Goal: Task Accomplishment & Management: Manage account settings

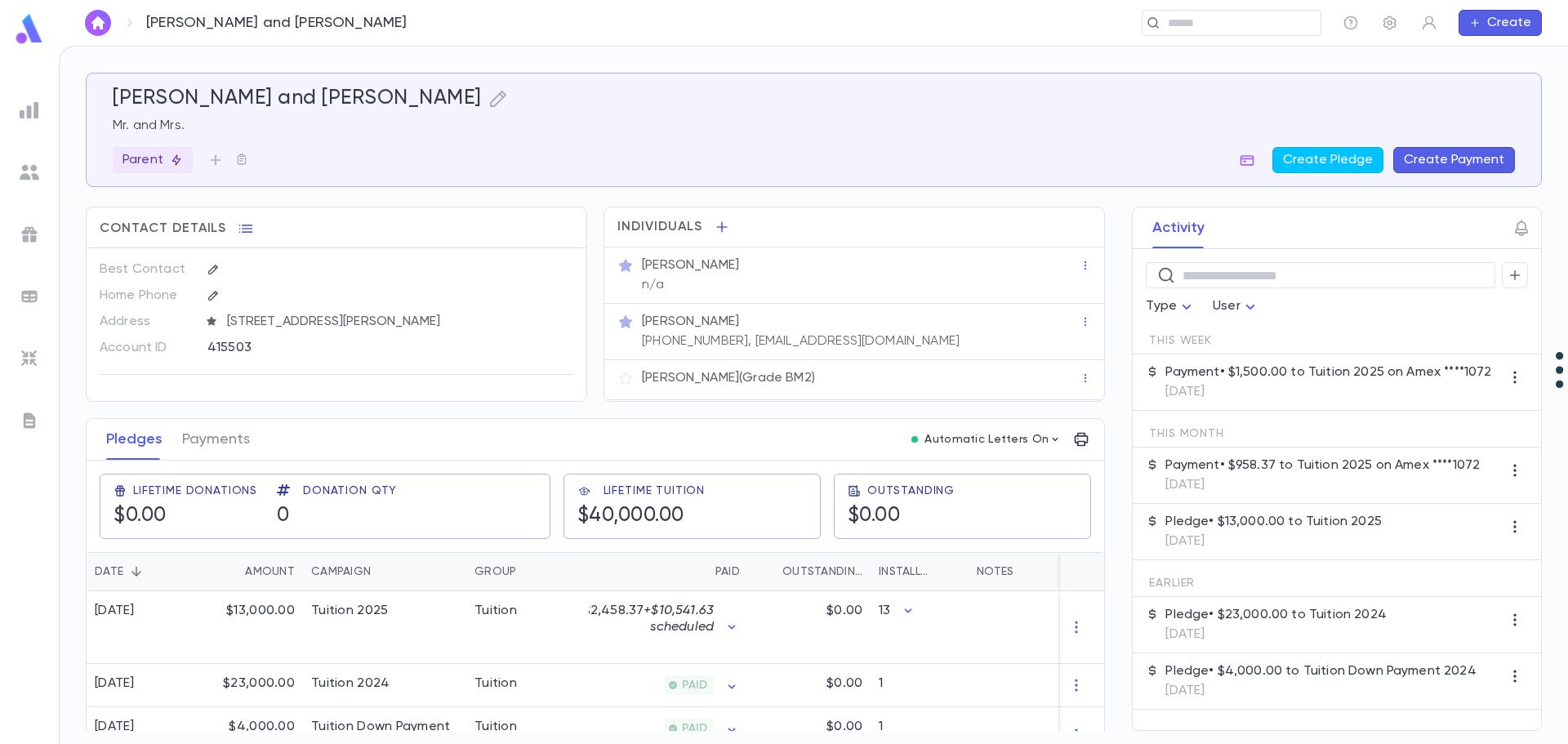
scroll to position [40, 0]
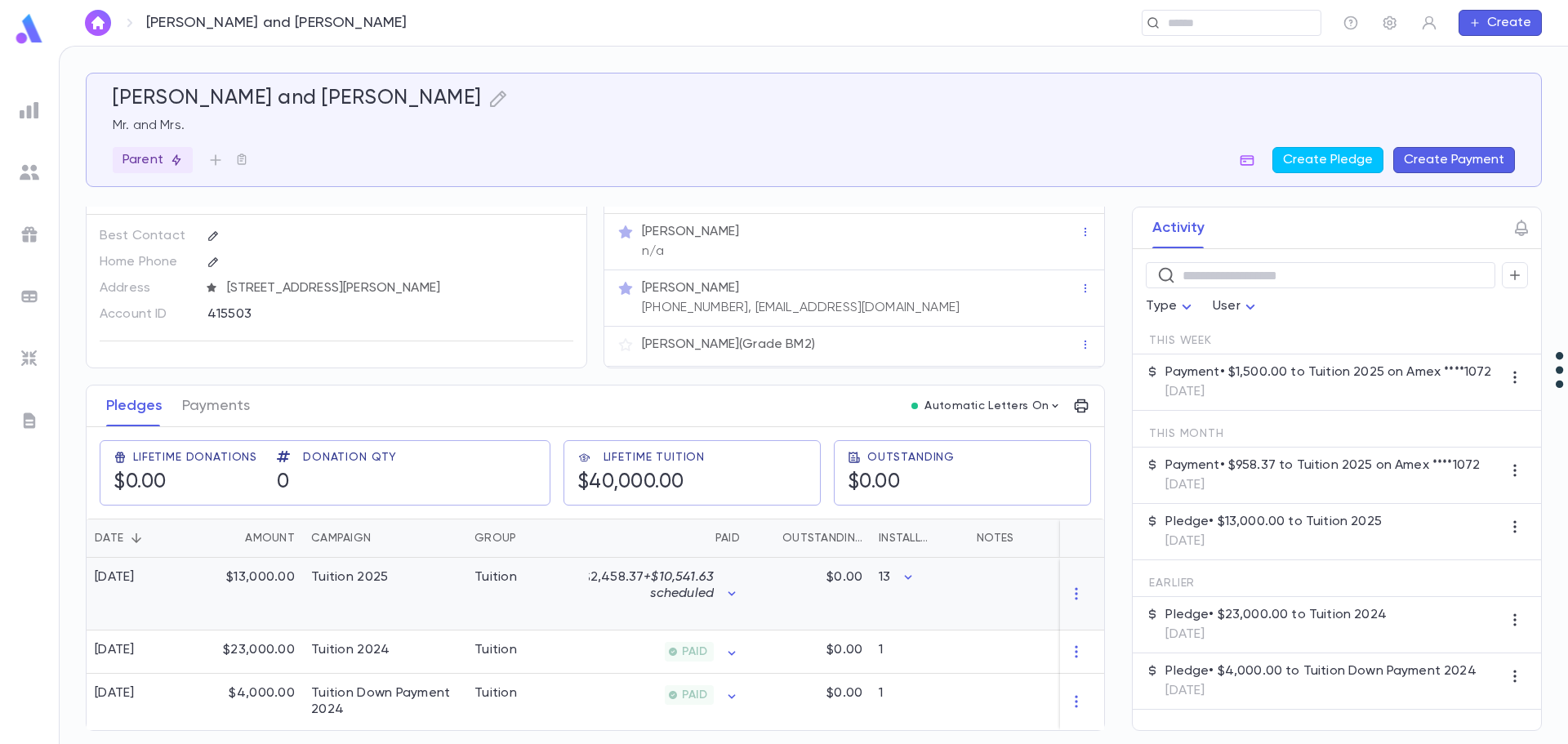
click at [397, 586] on div "Tuition 2025" at bounding box center [384, 594] width 164 height 73
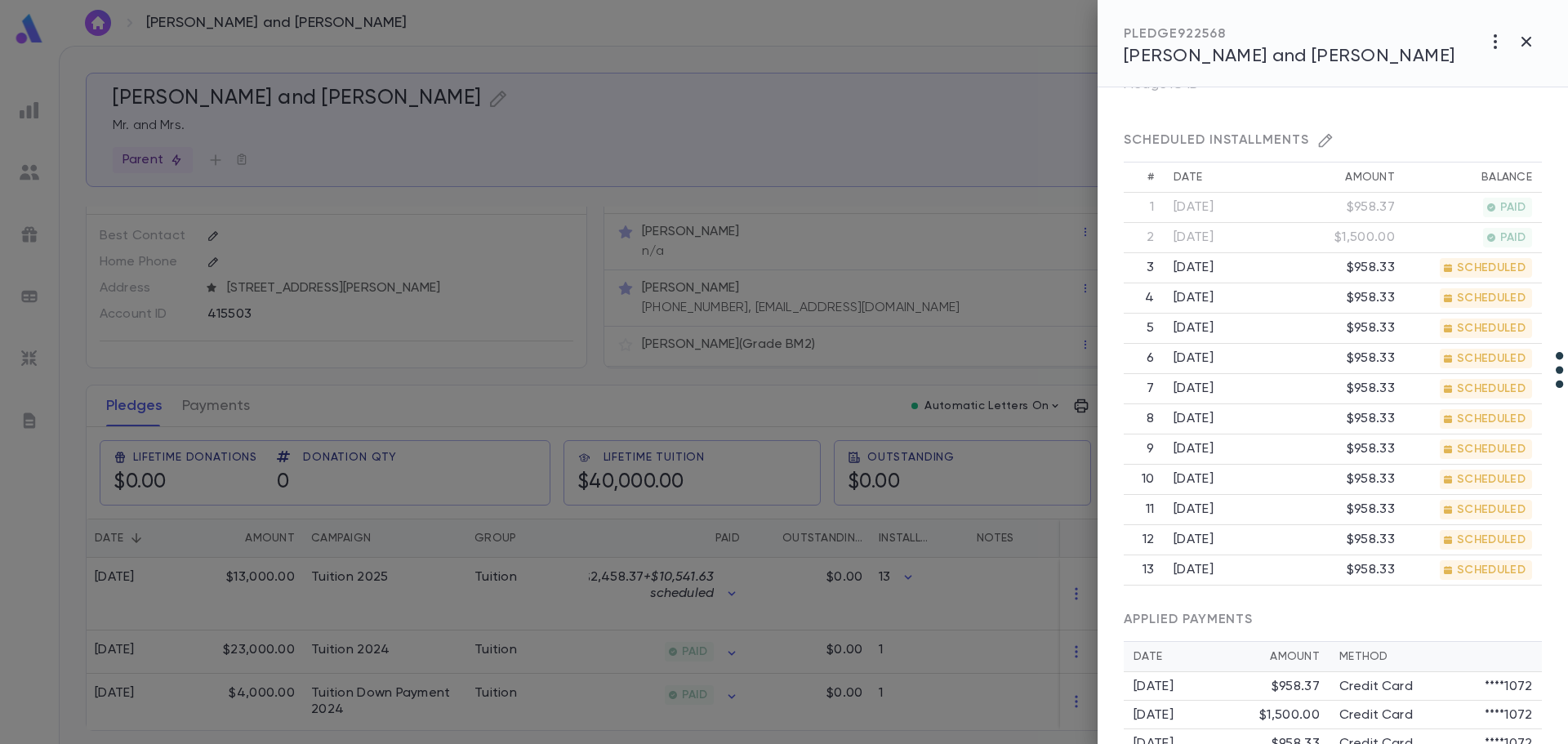
scroll to position [408, 0]
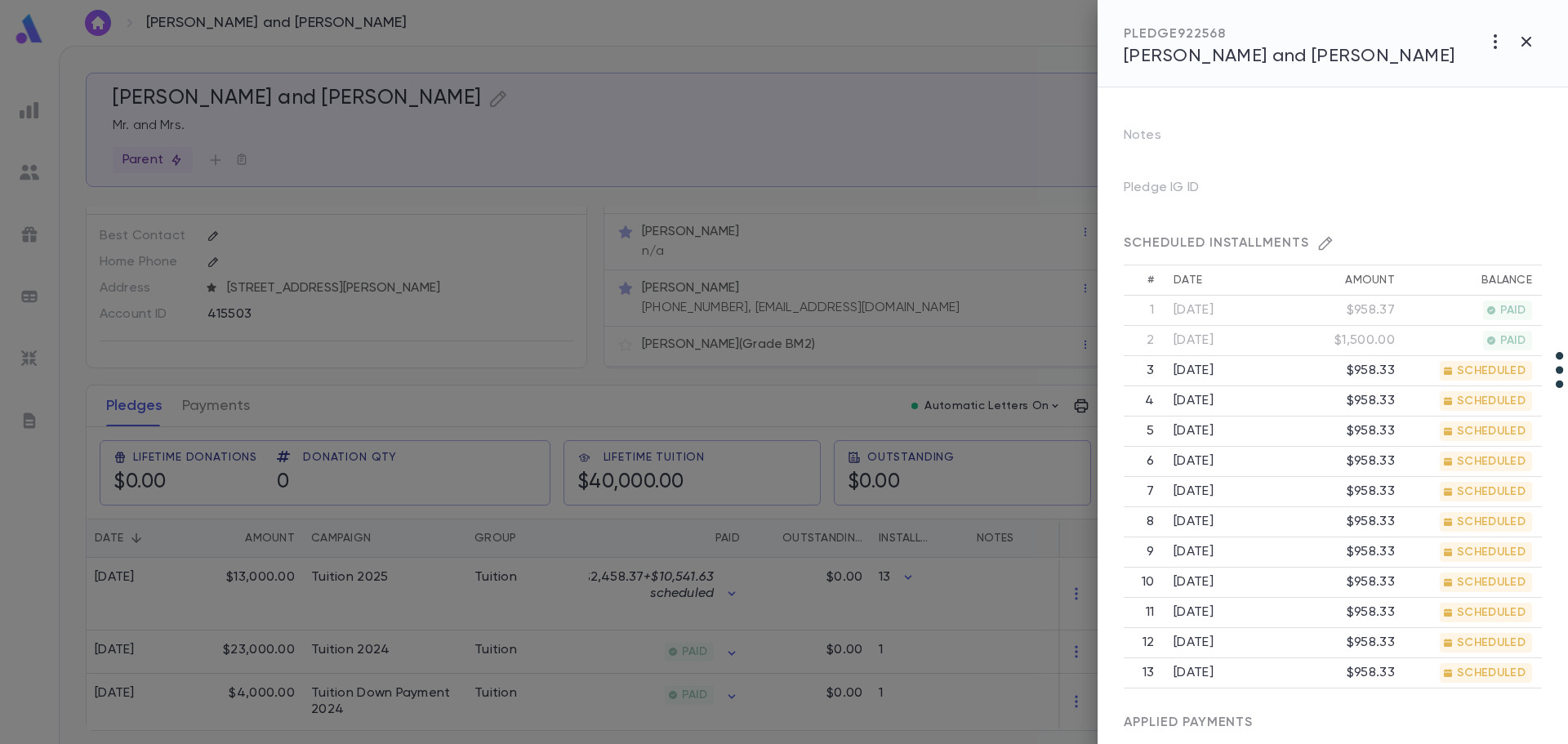
click at [1318, 251] on icon "button" at bounding box center [1325, 243] width 16 height 16
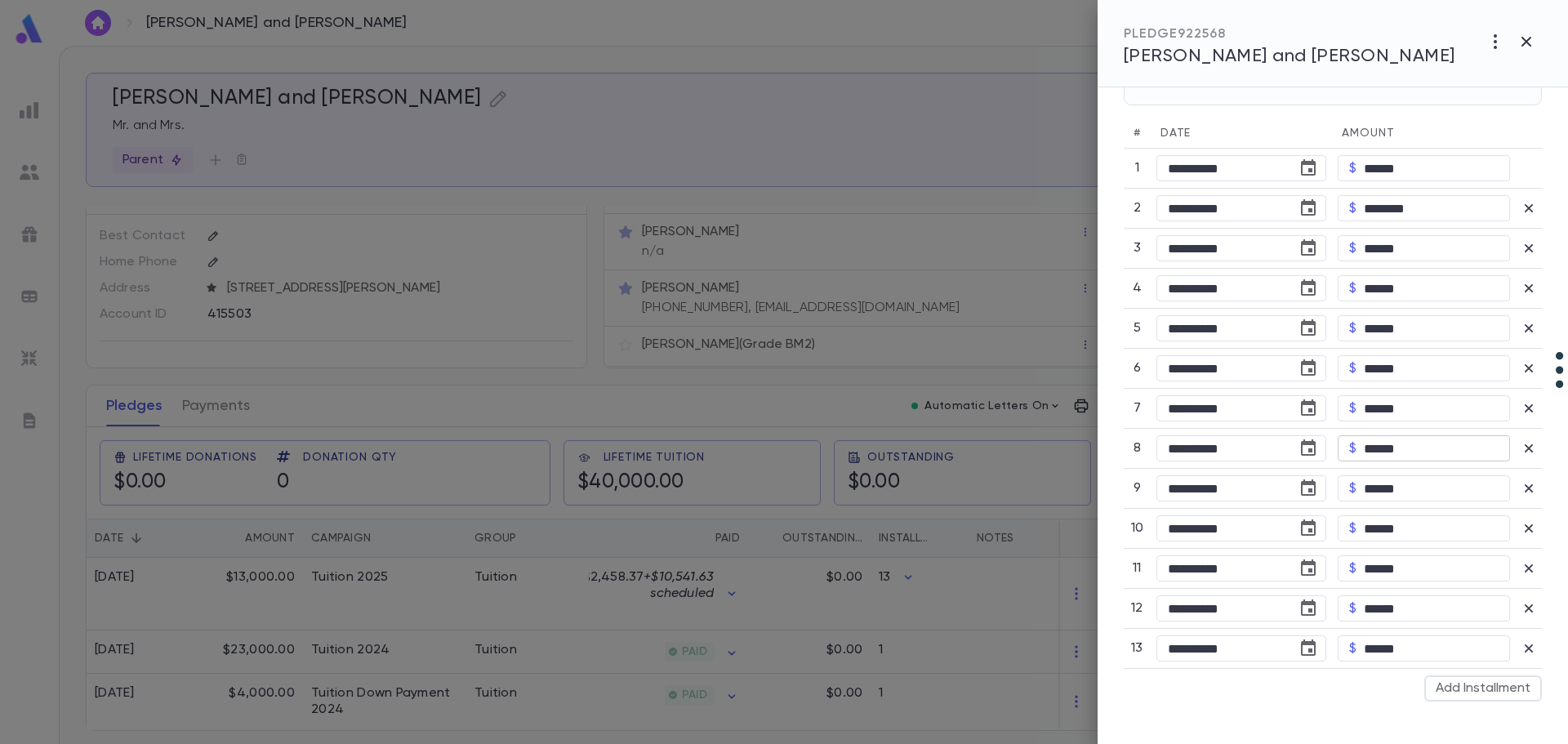
scroll to position [735, 0]
click at [1522, 47] on icon "button" at bounding box center [1525, 42] width 20 height 20
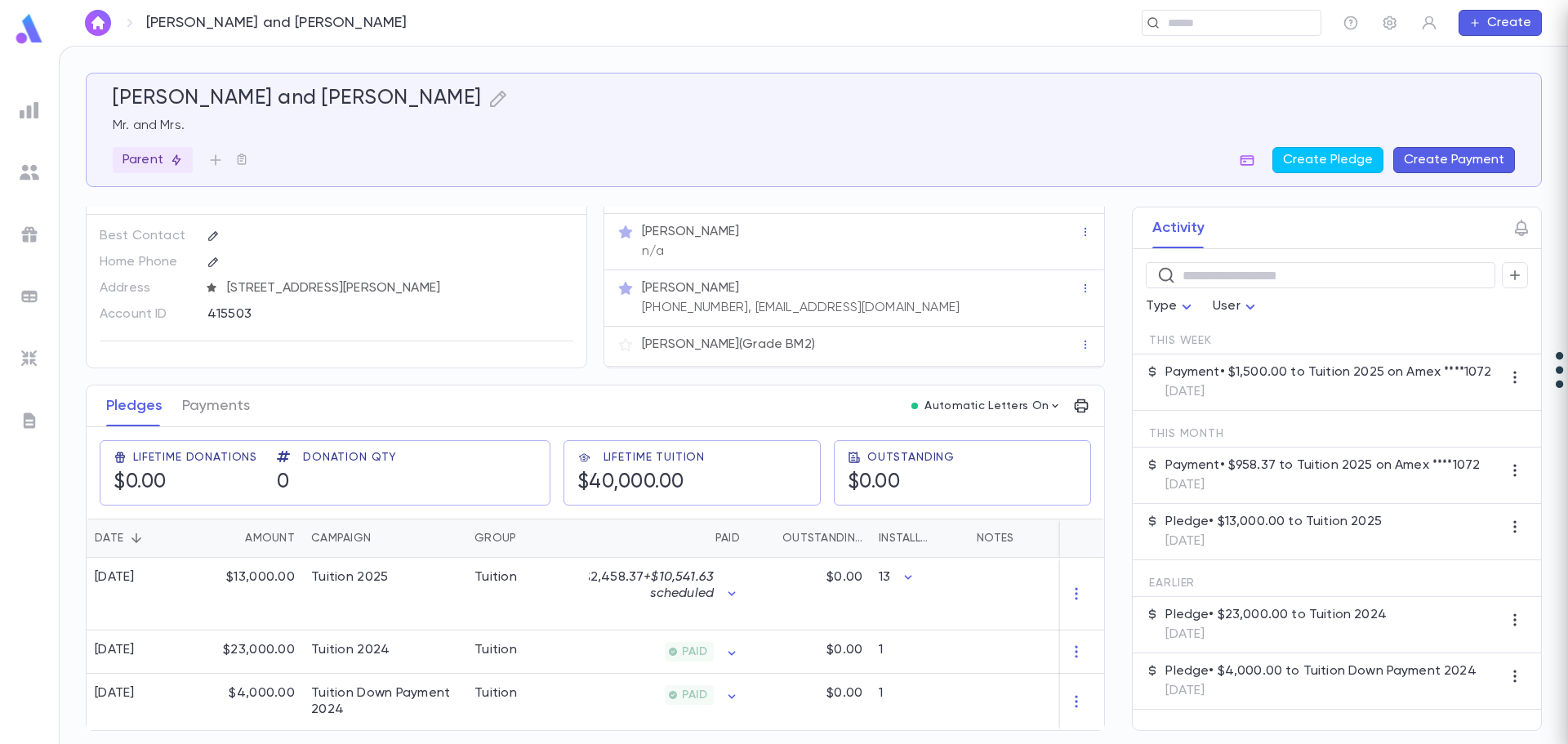
scroll to position [0, 0]
click at [1230, 28] on input "text" at bounding box center [1226, 23] width 127 height 15
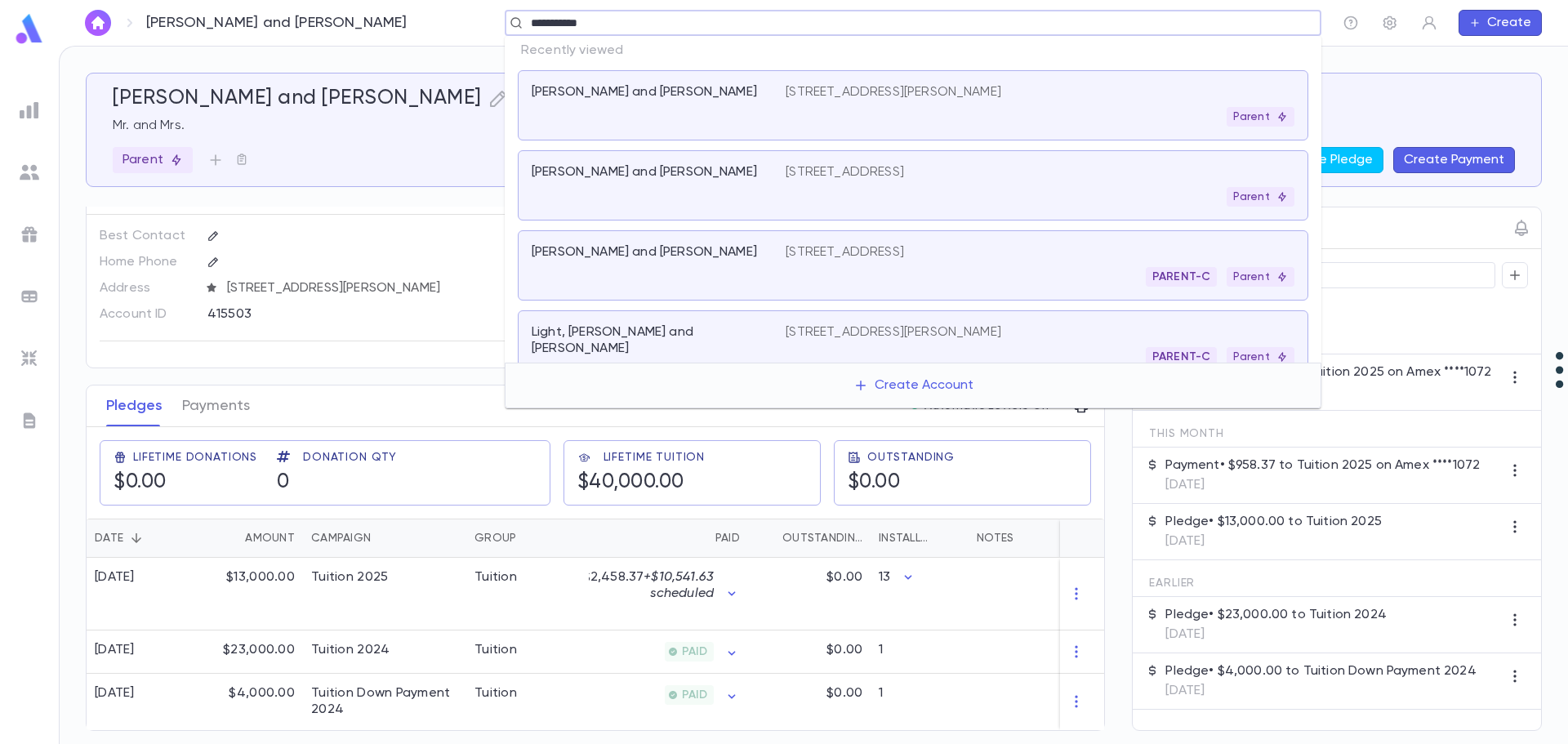
type input "**********"
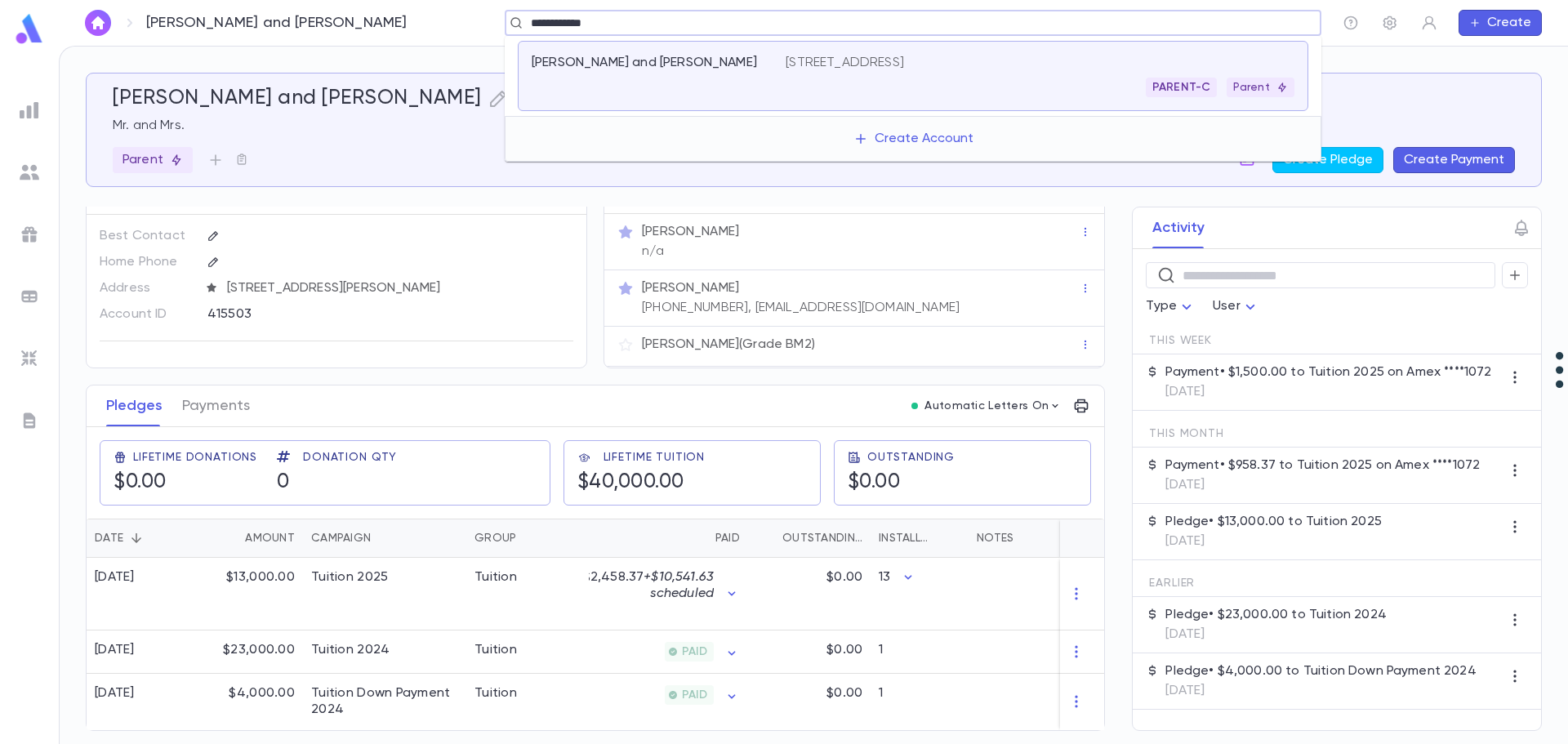
click at [822, 98] on div "Shapiro, Ushi and Chana 70-26 137 St, Flushing NY 11367 PARENT-C Parent" at bounding box center [913, 76] width 791 height 70
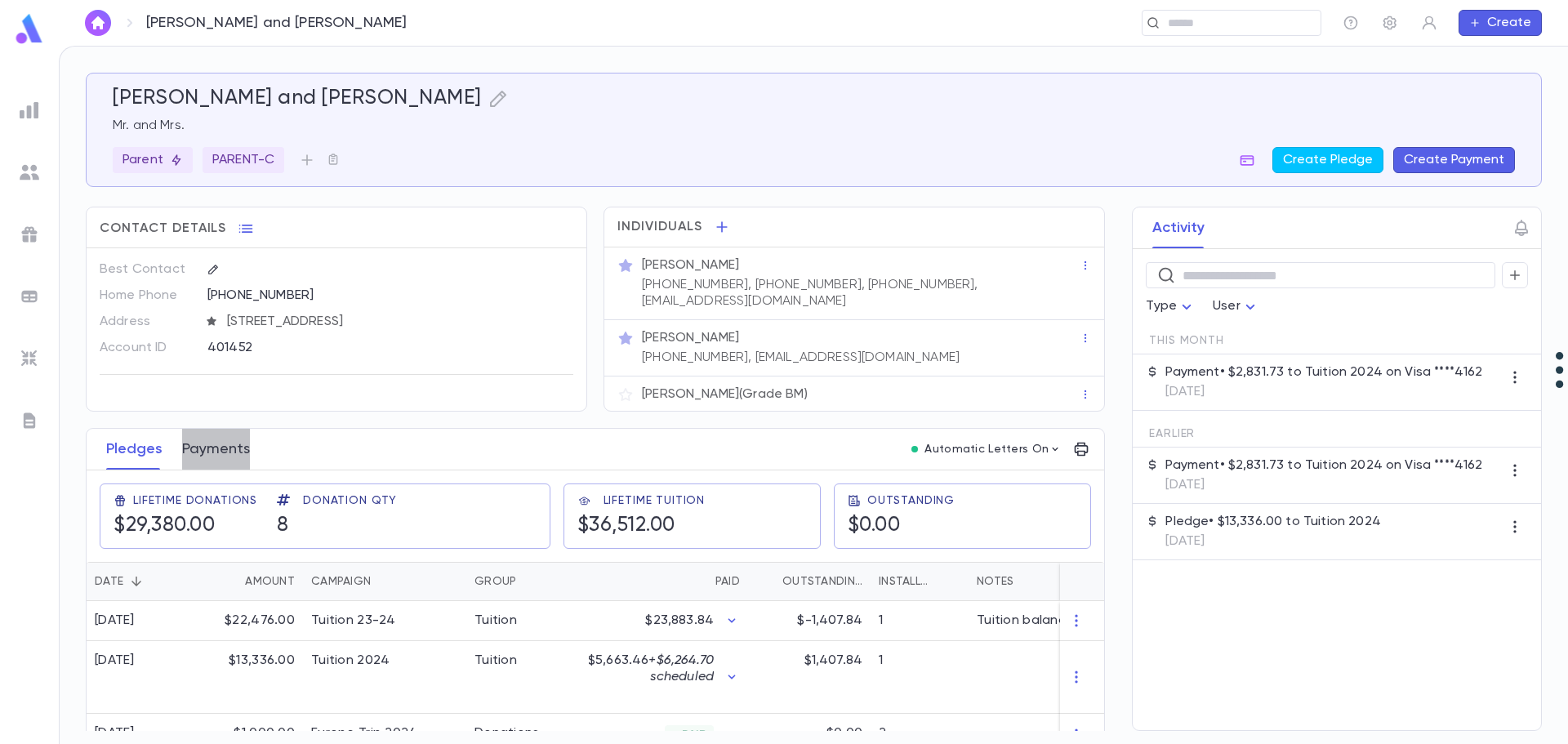
click at [209, 435] on button "Payments" at bounding box center [217, 448] width 68 height 41
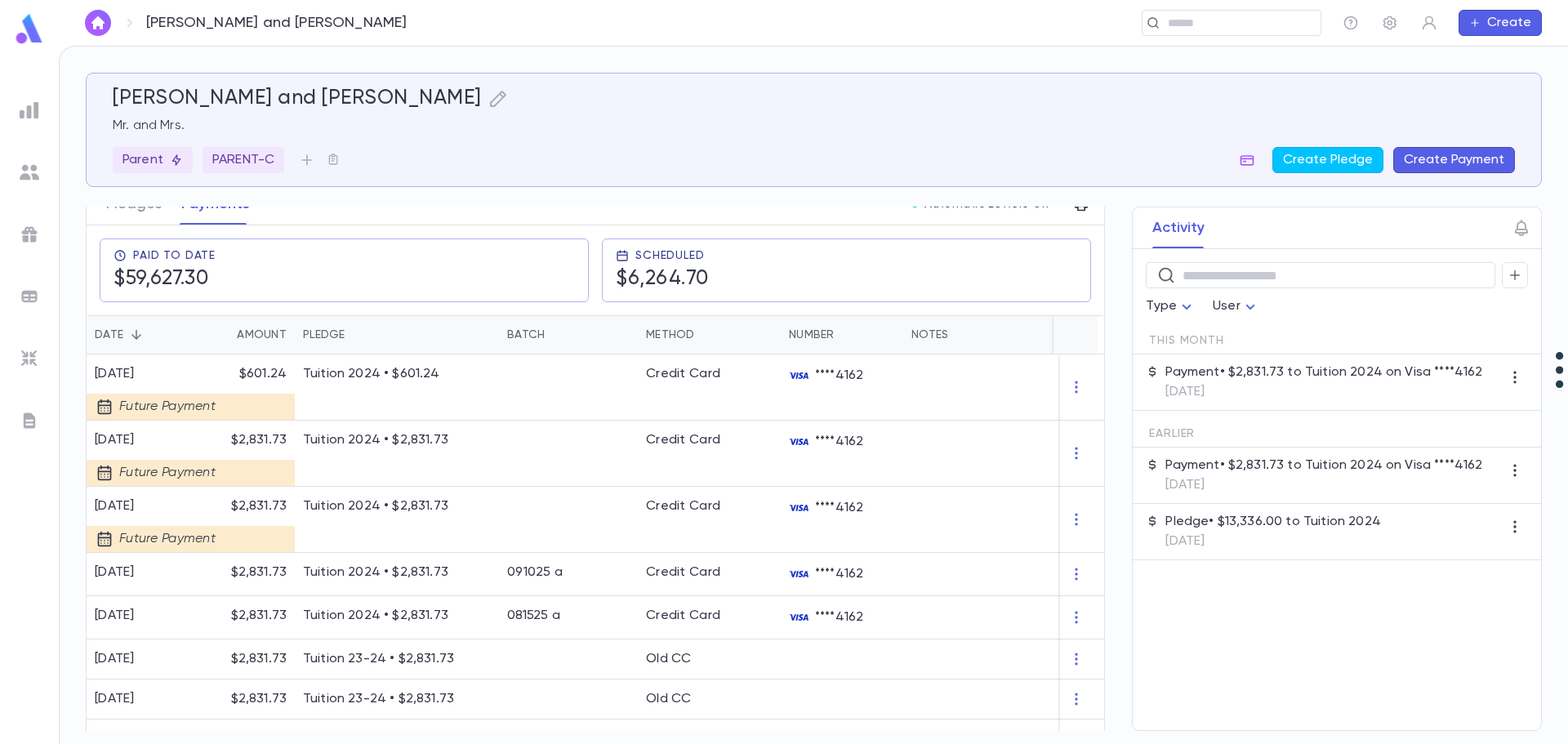
scroll to position [81, 0]
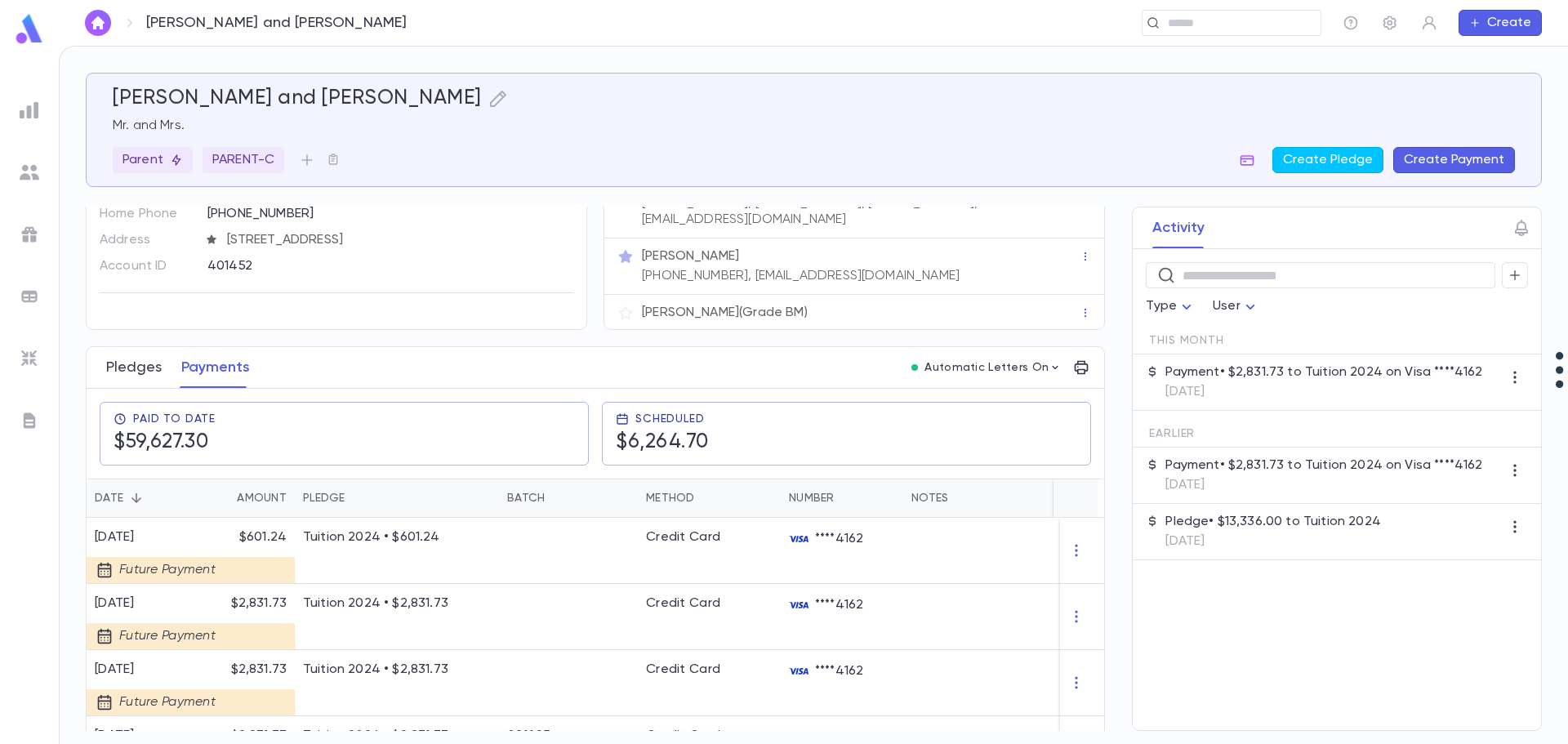
click at [142, 352] on button "Pledges" at bounding box center [133, 367] width 56 height 41
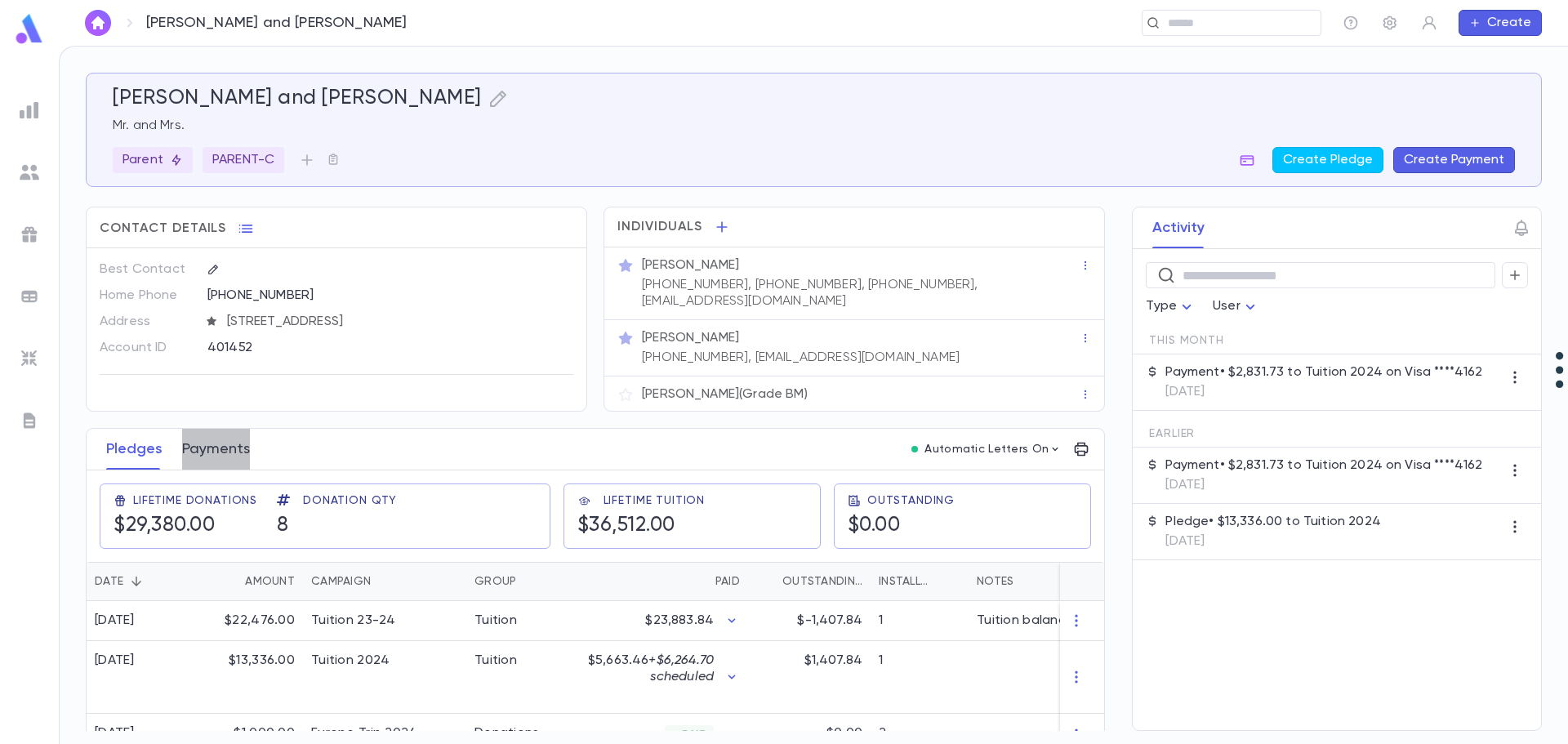
click at [208, 441] on button "Payments" at bounding box center [217, 448] width 68 height 41
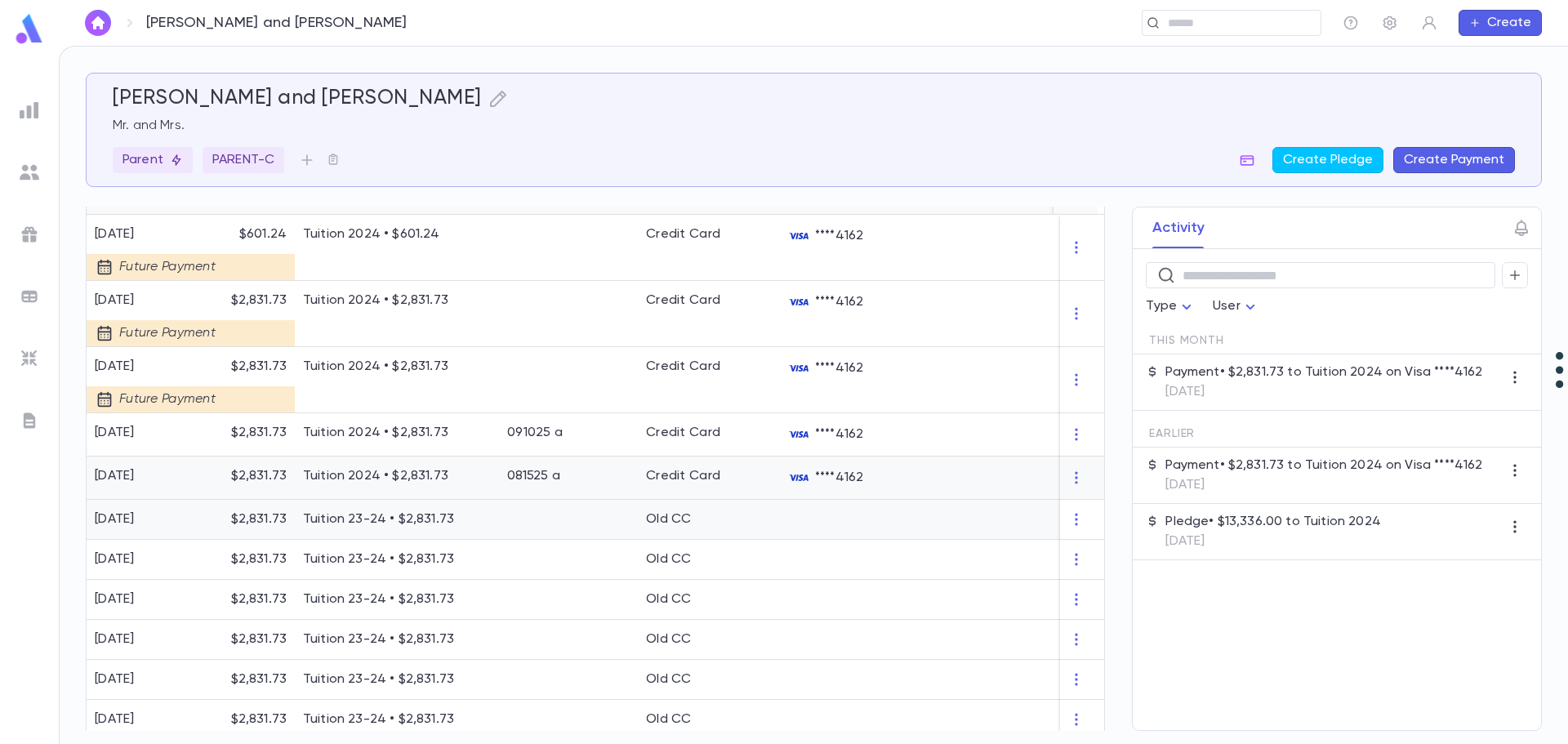
scroll to position [408, 0]
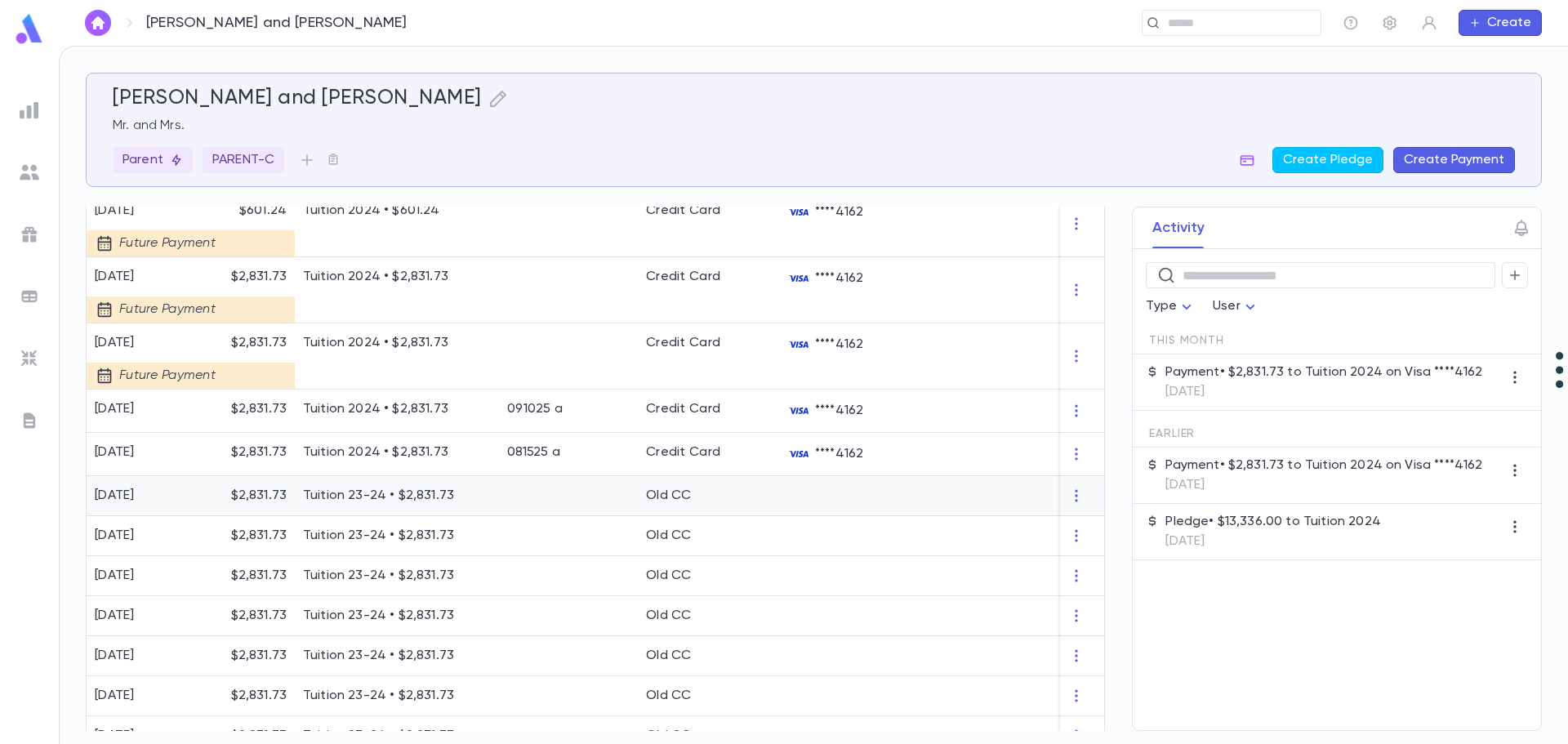
click at [440, 491] on p "Tuition 23-24 • $2,831.73" at bounding box center [396, 494] width 188 height 16
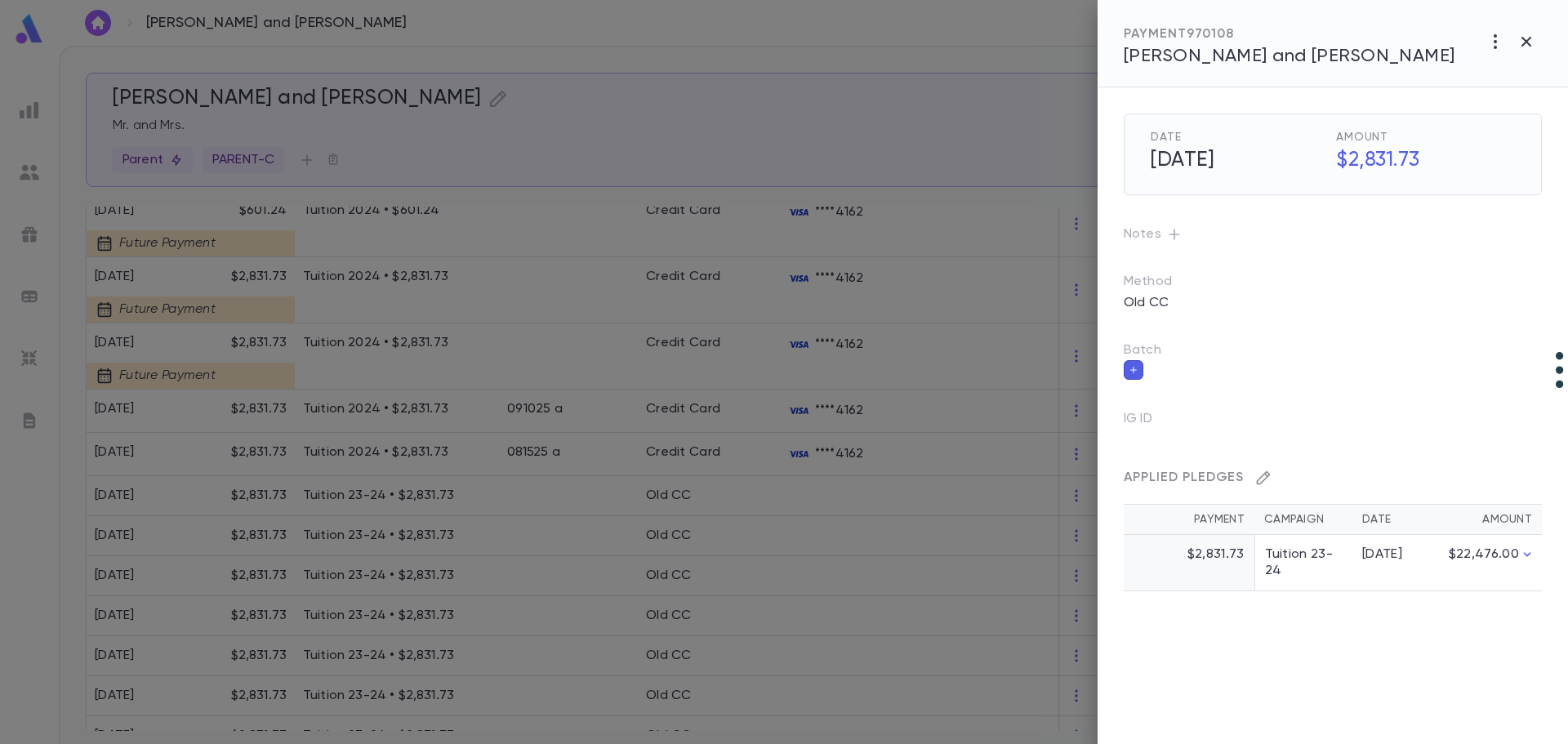
click at [1263, 479] on icon "button" at bounding box center [1263, 476] width 16 height 16
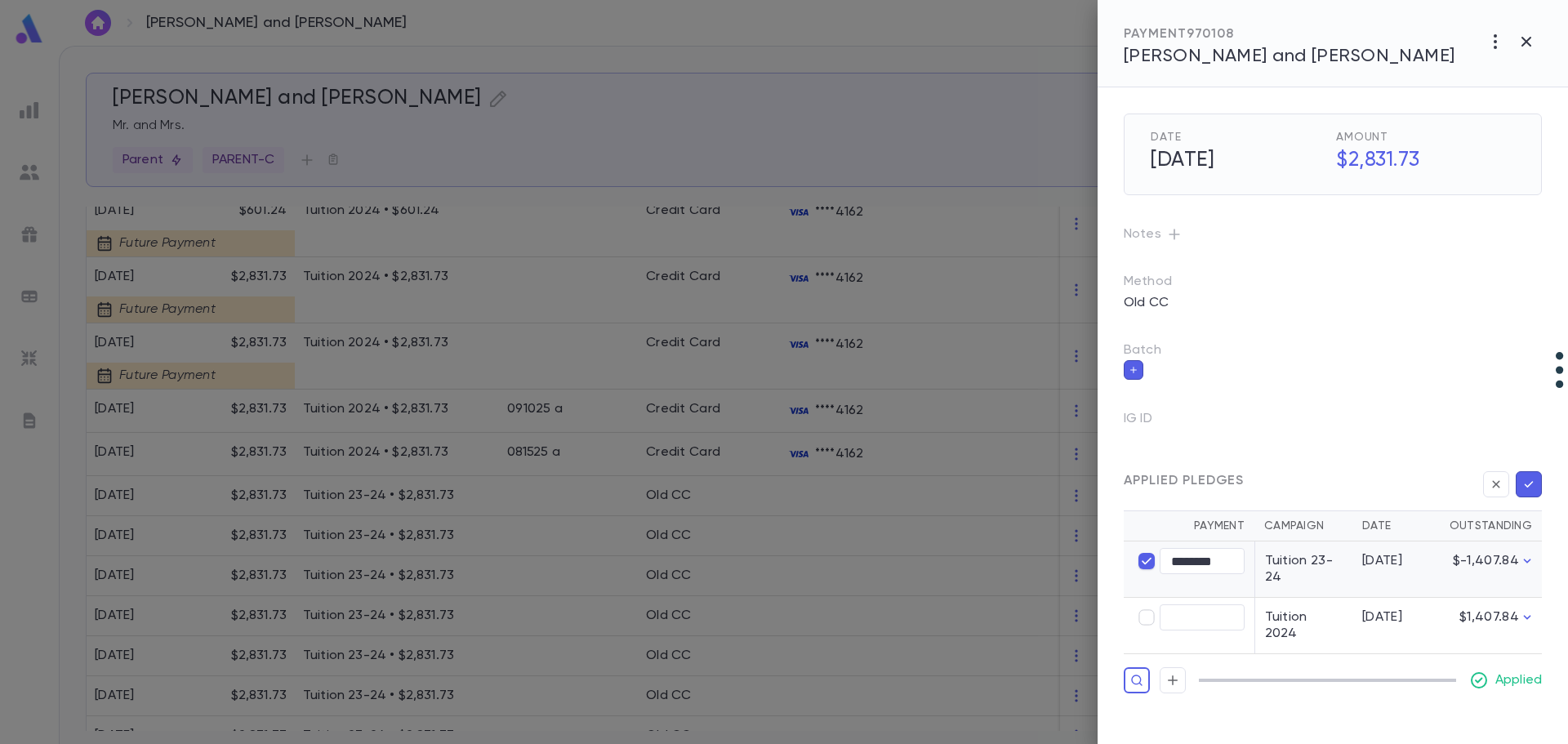
click at [188, 485] on div at bounding box center [784, 372] width 1568 height 744
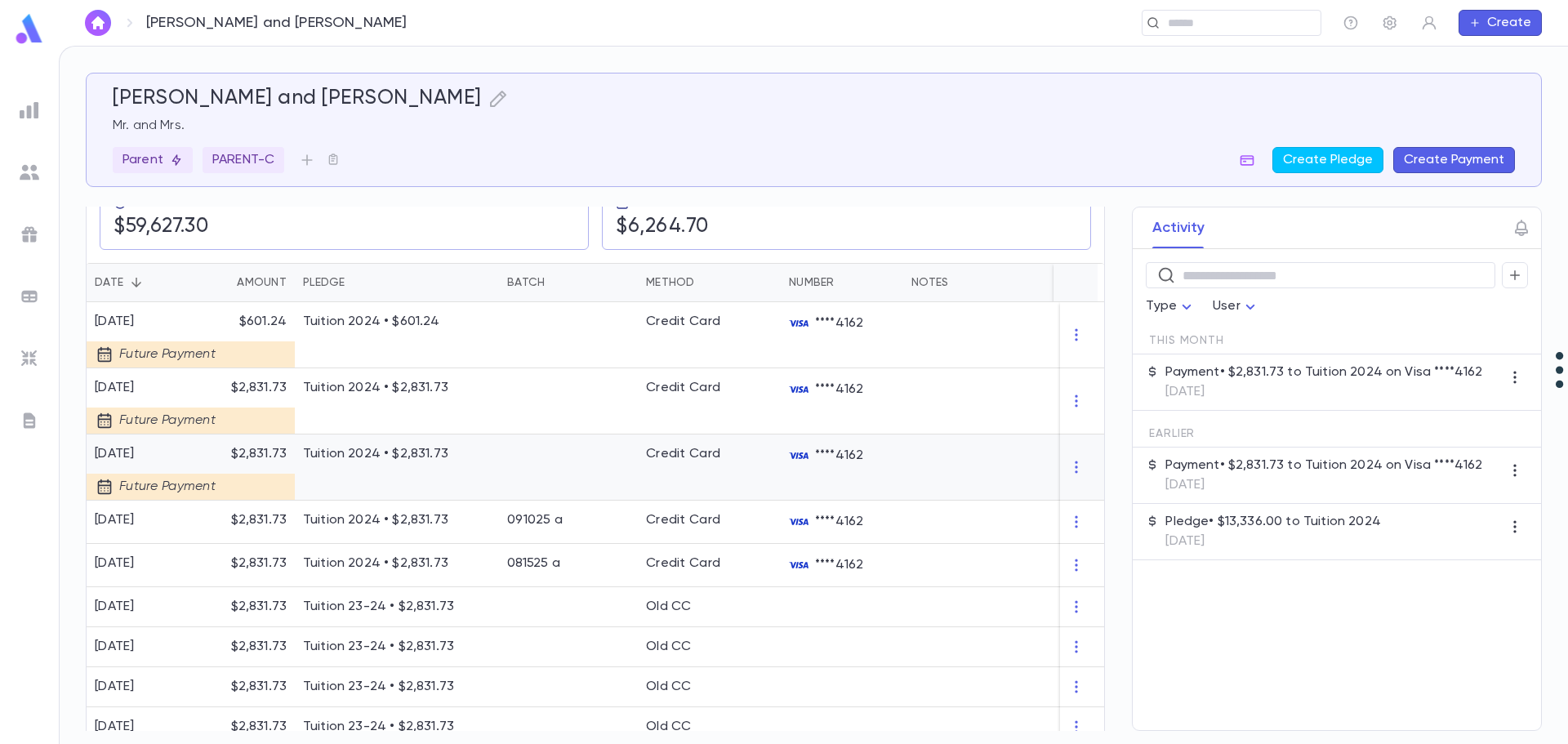
scroll to position [0, 0]
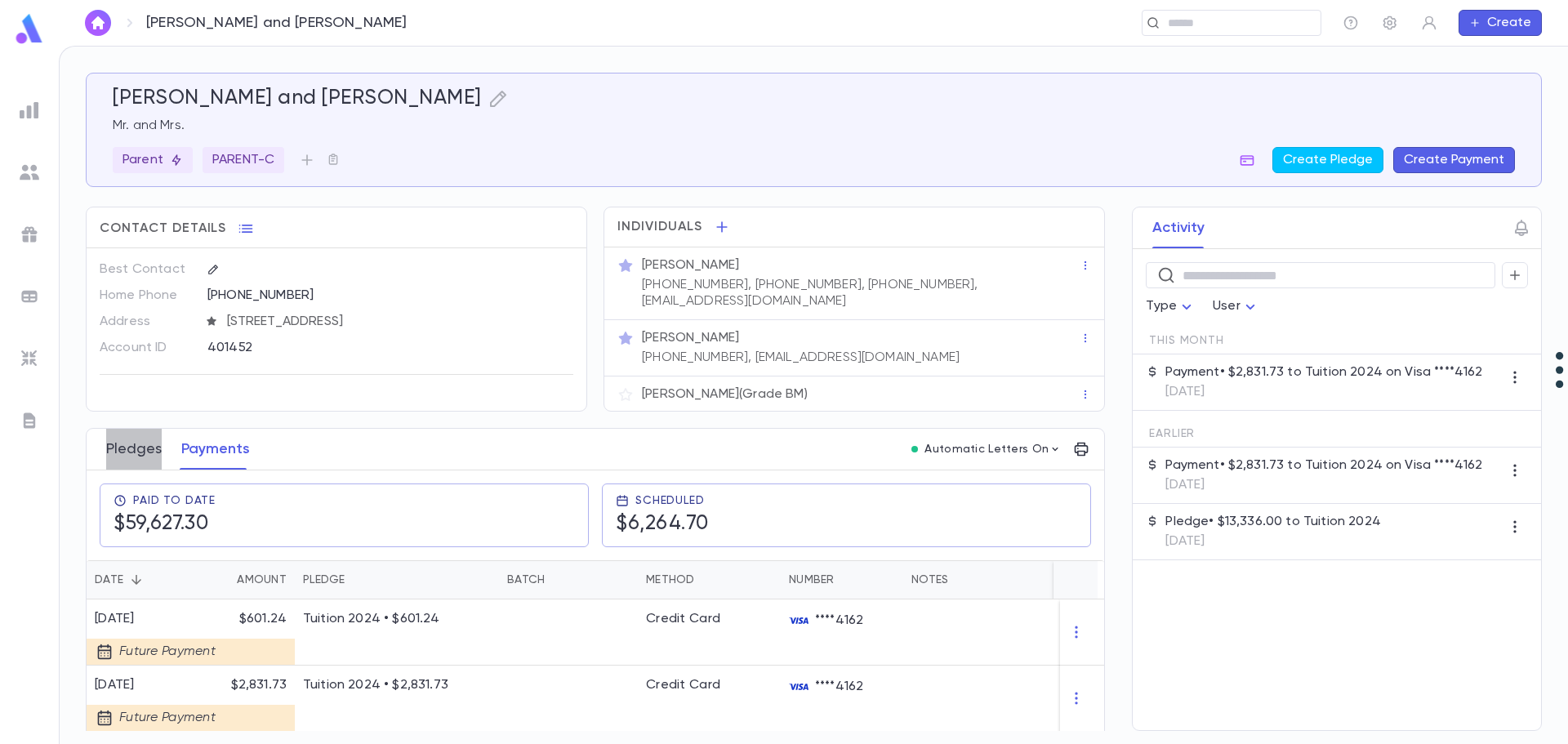
click at [146, 440] on button "Pledges" at bounding box center [133, 448] width 56 height 41
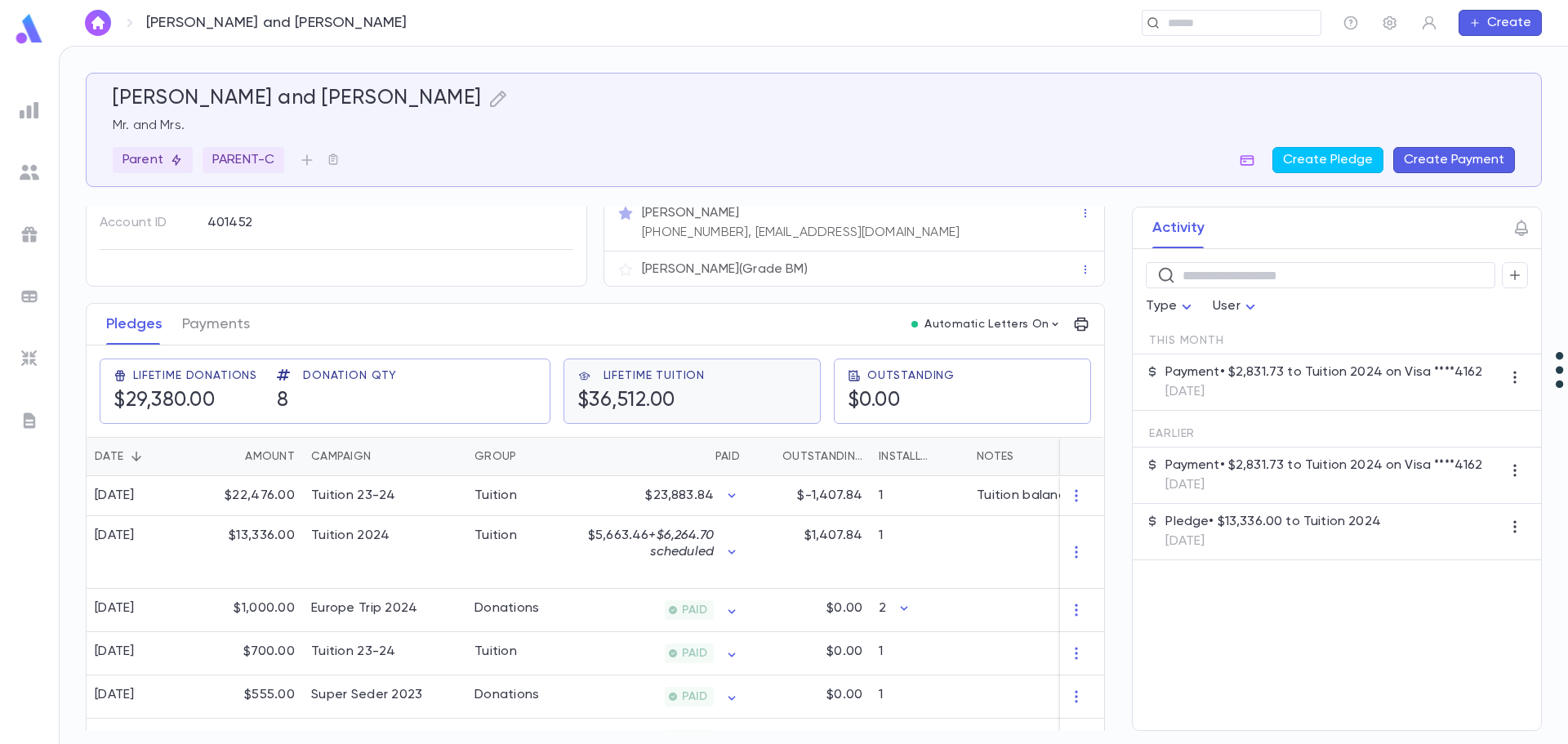
scroll to position [164, 0]
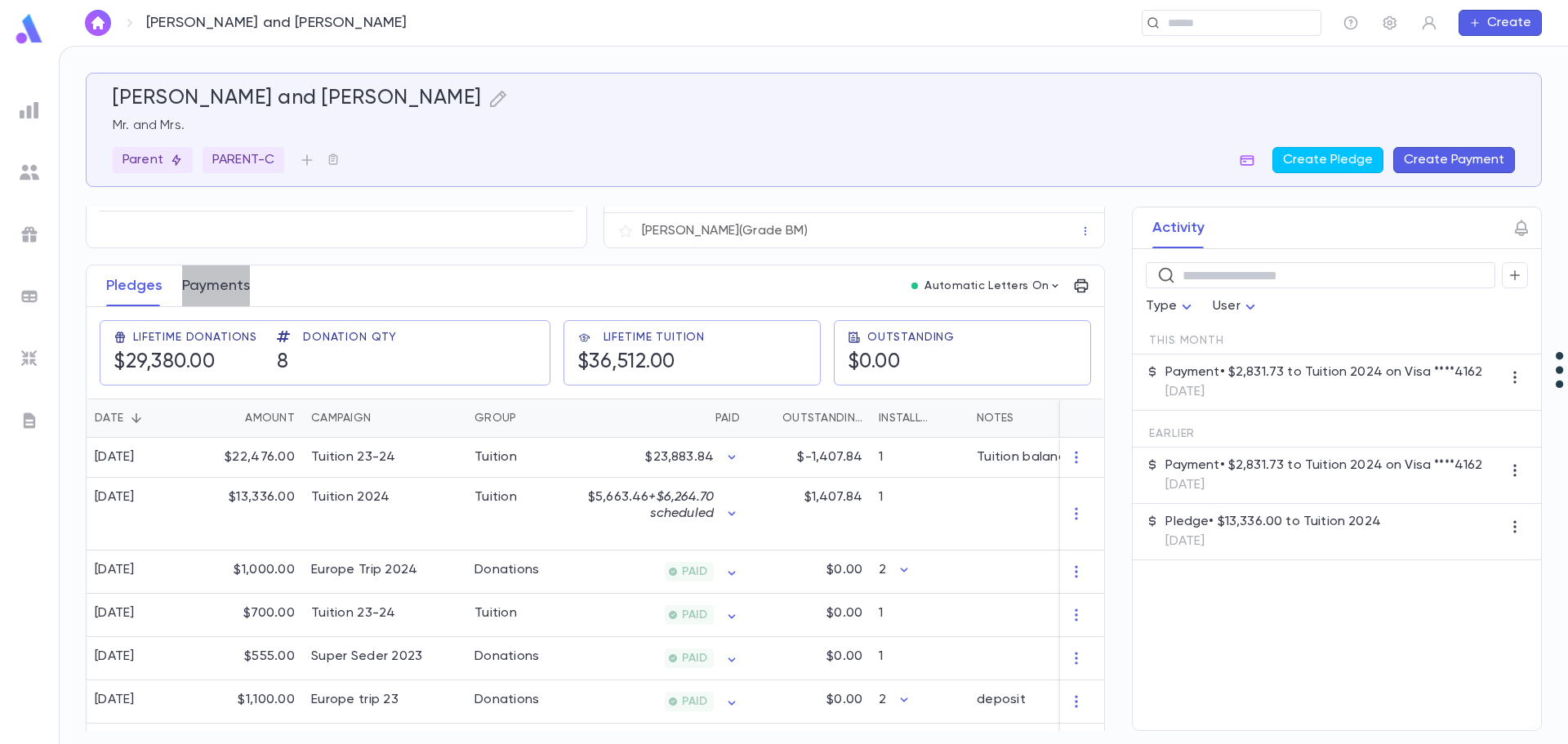
click at [203, 266] on button "Payments" at bounding box center [217, 285] width 68 height 41
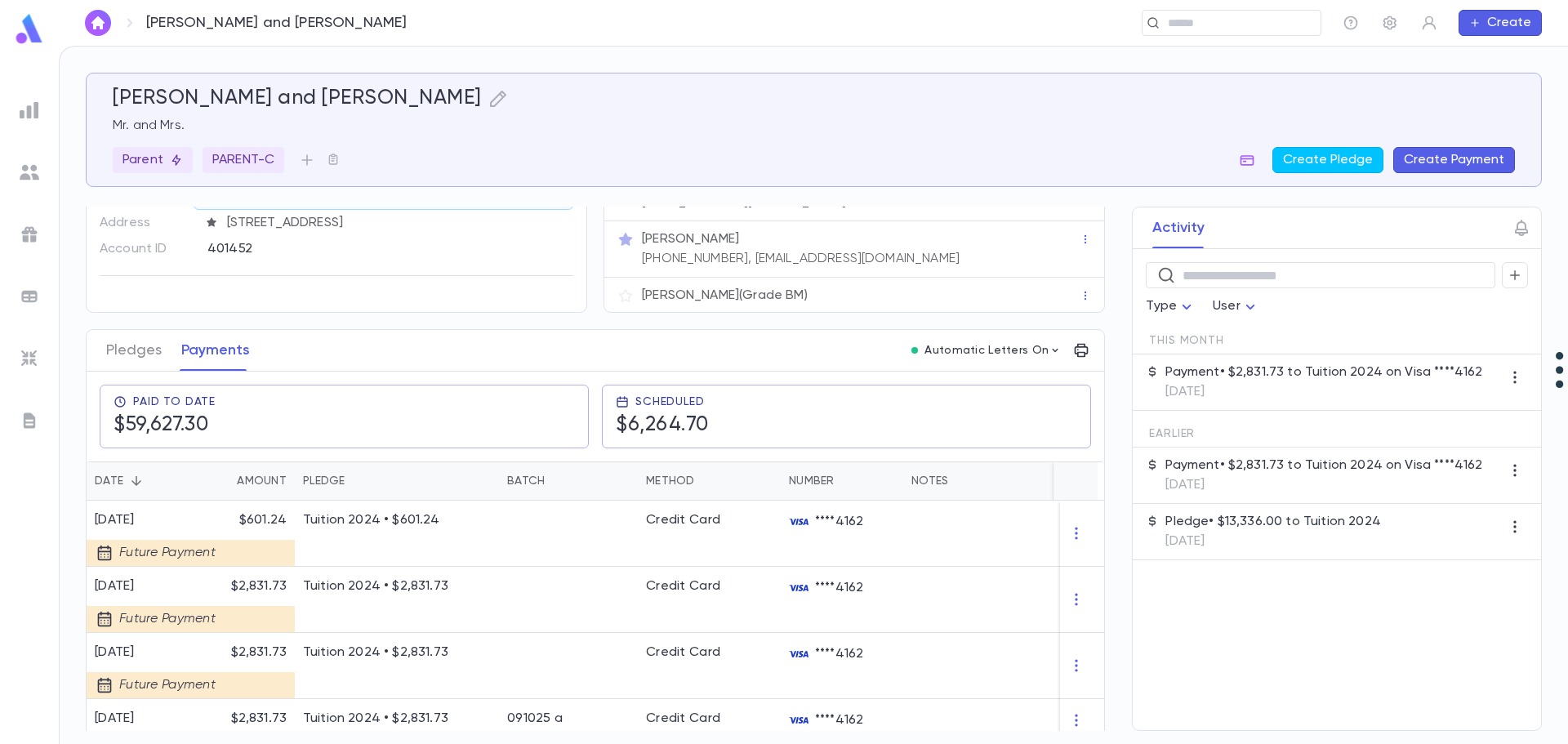
scroll to position [326, 0]
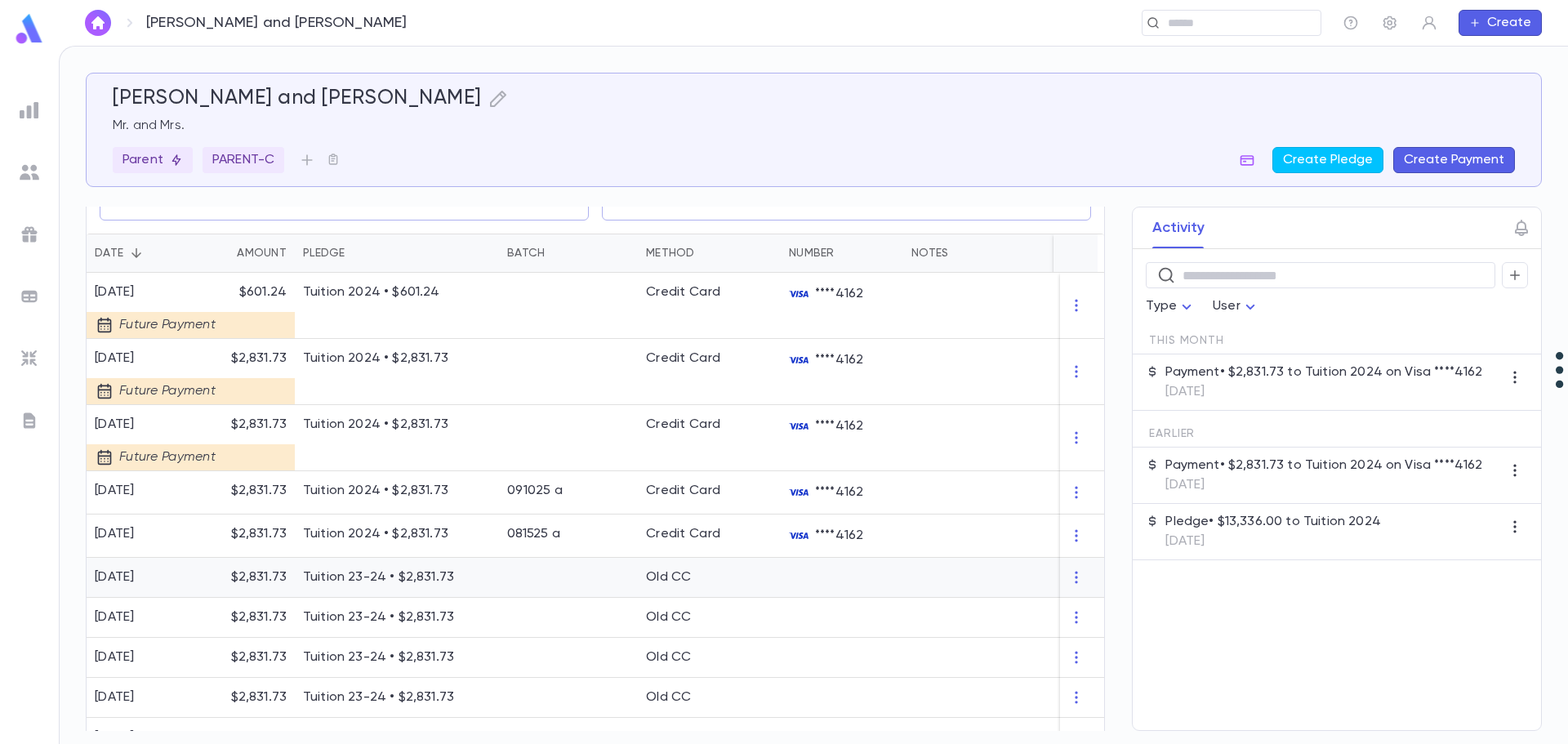
click at [408, 569] on p "Tuition 23-24 • $2,831.73" at bounding box center [396, 577] width 188 height 16
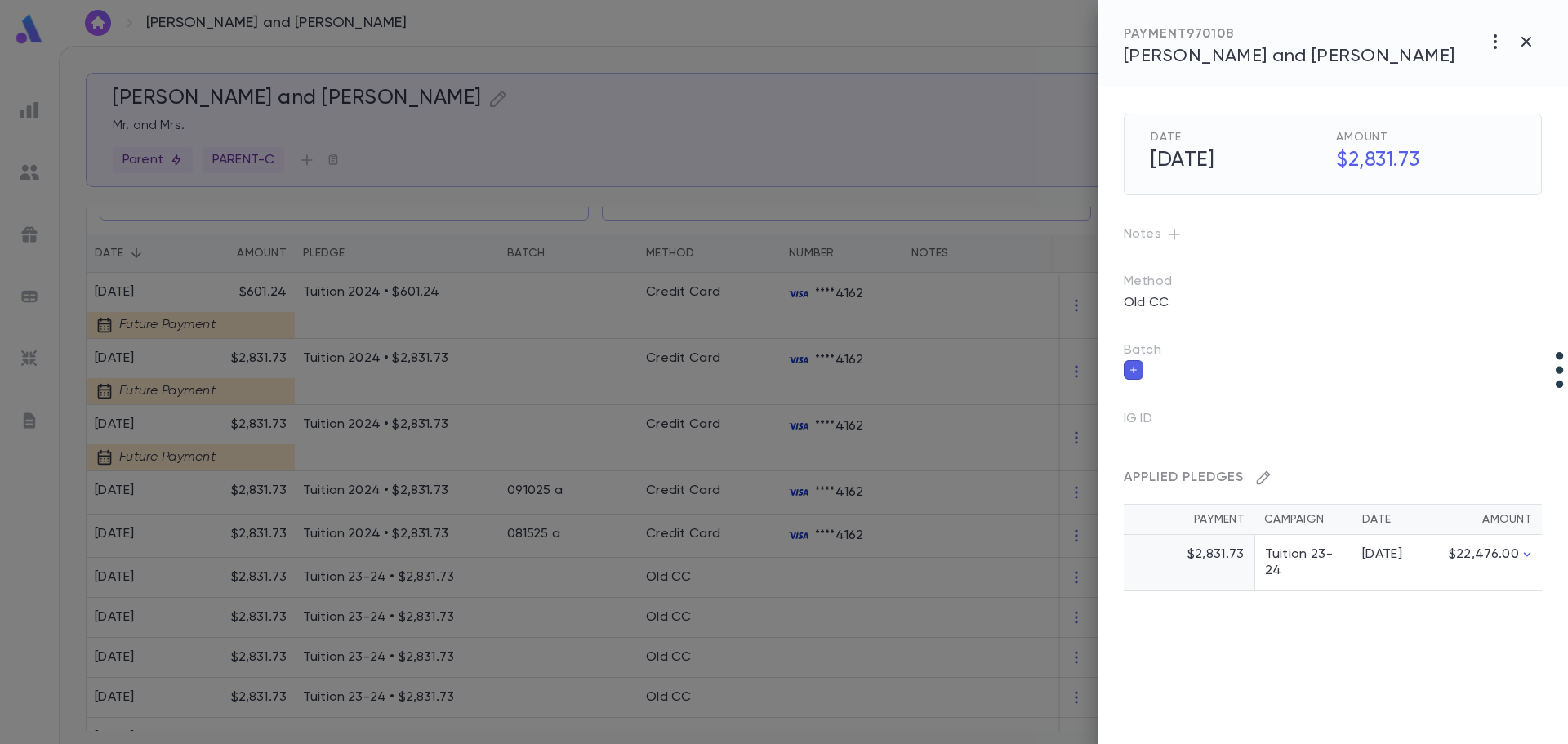
click at [1262, 482] on icon "button" at bounding box center [1263, 477] width 14 height 14
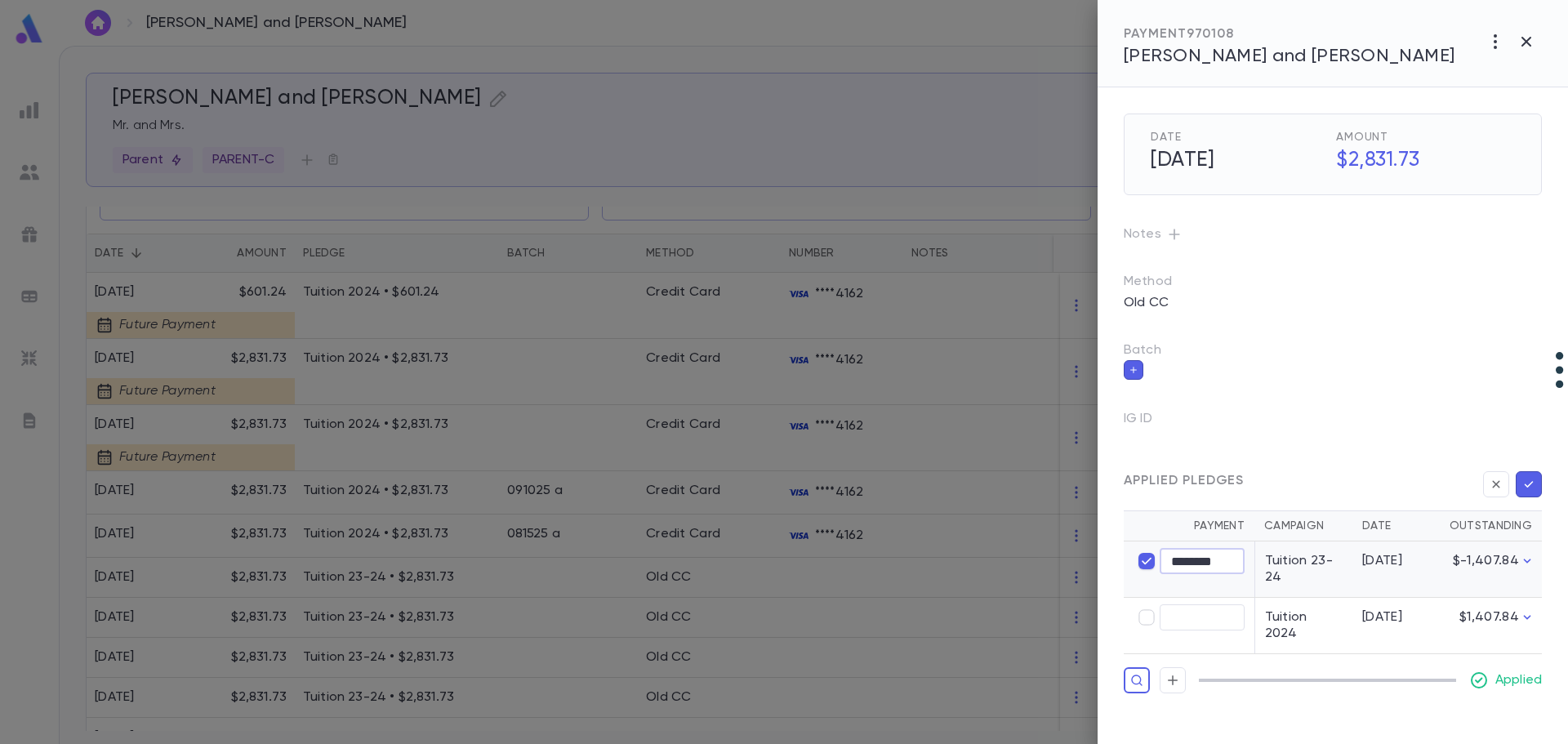
click at [1193, 564] on input "********" at bounding box center [1202, 561] width 85 height 26
click at [1187, 563] on input "********" at bounding box center [1202, 561] width 85 height 26
type input "********"
click at [1176, 614] on input "text" at bounding box center [1202, 617] width 85 height 26
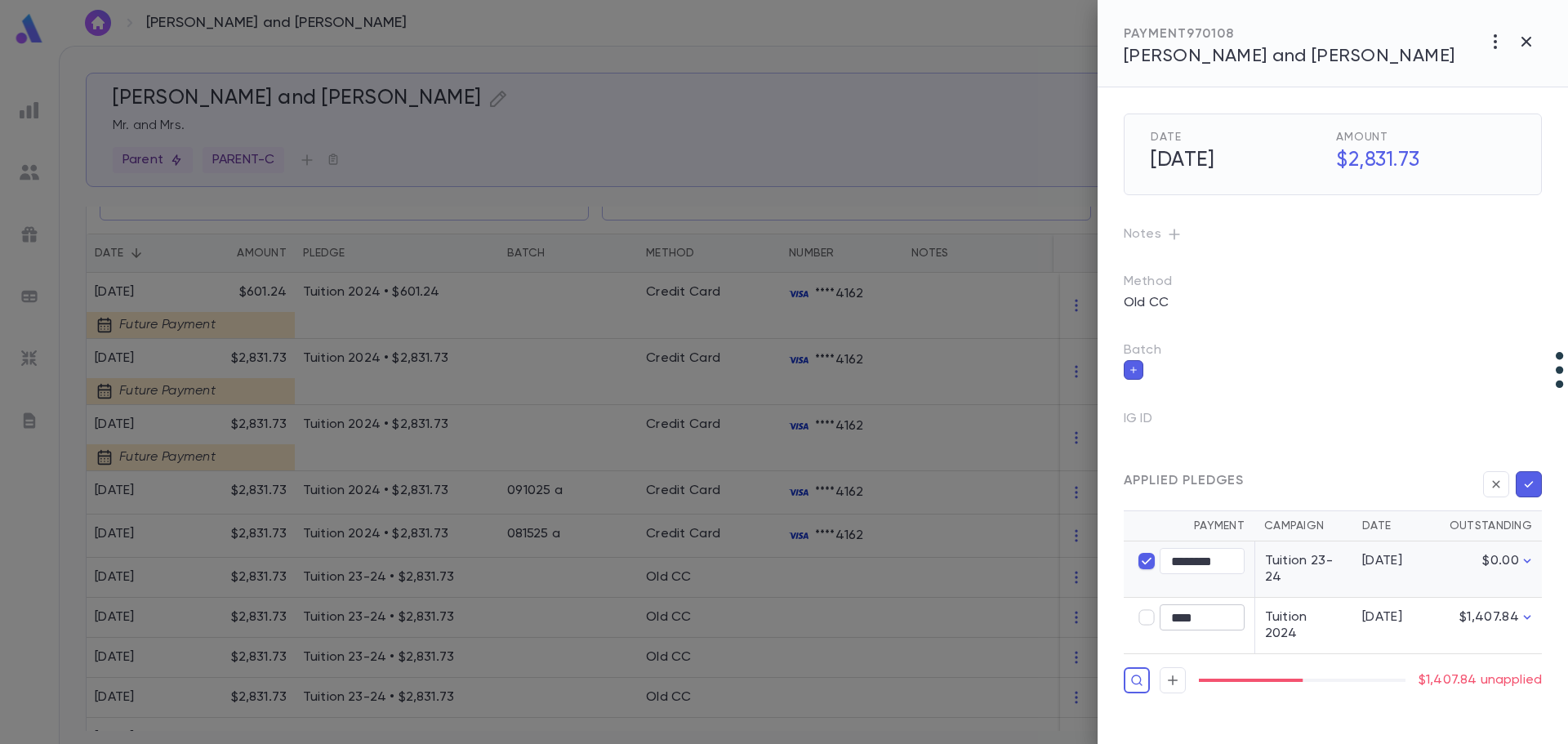
click at [1194, 617] on input "****" at bounding box center [1202, 617] width 85 height 26
type input "********"
click at [1532, 483] on icon "button" at bounding box center [1529, 483] width 15 height 16
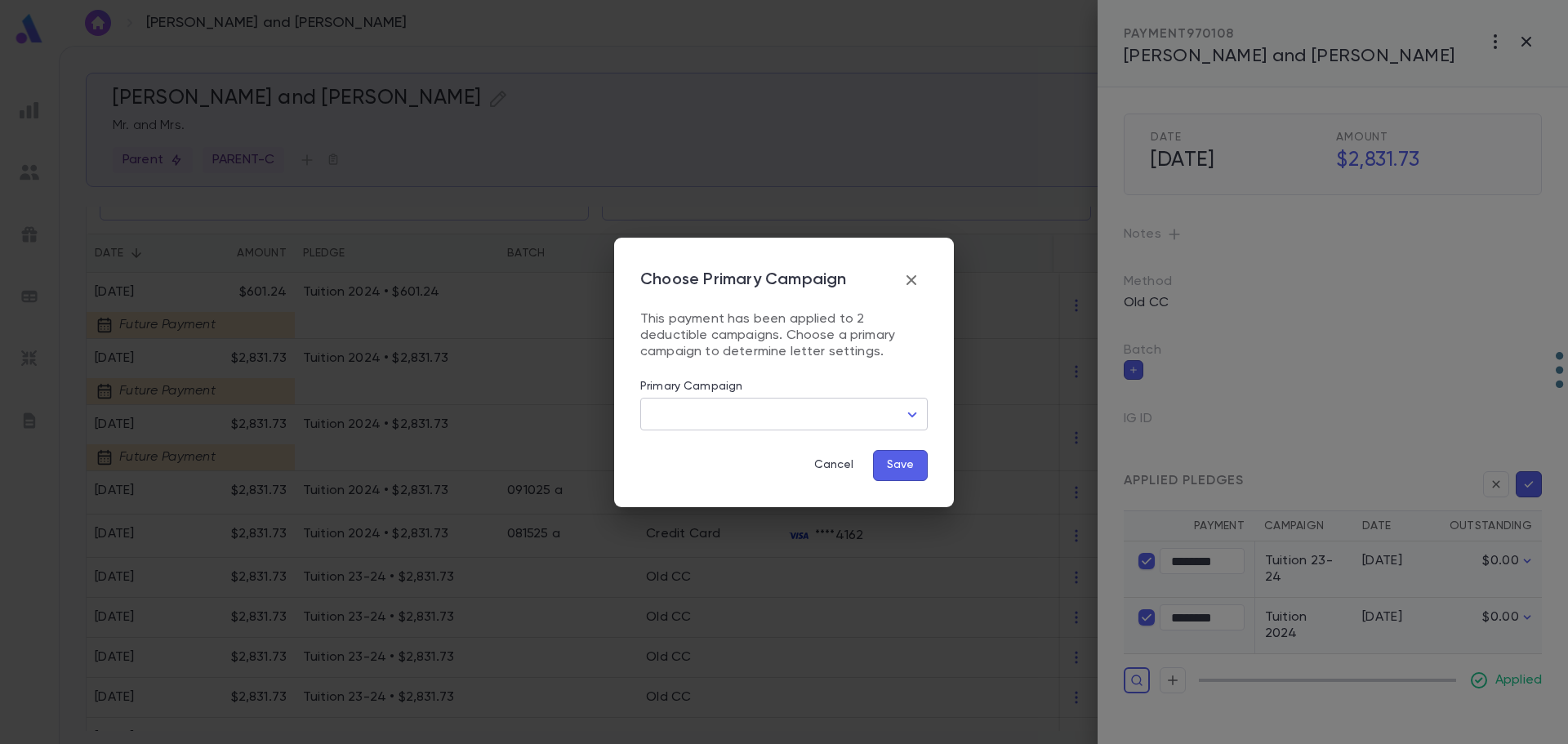
click at [818, 422] on body "Shapiro, Ushi and Chana ​ Create Shapiro, Ushi and Chana Mr. and Mrs. Parent PA…" at bounding box center [784, 394] width 1568 height 698
click at [789, 447] on span "Tuition 2024" at bounding box center [787, 447] width 260 height 16
type input "****"
click at [892, 463] on button "Save" at bounding box center [900, 465] width 55 height 31
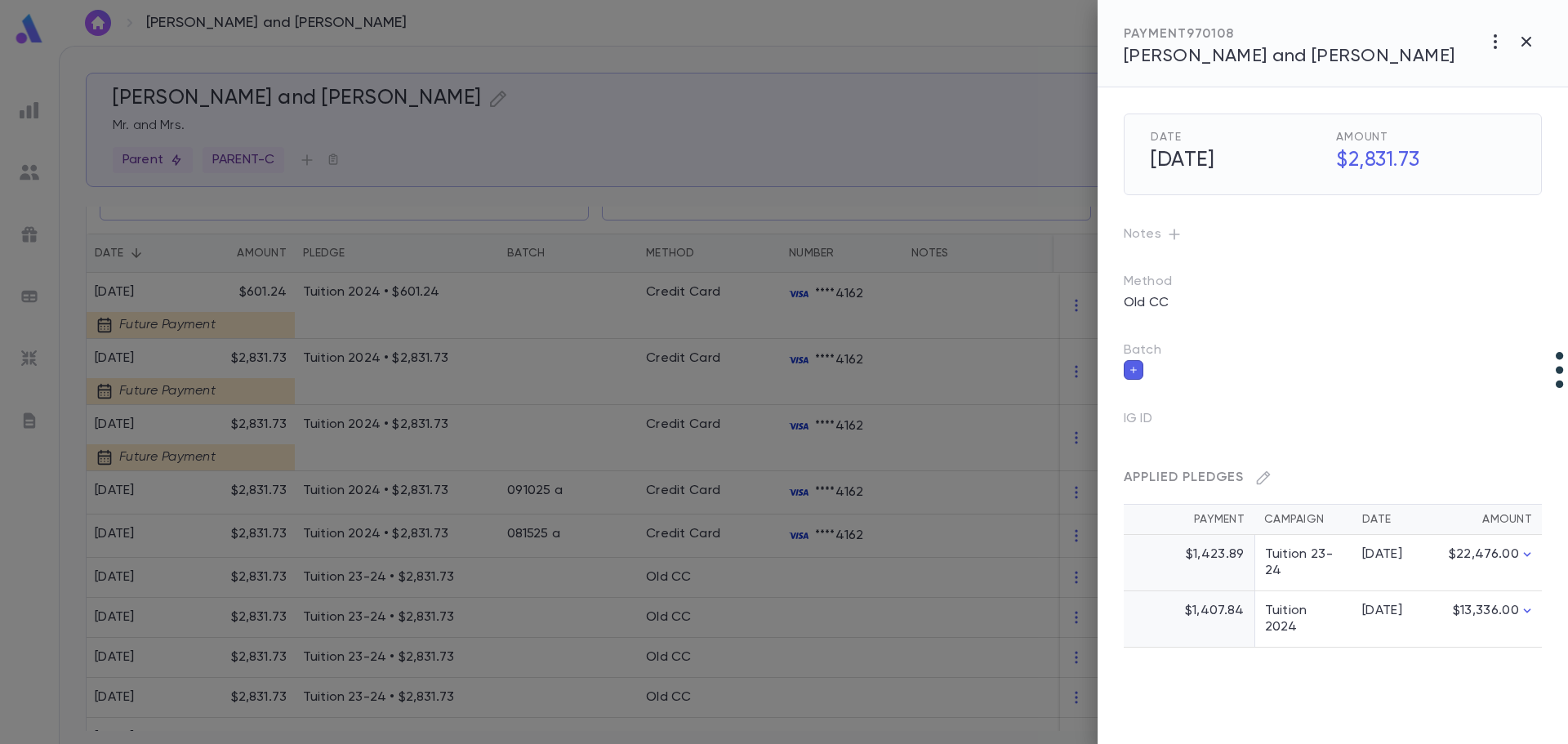
click at [638, 473] on div at bounding box center [784, 372] width 1568 height 744
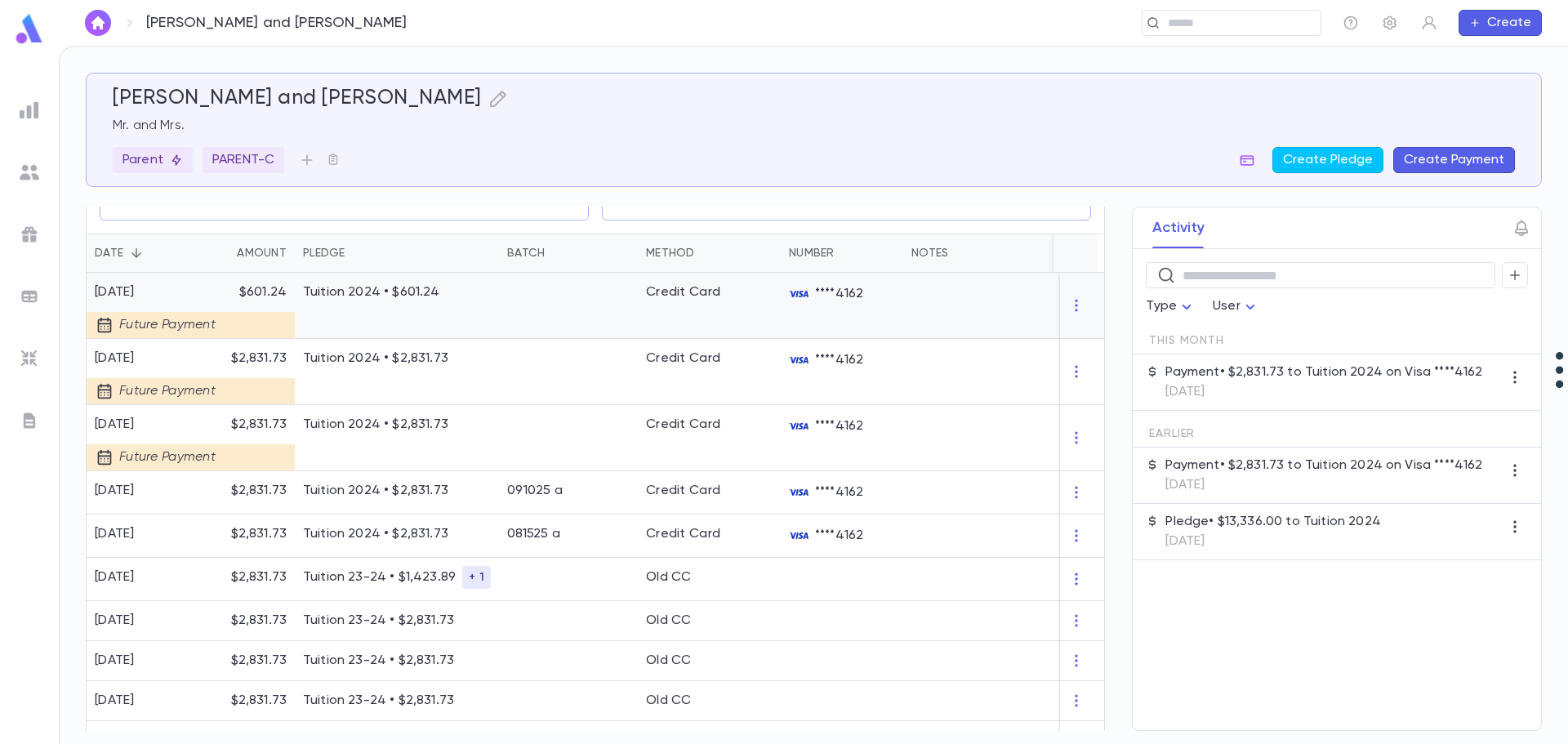
scroll to position [0, 0]
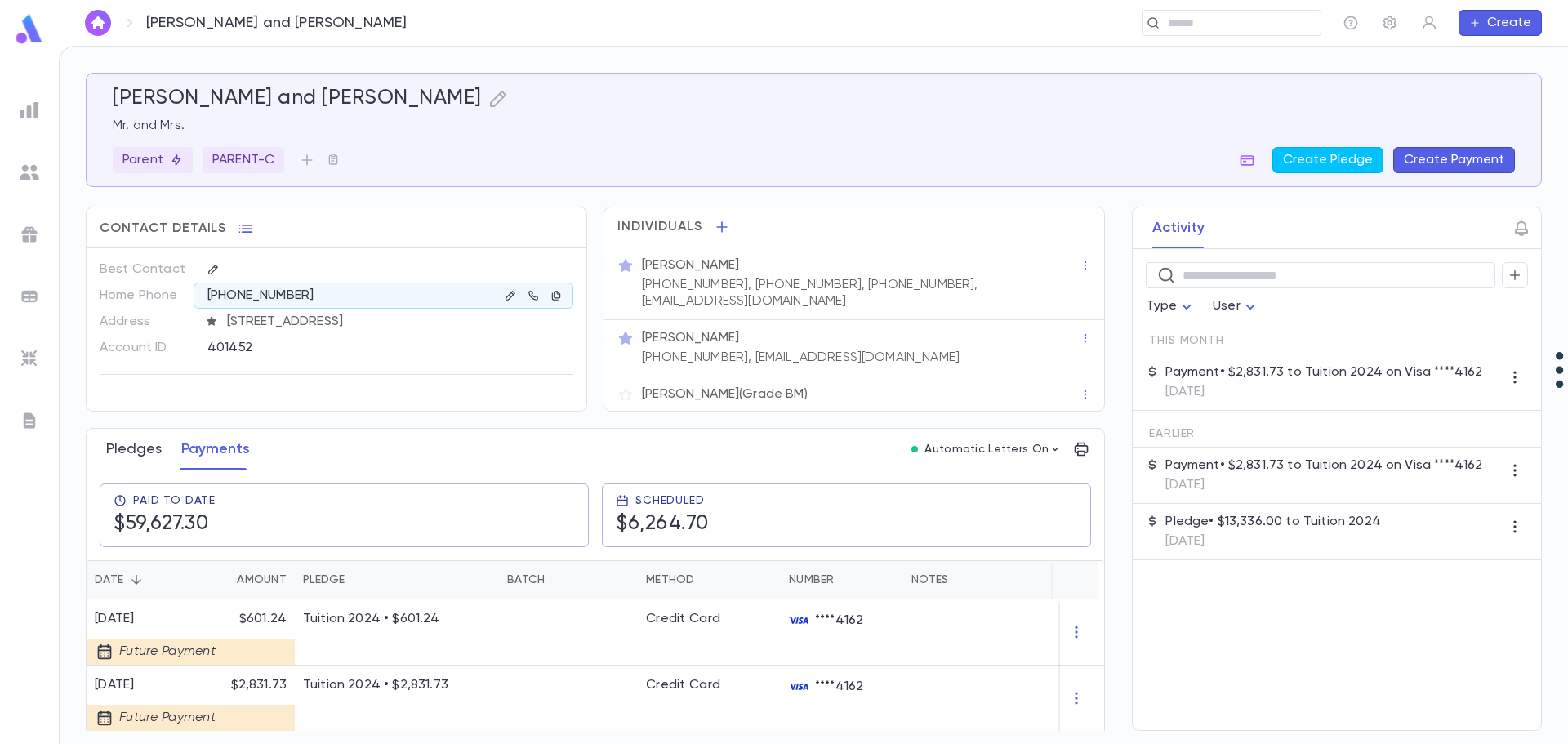
click at [131, 440] on button "Pledges" at bounding box center [133, 448] width 56 height 41
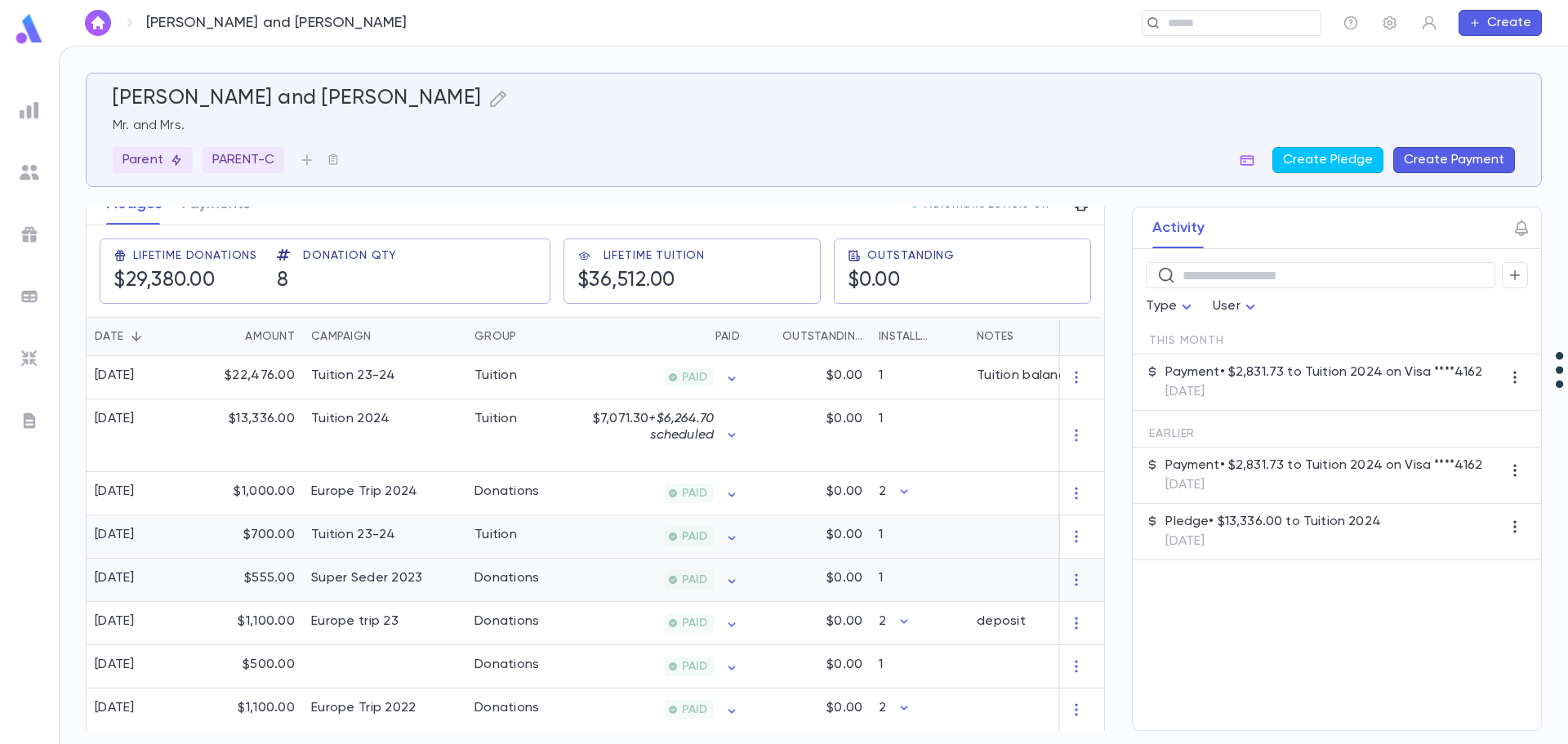
scroll to position [164, 0]
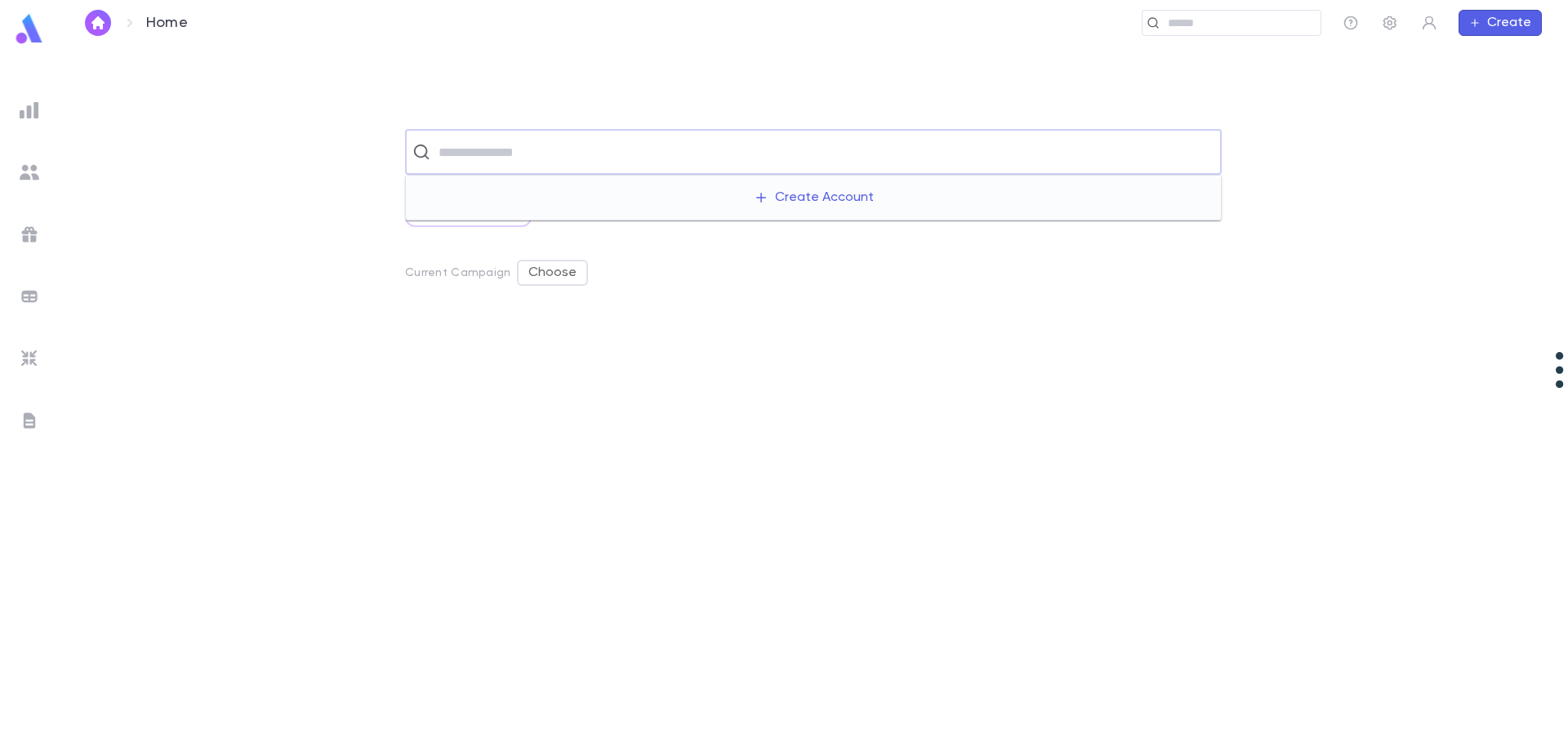
click at [476, 155] on input "text" at bounding box center [823, 151] width 780 height 31
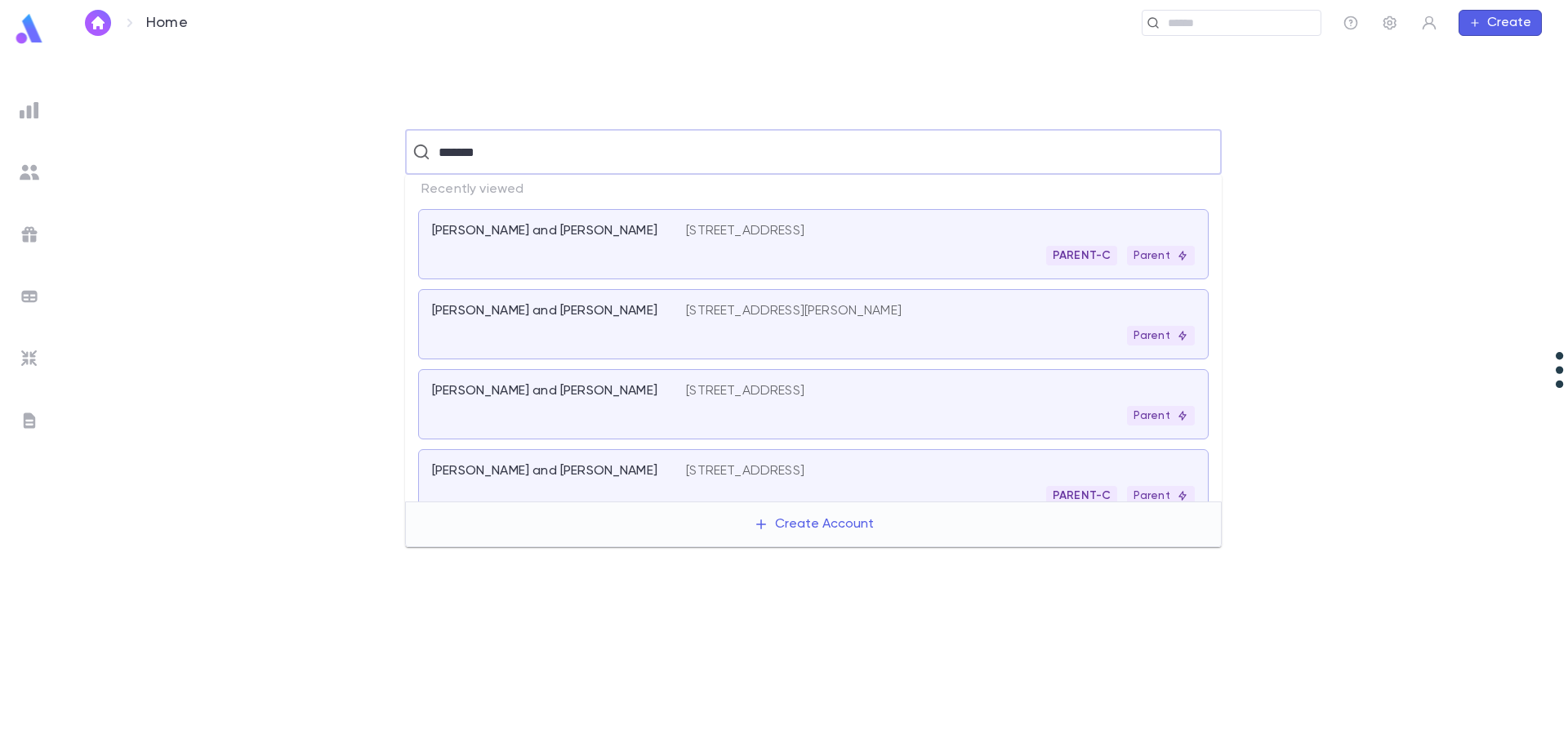
type input "********"
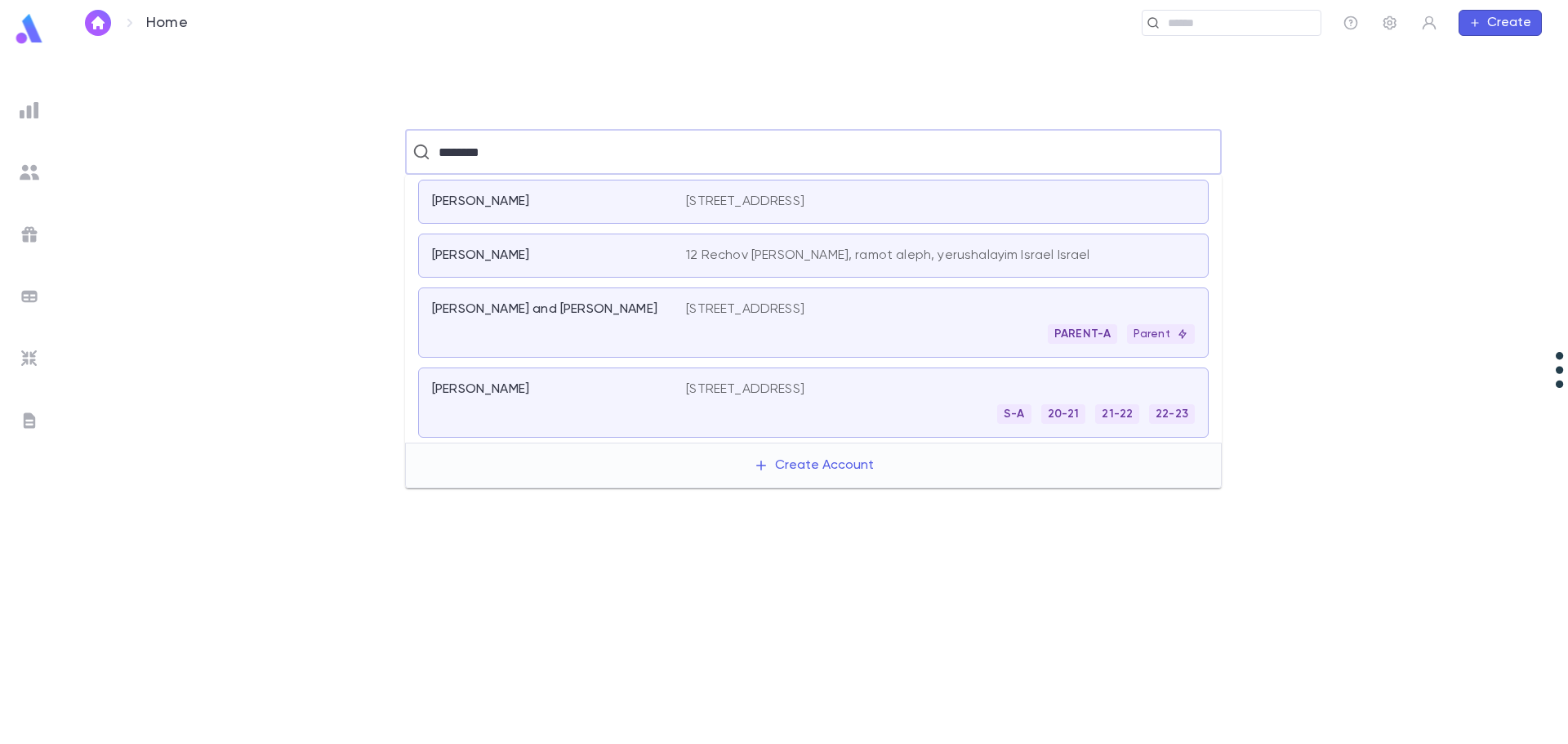
click at [558, 327] on div "[PERSON_NAME] and [PERSON_NAME]" at bounding box center [559, 322] width 254 height 43
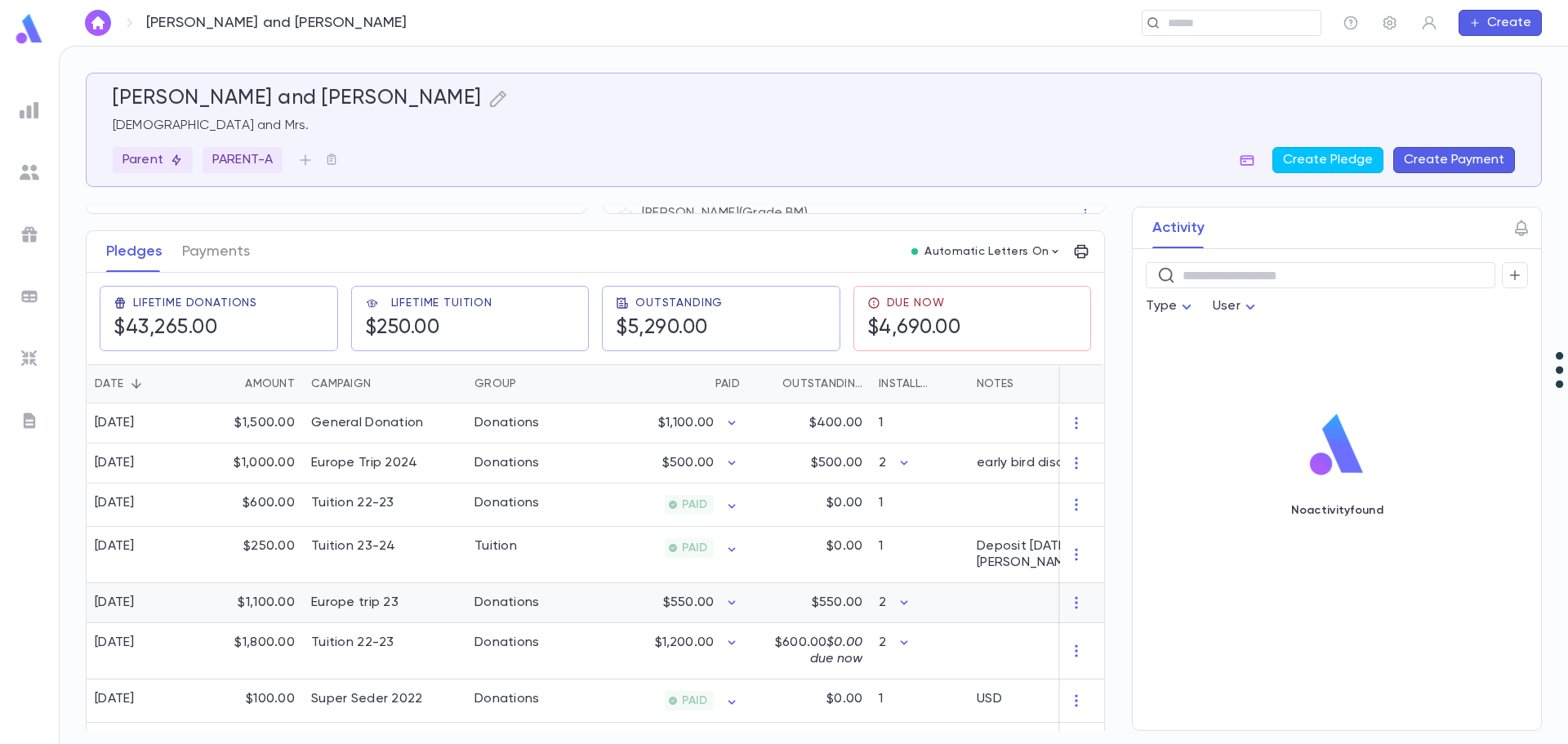
scroll to position [181, 0]
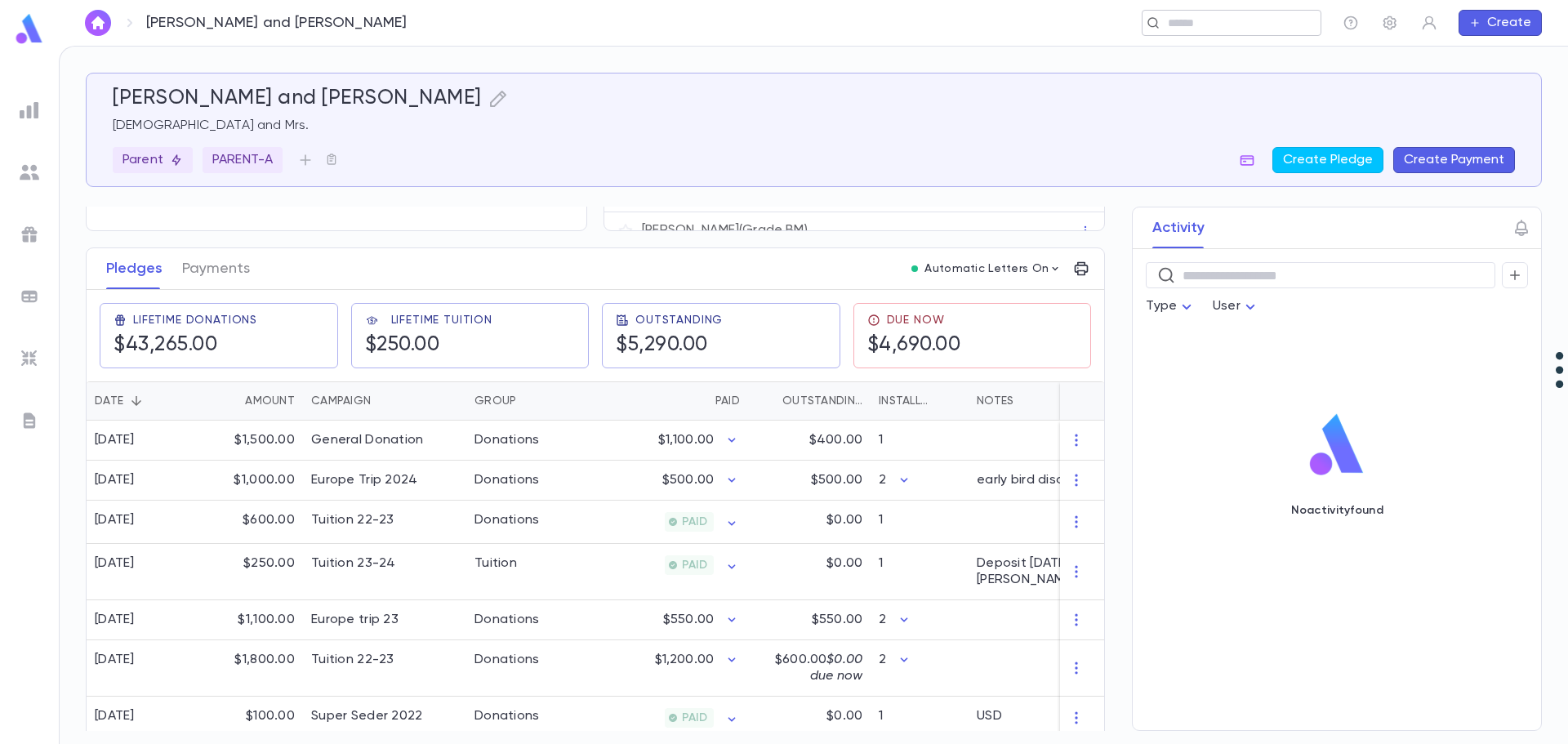
click at [1178, 33] on div "​" at bounding box center [1231, 23] width 180 height 26
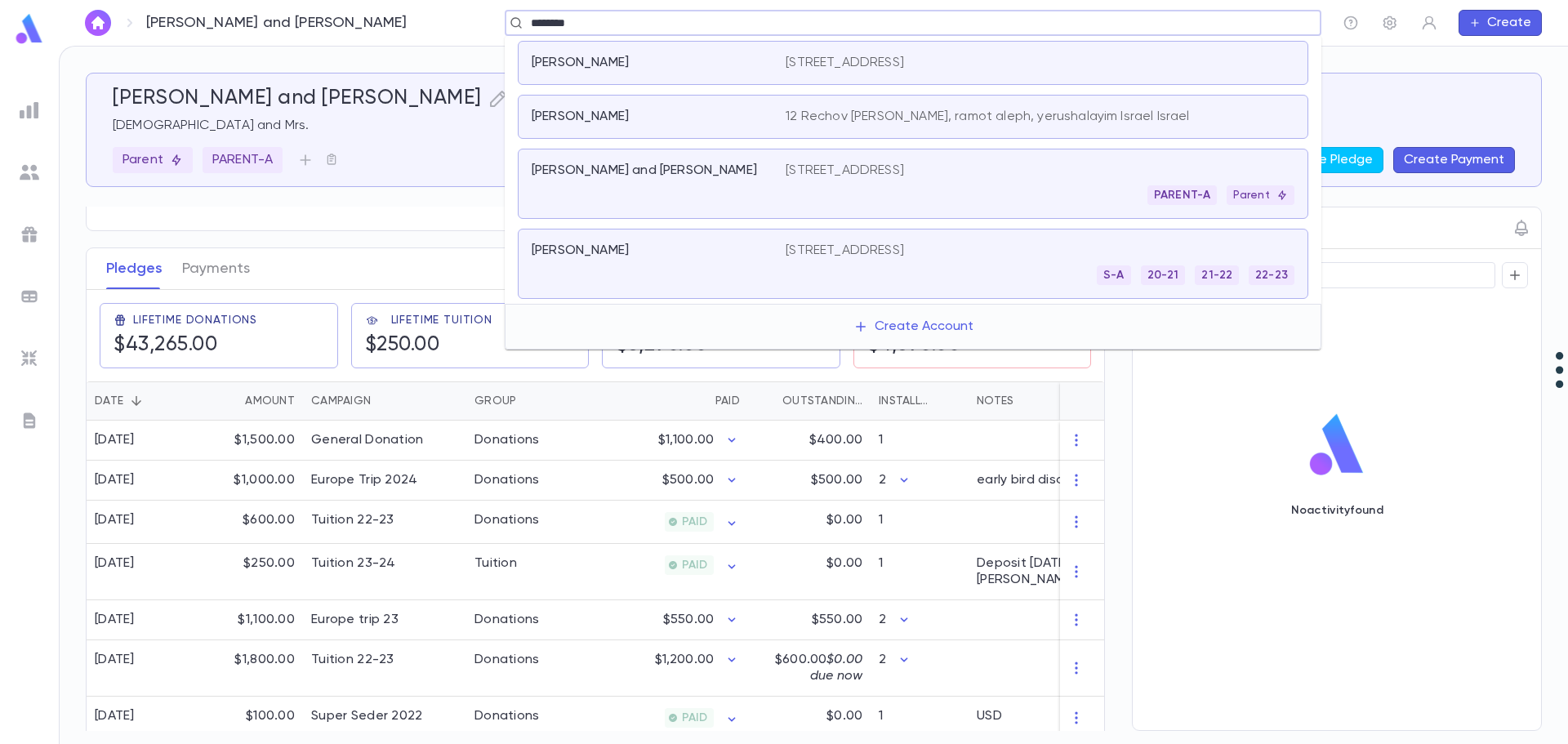
type input "********"
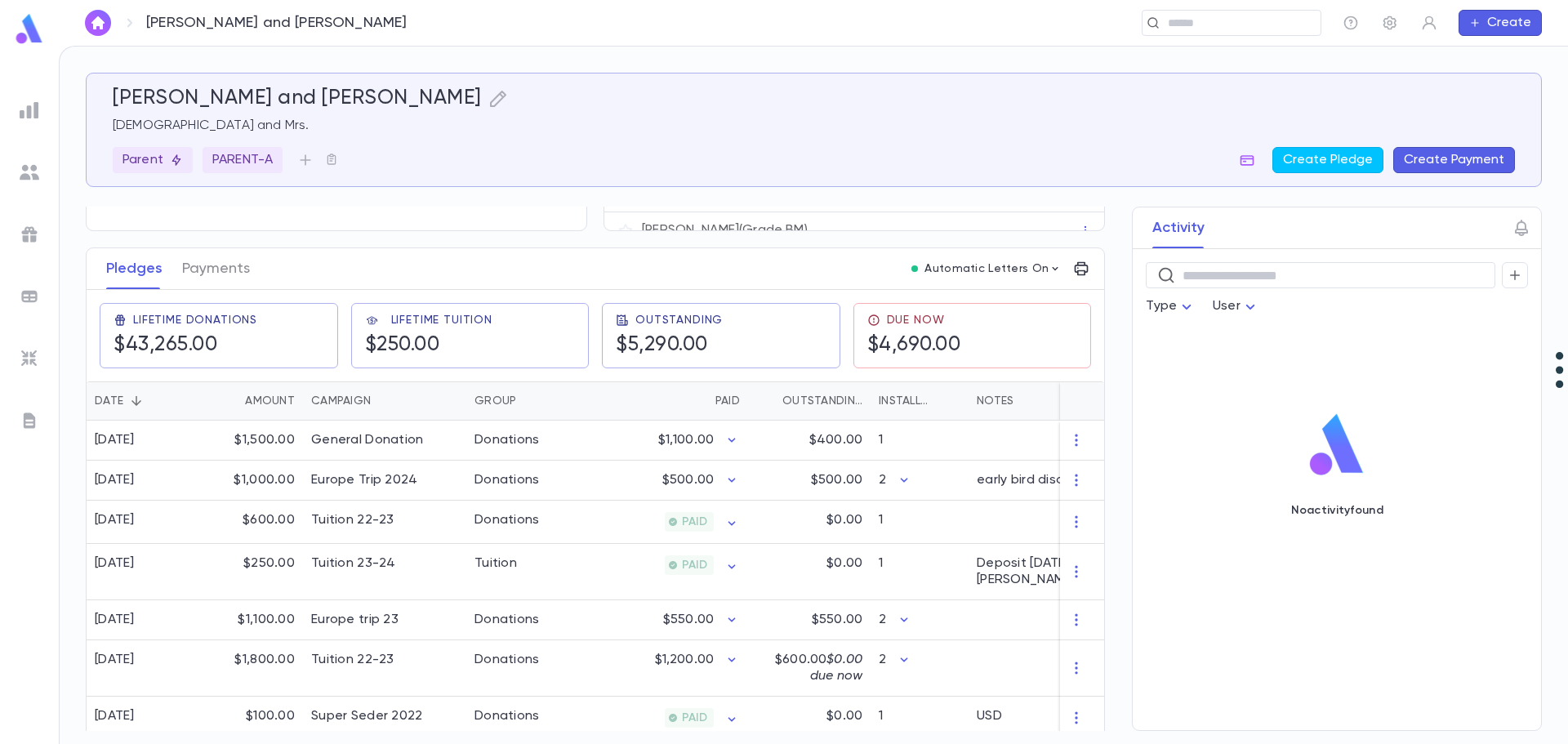
click at [1450, 332] on div "​ Type User No activity found" at bounding box center [1337, 489] width 409 height 481
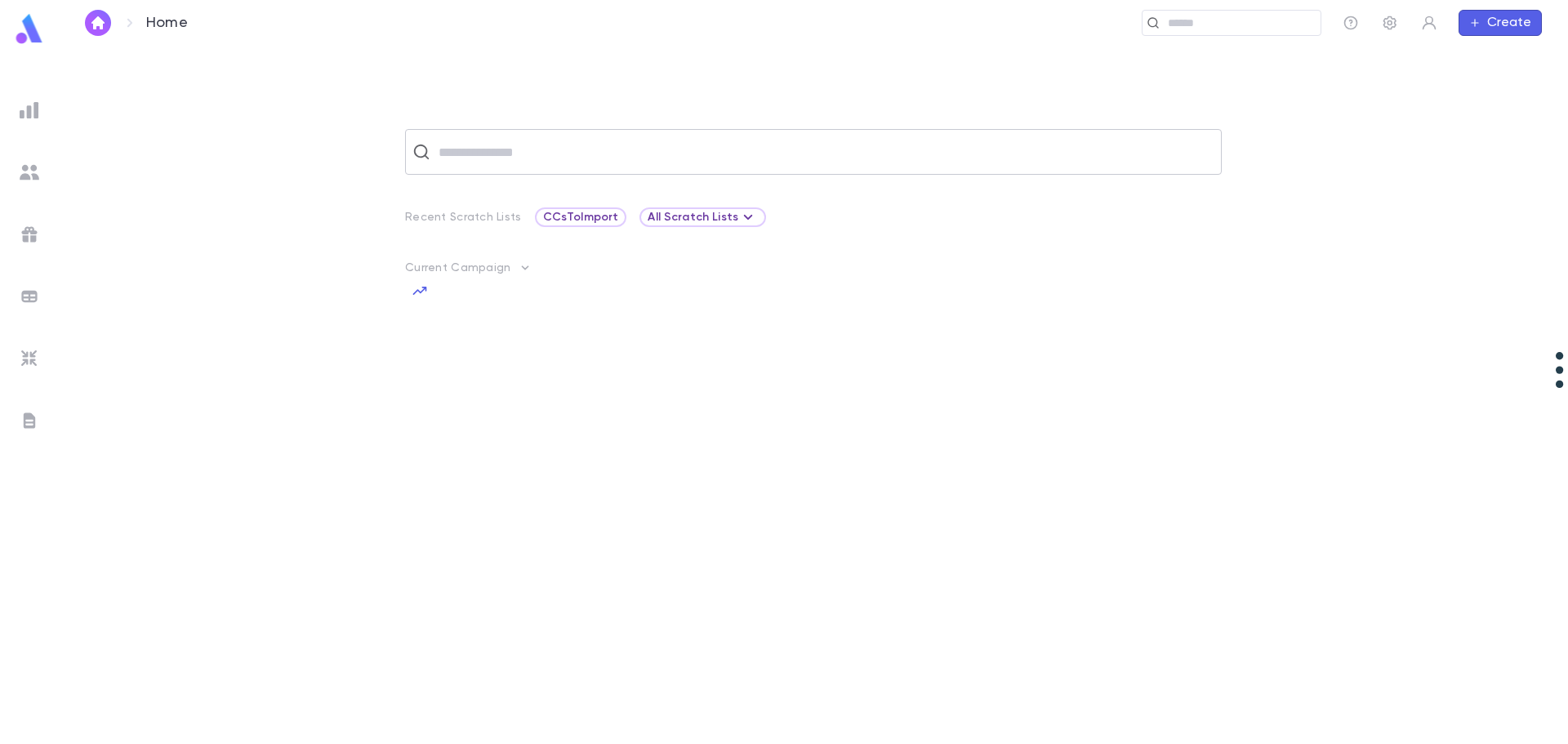
click at [531, 152] on input "text" at bounding box center [823, 151] width 780 height 31
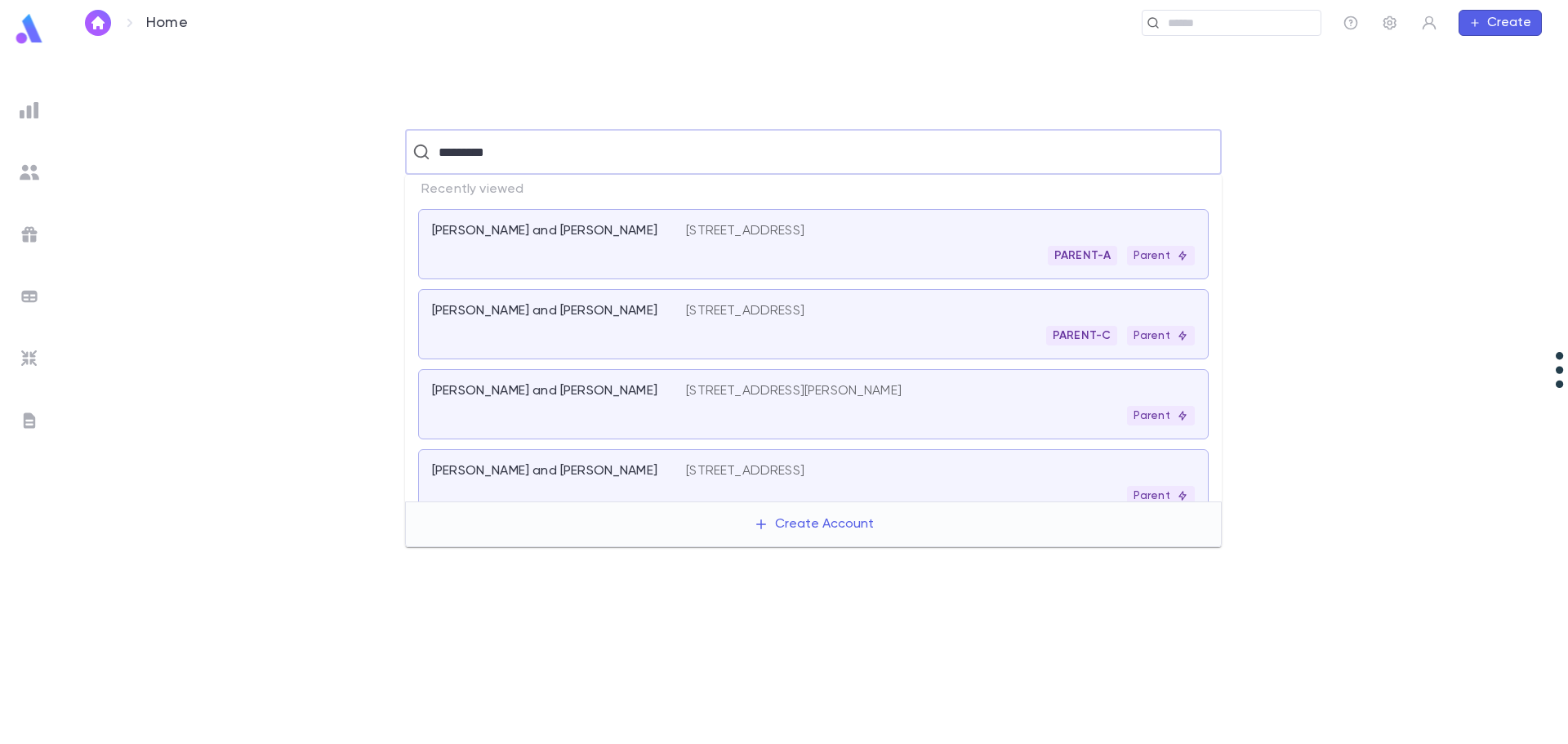
type input "**********"
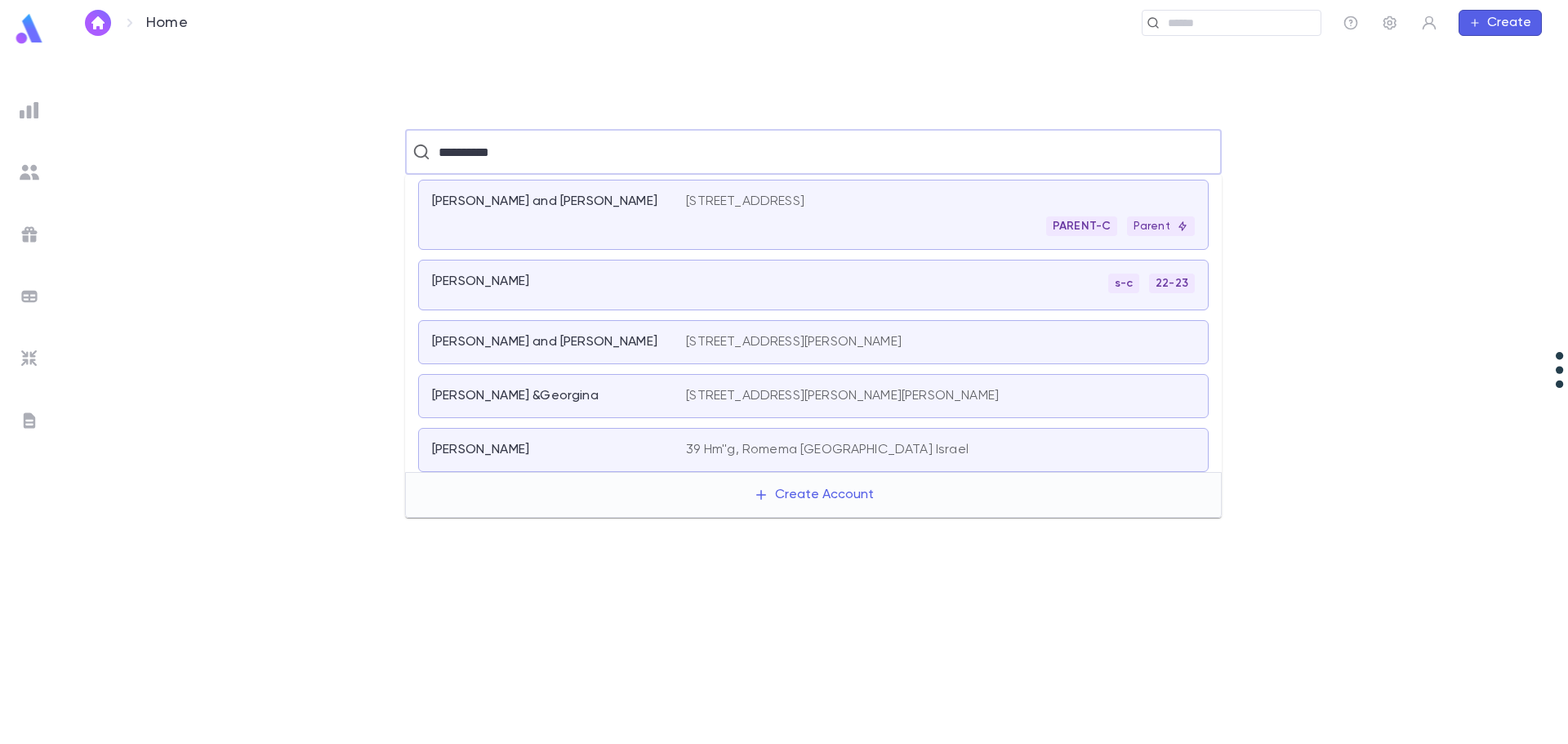
click at [625, 205] on p "[PERSON_NAME] and [PERSON_NAME]" at bounding box center [545, 201] width 225 height 16
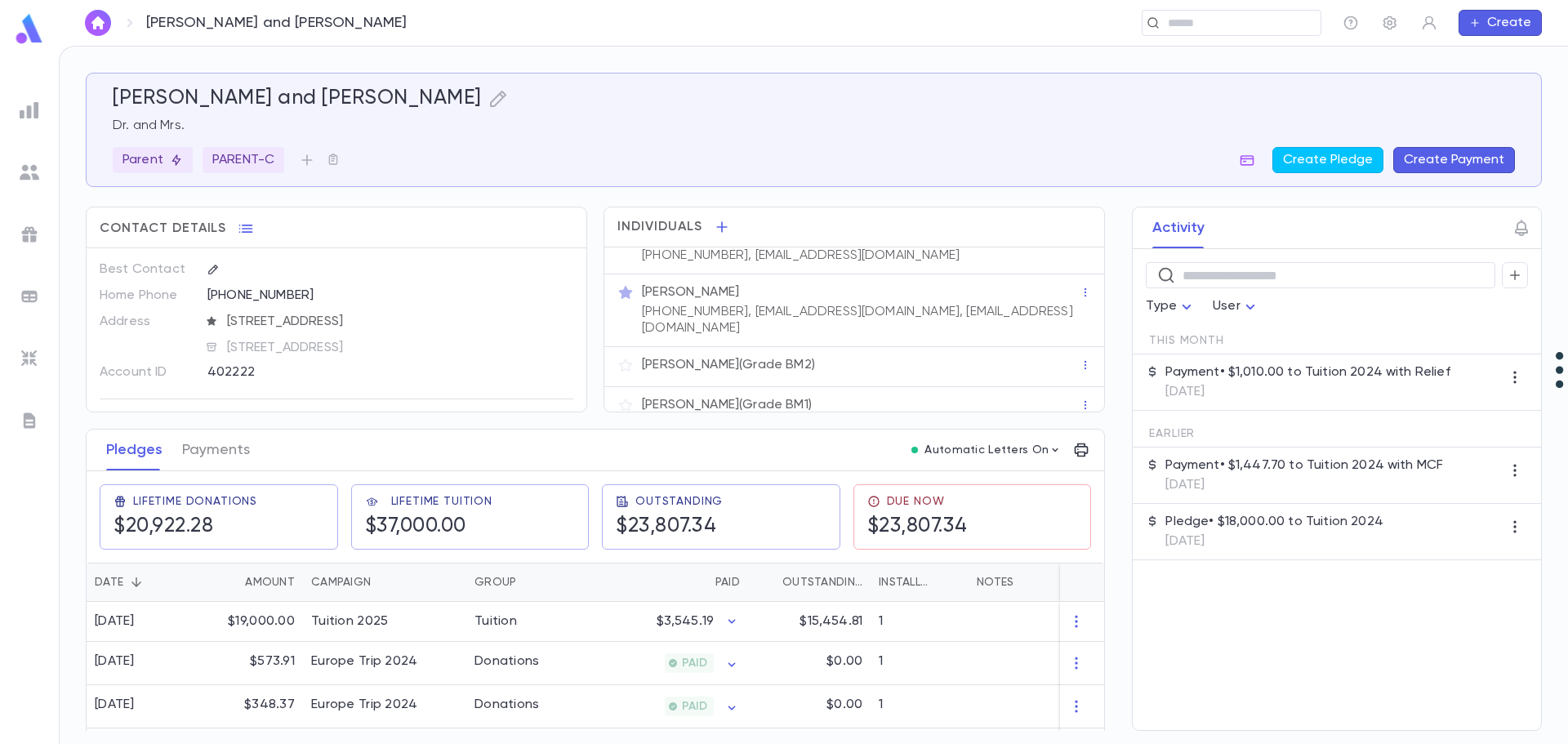
scroll to position [85, 0]
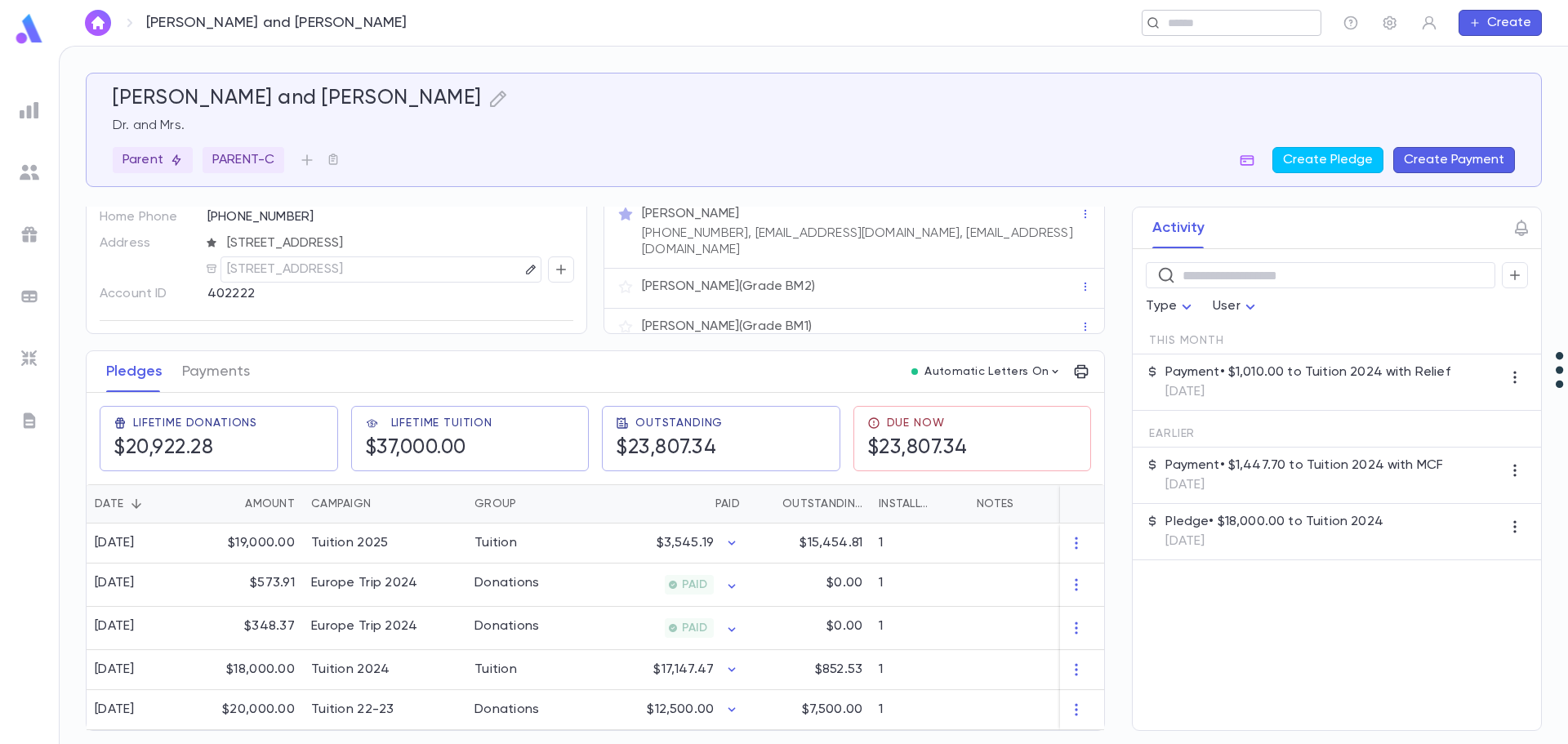
click at [1228, 25] on input "text" at bounding box center [1238, 23] width 151 height 15
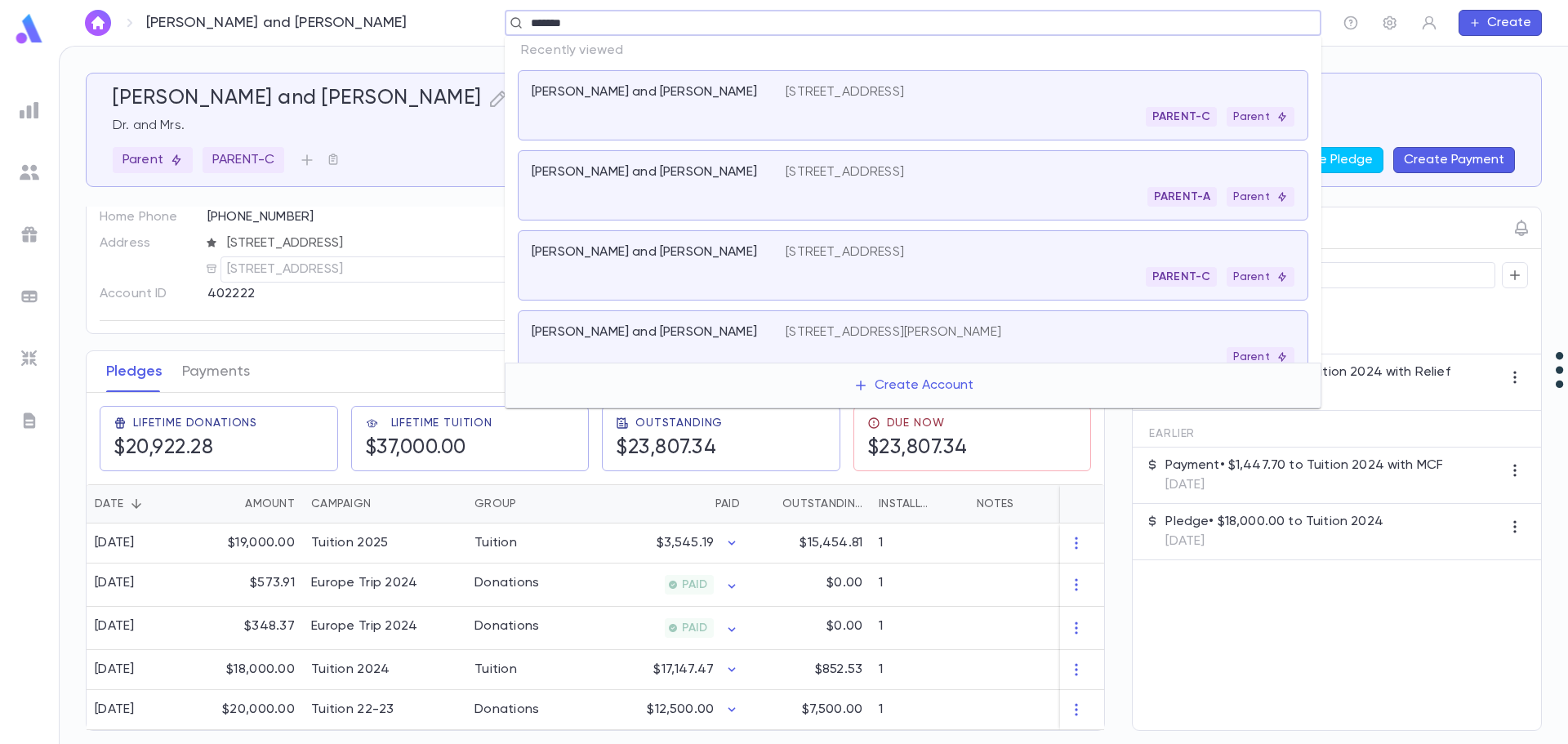
type input "********"
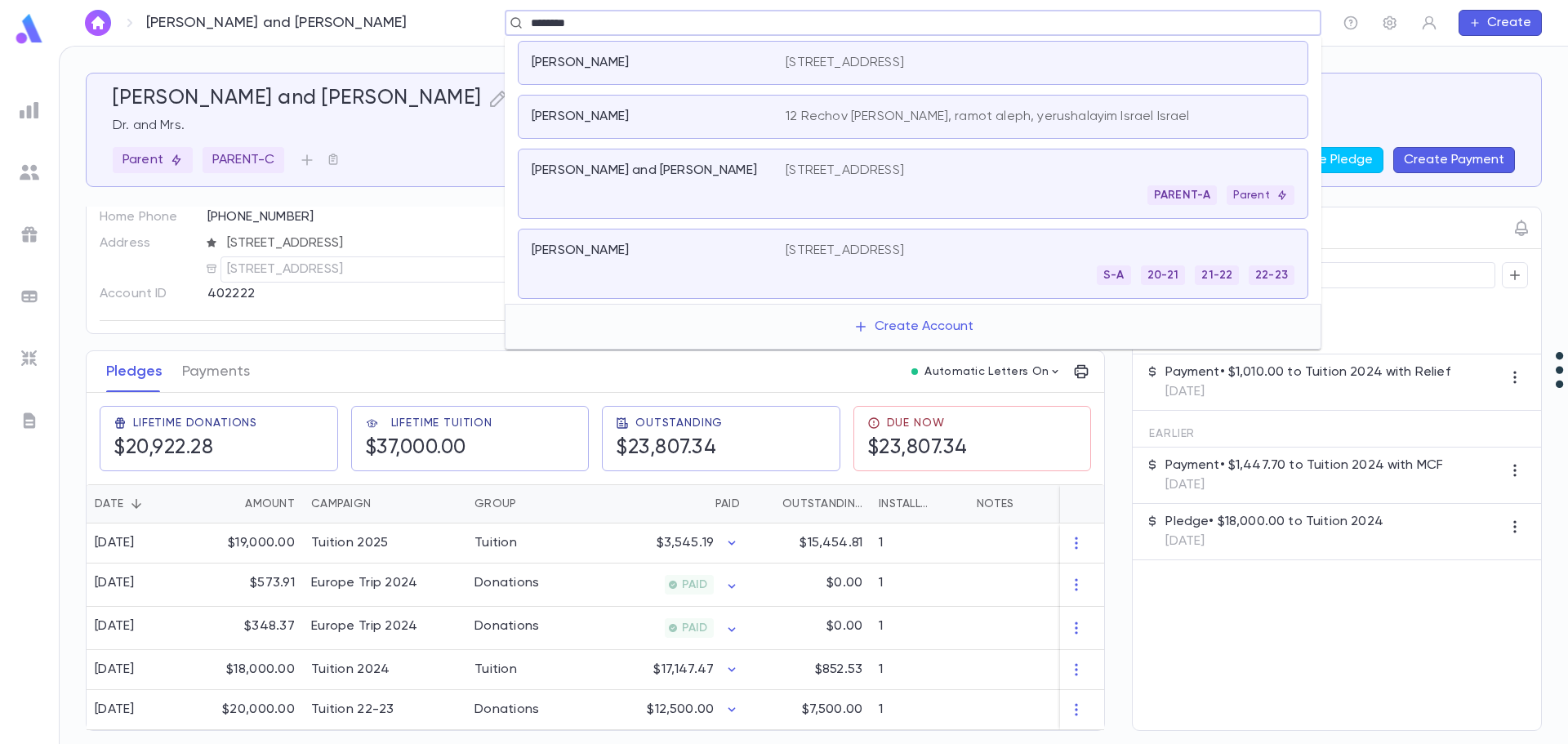
click at [786, 177] on p "955 Northfield Rd, Woodmere NY 11598" at bounding box center [845, 170] width 118 height 16
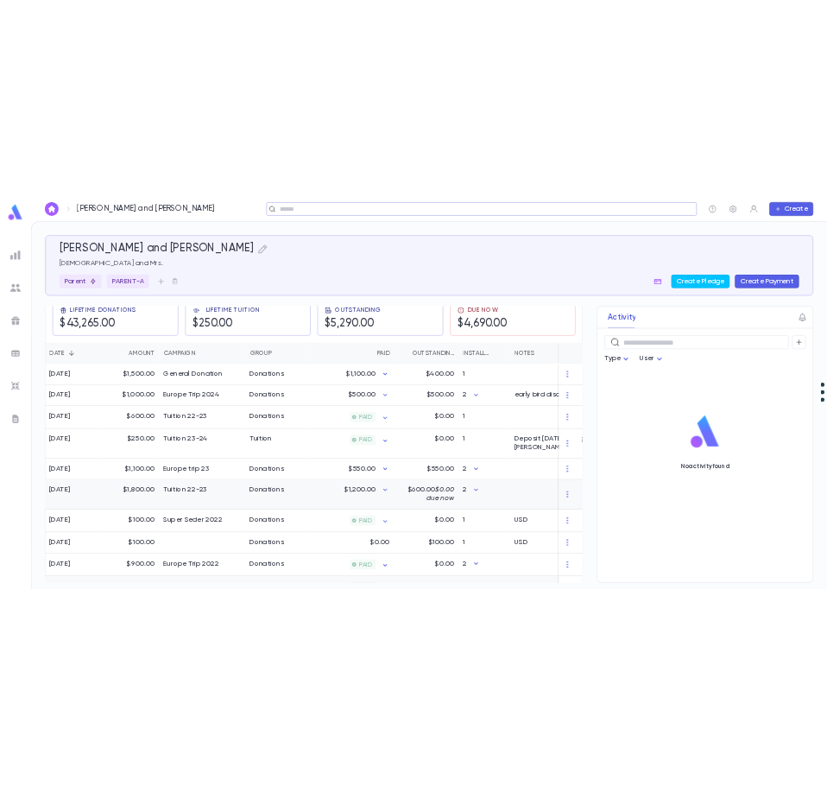
scroll to position [277, 0]
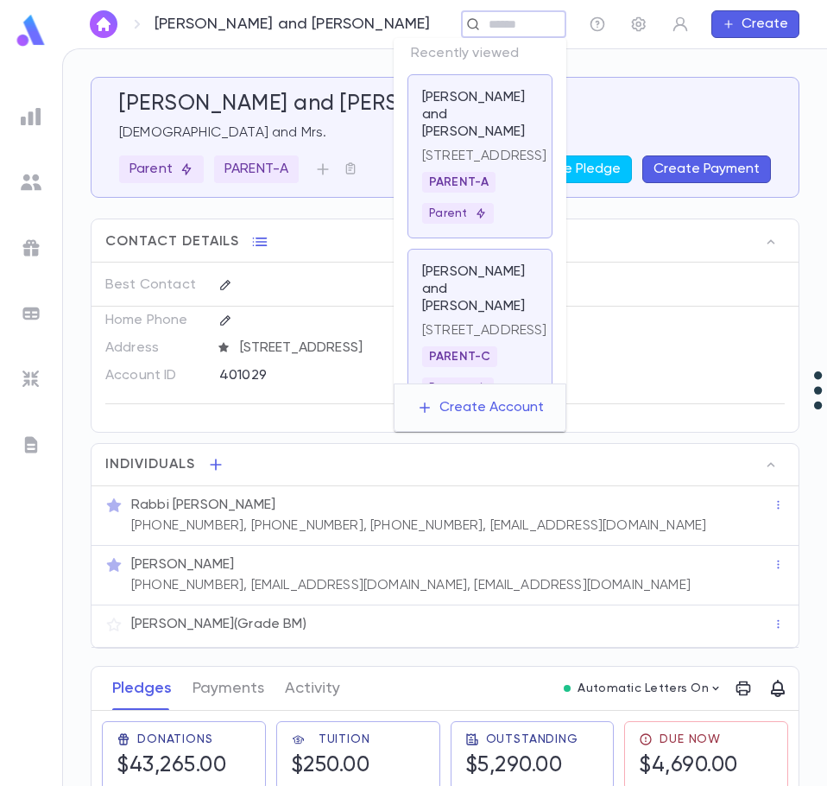
click at [499, 29] on input "text" at bounding box center [508, 24] width 49 height 16
type input "**********"
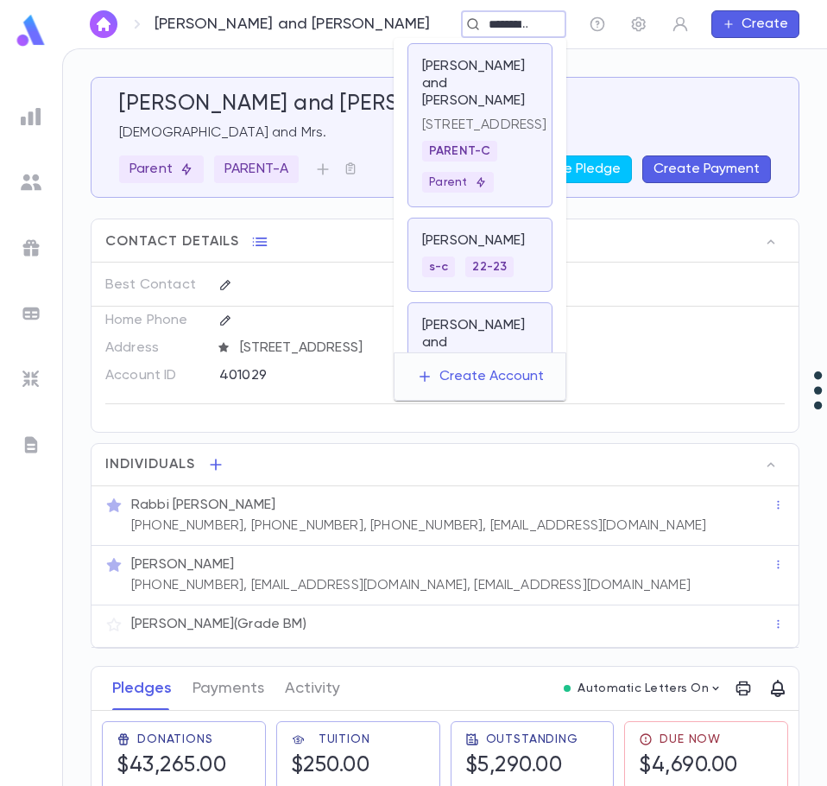
click at [484, 98] on p "Grunberger, Avraham and Tamara" at bounding box center [480, 84] width 116 height 52
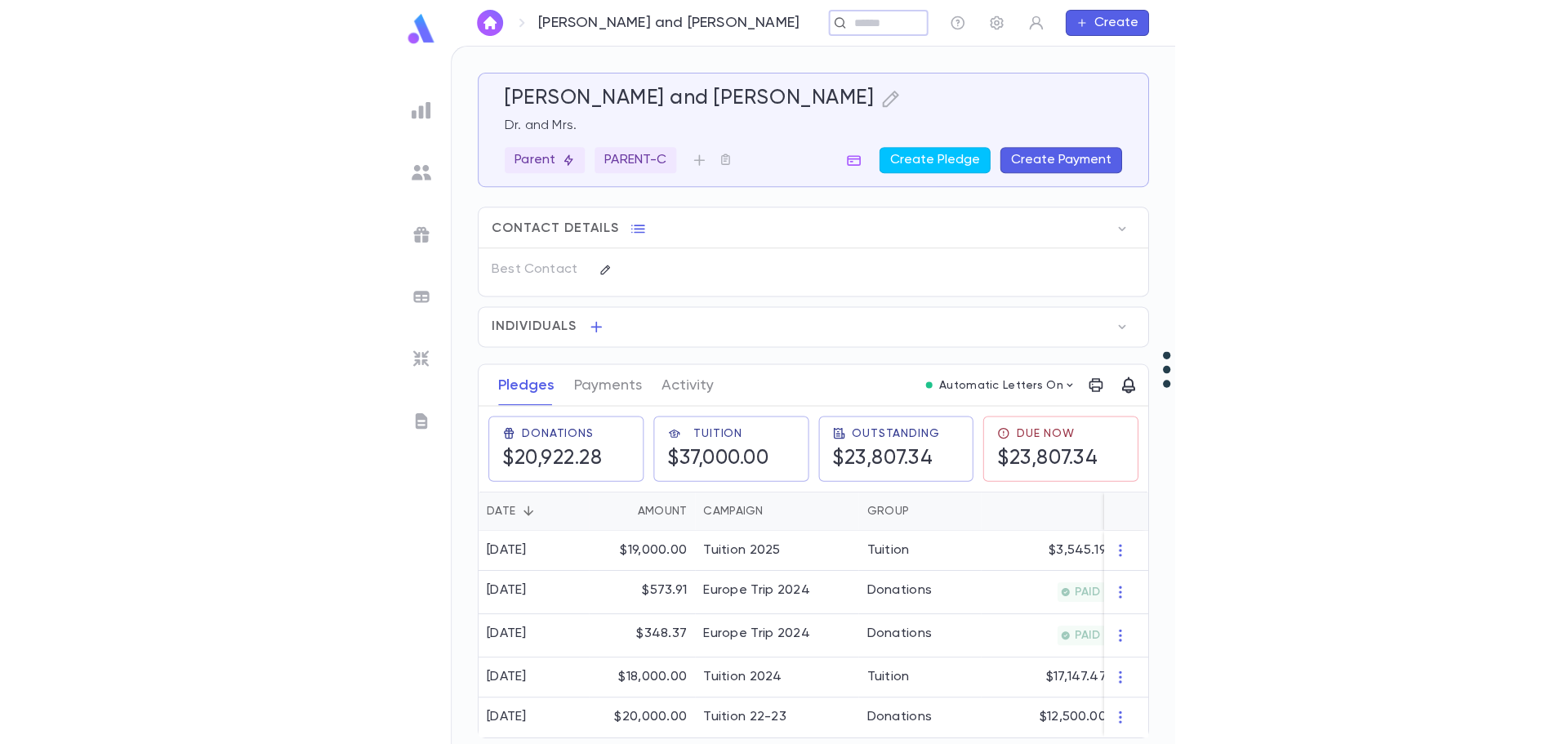
scroll to position [1, 0]
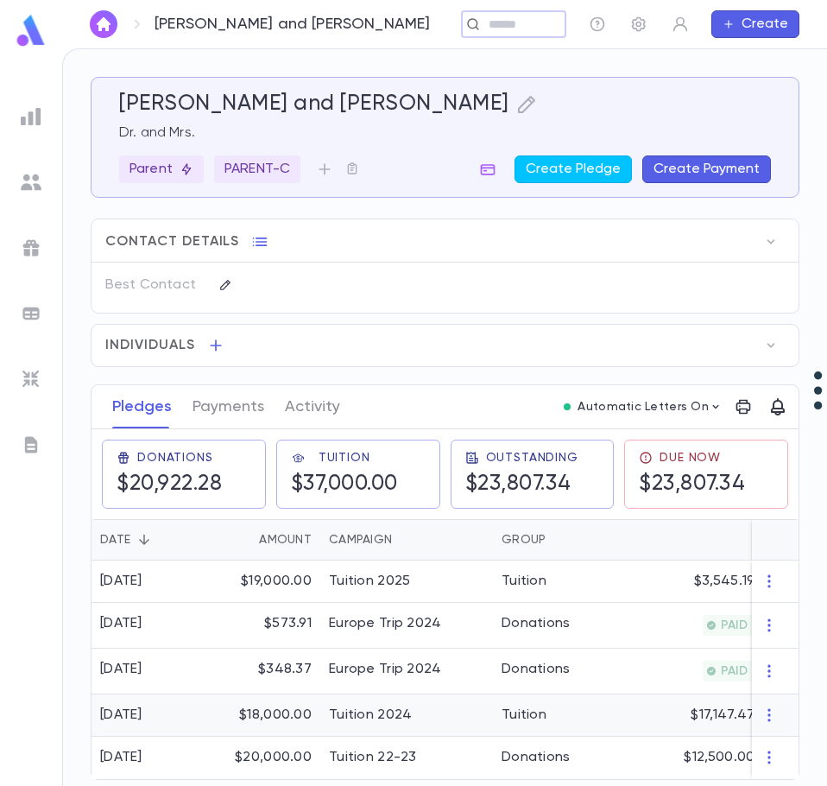
click at [445, 713] on div "Tuition 2024" at bounding box center [406, 715] width 173 height 42
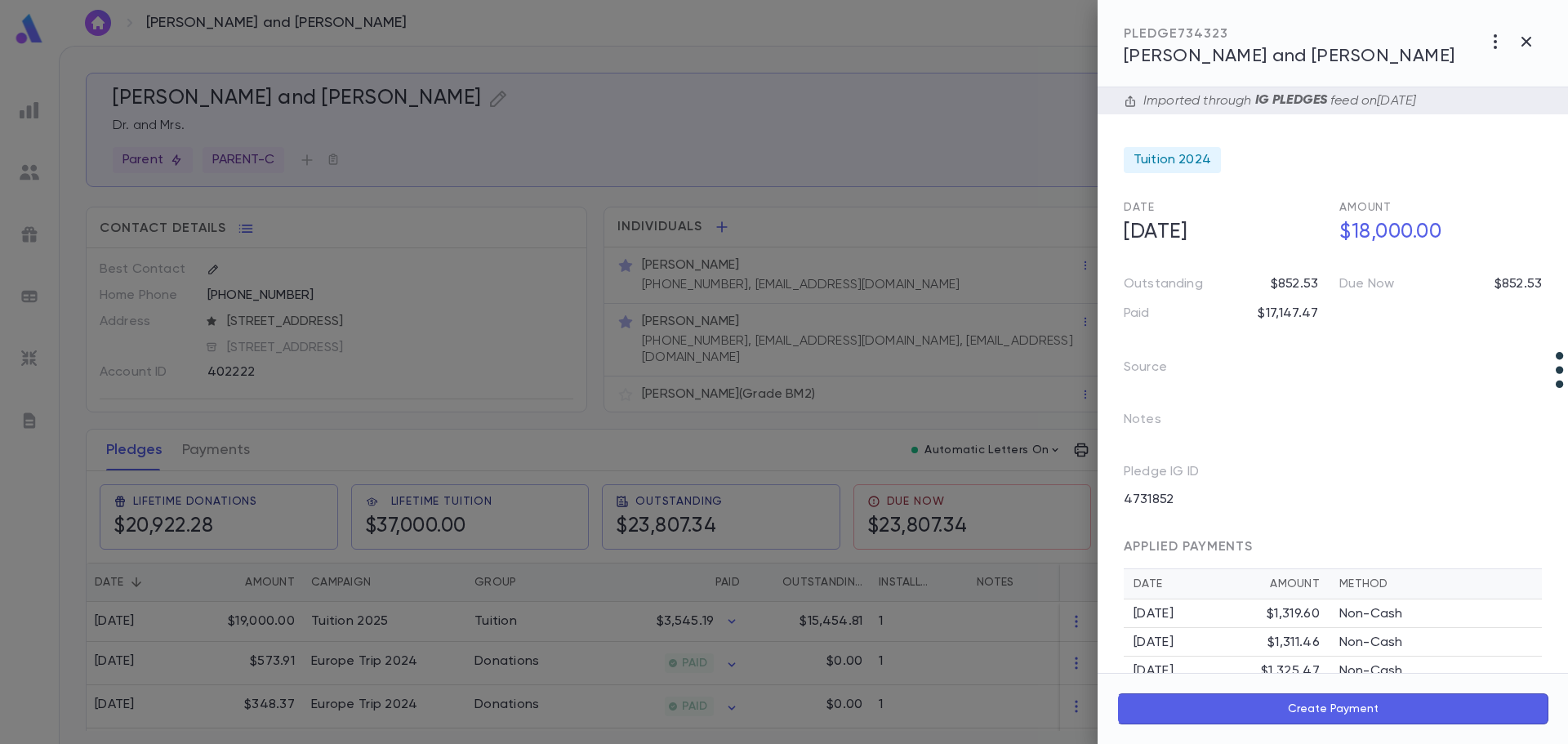
scroll to position [0, 0]
click at [1524, 49] on icon "button" at bounding box center [1525, 42] width 20 height 20
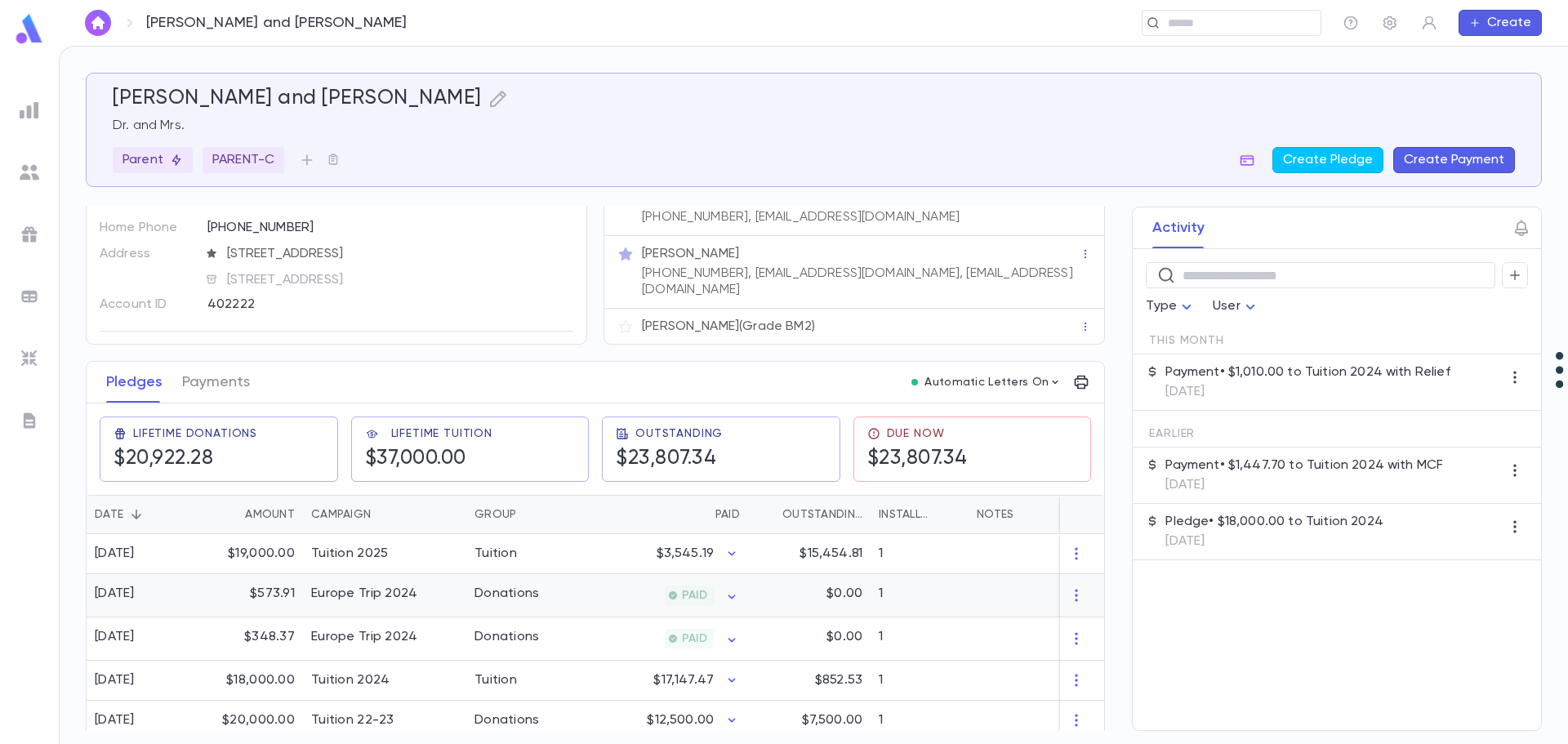
scroll to position [85, 0]
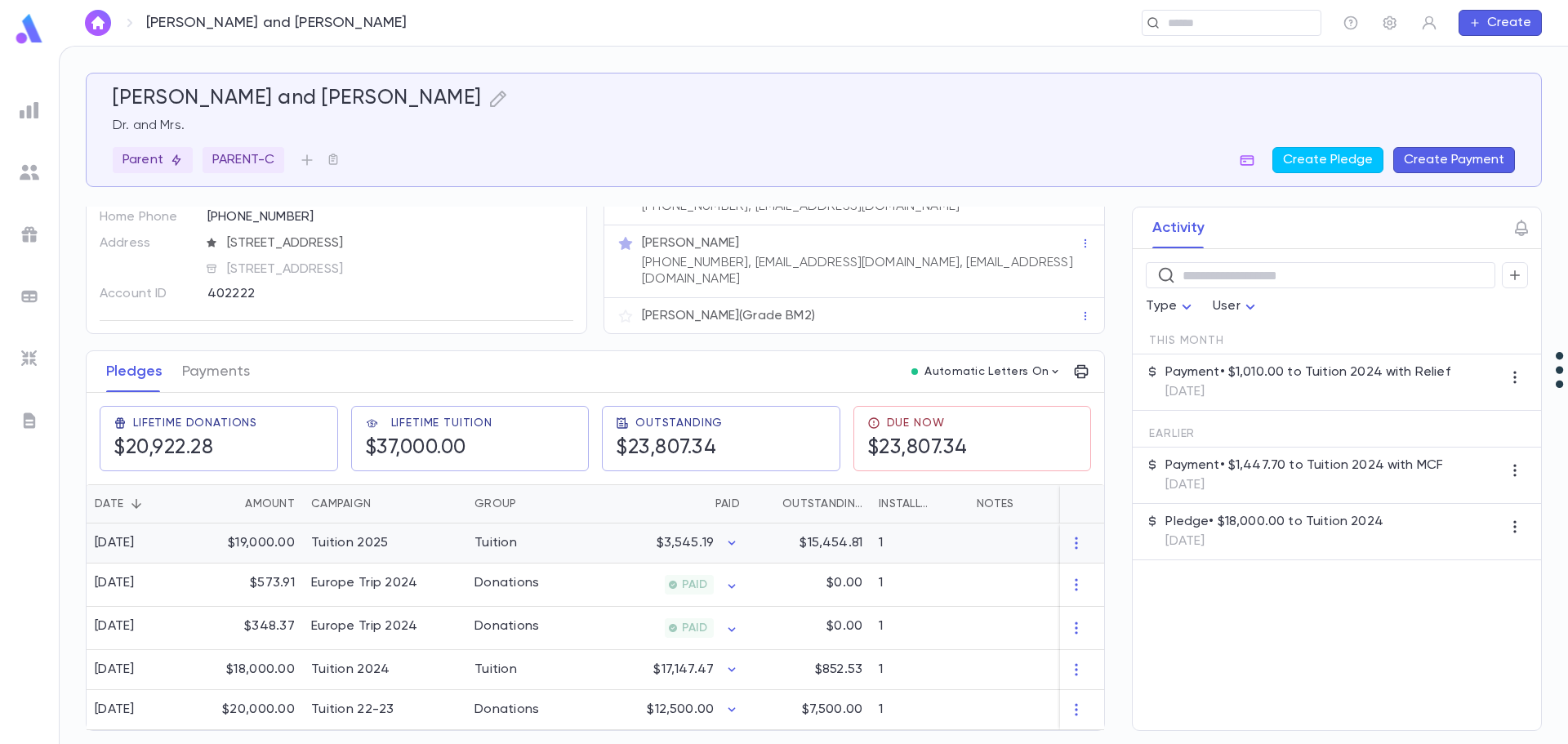
click at [607, 528] on div "$3,545.19" at bounding box center [669, 543] width 159 height 40
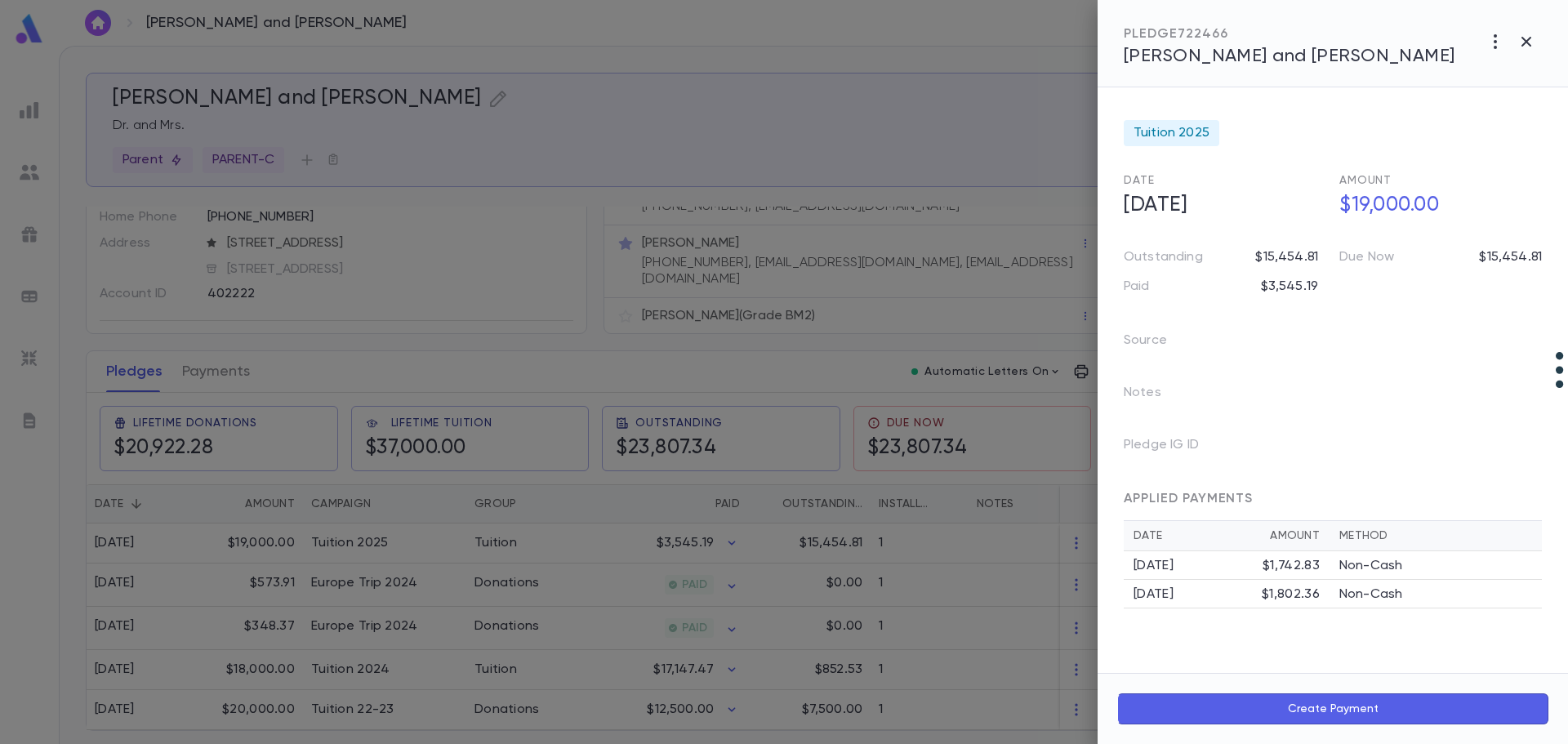
click at [221, 366] on div at bounding box center [784, 372] width 1568 height 744
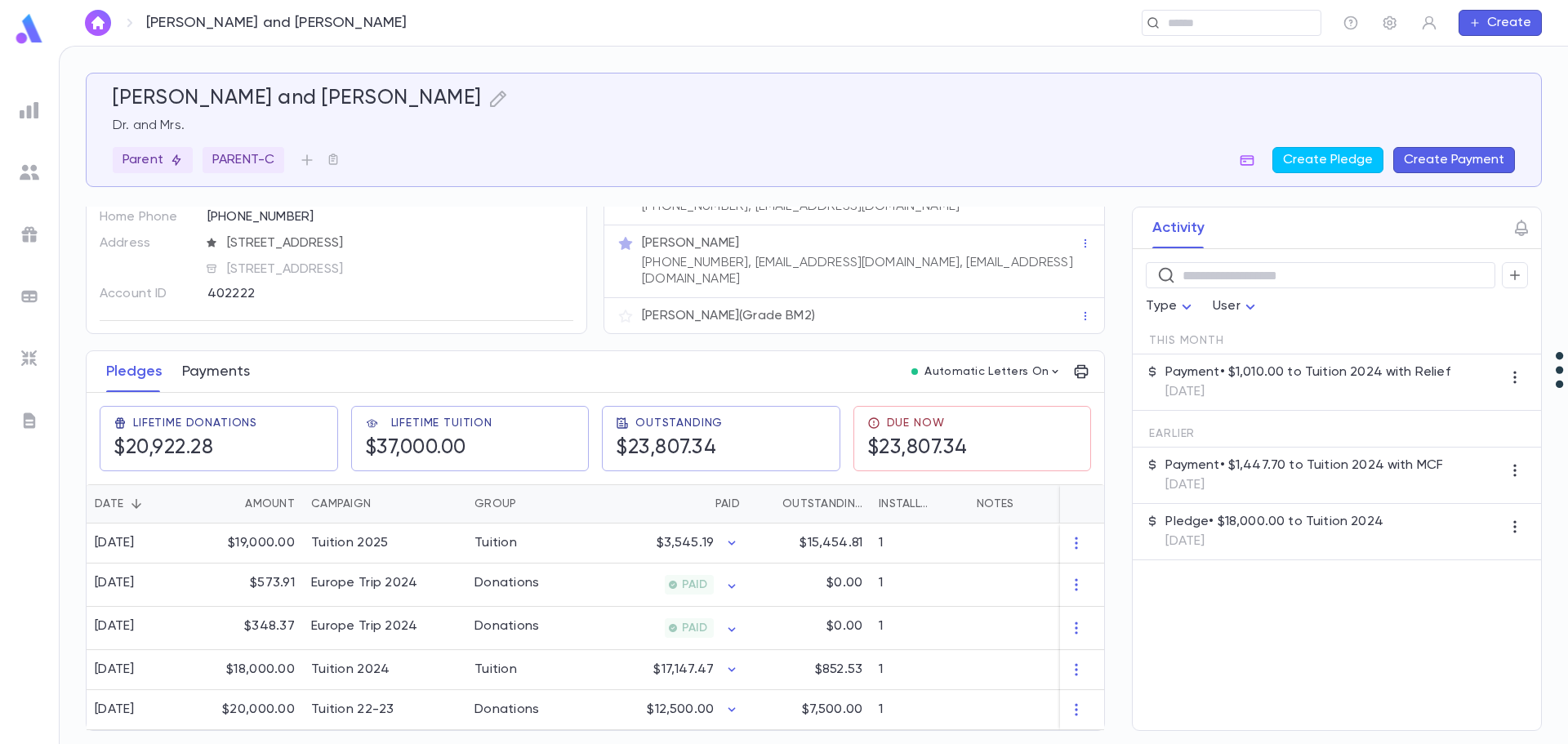
click at [221, 365] on button "Payments" at bounding box center [217, 371] width 68 height 41
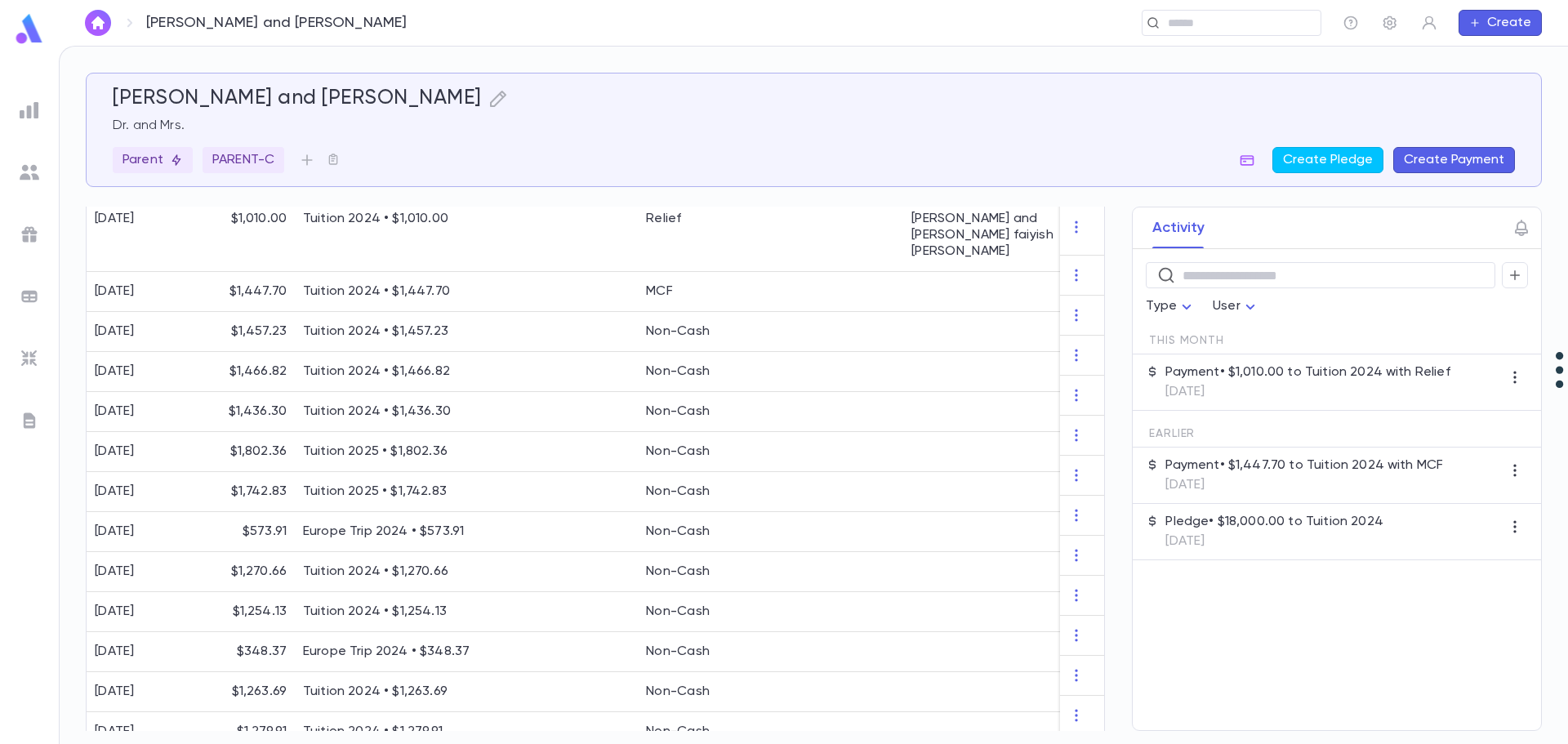
scroll to position [162, 0]
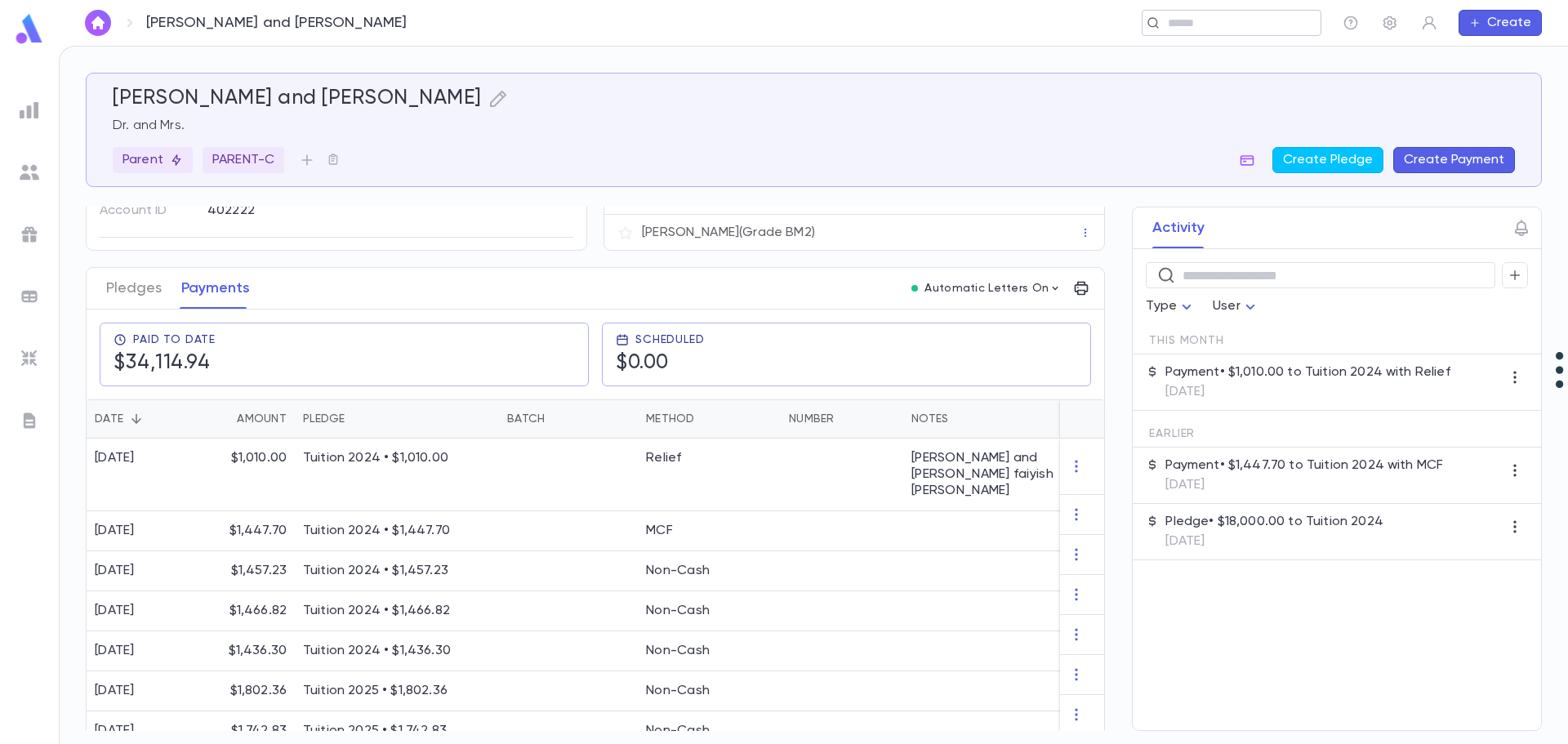
click at [1197, 33] on div "​" at bounding box center [1231, 23] width 180 height 26
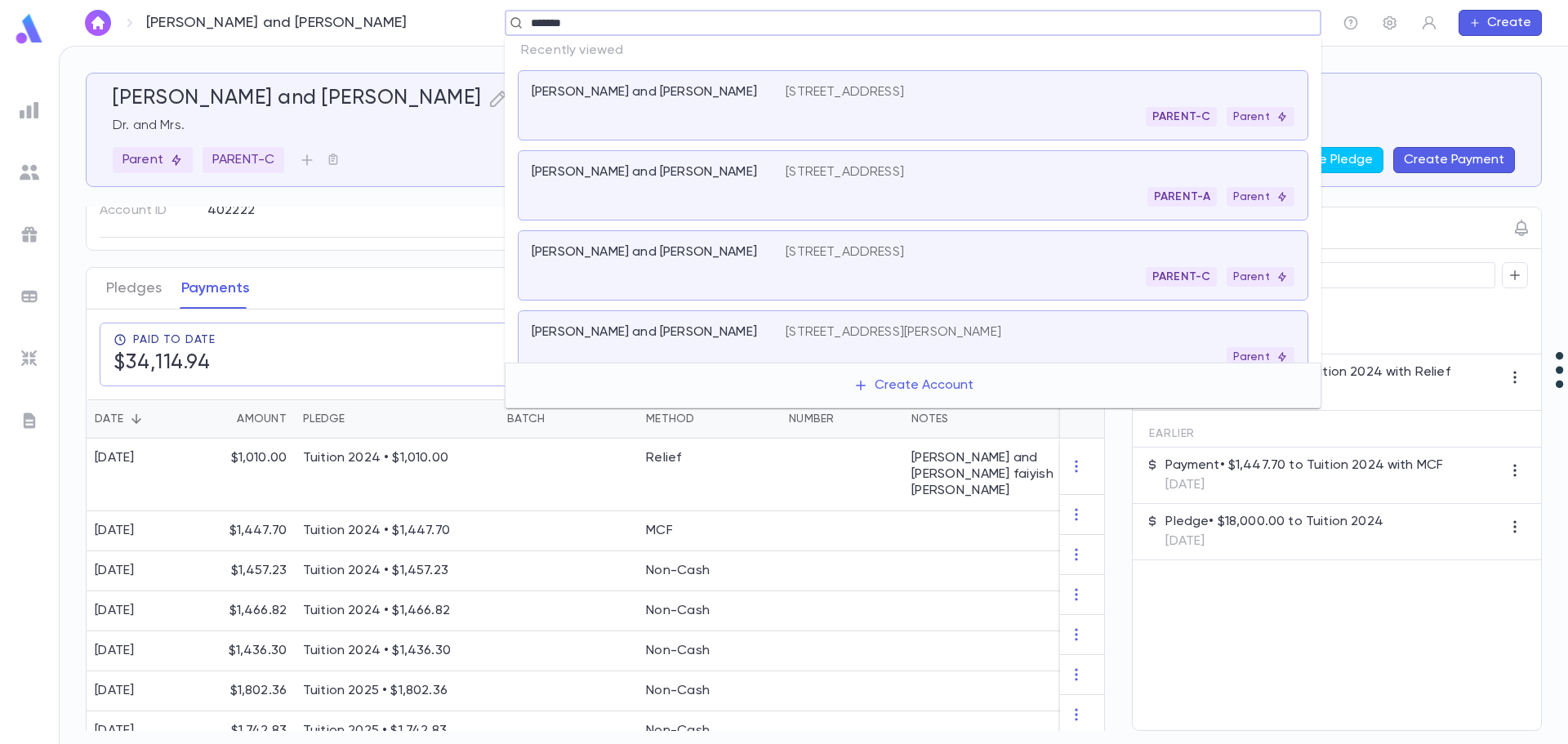
type input "********"
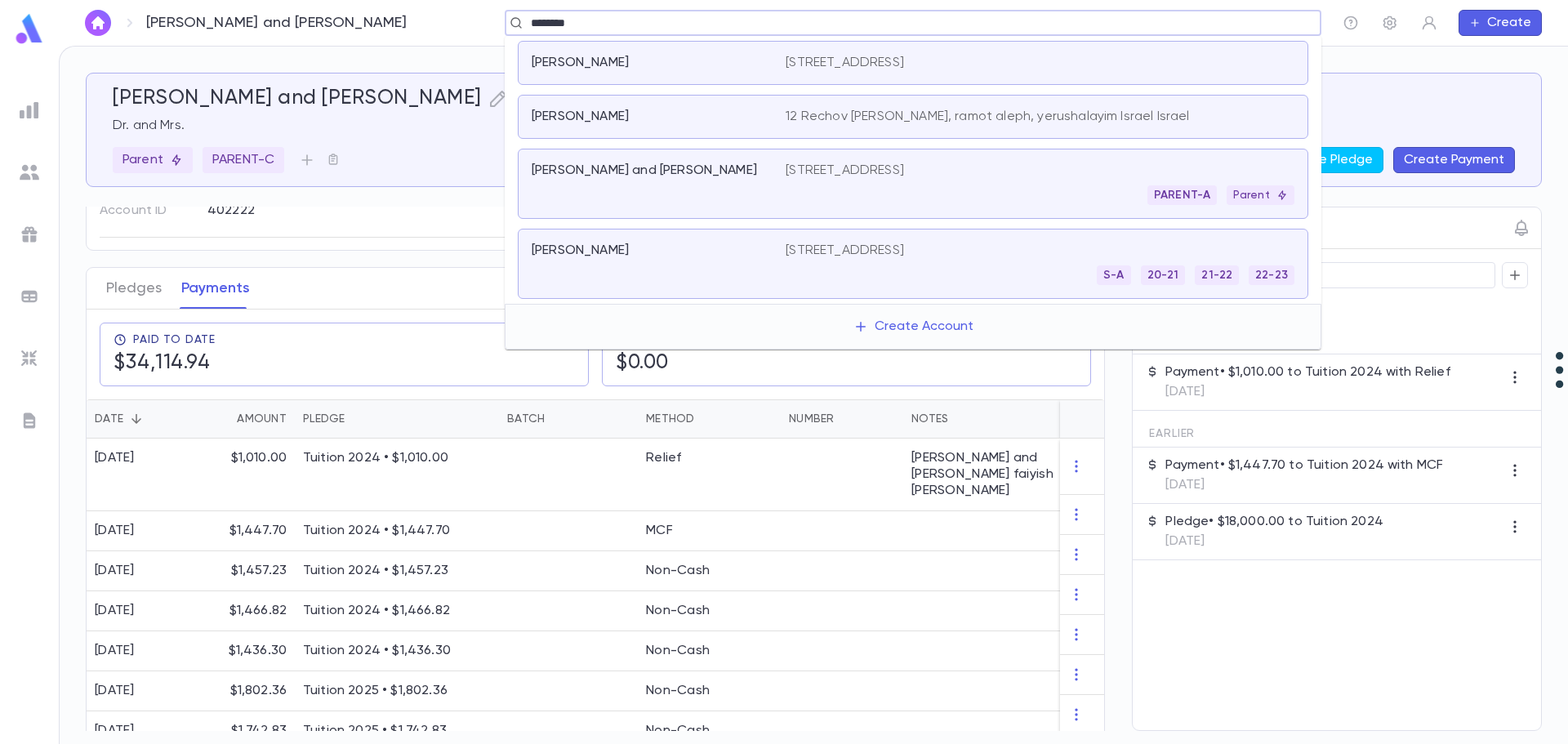
click at [670, 169] on p "Dinowitz, Nachum and Elana" at bounding box center [644, 170] width 225 height 16
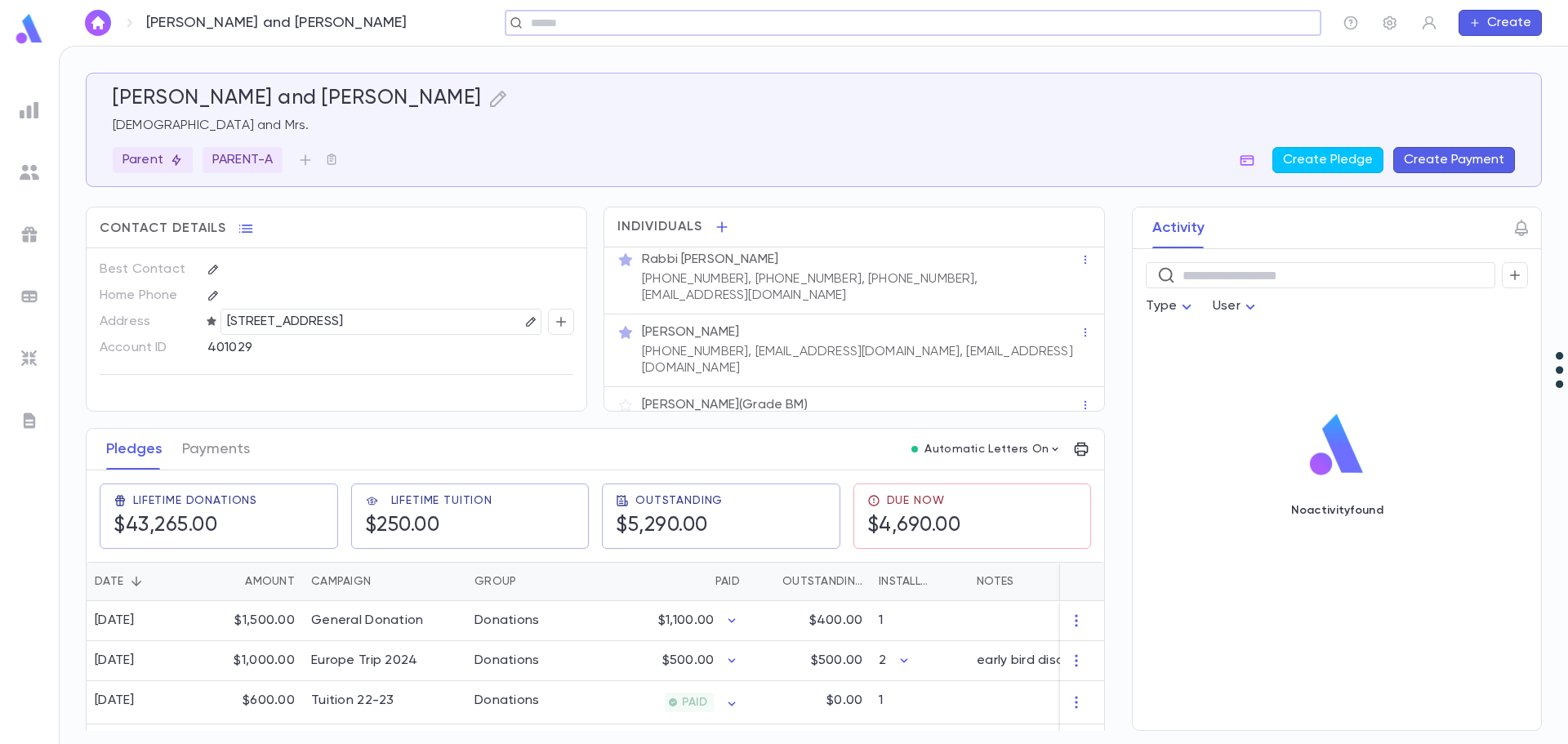
click at [550, 12] on div "​" at bounding box center [913, 23] width 816 height 26
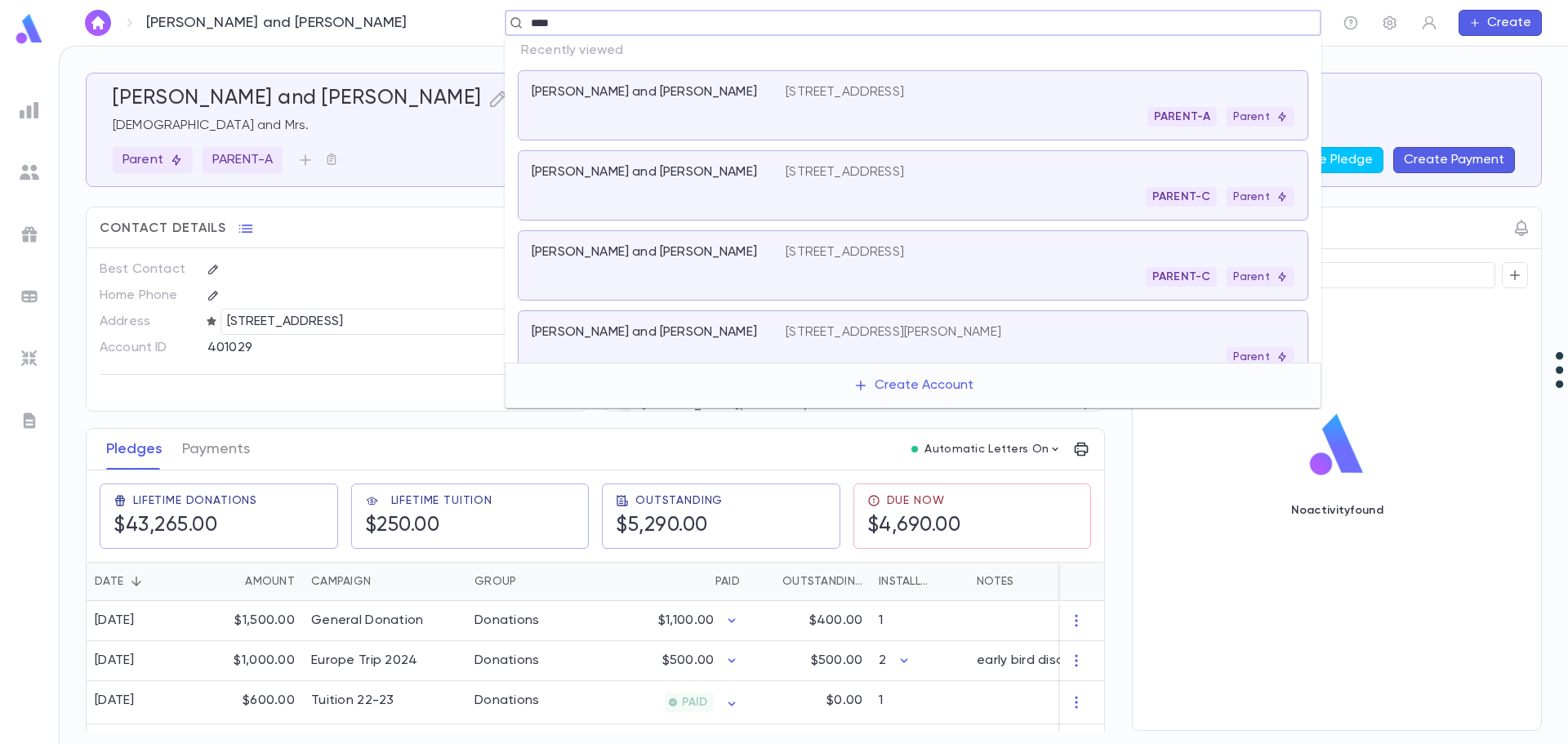
type input "*****"
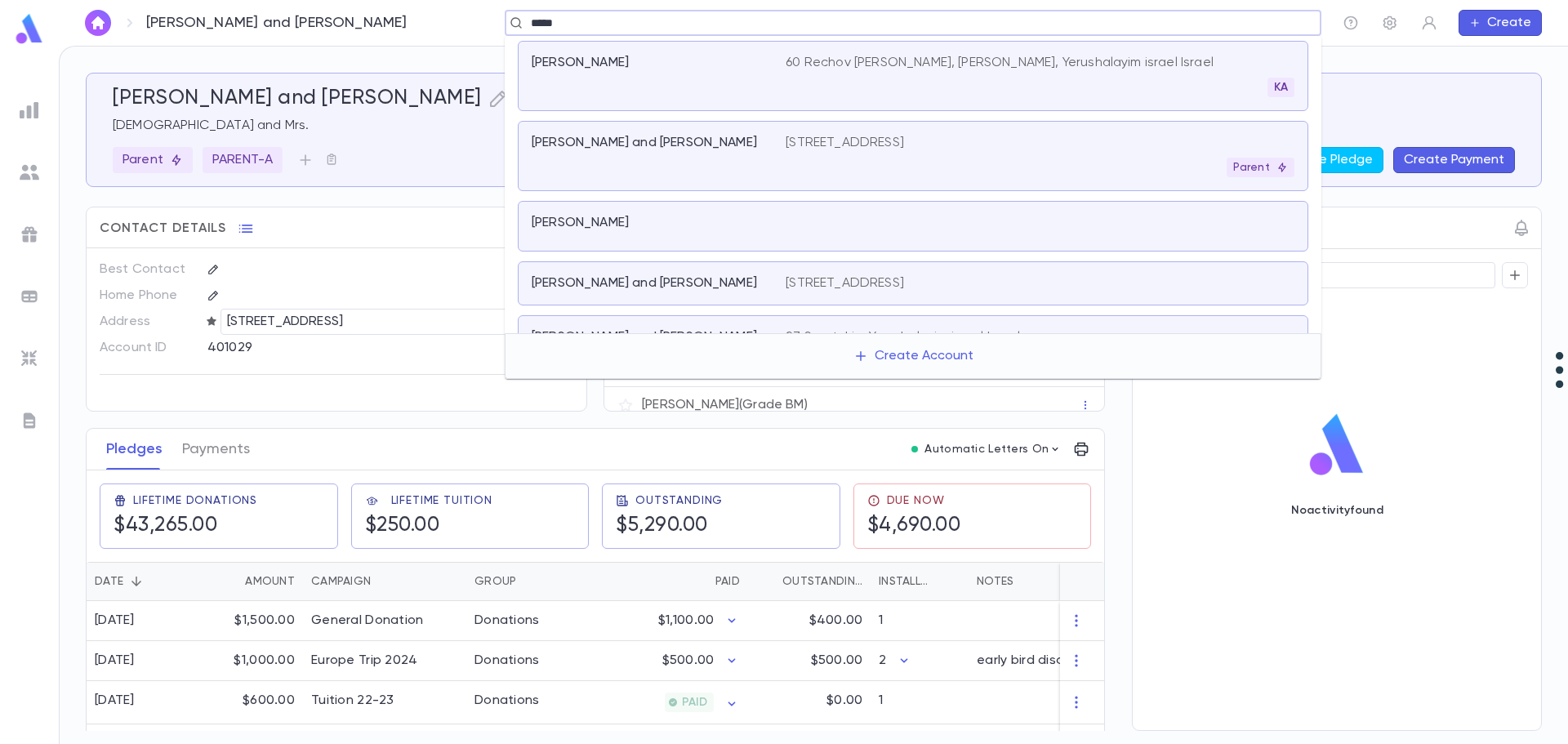
click at [584, 147] on p "Bruck, Irving and Stephanie" at bounding box center [644, 142] width 225 height 16
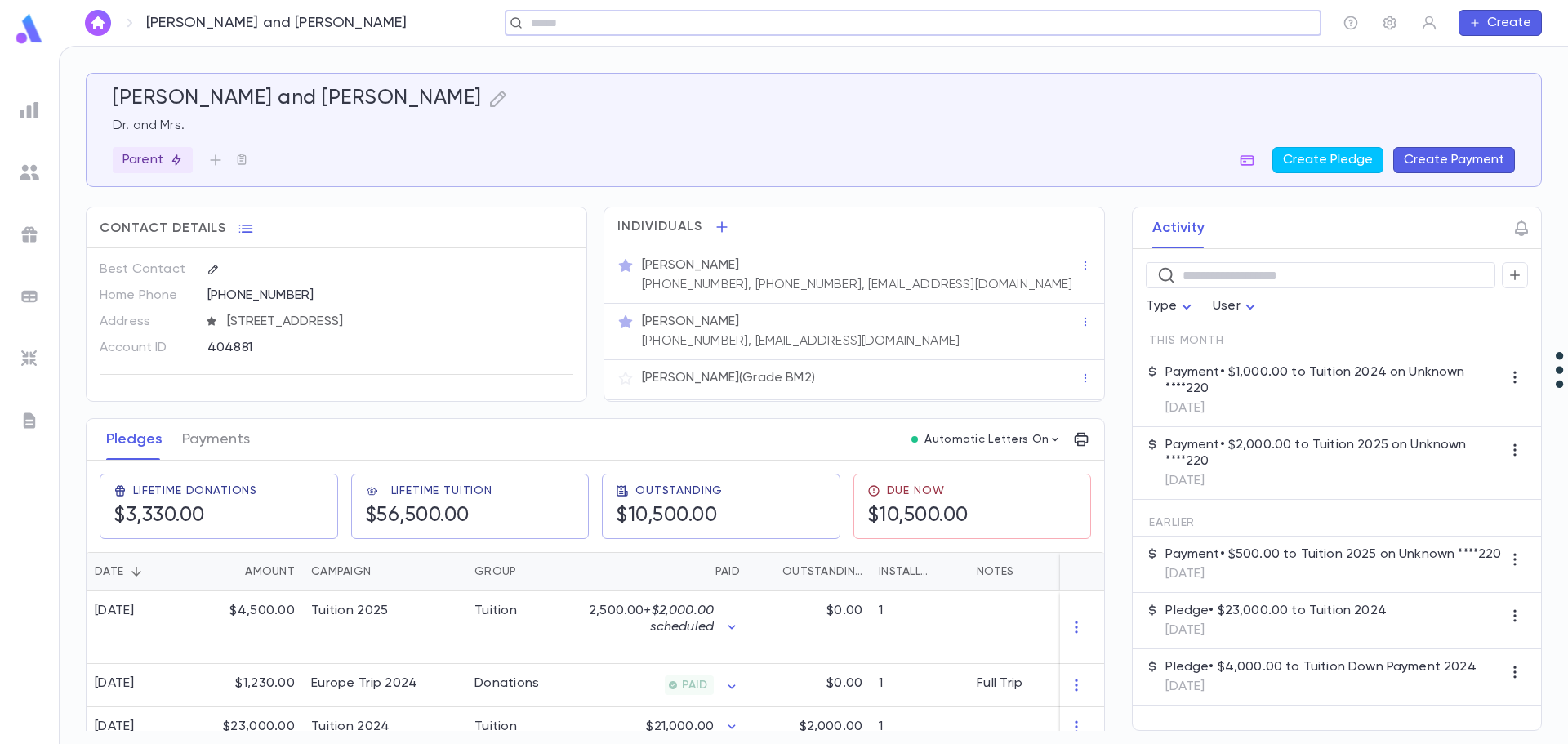
scroll to position [164, 0]
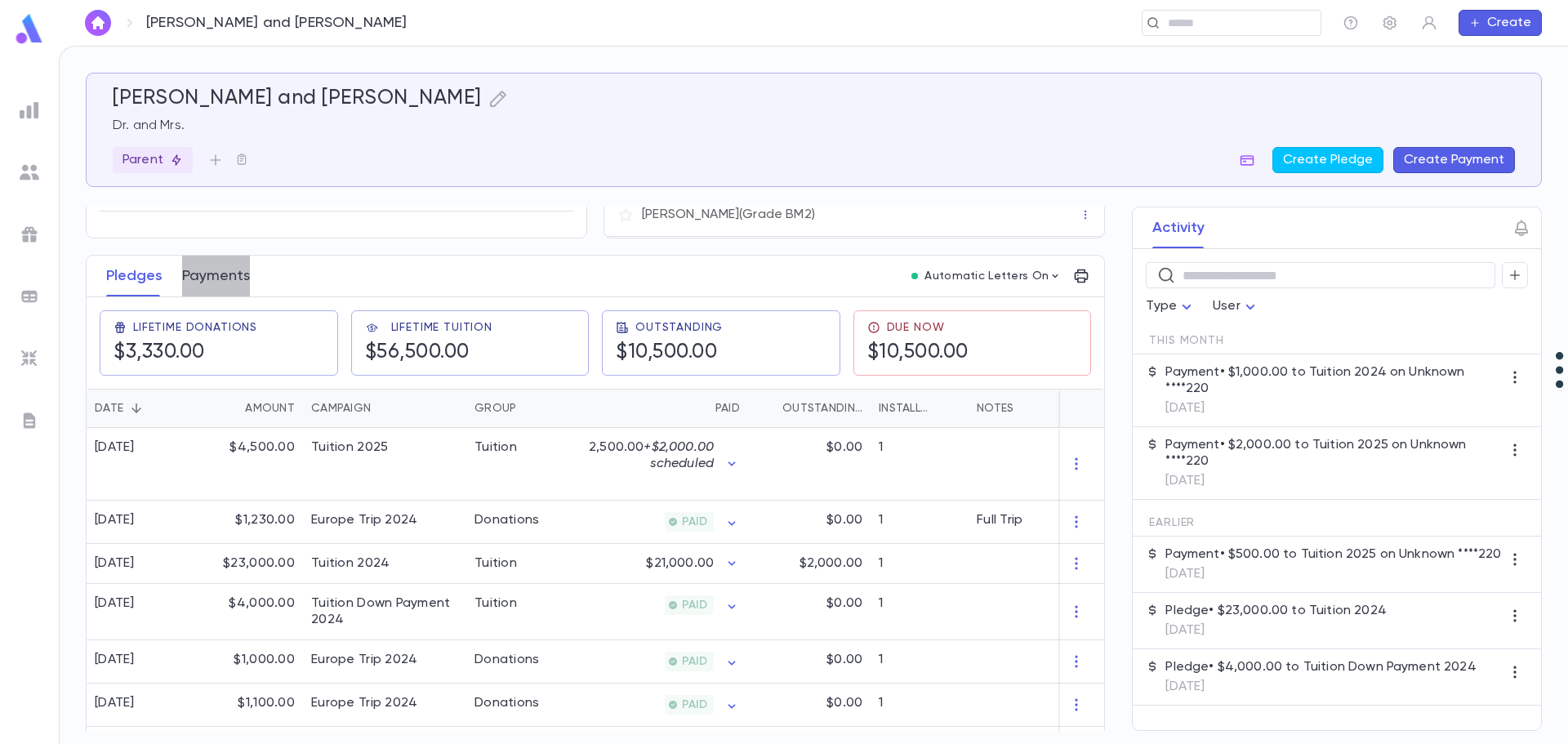
click at [223, 276] on button "Payments" at bounding box center [217, 275] width 68 height 41
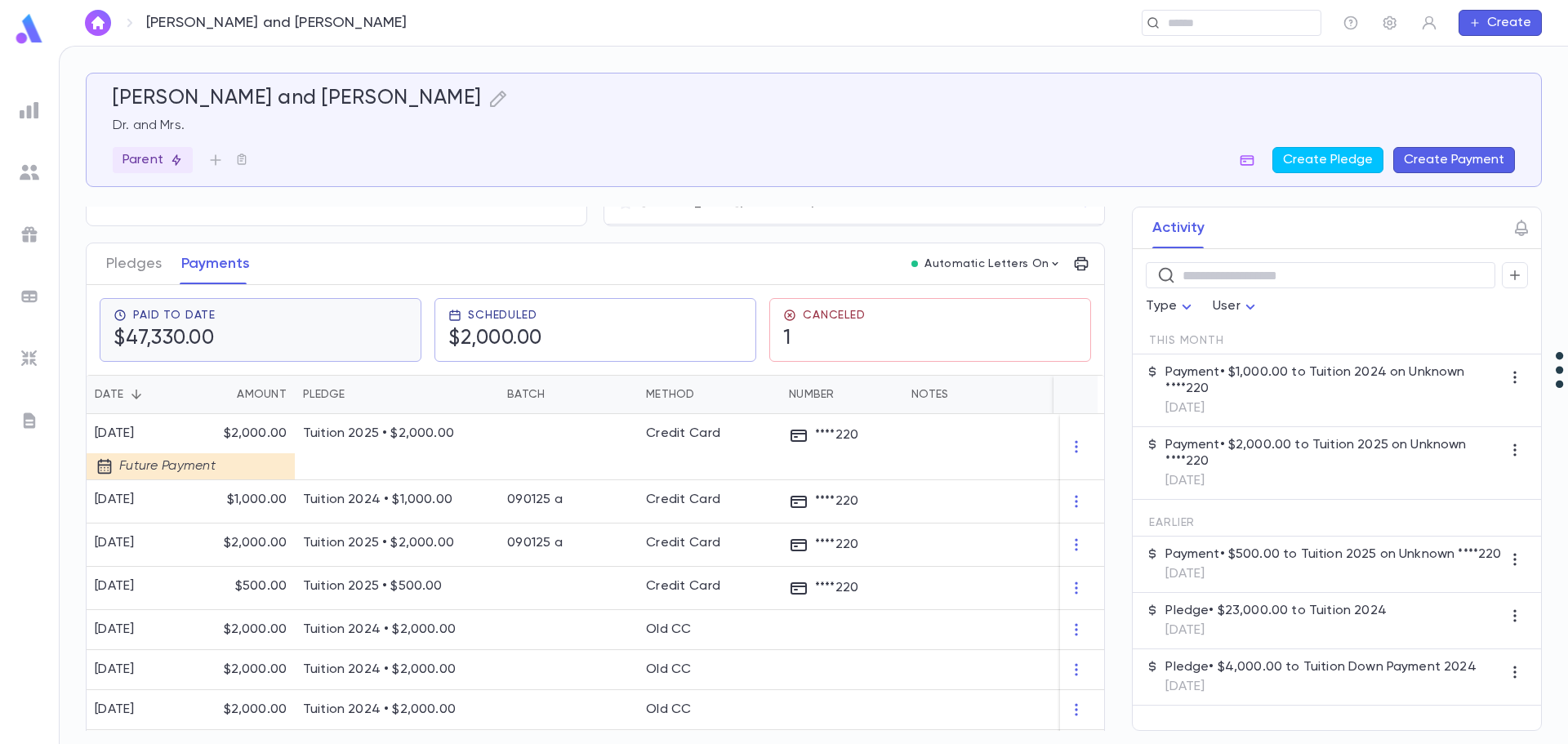
scroll to position [81, 0]
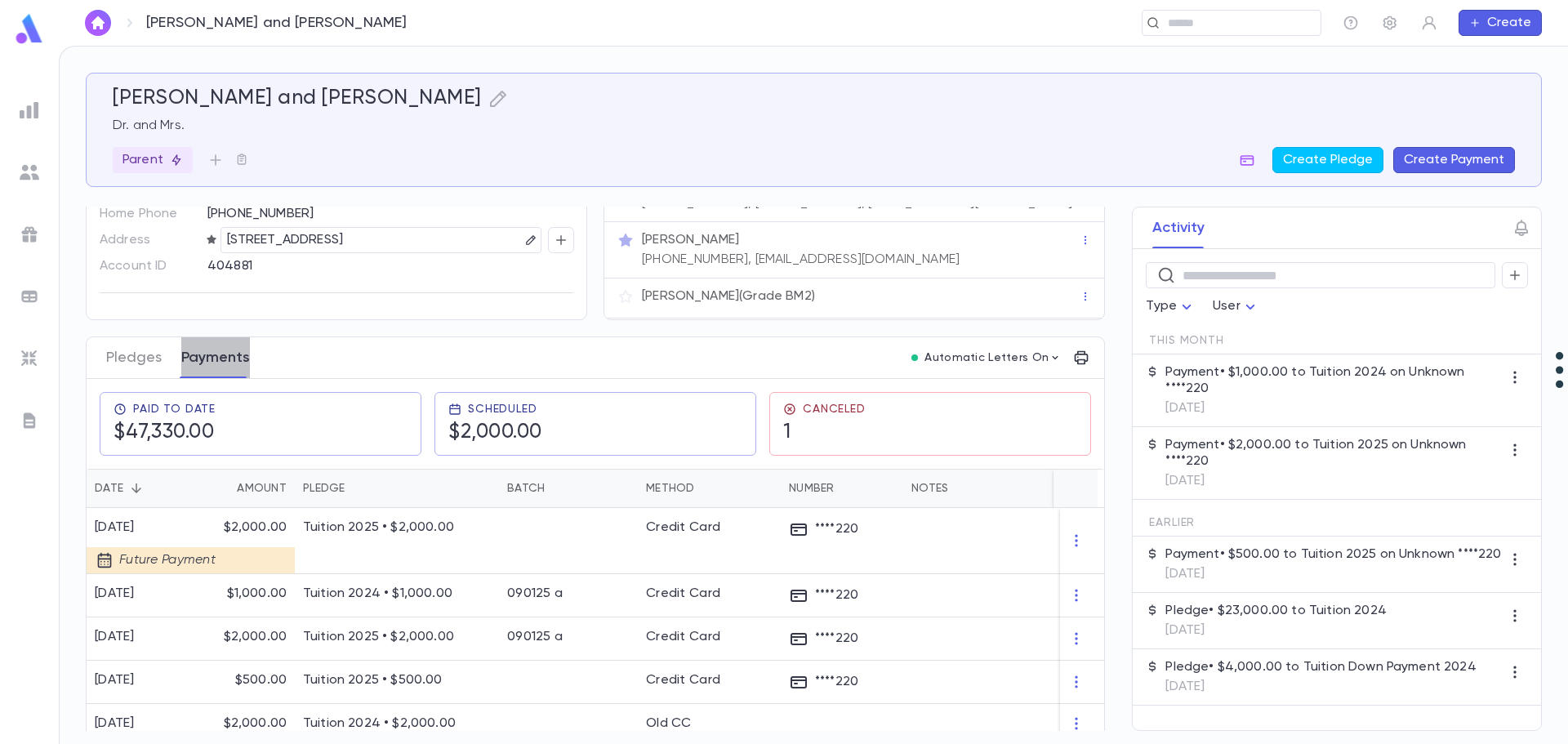
click at [206, 352] on button "Payments" at bounding box center [216, 357] width 69 height 41
click at [138, 358] on button "Pledges" at bounding box center [133, 357] width 56 height 41
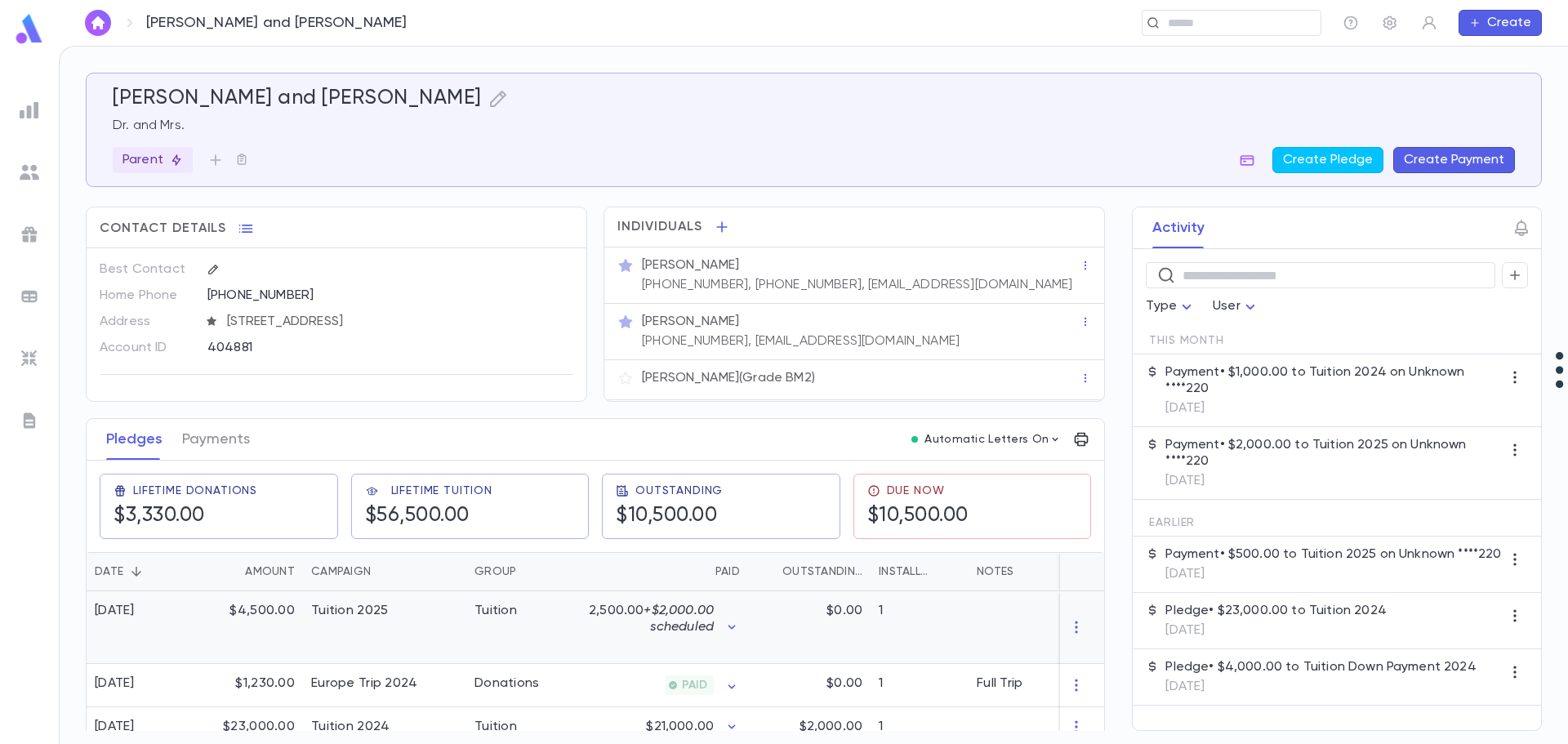
scroll to position [245, 0]
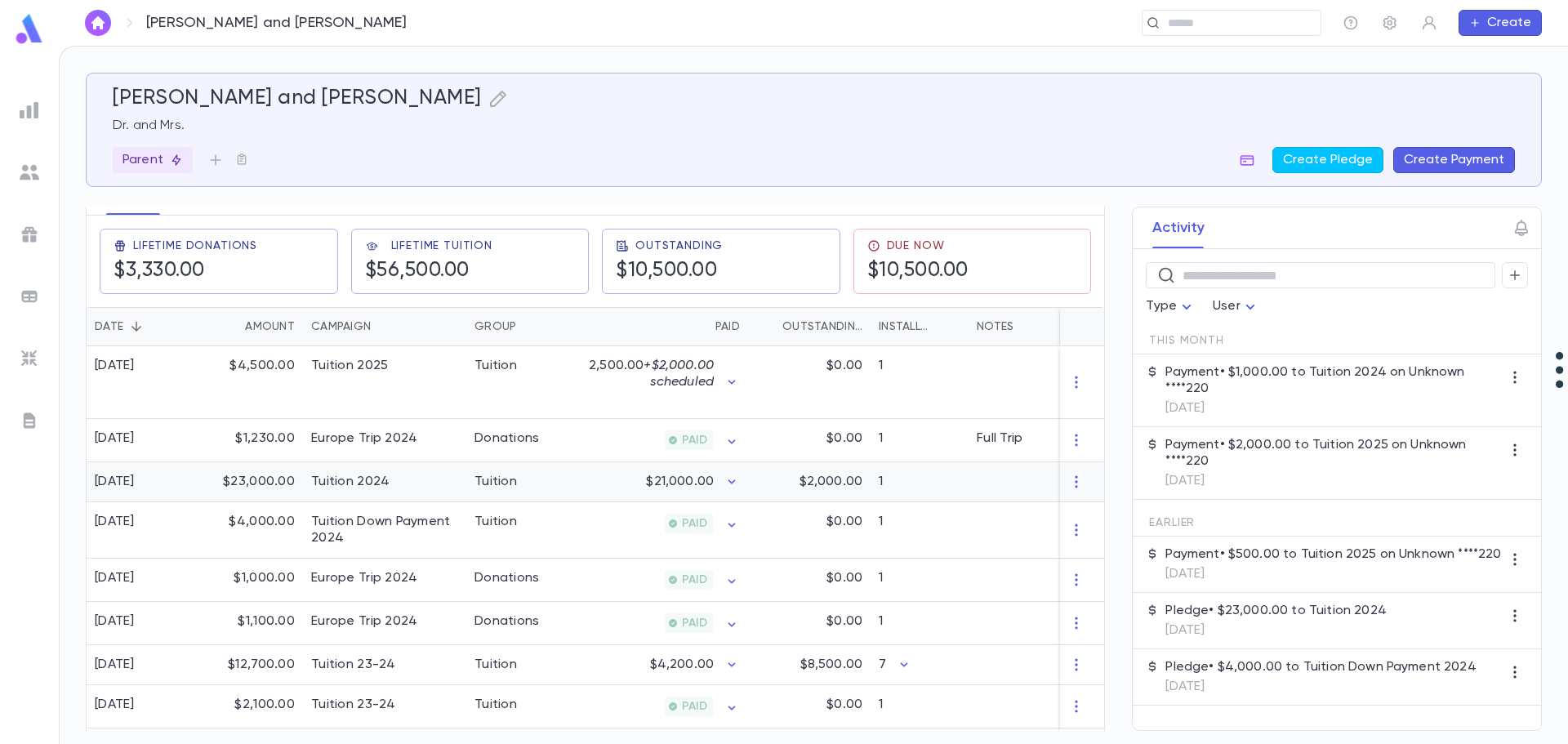
click at [607, 479] on div "$21,000.00" at bounding box center [669, 482] width 159 height 40
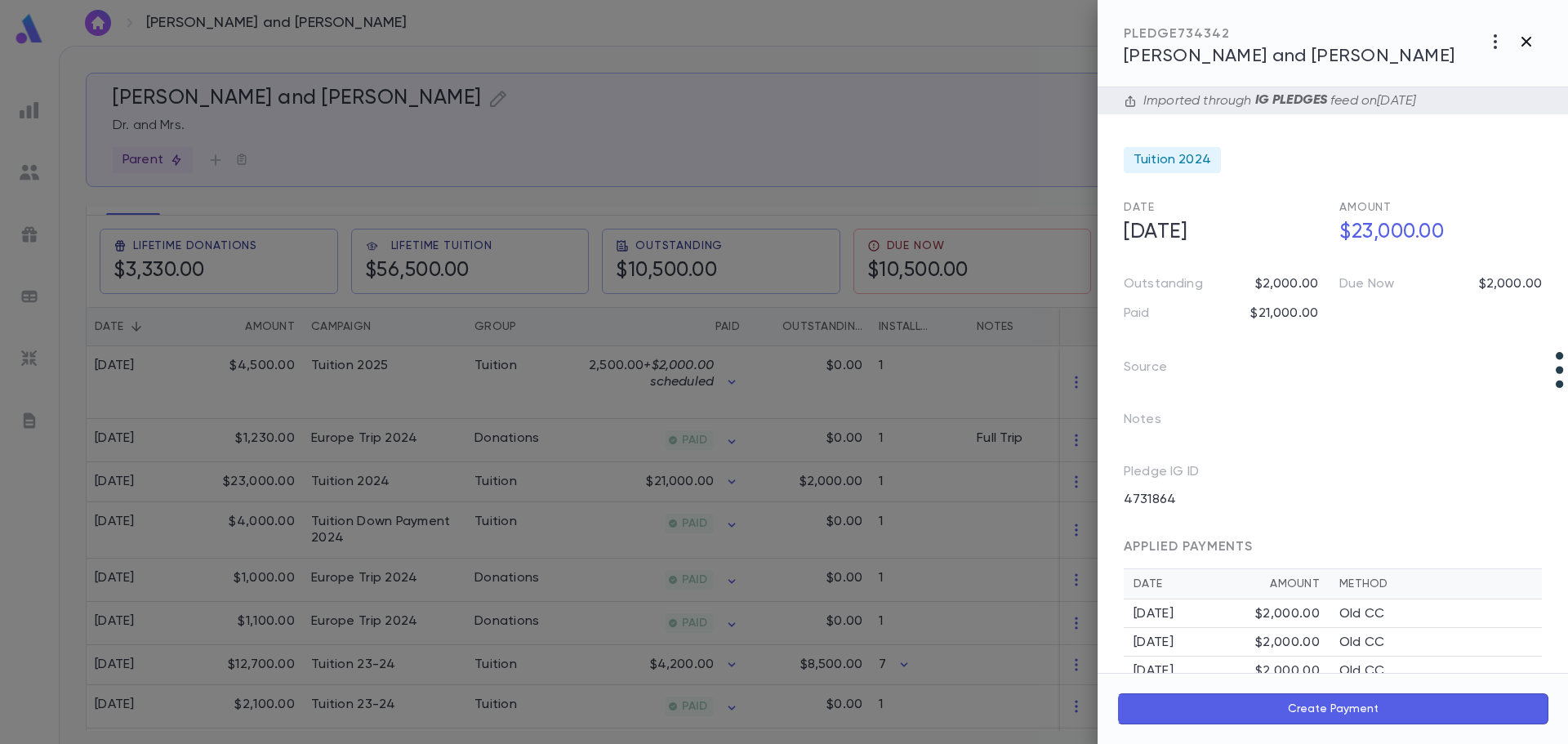
click at [1527, 45] on icon "button" at bounding box center [1525, 42] width 20 height 20
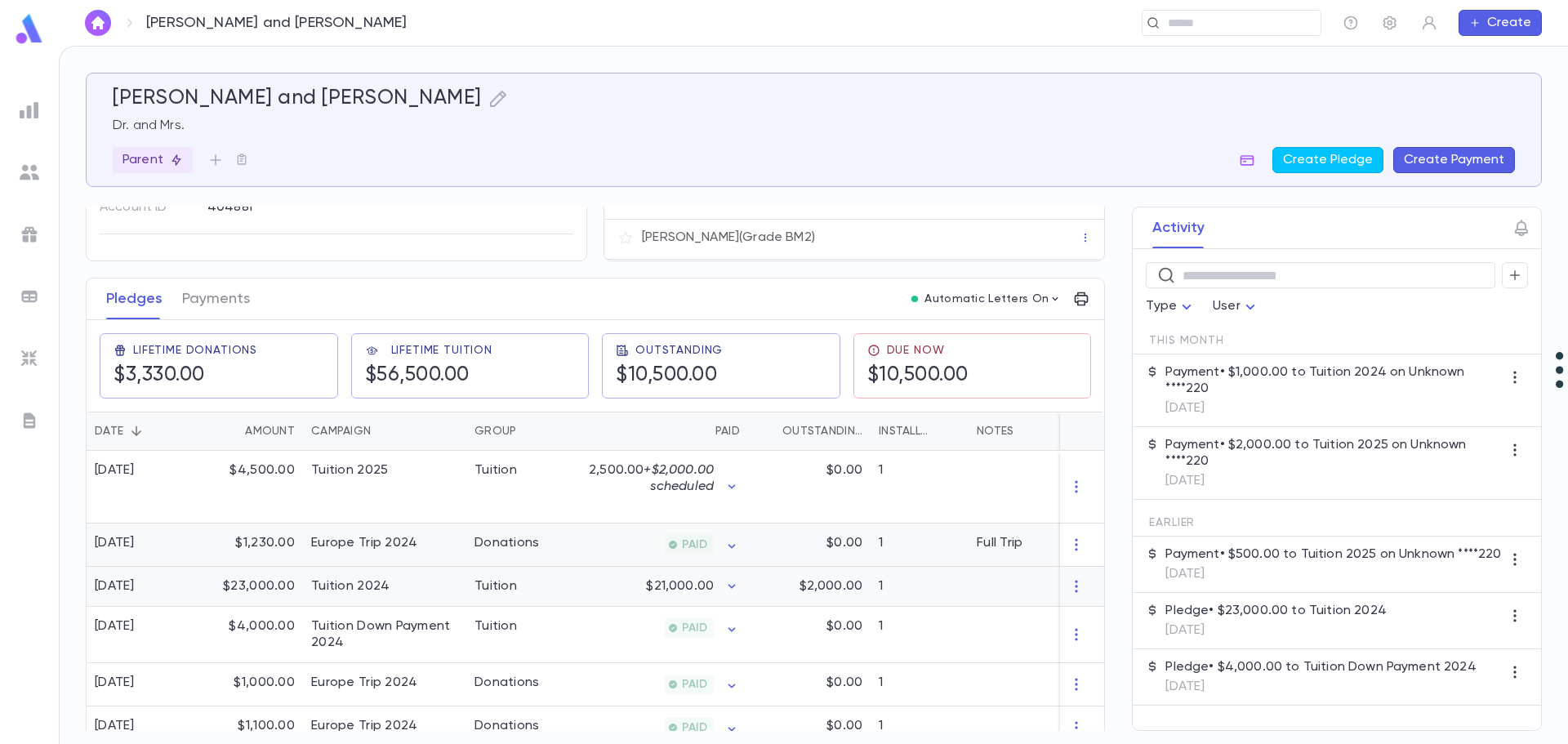
scroll to position [140, 0]
click at [216, 311] on button "Payments" at bounding box center [217, 299] width 68 height 41
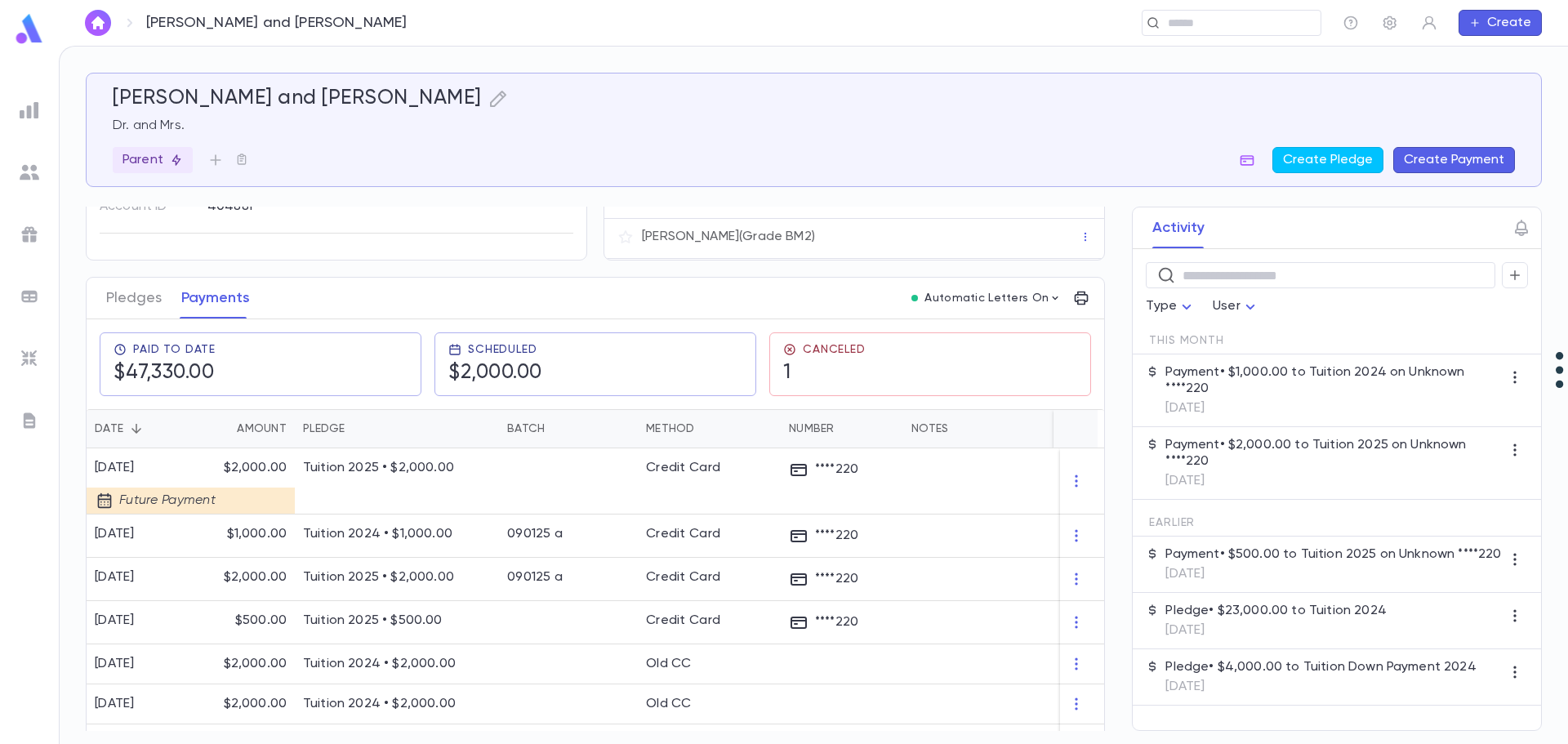
scroll to position [164, 0]
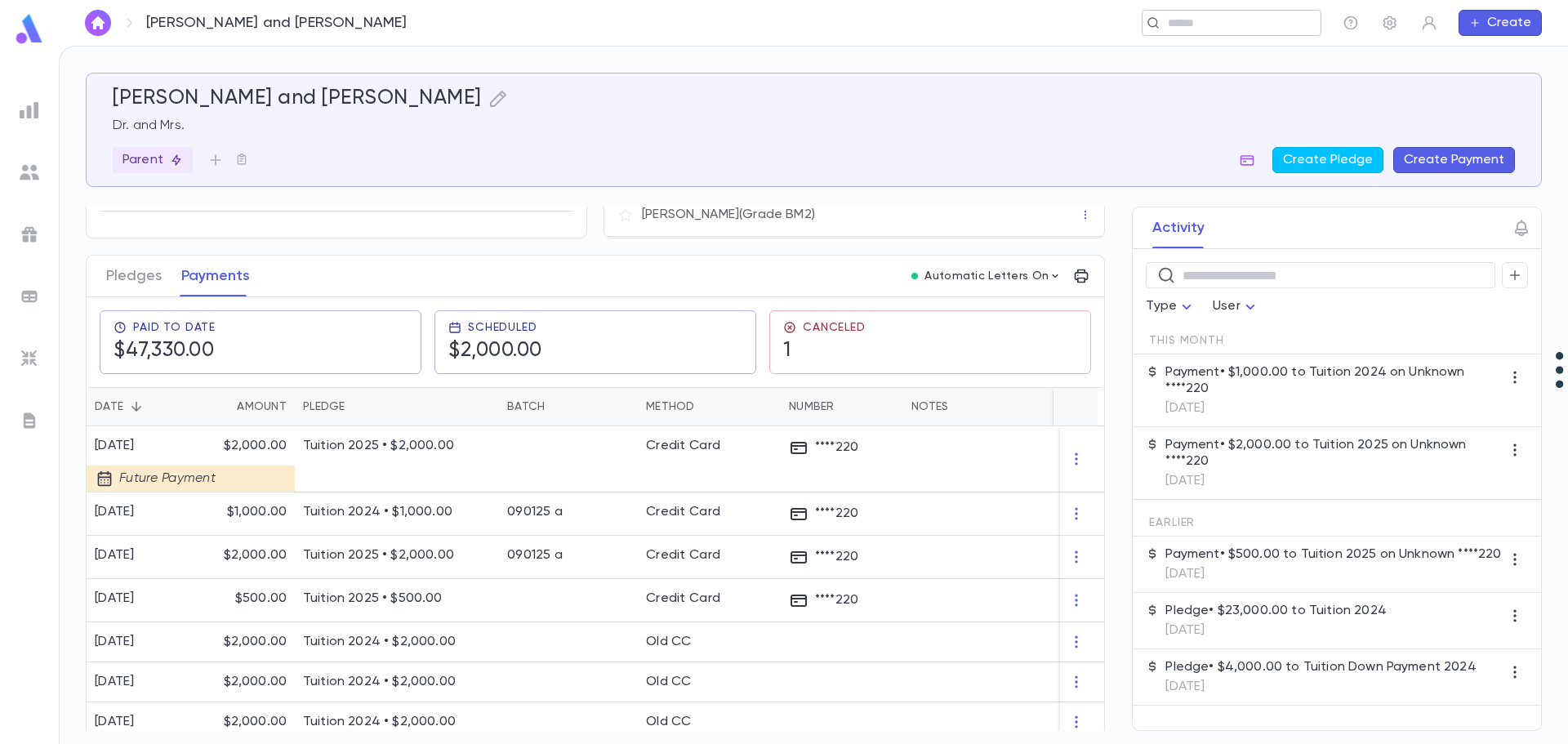
click at [1215, 23] on input "text" at bounding box center [1226, 23] width 127 height 15
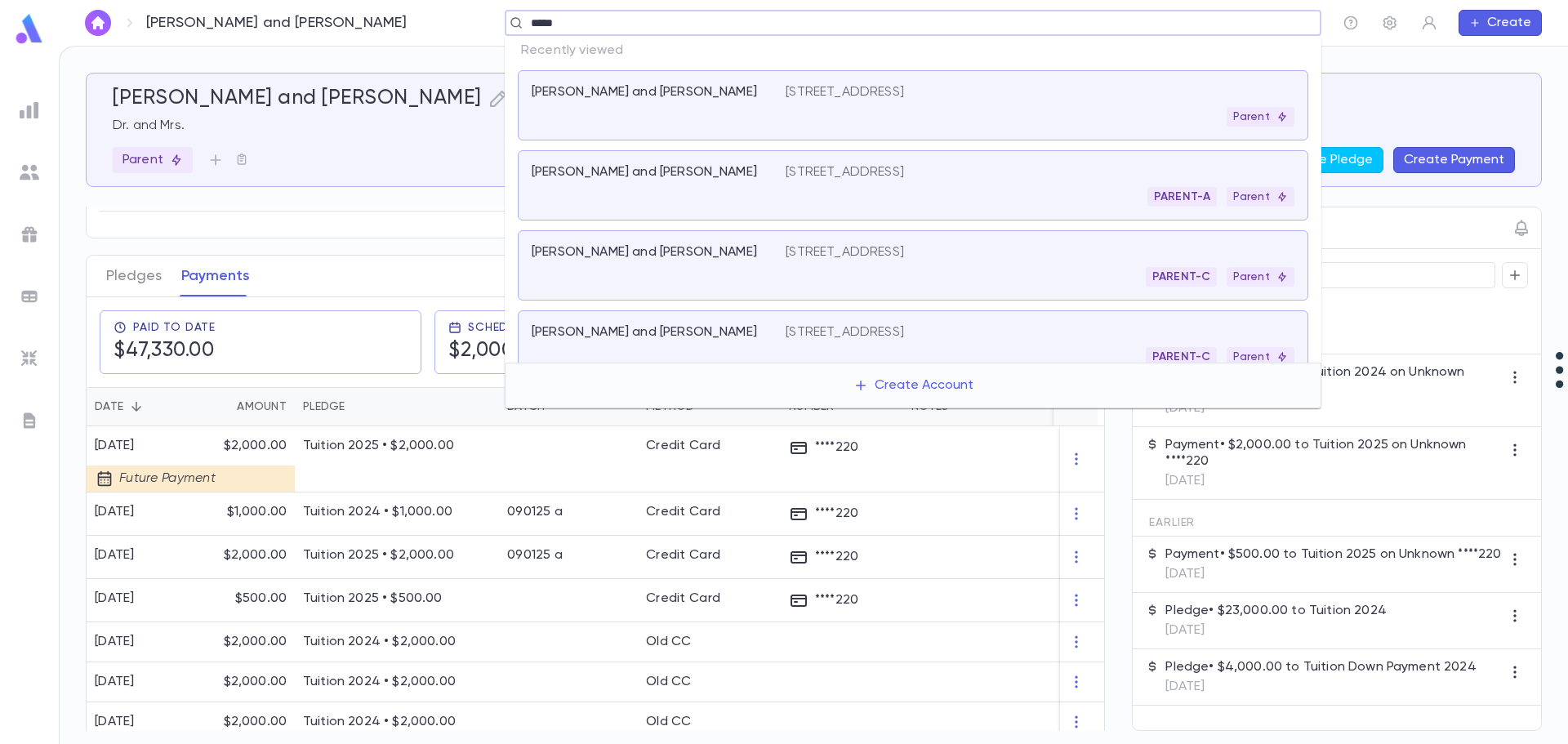
type input "******"
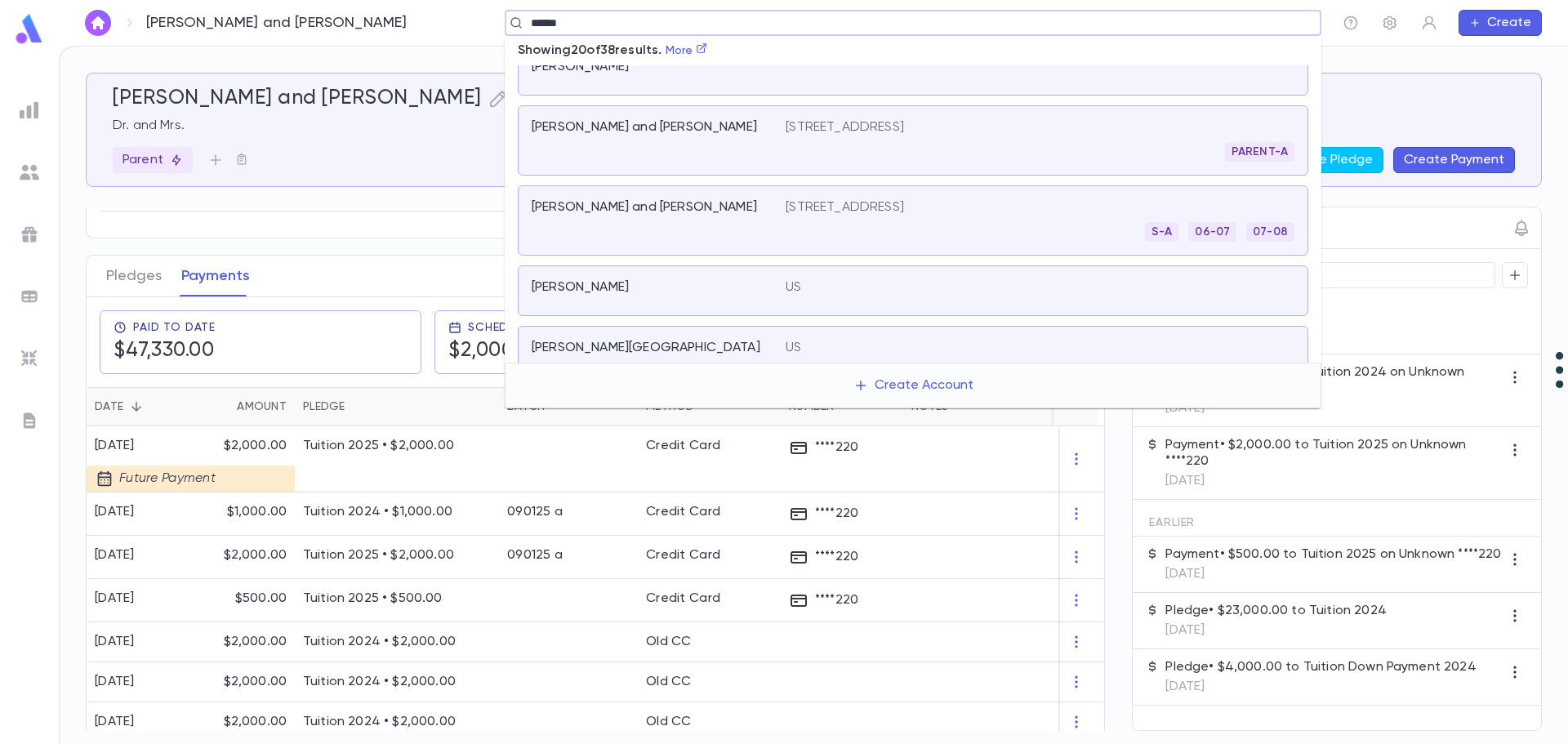
scroll to position [474, 0]
click at [904, 212] on p "771 Hillcrest Place, Valley Stream NY 11581" at bounding box center [845, 208] width 118 height 16
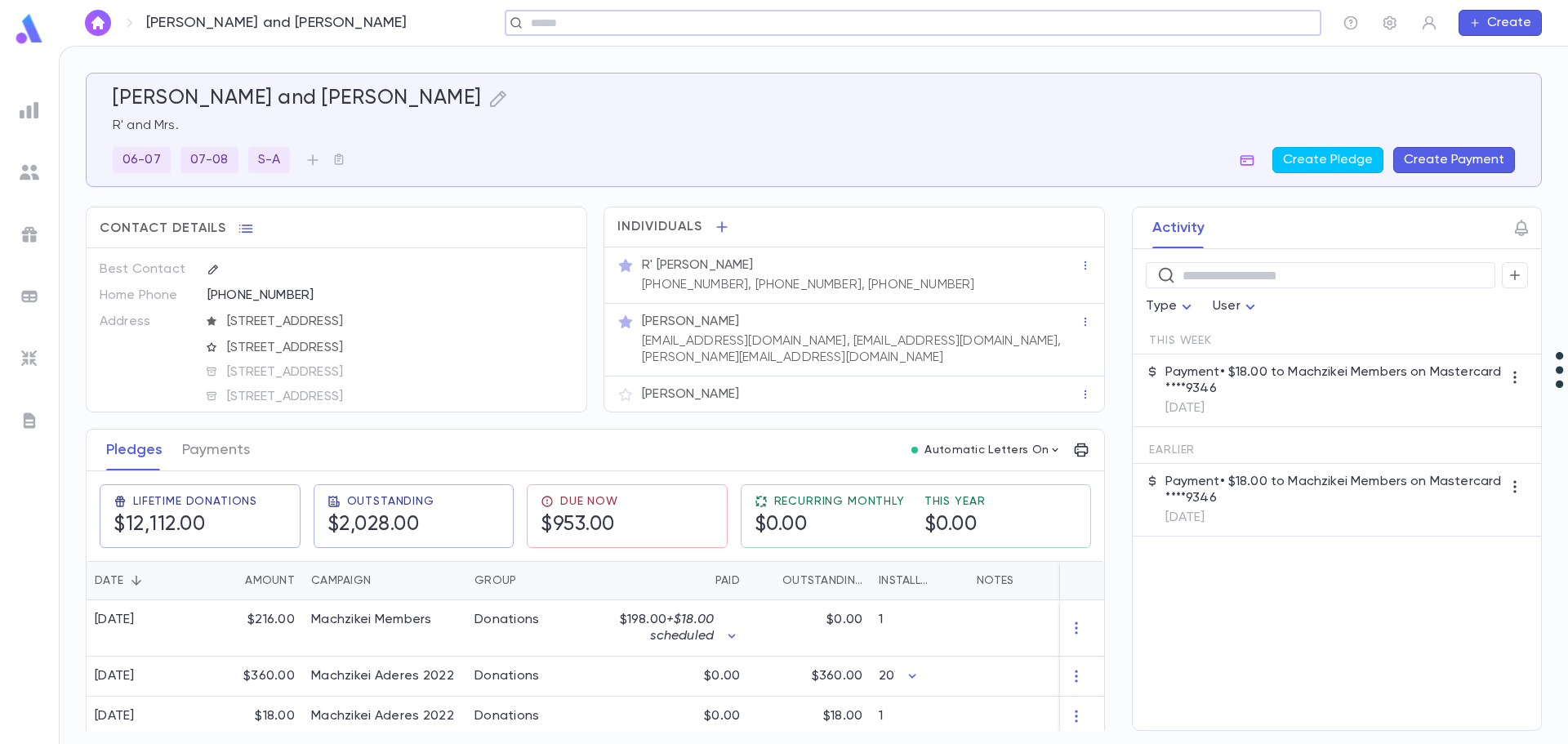
scroll to position [69, 0]
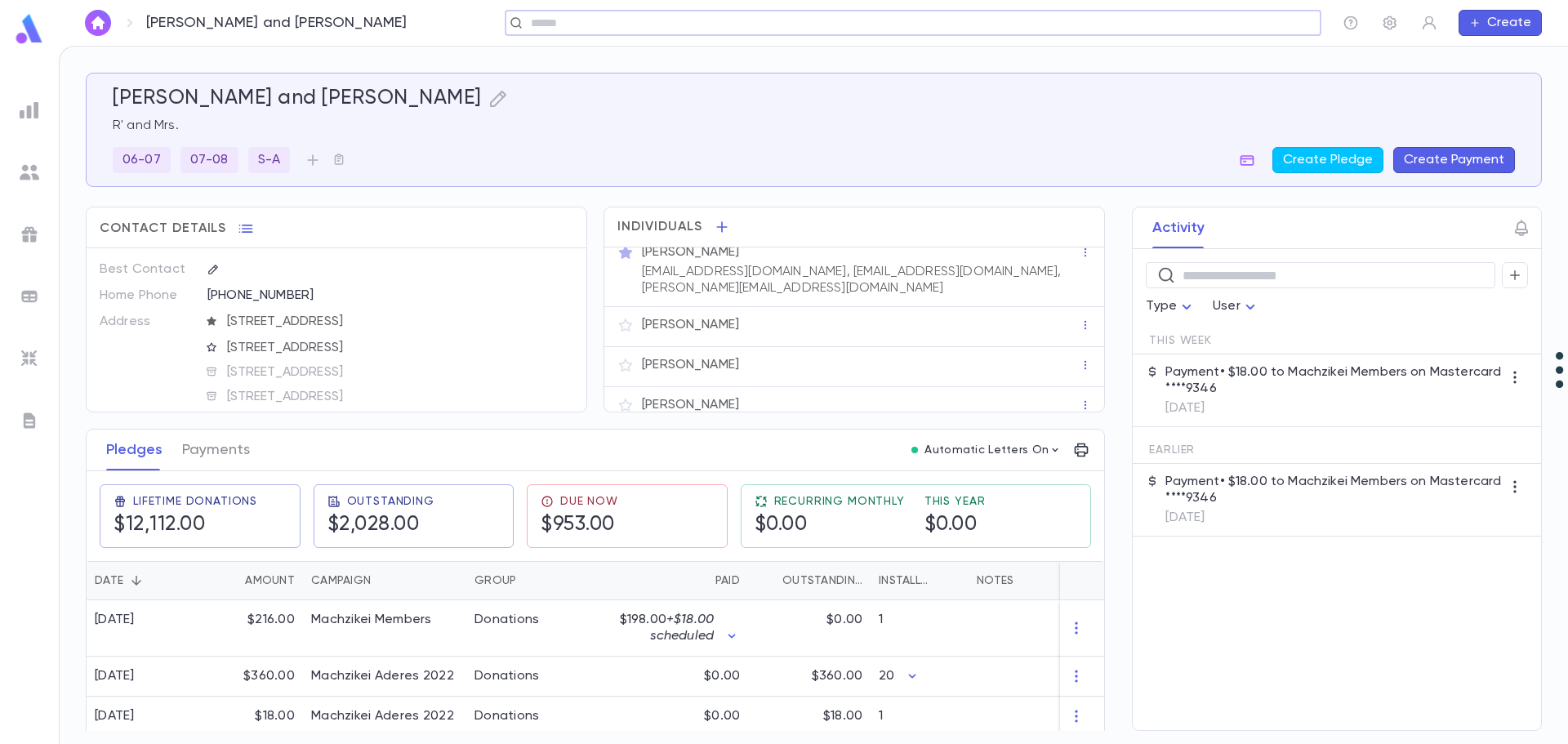
click at [805, 19] on input "text" at bounding box center [907, 23] width 763 height 15
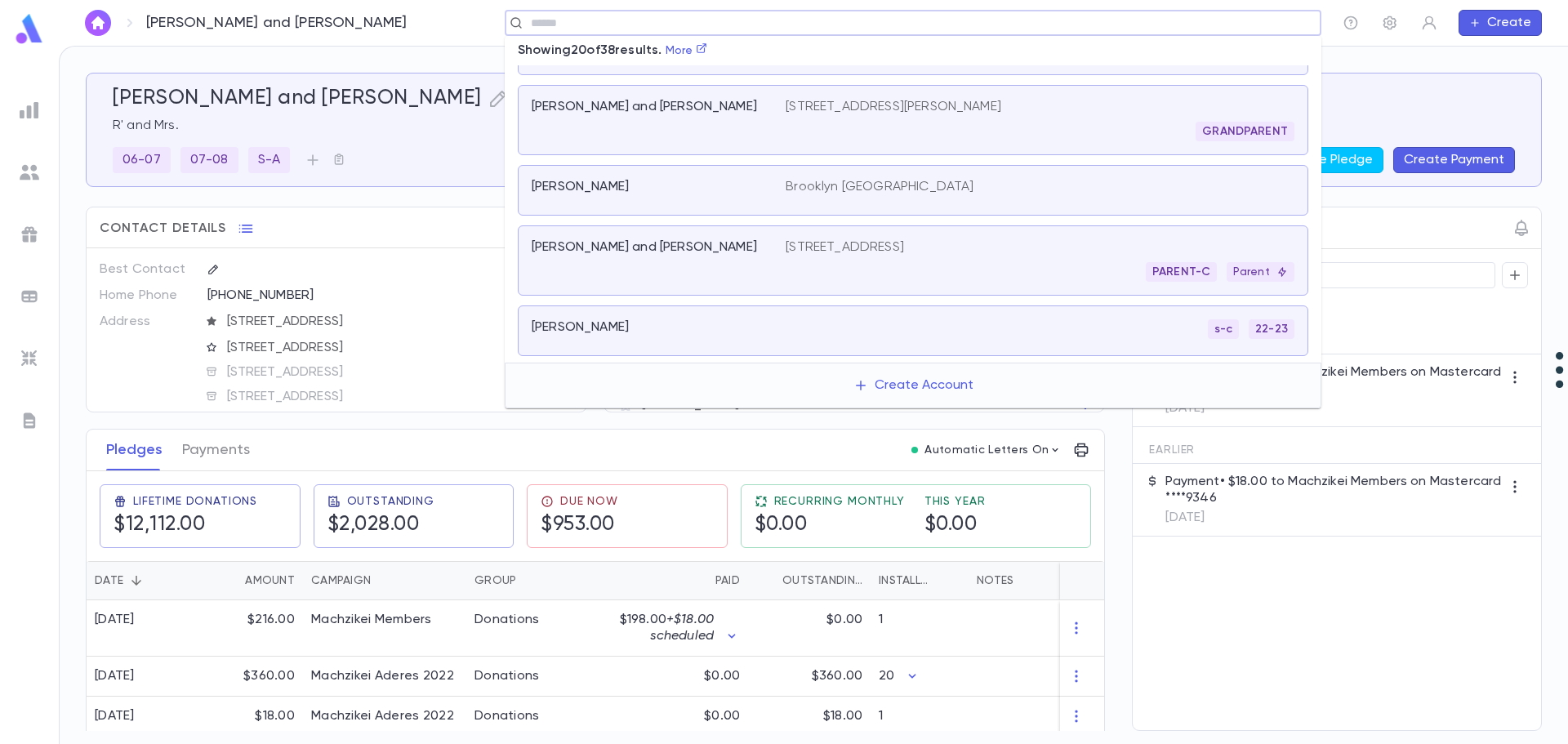
scroll to position [0, 0]
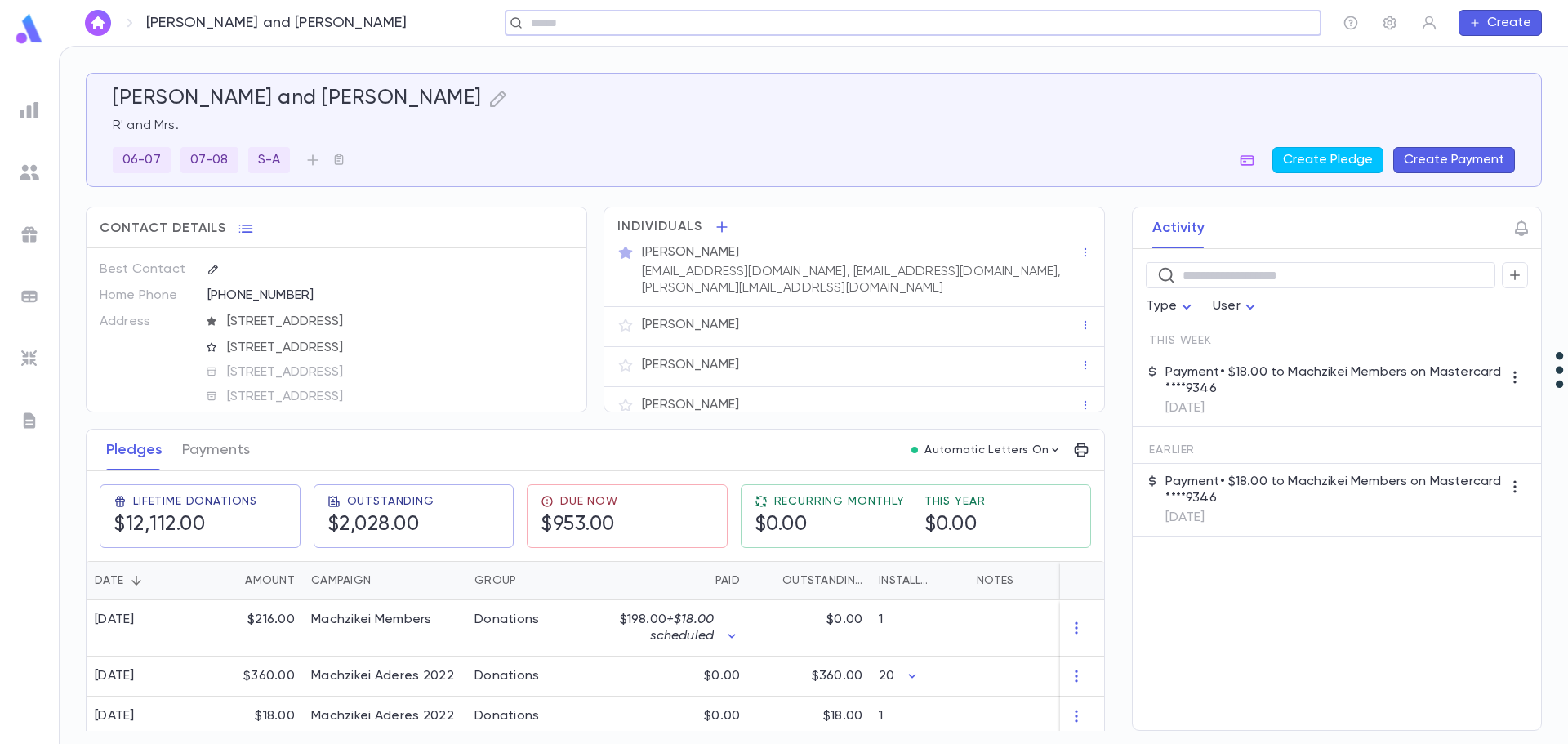
click at [625, 26] on input "text" at bounding box center [907, 23] width 763 height 15
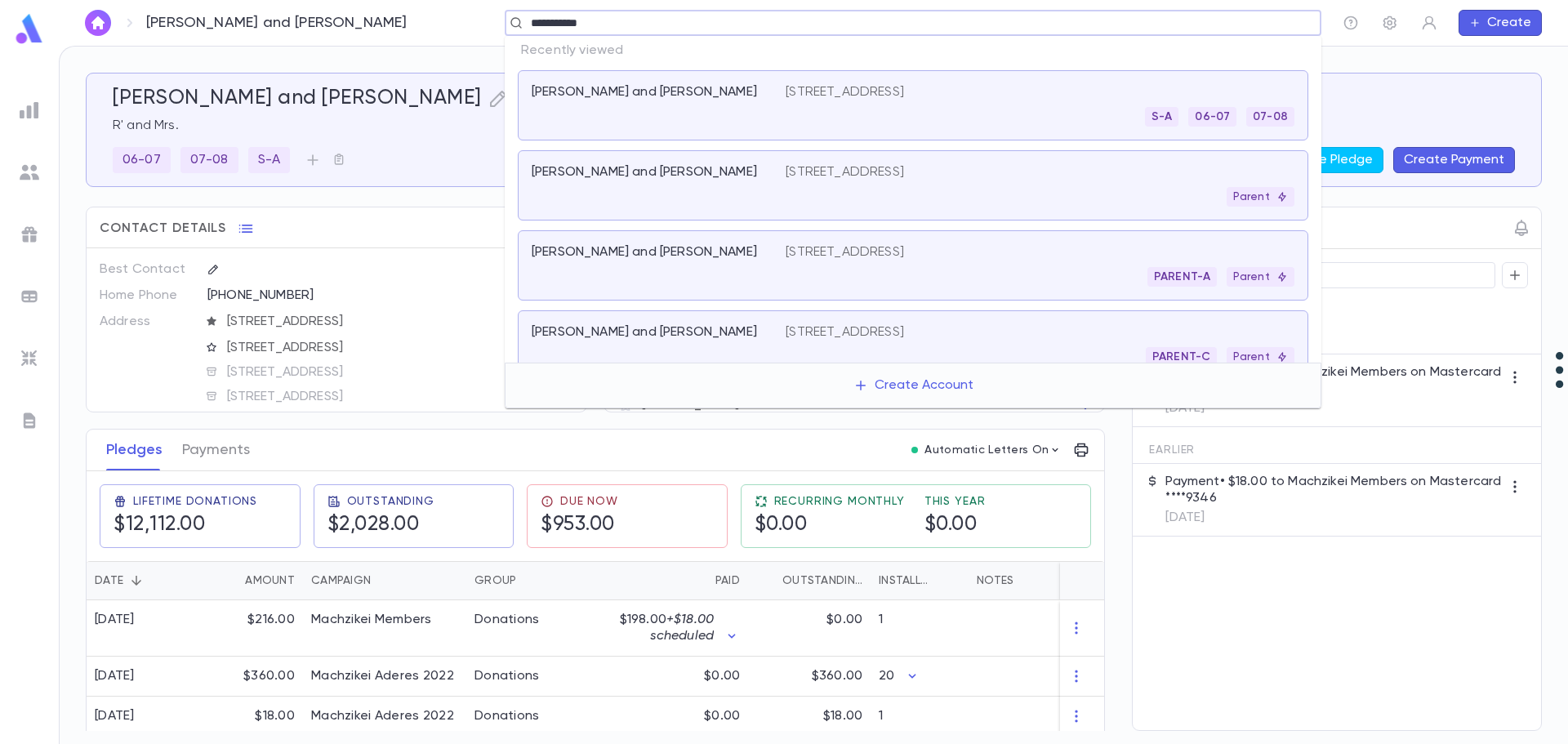
type input "**********"
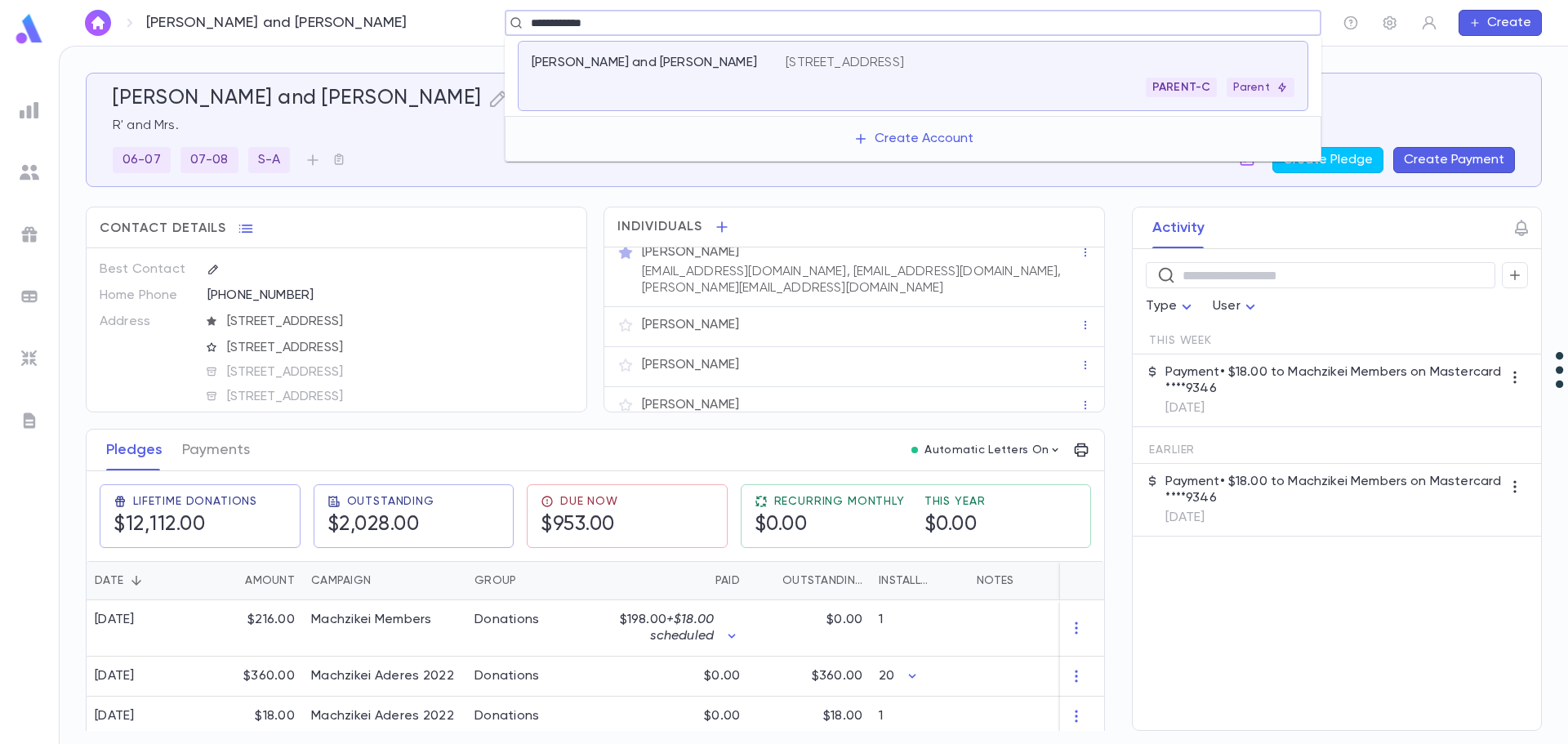
click at [639, 60] on p "Langer, Aryeh and Debbie" at bounding box center [644, 62] width 225 height 16
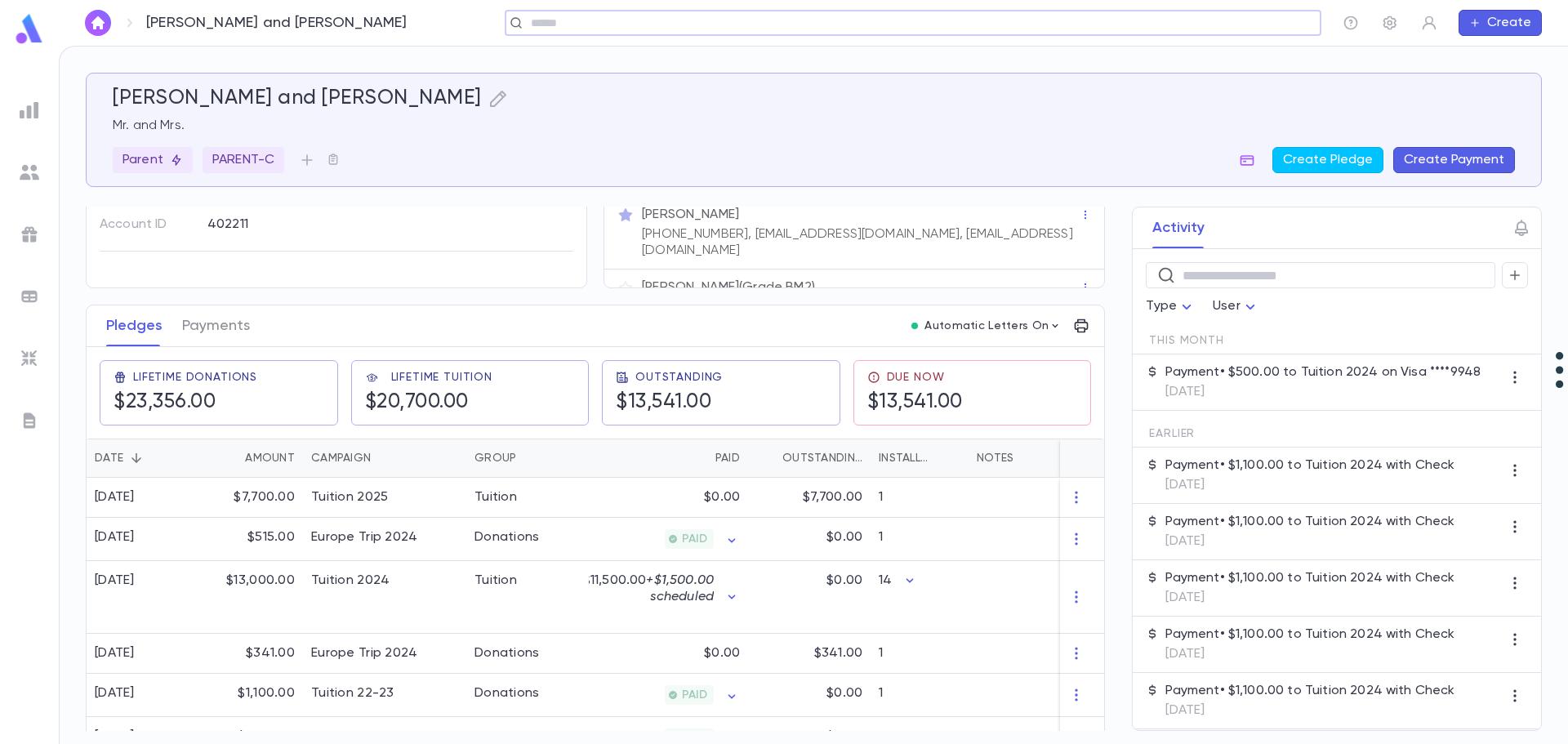
scroll to position [164, 0]
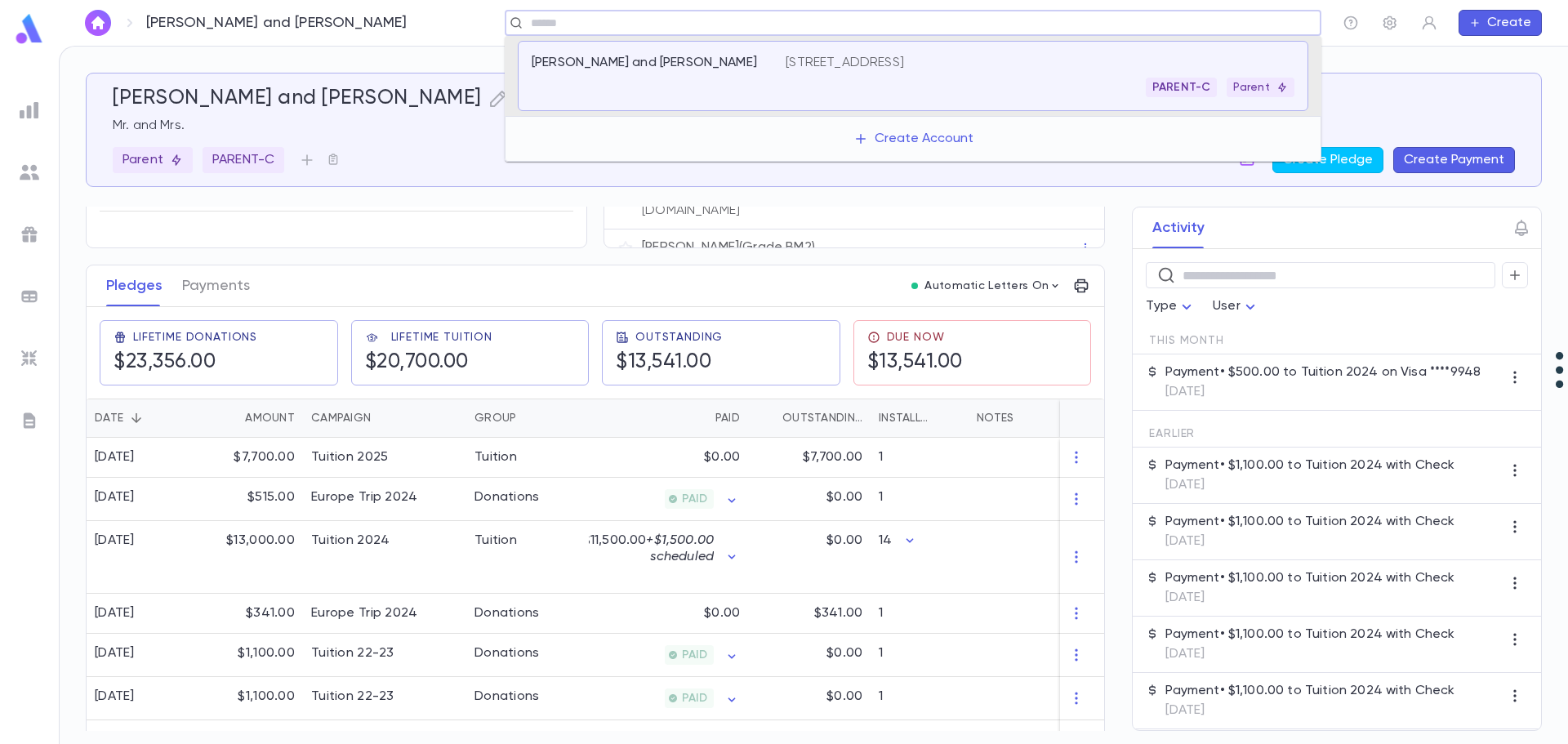
click at [1149, 21] on input "text" at bounding box center [907, 23] width 763 height 15
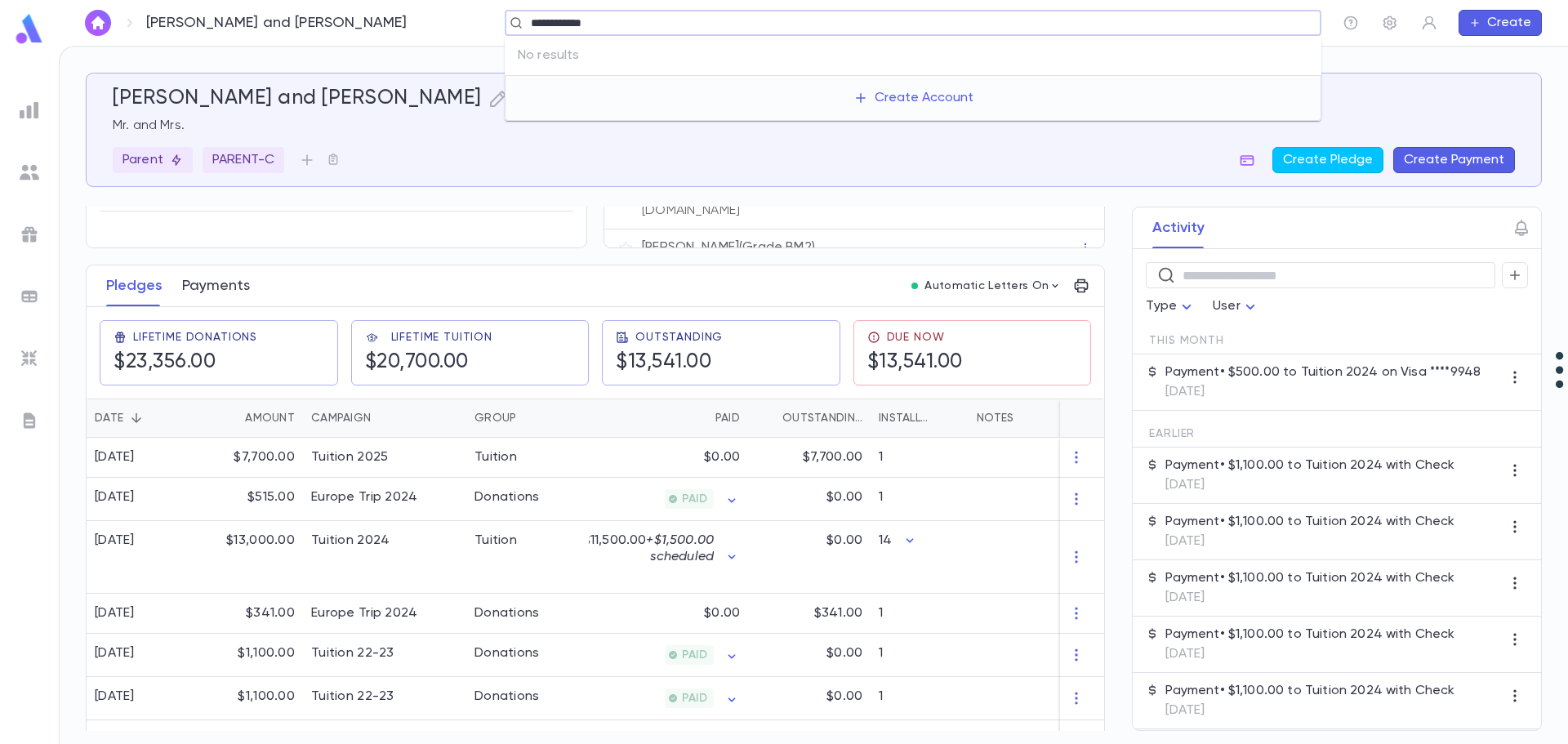
type input "**********"
click at [219, 275] on button "Payments" at bounding box center [217, 285] width 68 height 41
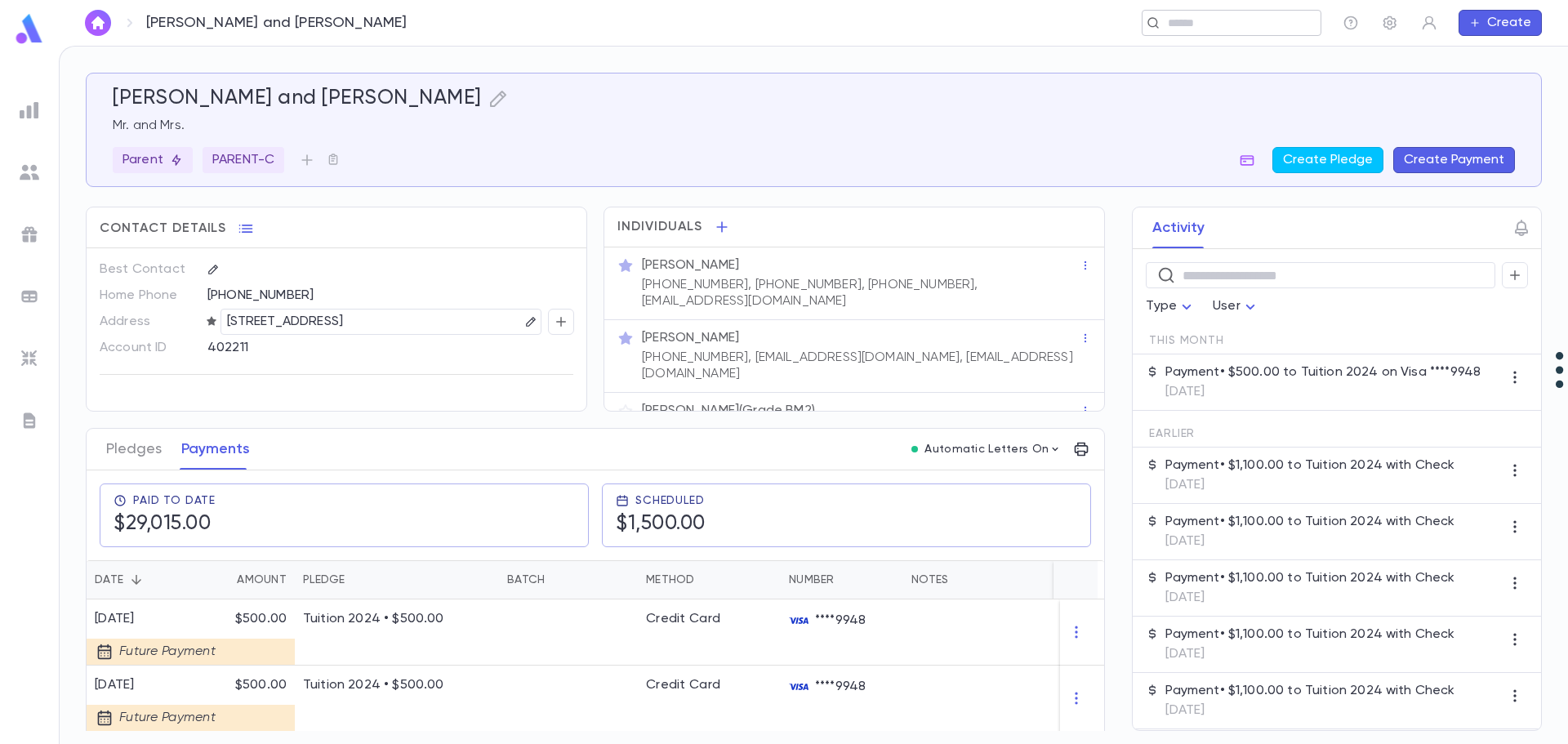
click at [1212, 29] on input "text" at bounding box center [1226, 23] width 127 height 15
click at [700, 33] on div "**********" at bounding box center [913, 23] width 816 height 26
type input "**********"
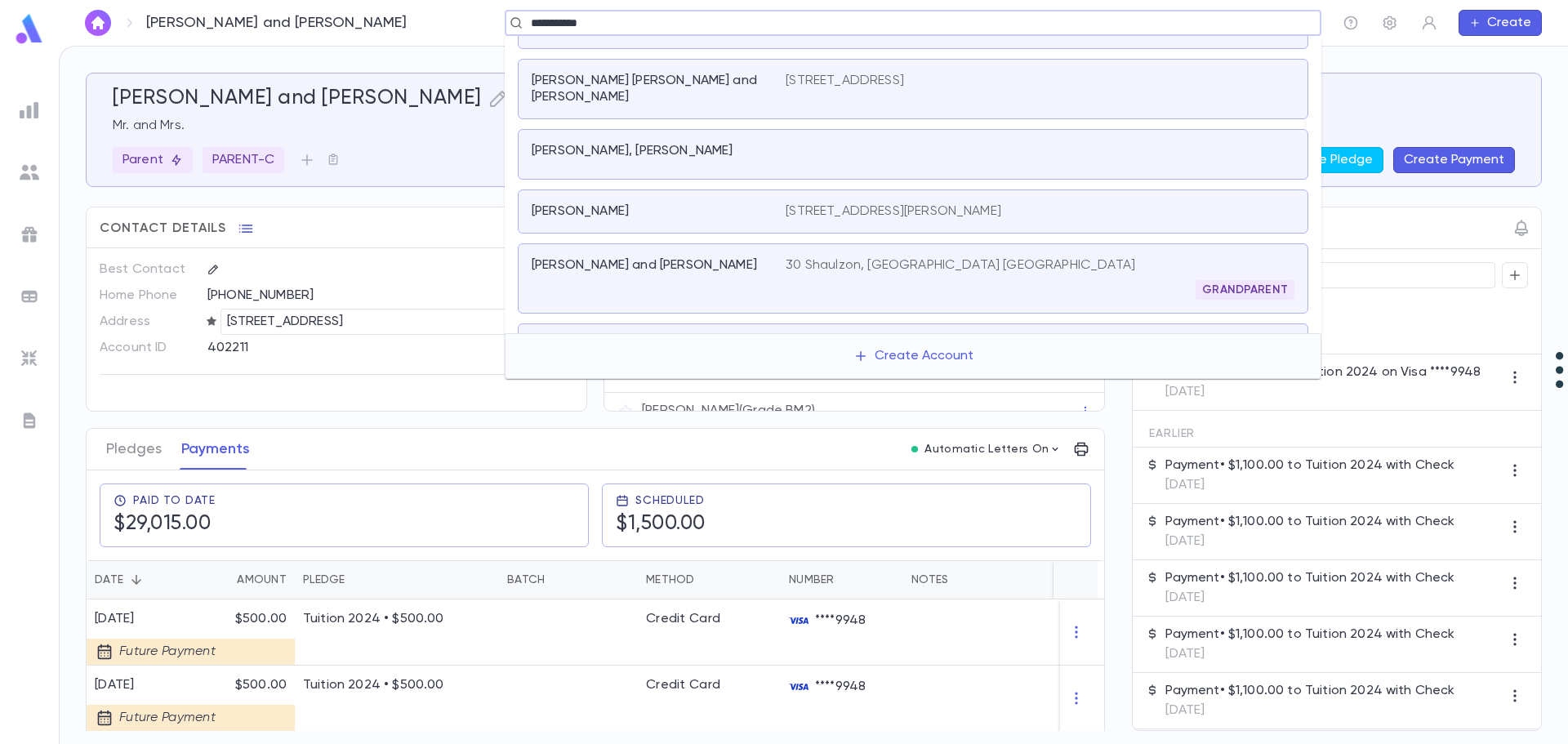
scroll to position [212, 0]
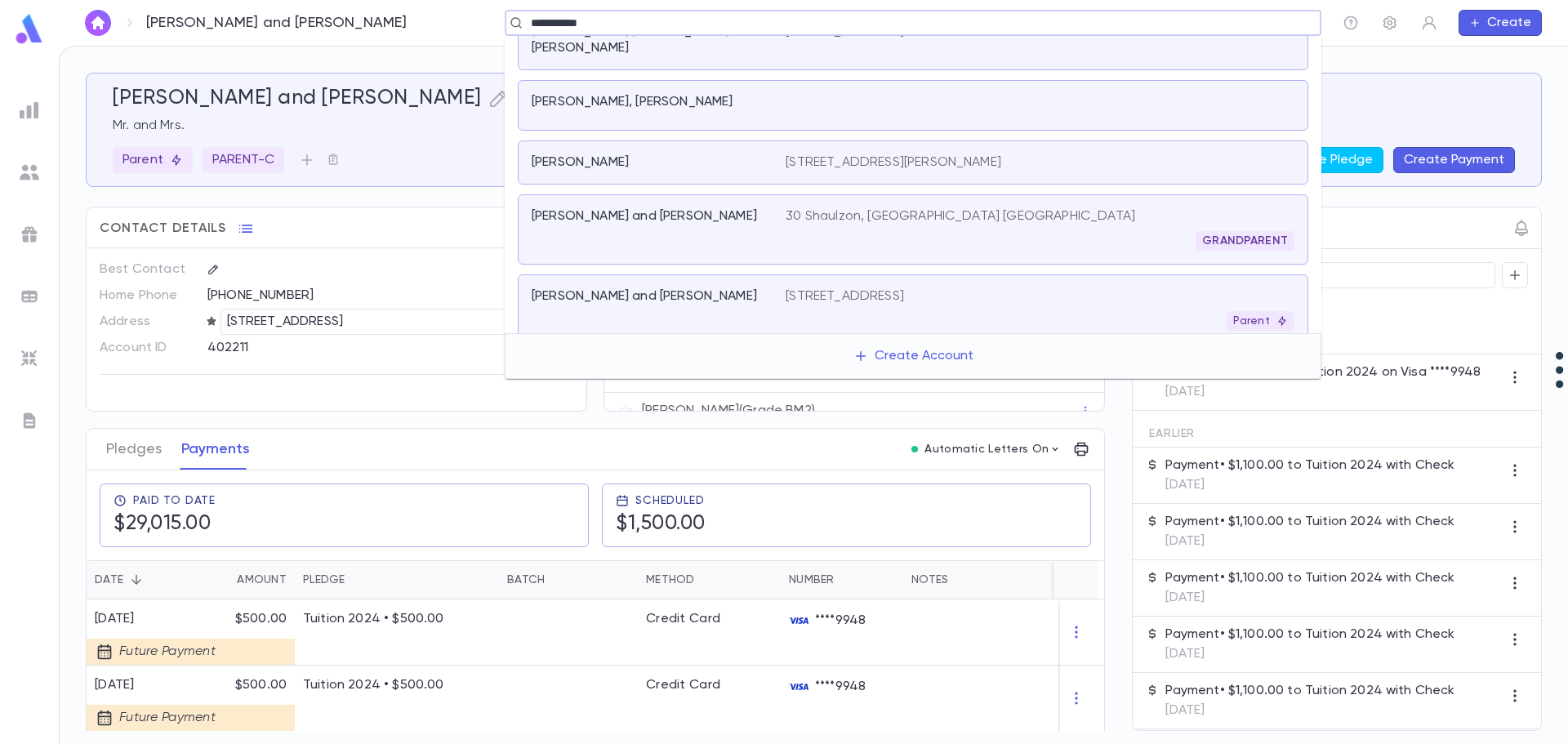
click at [904, 288] on p "30 Park Circle, Cedarhurst NY 11516 US" at bounding box center [845, 296] width 118 height 16
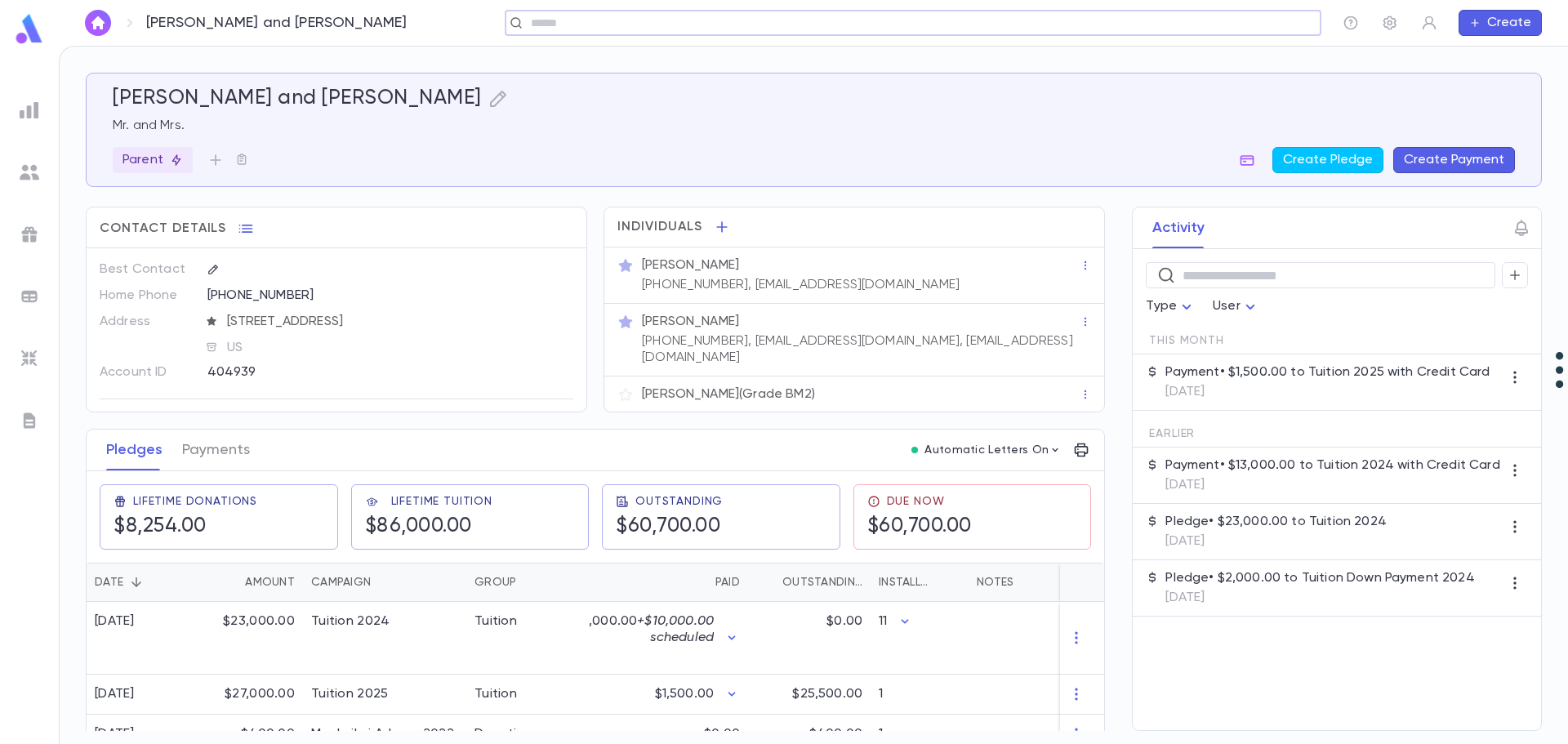
click at [711, 27] on input "text" at bounding box center [907, 23] width 763 height 15
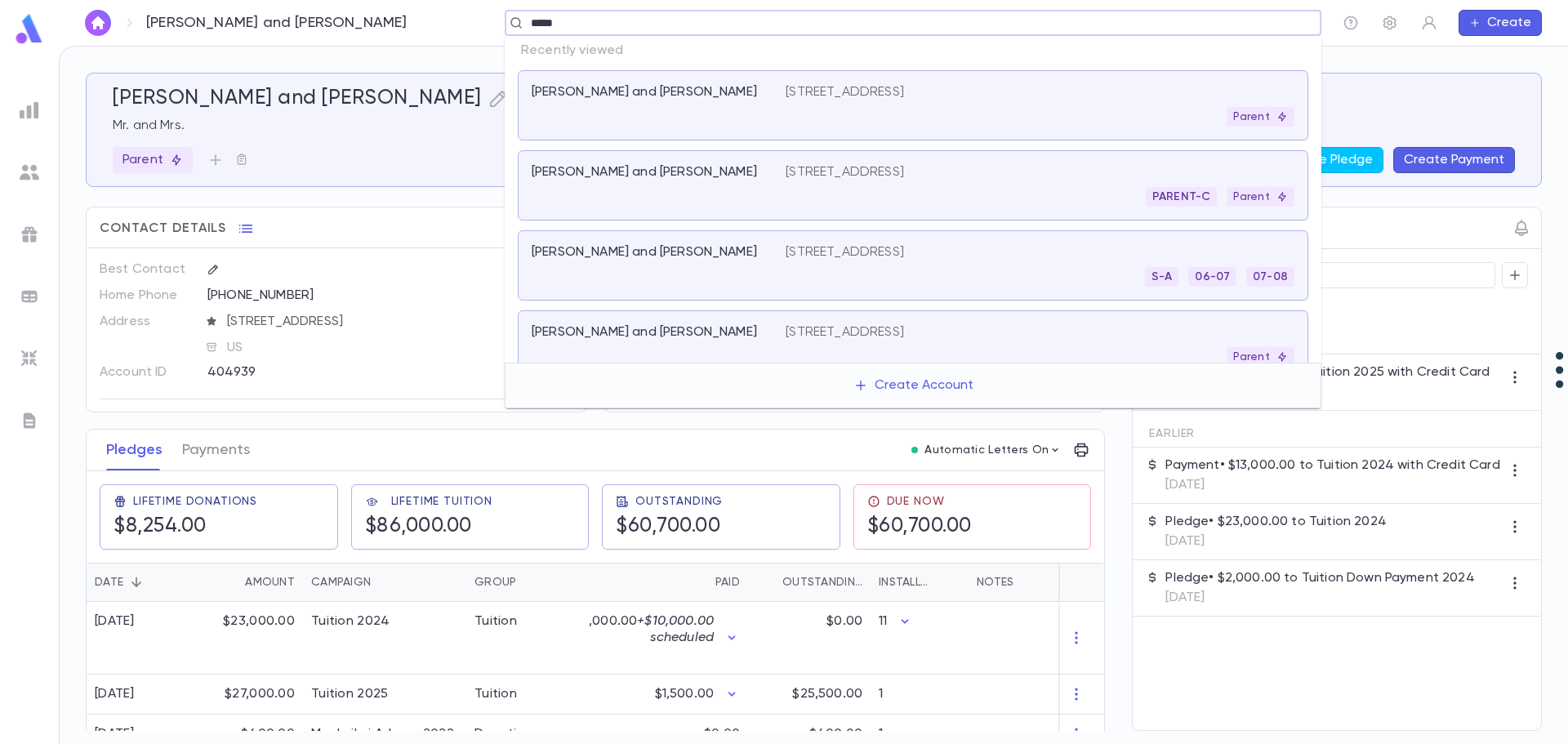
type input "******"
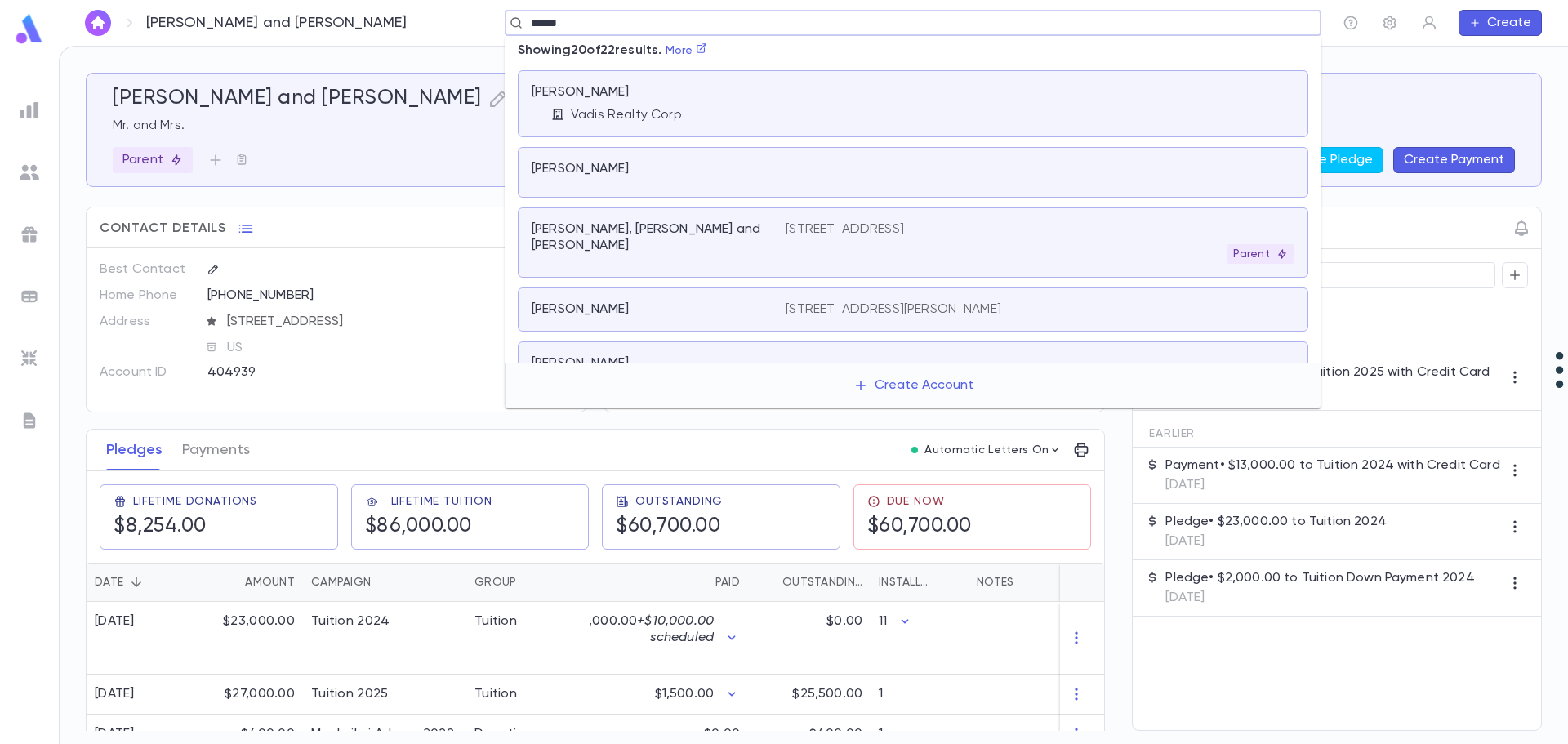
click at [745, 225] on div "Davies, Avi and Malky" at bounding box center [649, 237] width 235 height 33
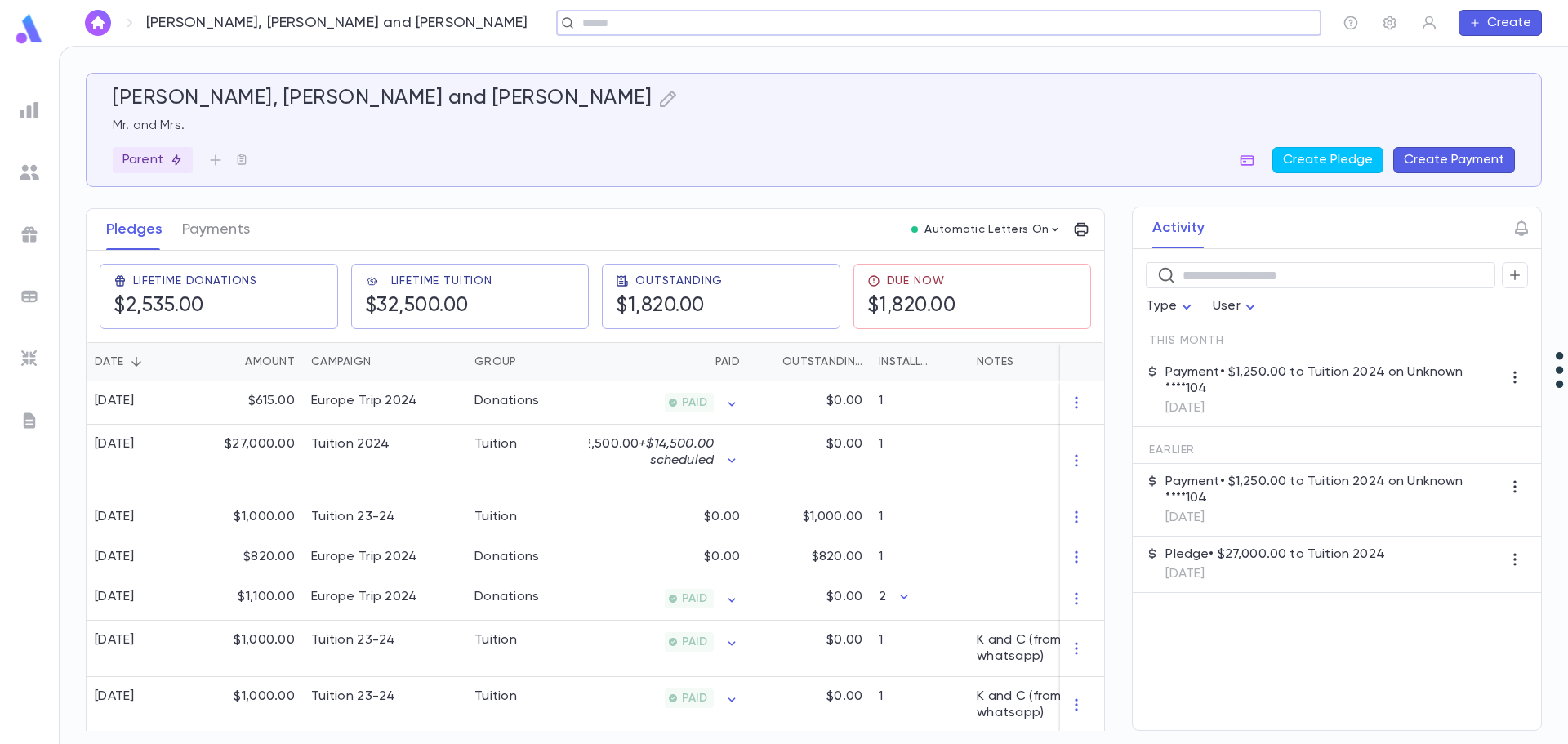
scroll to position [245, 0]
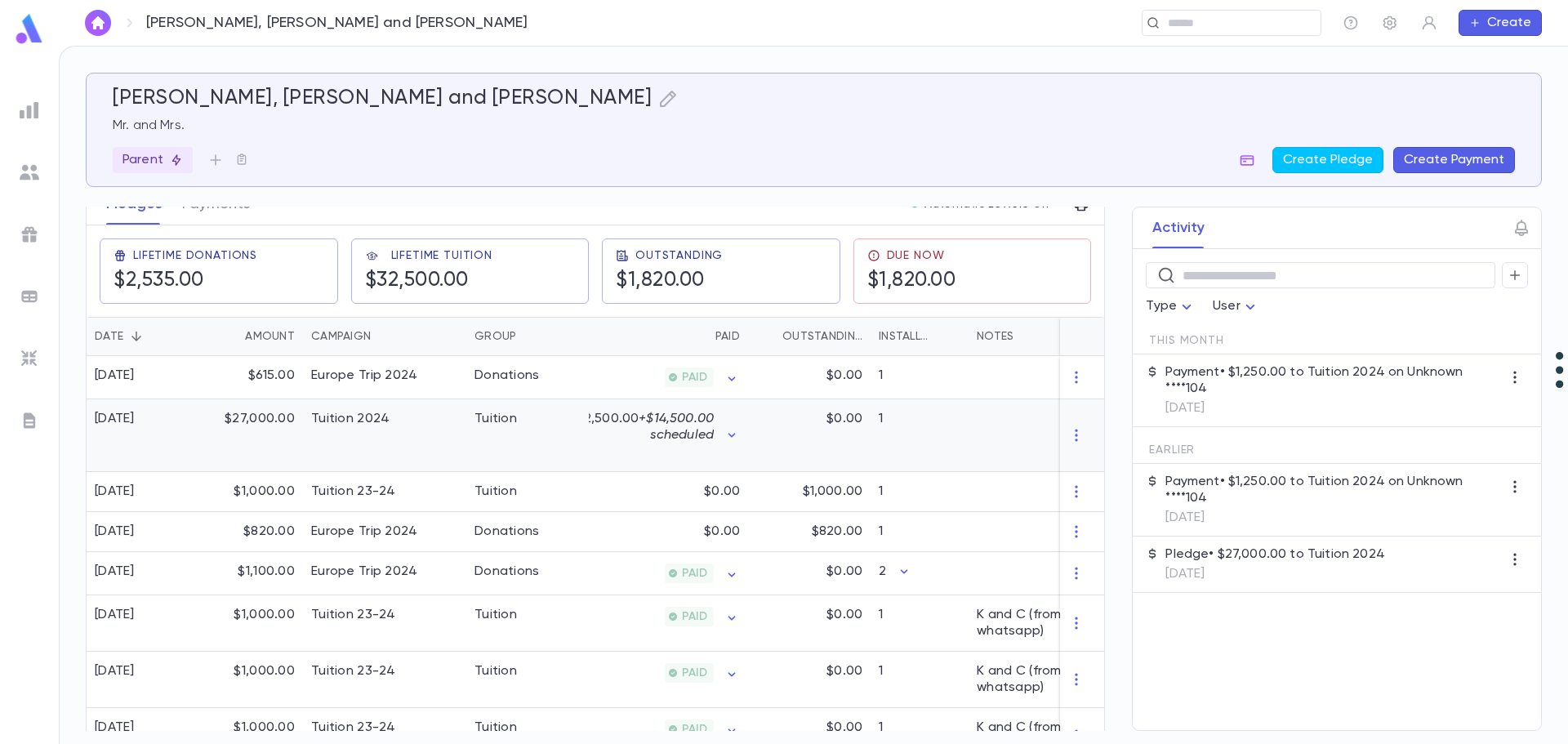
click at [560, 435] on div "Tuition" at bounding box center [528, 435] width 123 height 73
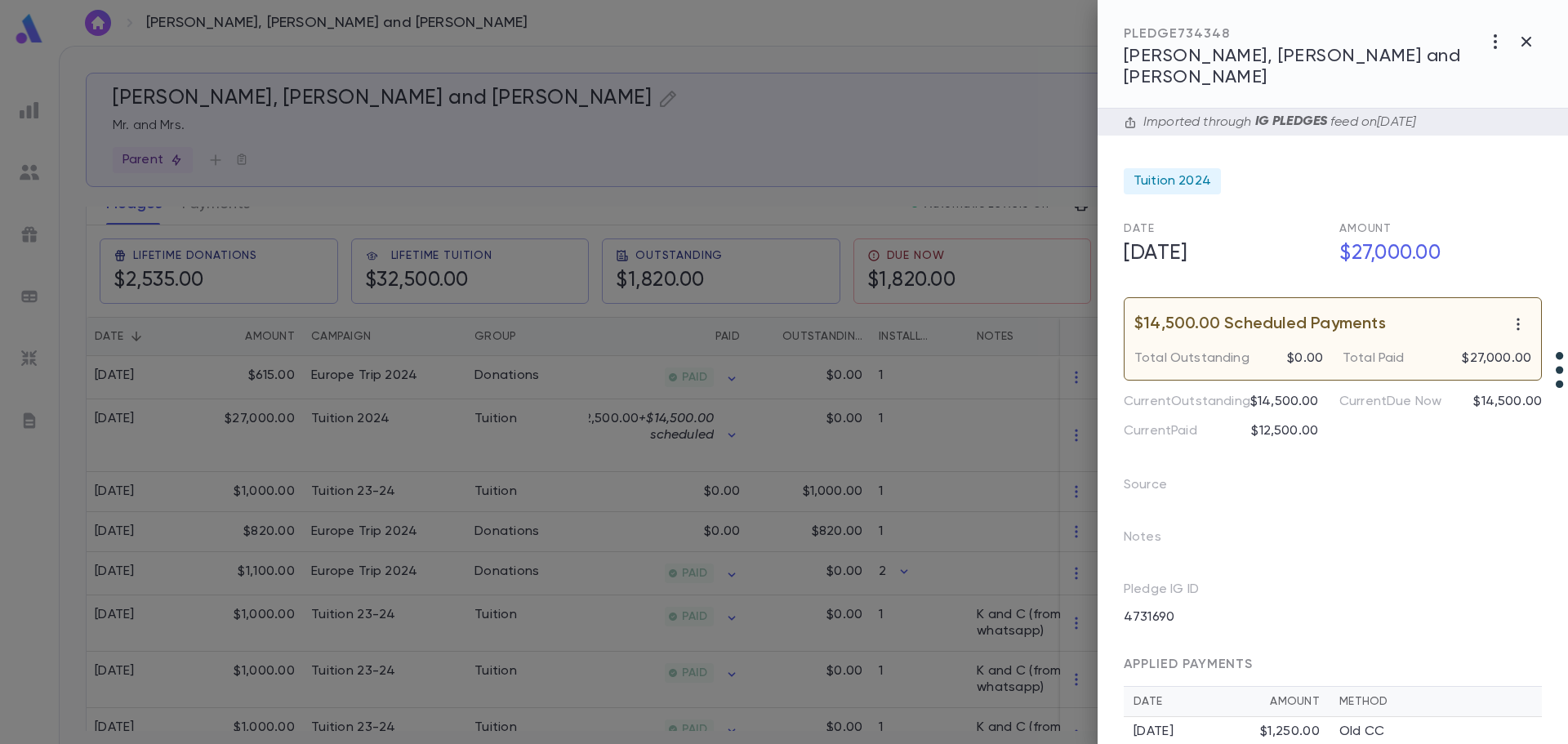
drag, startPoint x: 294, startPoint y: 501, endPoint x: 290, endPoint y: 493, distance: 8.9
click at [294, 499] on div at bounding box center [784, 372] width 1568 height 744
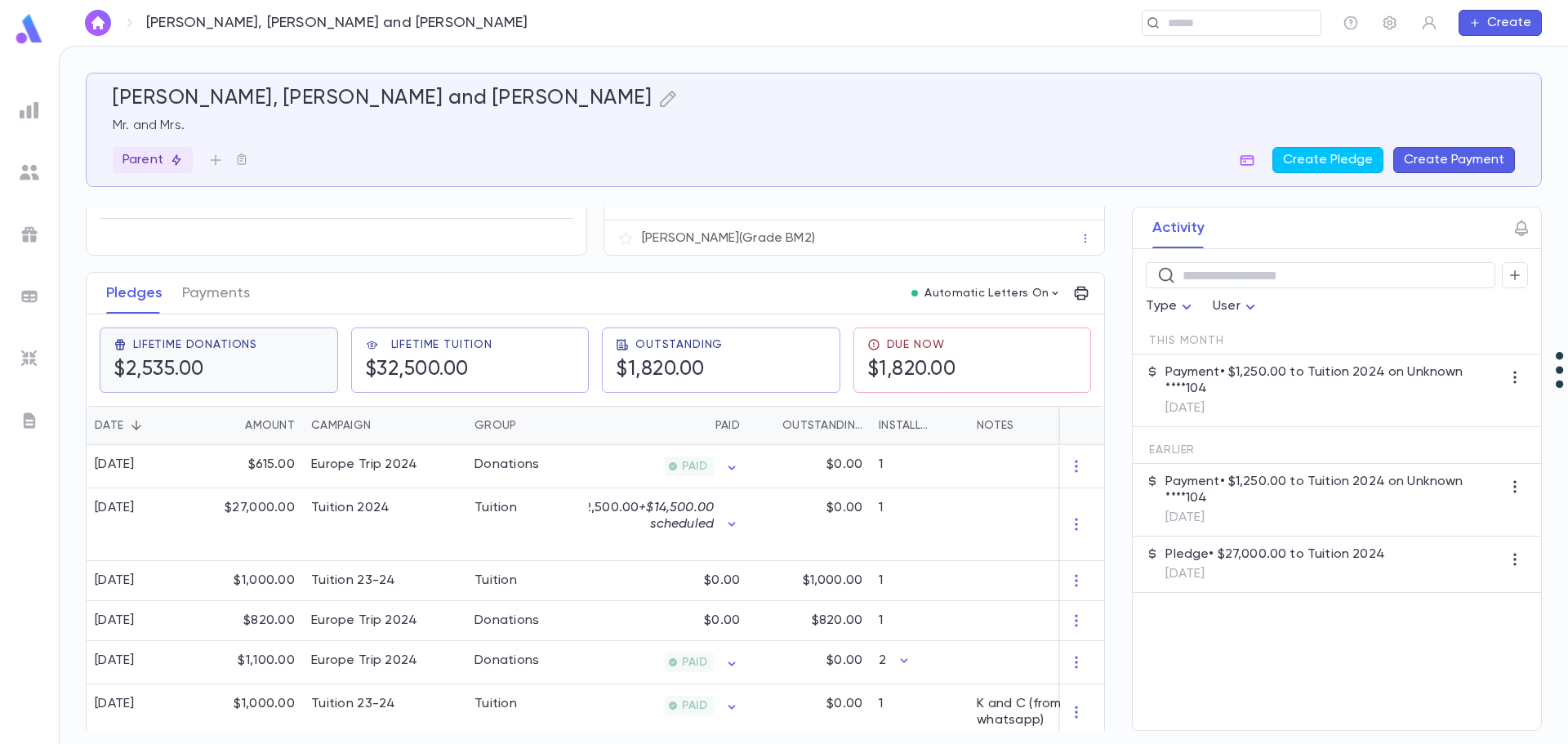
scroll to position [0, 0]
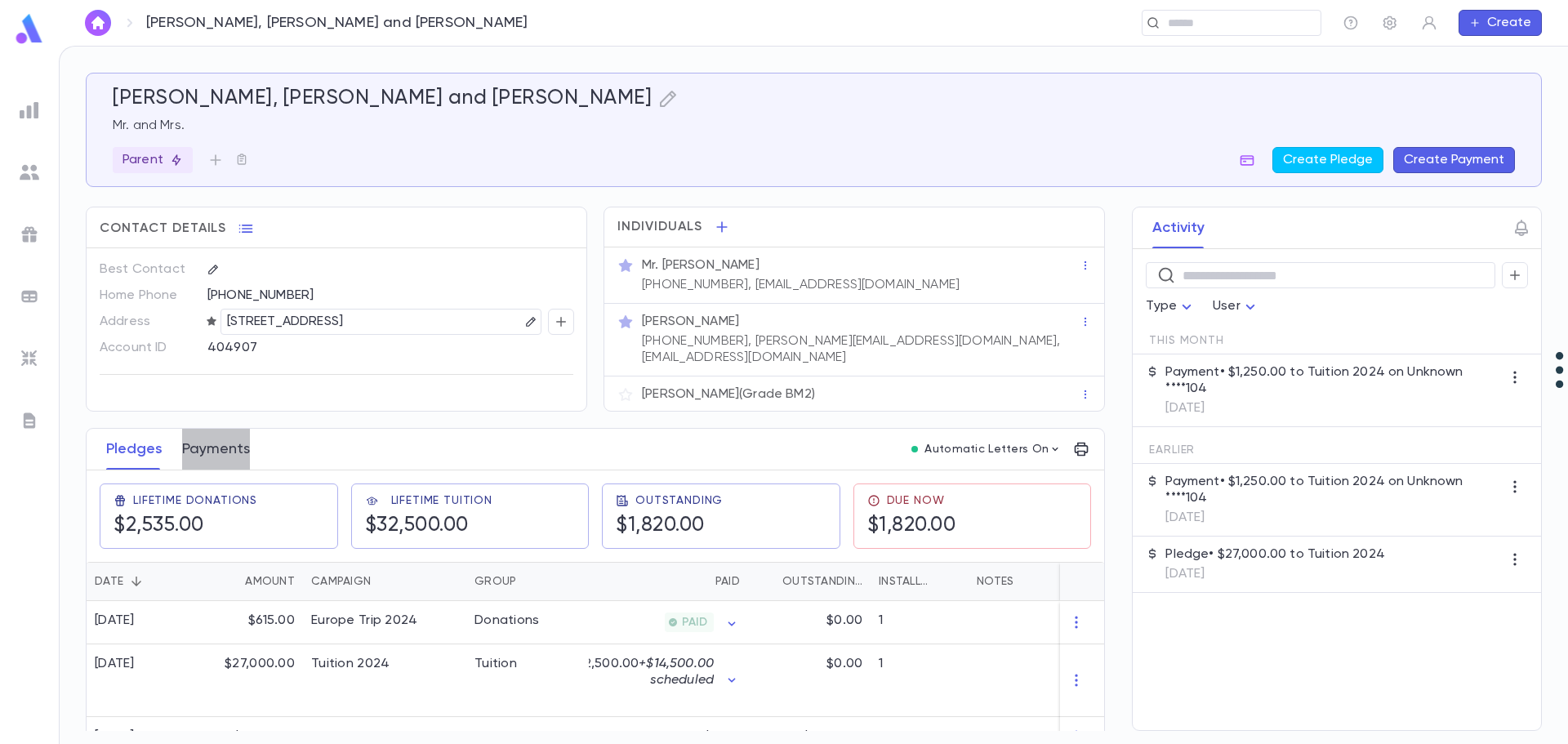
click at [207, 440] on button "Payments" at bounding box center [217, 448] width 68 height 41
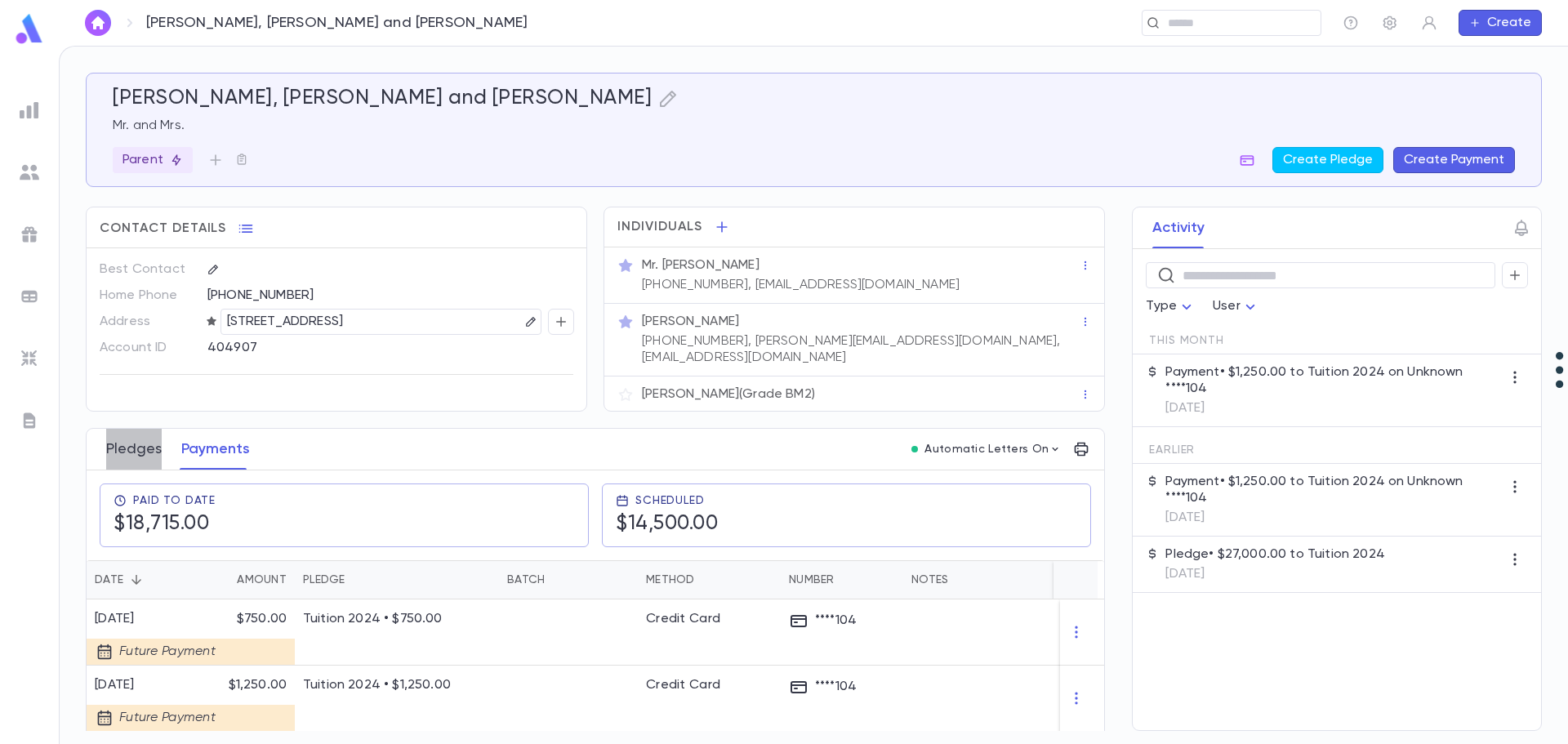
click at [145, 434] on button "Pledges" at bounding box center [133, 448] width 56 height 41
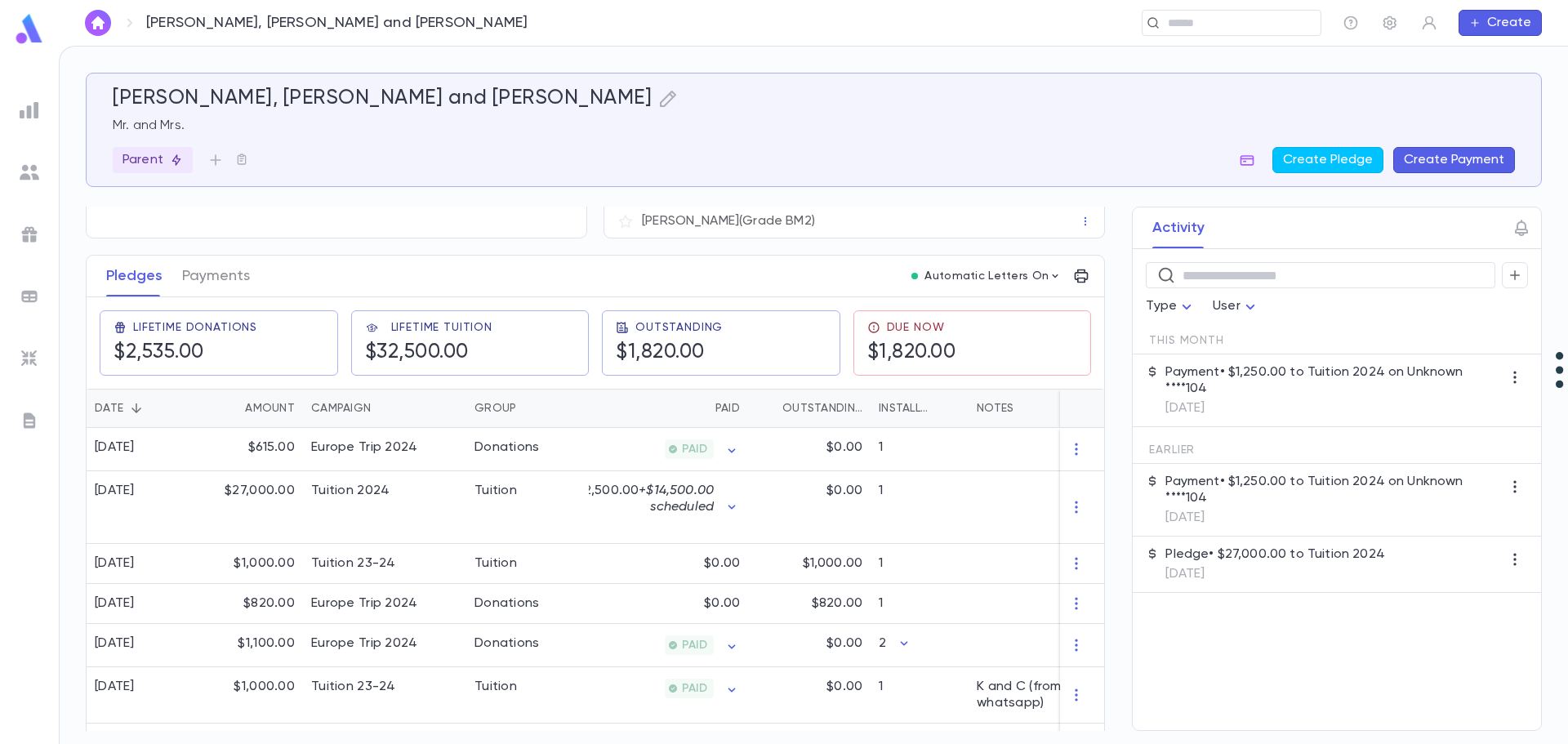
scroll to position [245, 0]
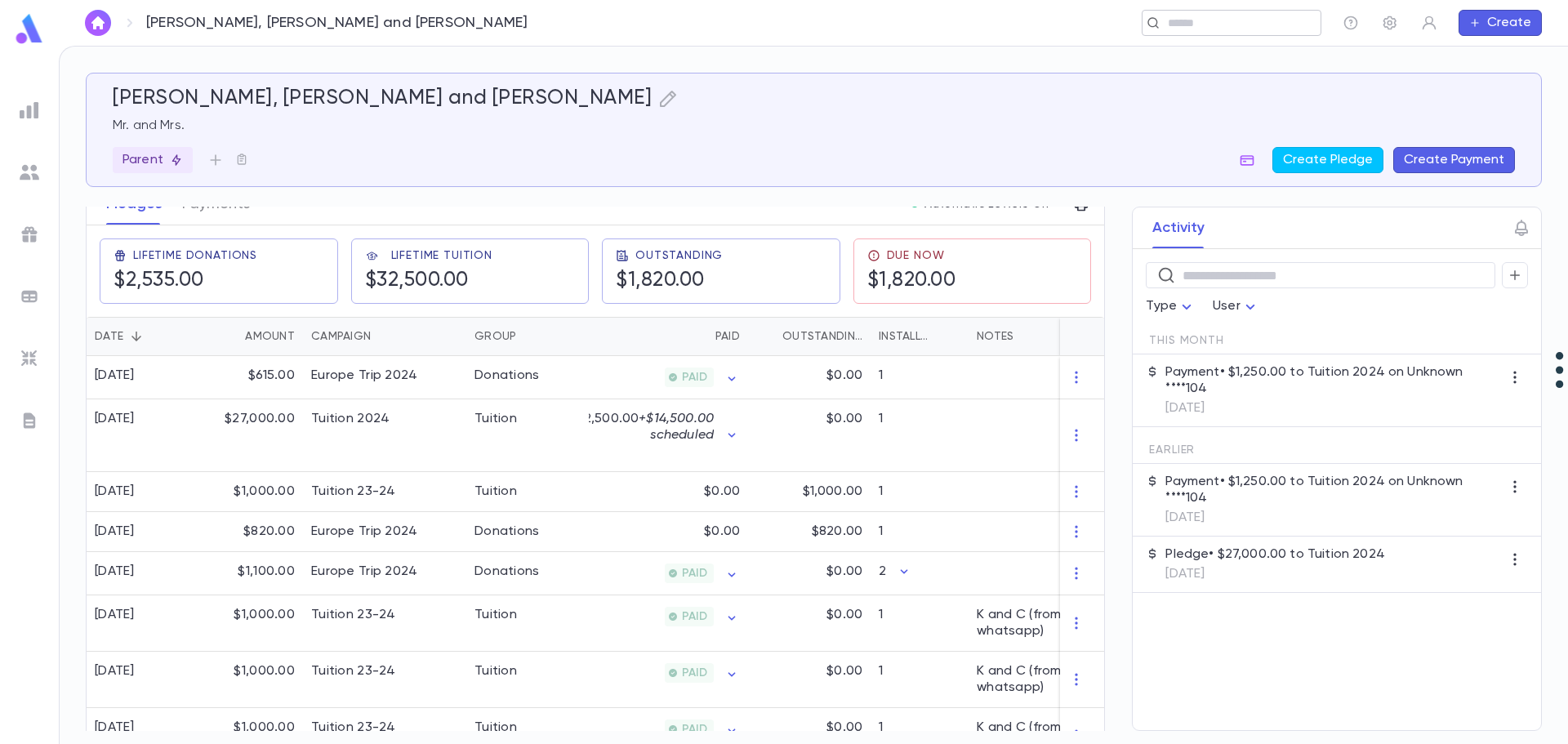
click at [1211, 22] on input "text" at bounding box center [1226, 23] width 127 height 15
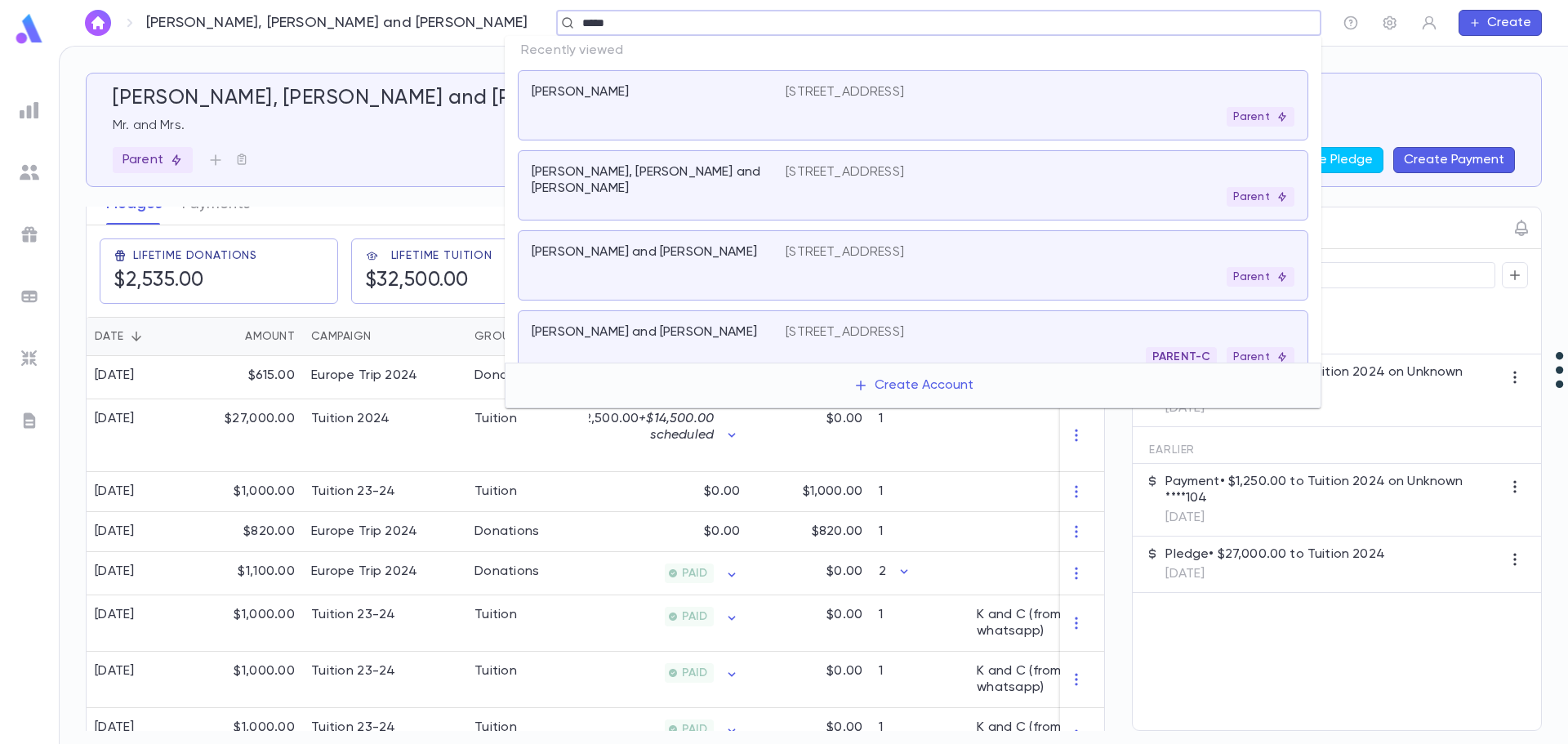
type input "******"
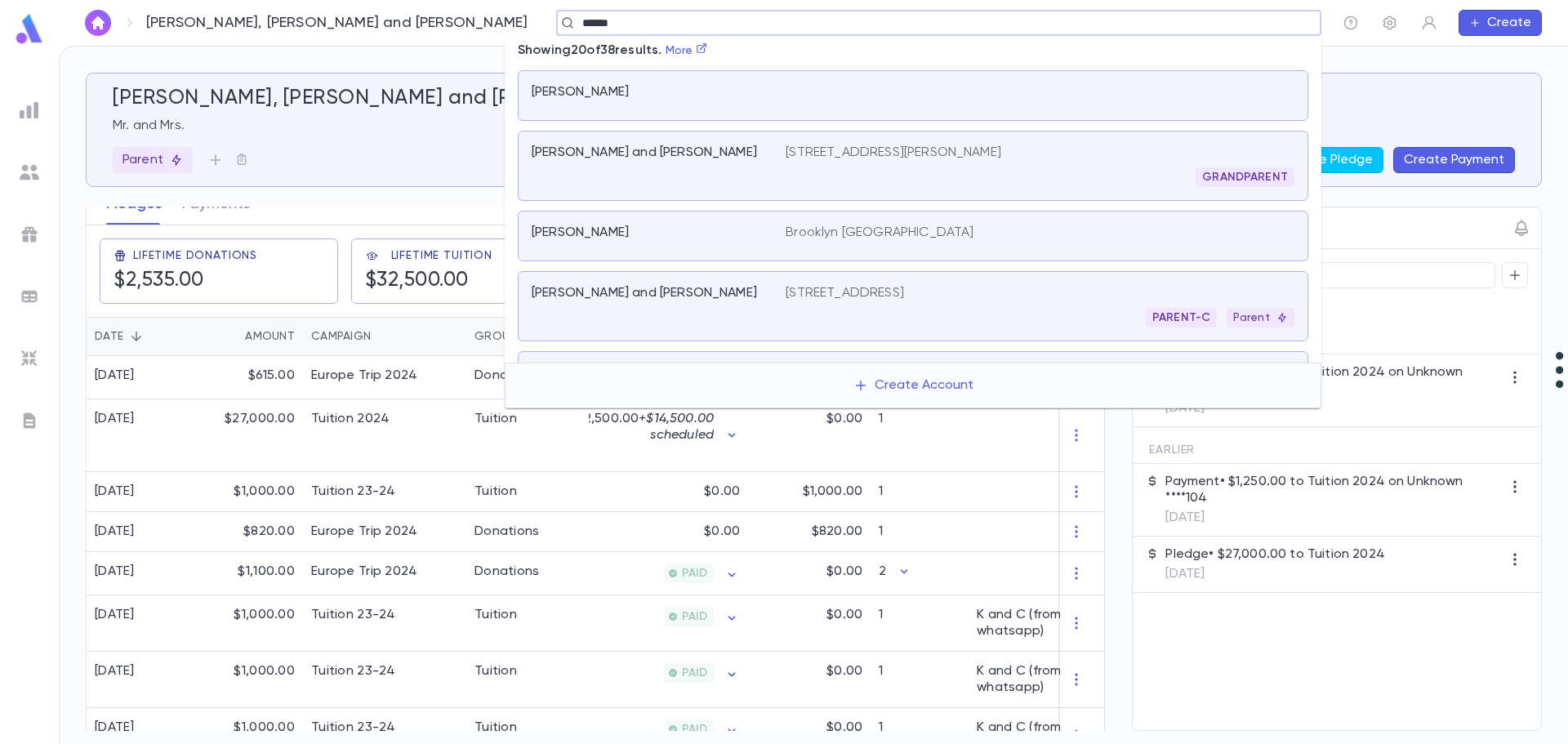
click at [688, 295] on p "Langer, Aryeh and Debbie" at bounding box center [644, 292] width 225 height 16
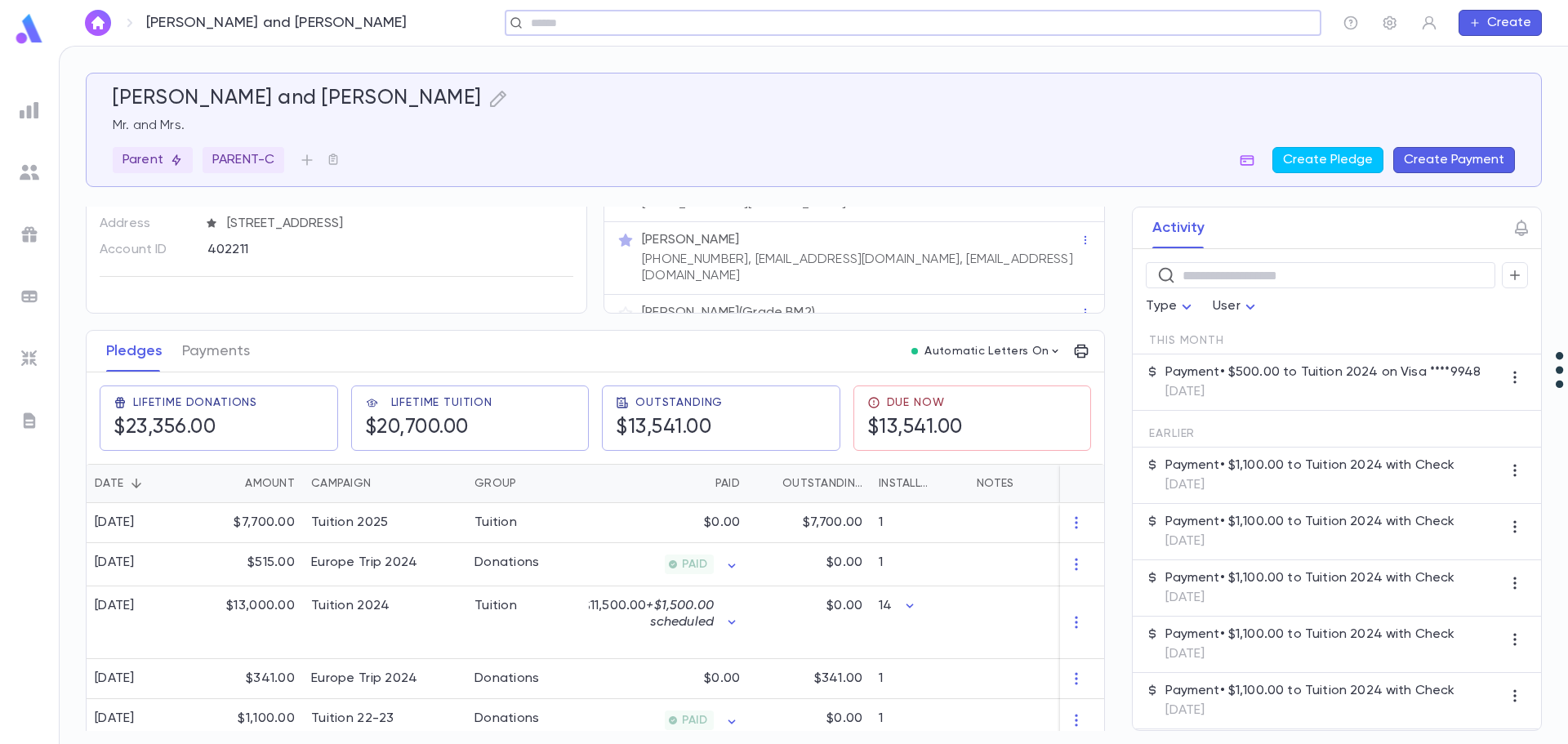
scroll to position [164, 0]
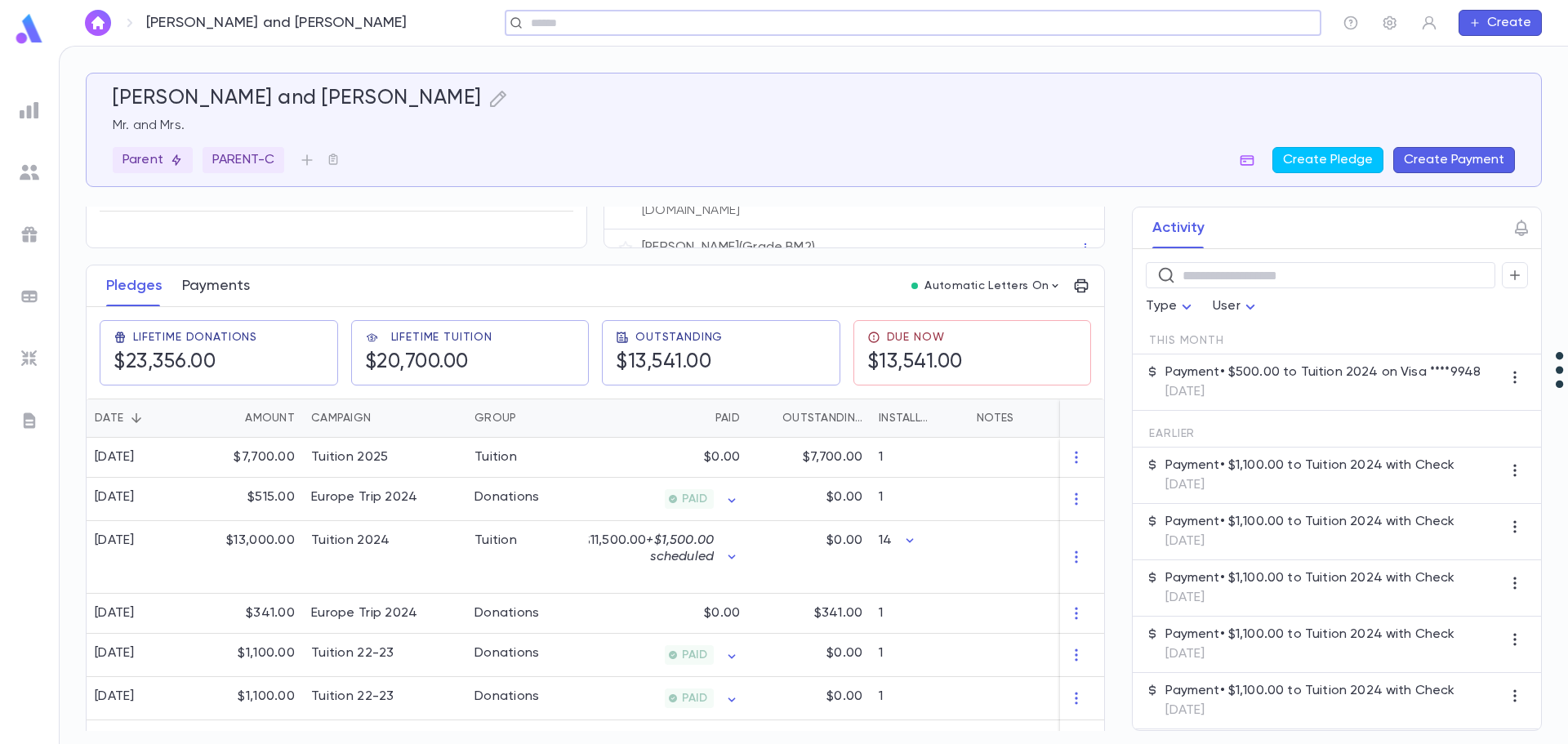
click at [225, 281] on button "Payments" at bounding box center [217, 285] width 68 height 41
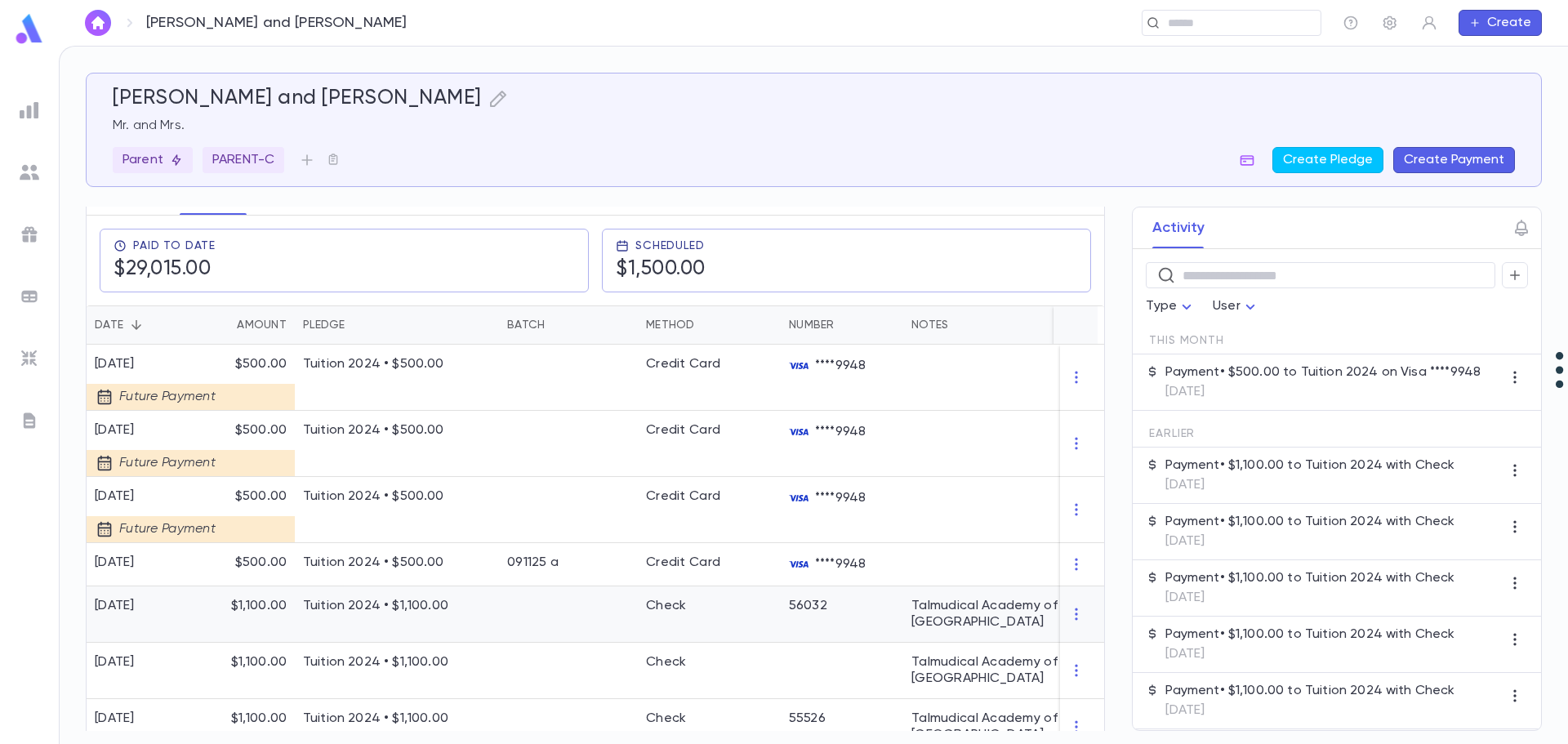
scroll to position [245, 0]
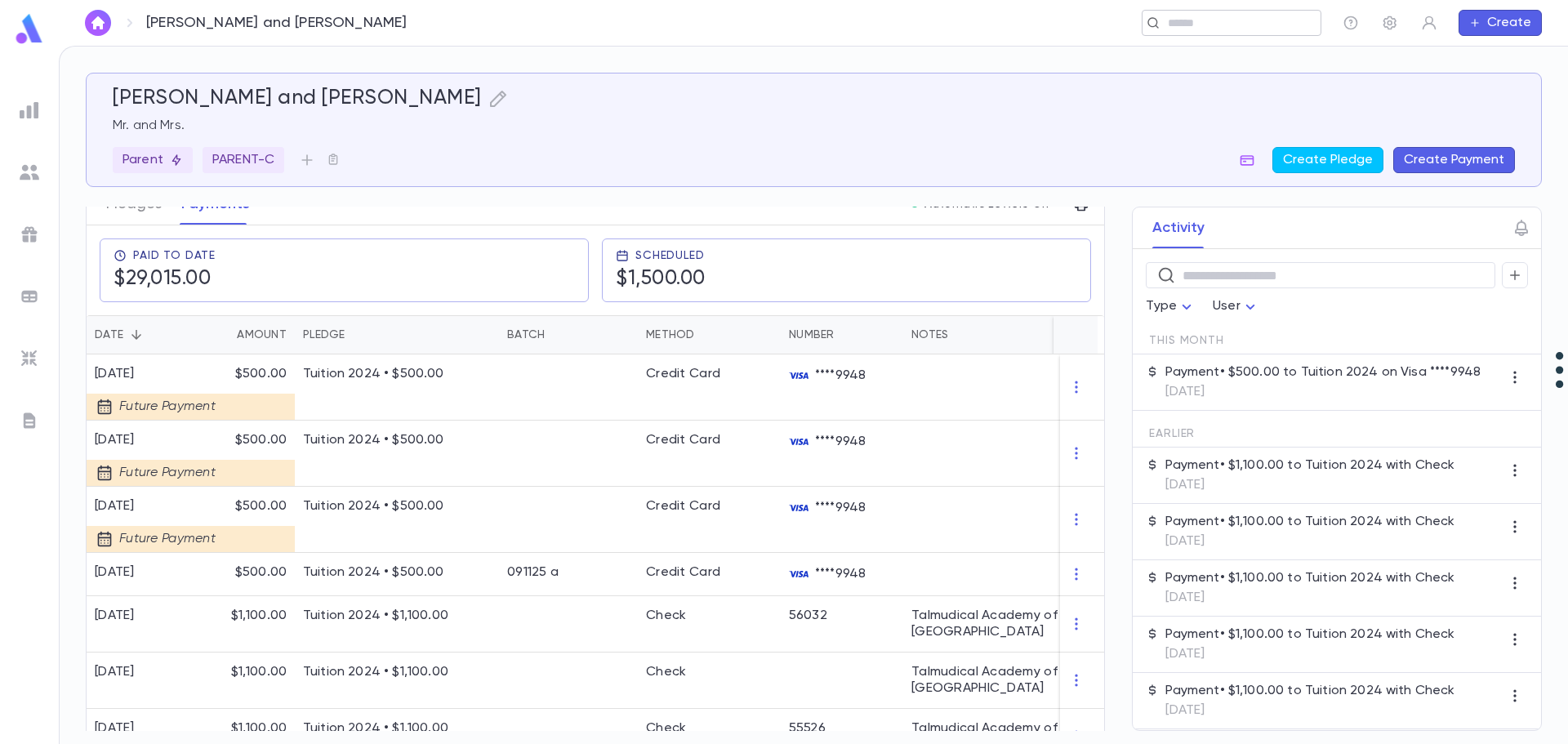
click at [1171, 33] on div "​" at bounding box center [1231, 23] width 180 height 26
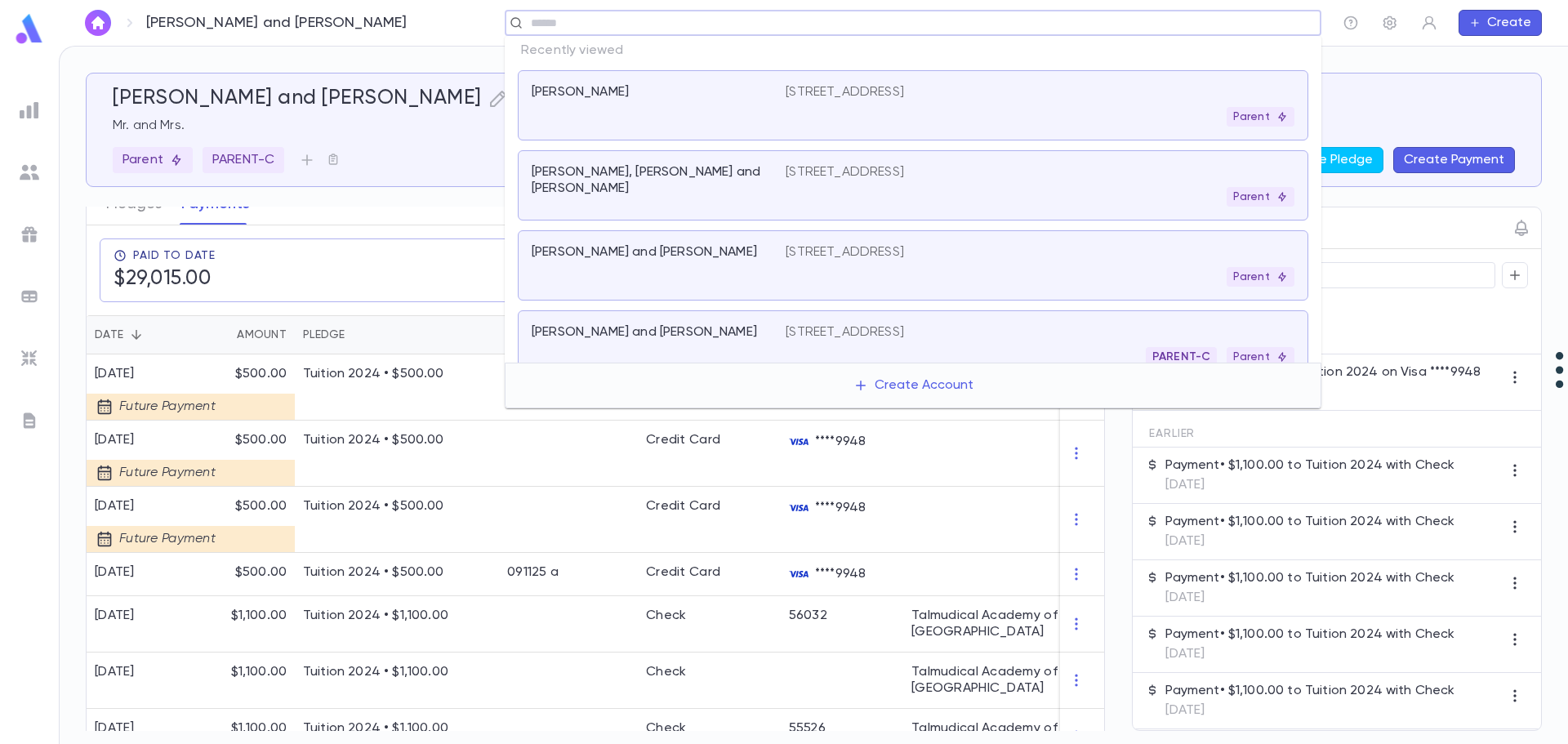
click at [712, 25] on input "text" at bounding box center [907, 23] width 763 height 15
click at [684, 103] on div "Stern, Moshe and Ahuva" at bounding box center [658, 105] width 254 height 43
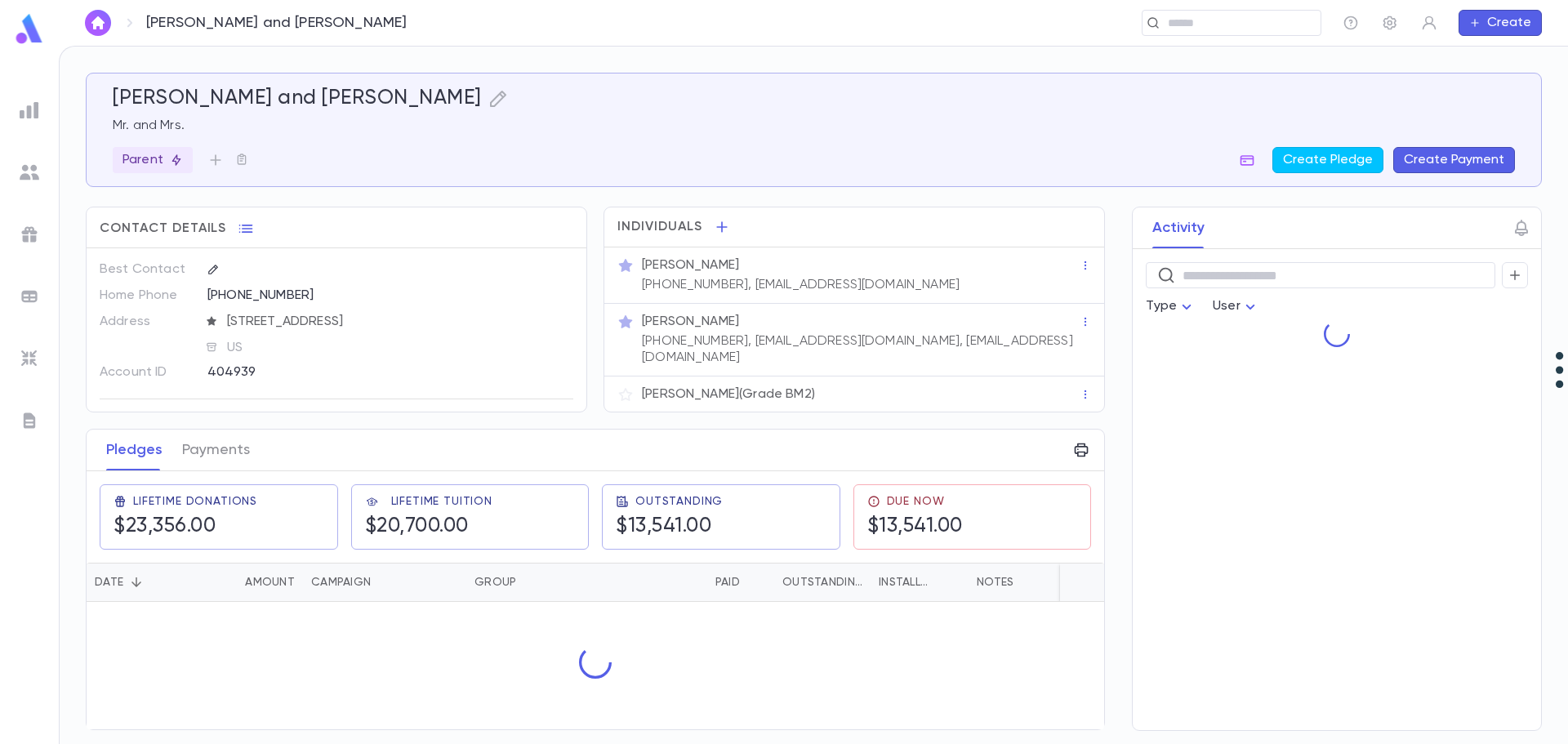
click at [639, 21] on div at bounding box center [813, 372] width 1509 height 744
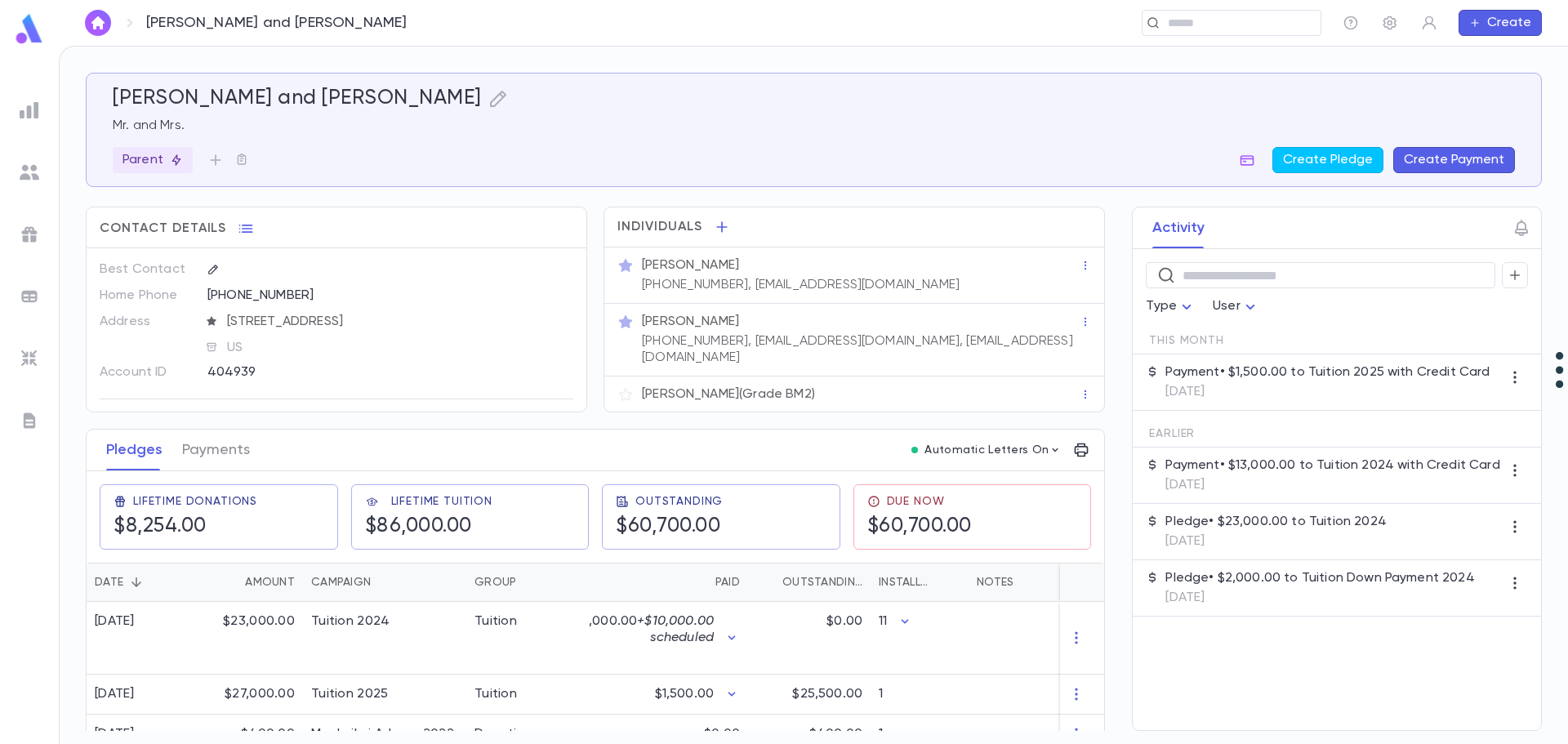
click at [1175, 39] on div "Stern, Moshe and Ahuva ​ Create" at bounding box center [813, 23] width 1509 height 45
click at [1176, 31] on div "​" at bounding box center [1231, 23] width 180 height 26
click at [770, 34] on div "​" at bounding box center [913, 23] width 816 height 26
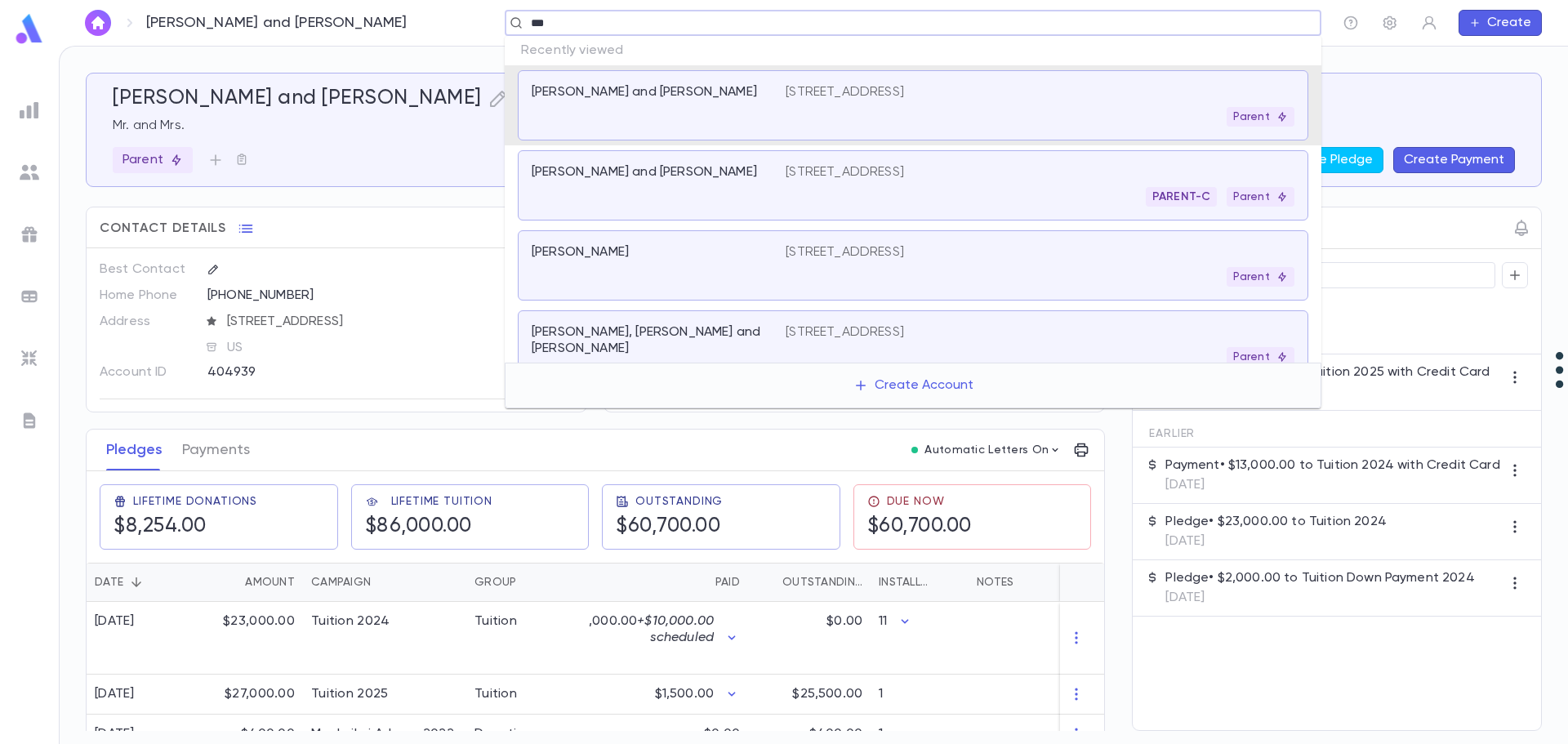
type input "****"
click at [713, 248] on div "[PERSON_NAME]" at bounding box center [649, 251] width 235 height 16
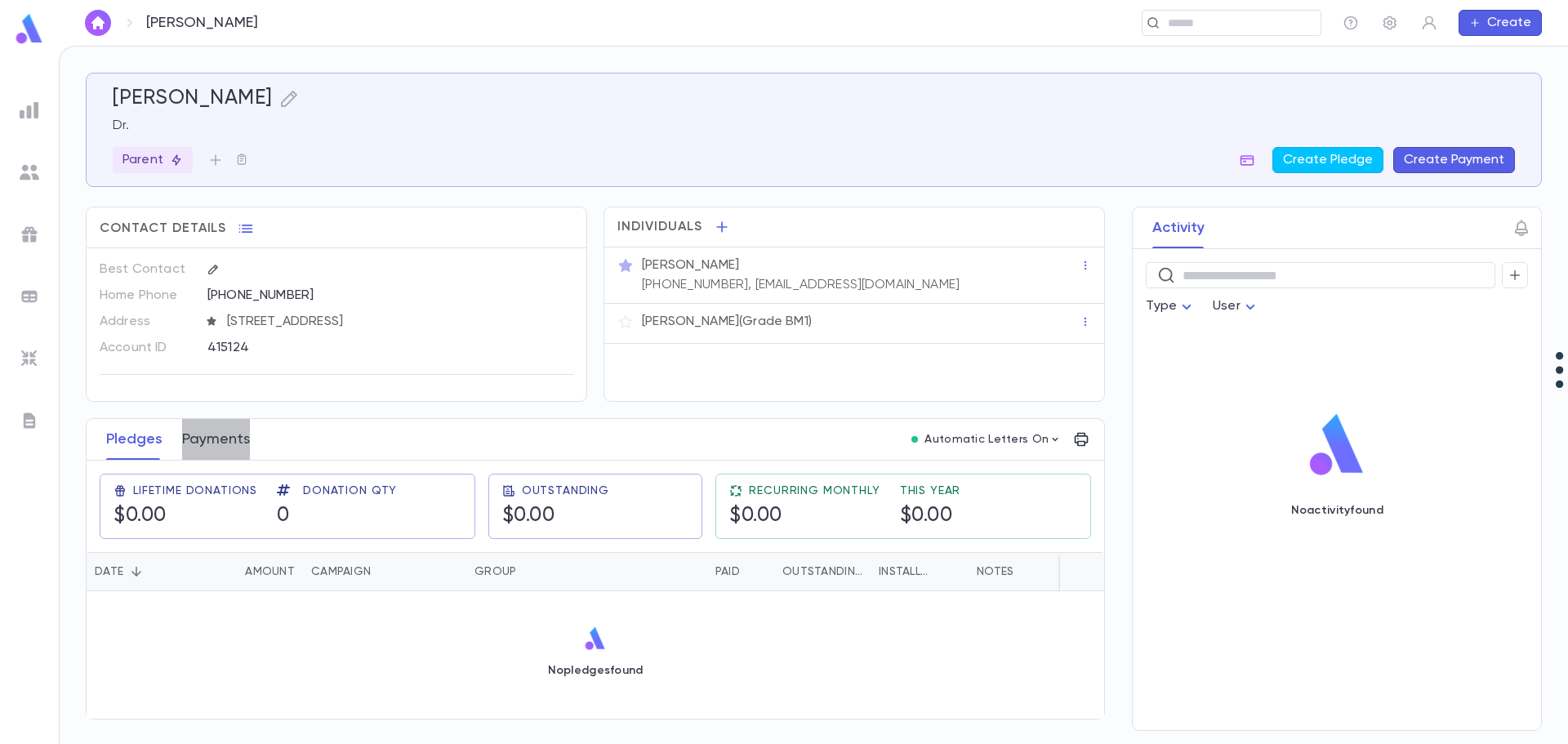
click at [225, 440] on button "Payments" at bounding box center [217, 439] width 68 height 41
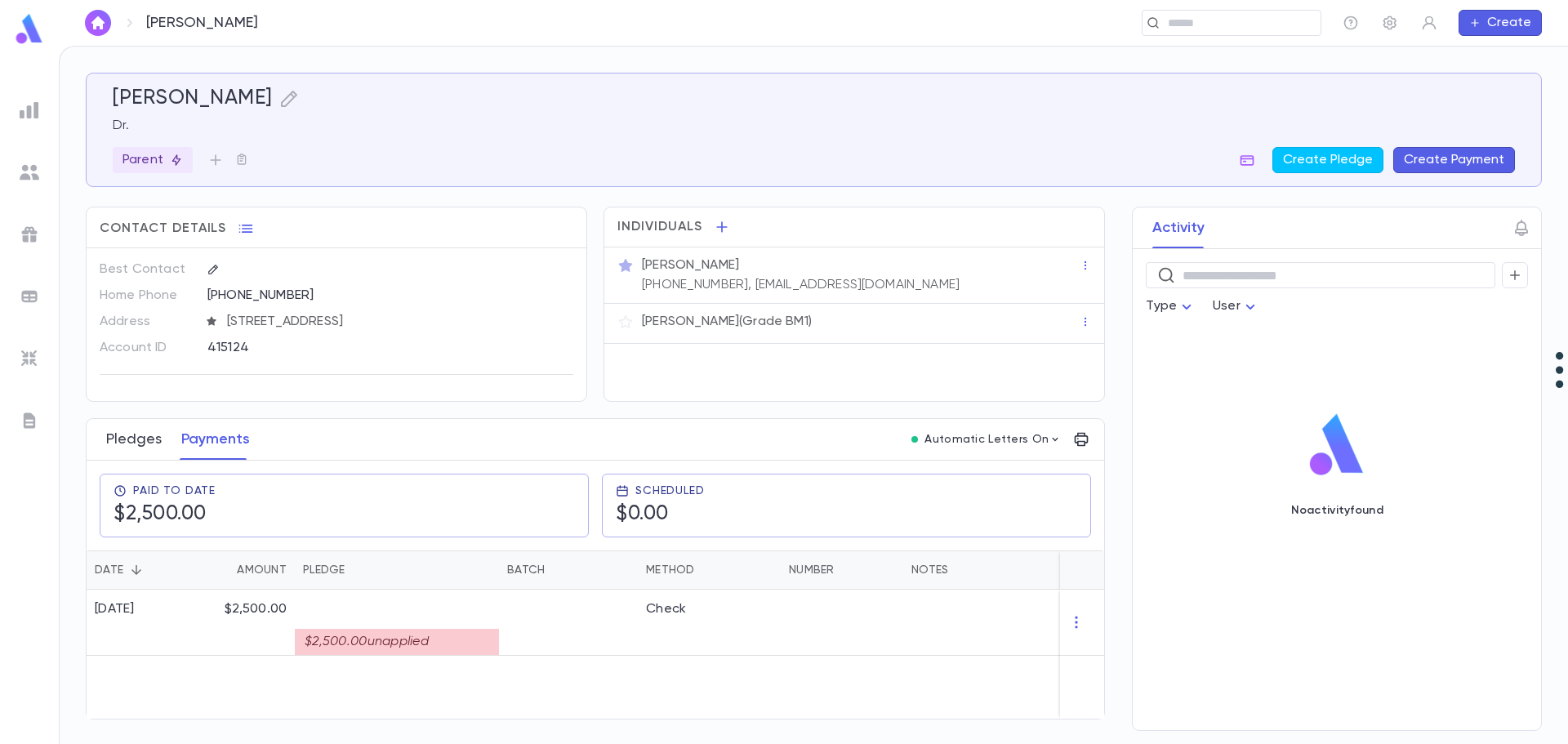
click at [135, 446] on button "Pledges" at bounding box center [133, 439] width 56 height 41
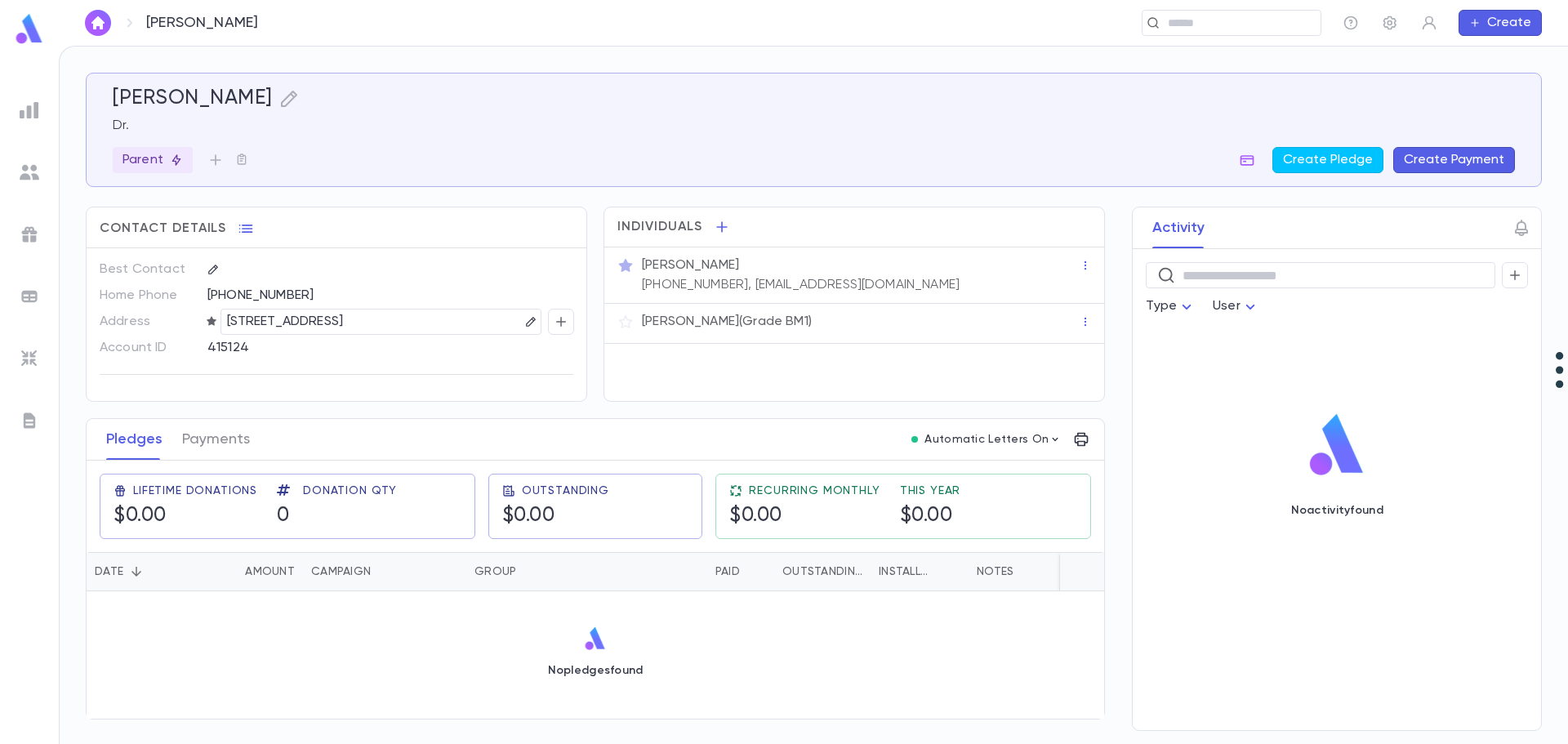
click at [1460, 156] on button "Create Payment" at bounding box center [1454, 160] width 122 height 26
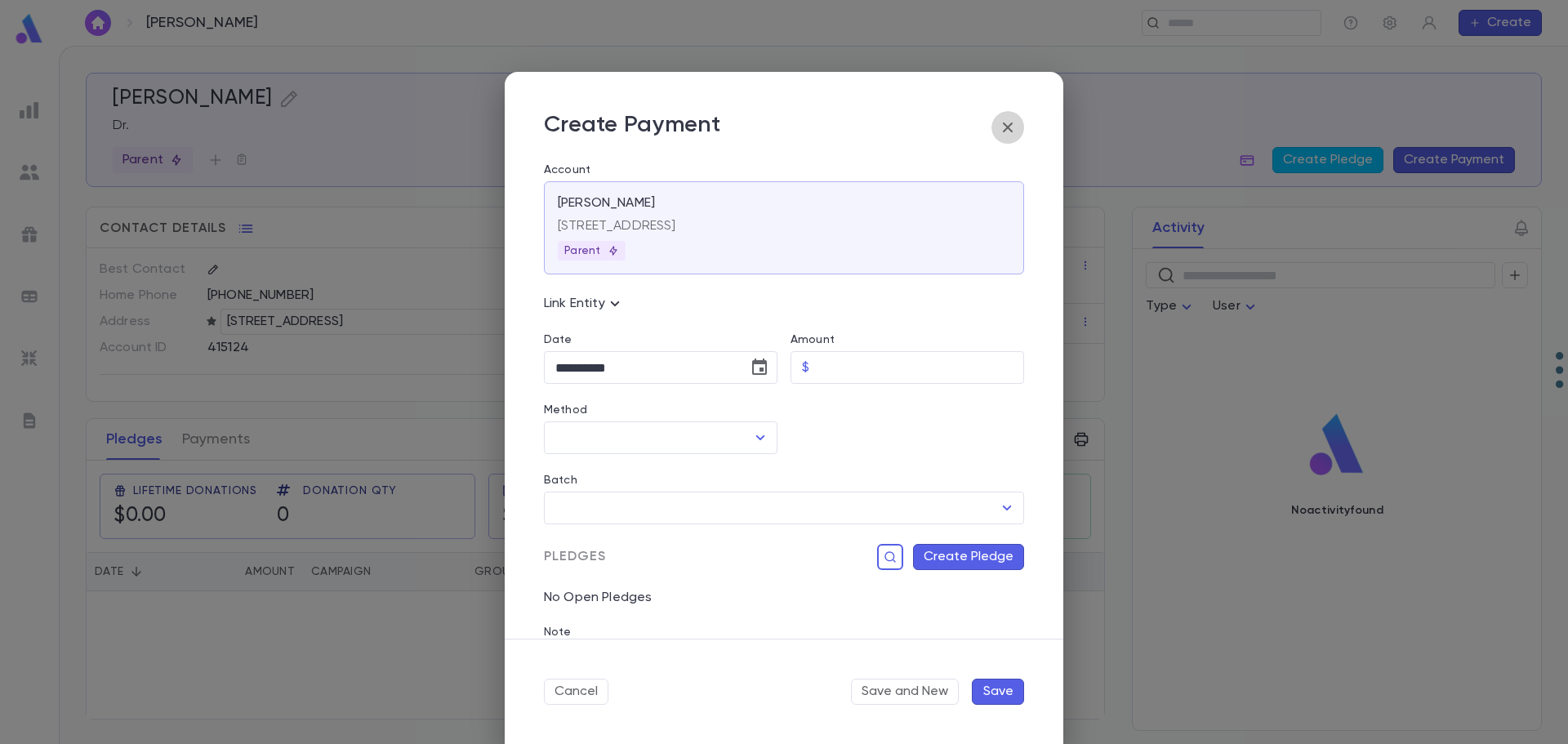
click at [1010, 129] on icon "button" at bounding box center [1007, 127] width 20 height 20
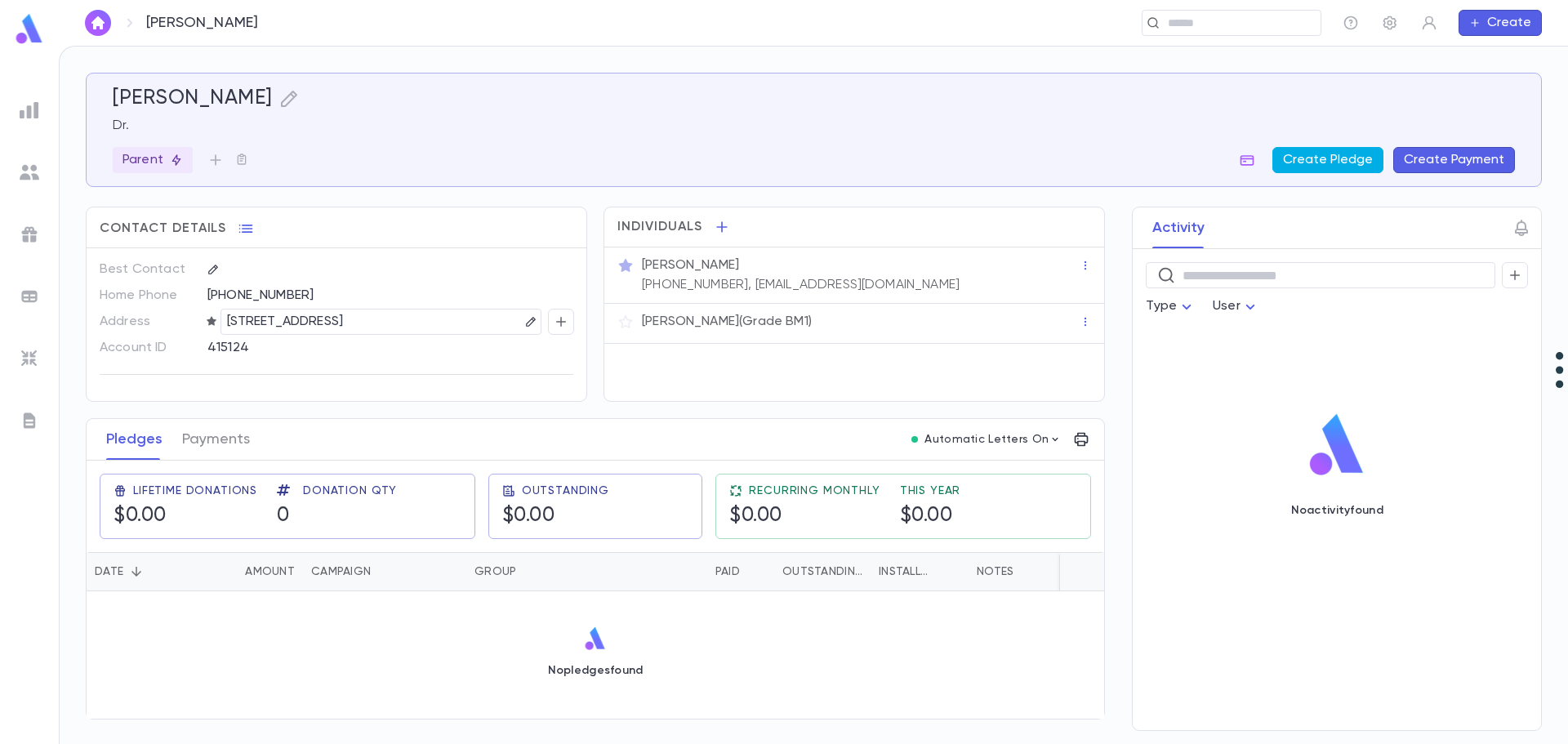
click at [1336, 159] on button "Create Pledge" at bounding box center [1327, 160] width 111 height 26
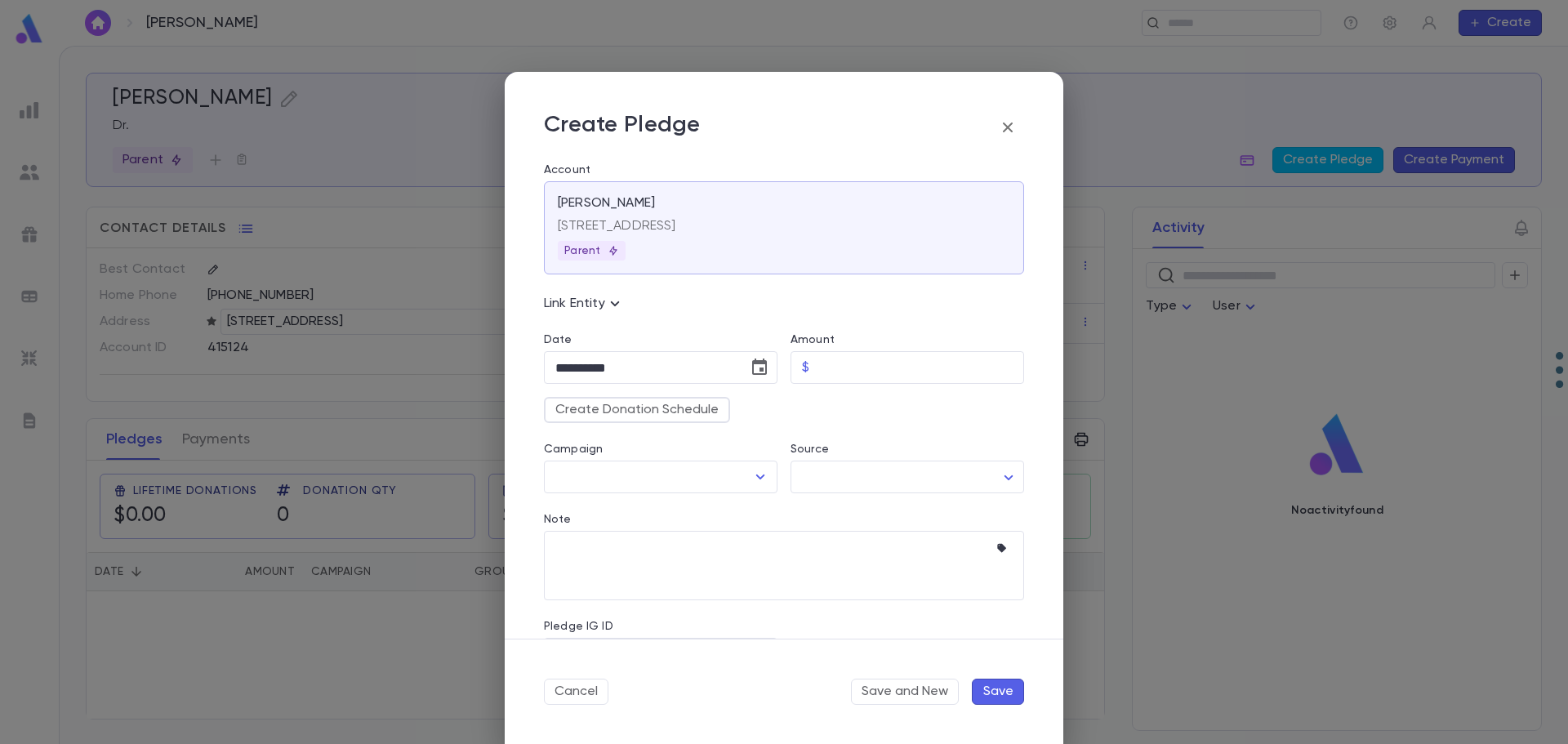
click at [1010, 125] on icon "button" at bounding box center [1007, 128] width 9 height 9
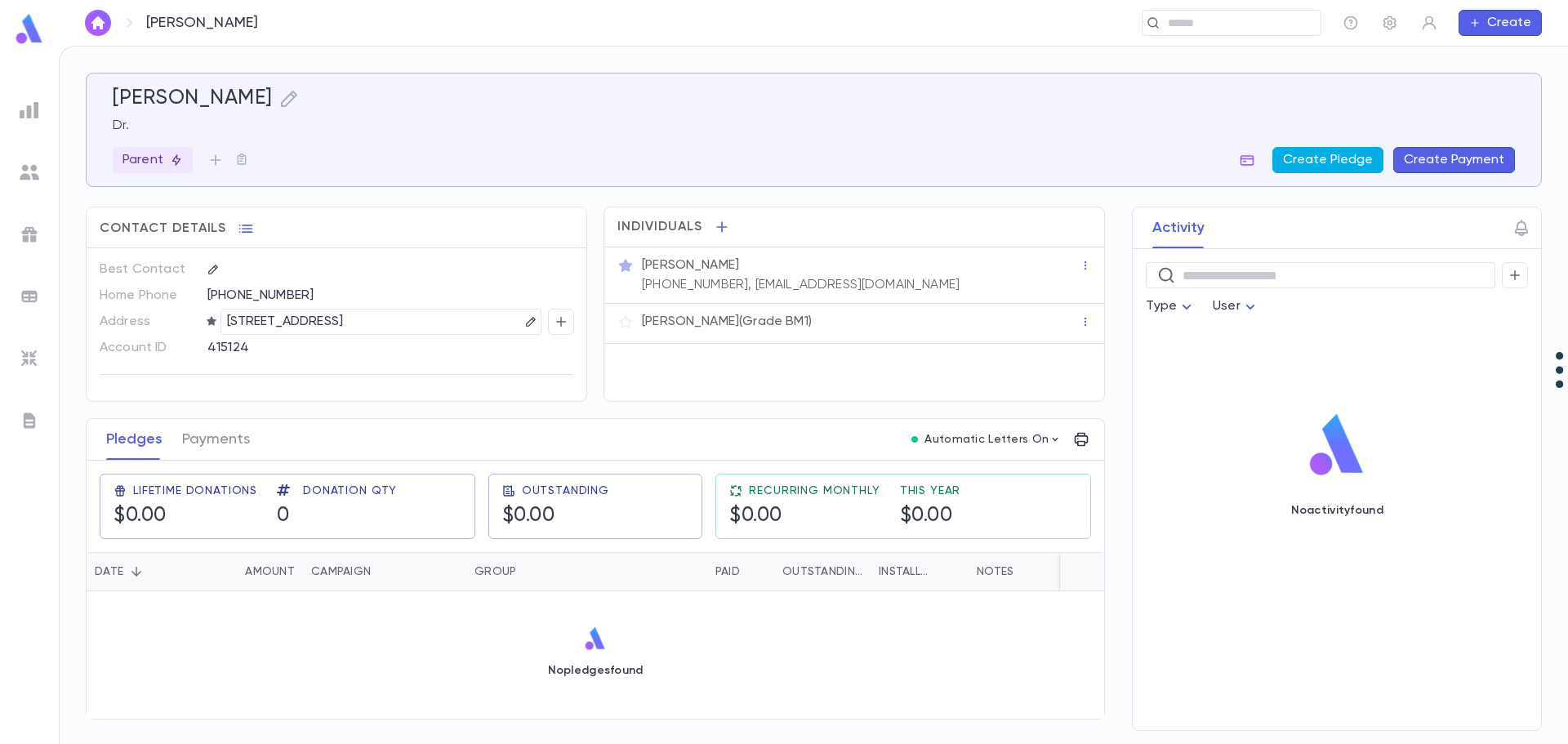
click at [1340, 161] on button "Create Pledge" at bounding box center [1327, 160] width 111 height 26
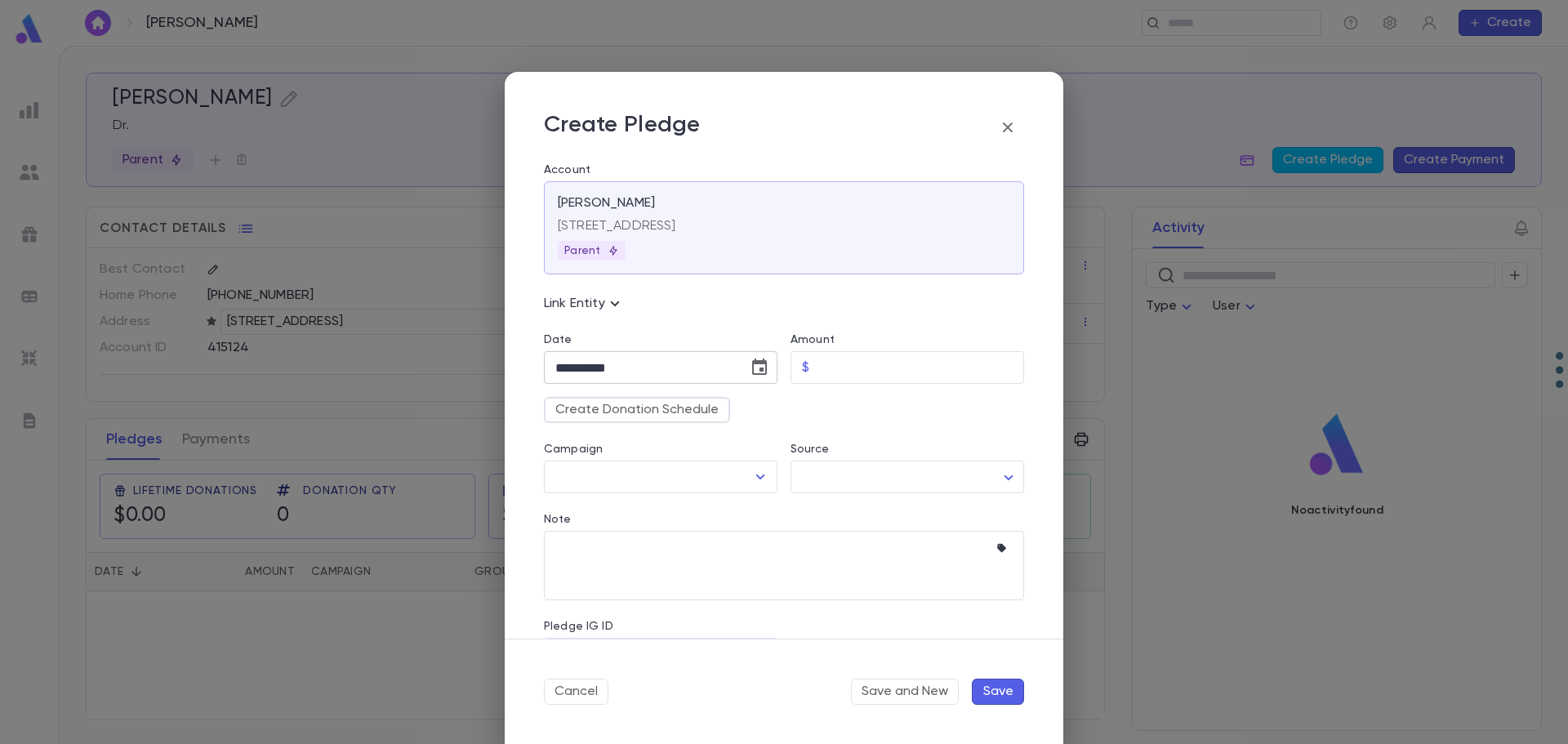
click at [672, 361] on input "**********" at bounding box center [640, 368] width 193 height 32
click at [673, 359] on input "**********" at bounding box center [640, 368] width 193 height 32
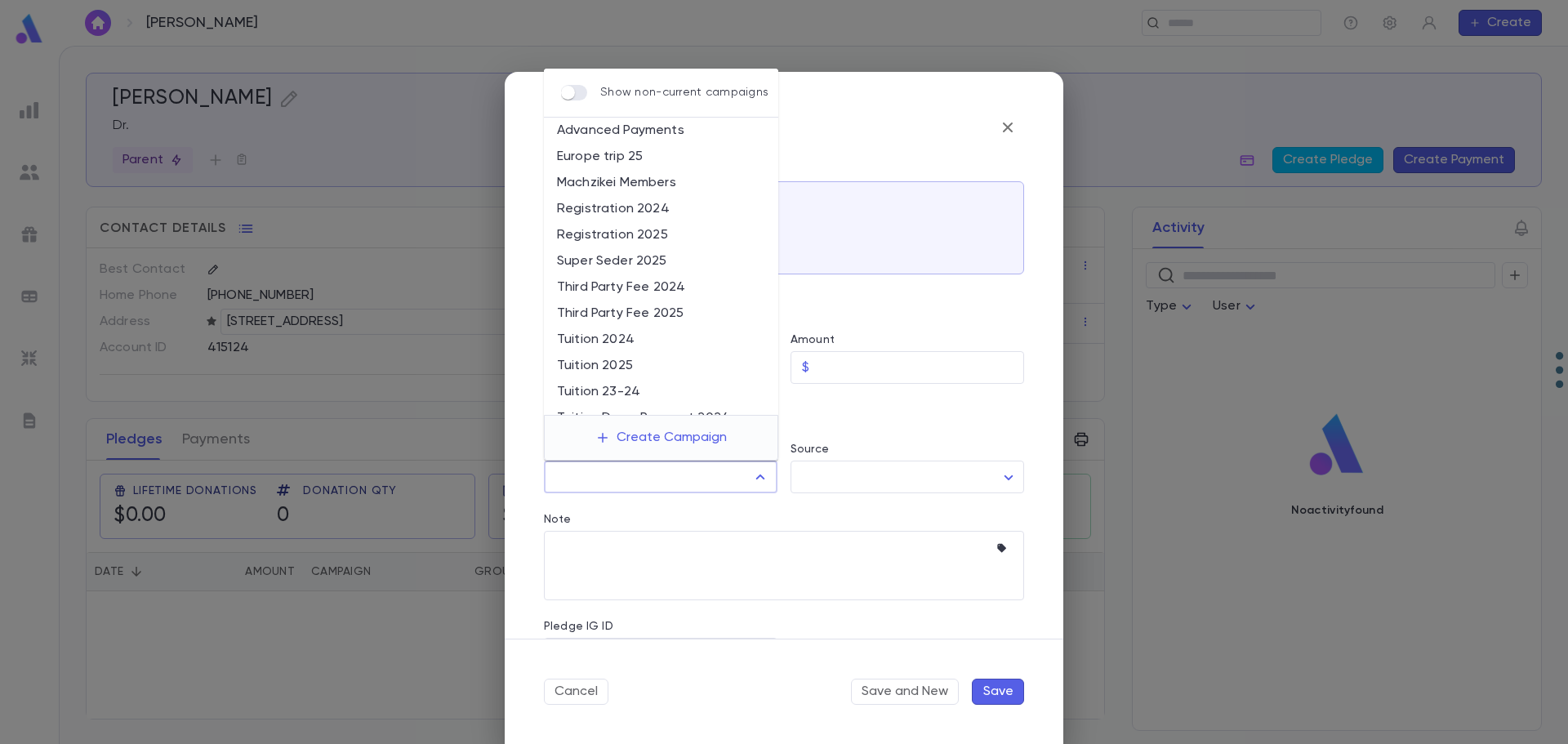
click at [731, 474] on input "Campaign" at bounding box center [648, 476] width 194 height 31
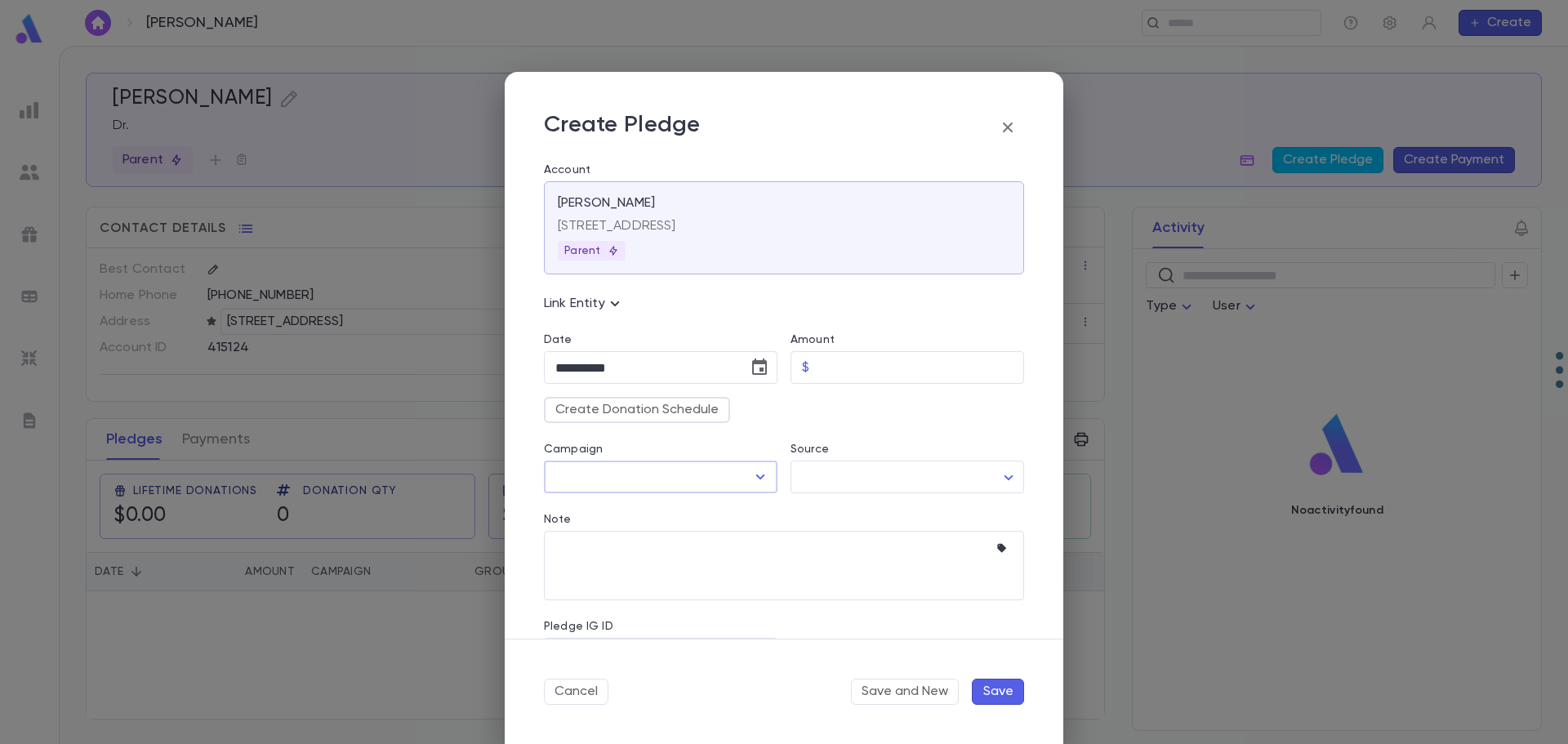
click at [731, 474] on input "Campaign" at bounding box center [648, 476] width 194 height 31
click at [636, 410] on button "Create Donation Schedule" at bounding box center [636, 410] width 186 height 26
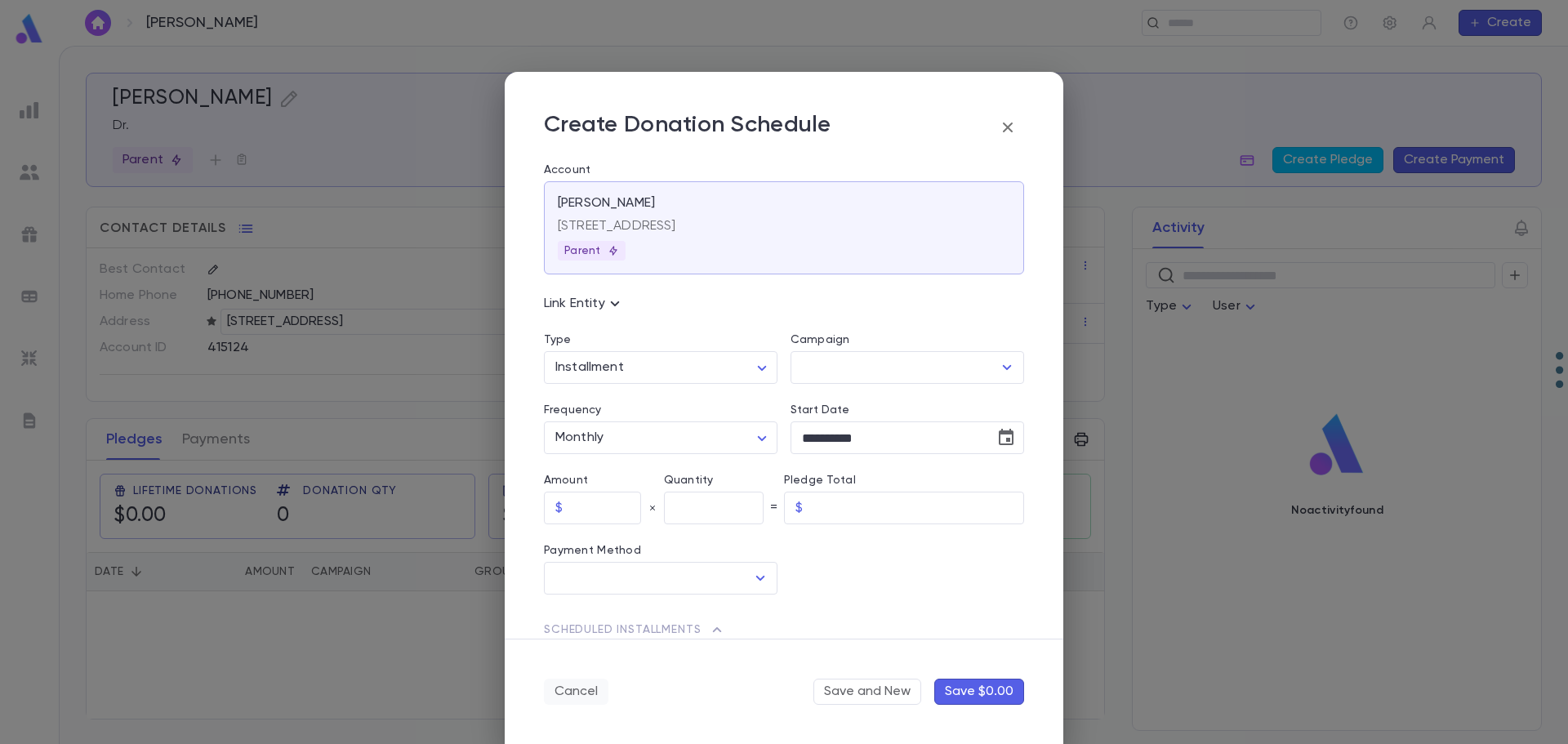
click at [565, 693] on button "Cancel" at bounding box center [576, 691] width 64 height 26
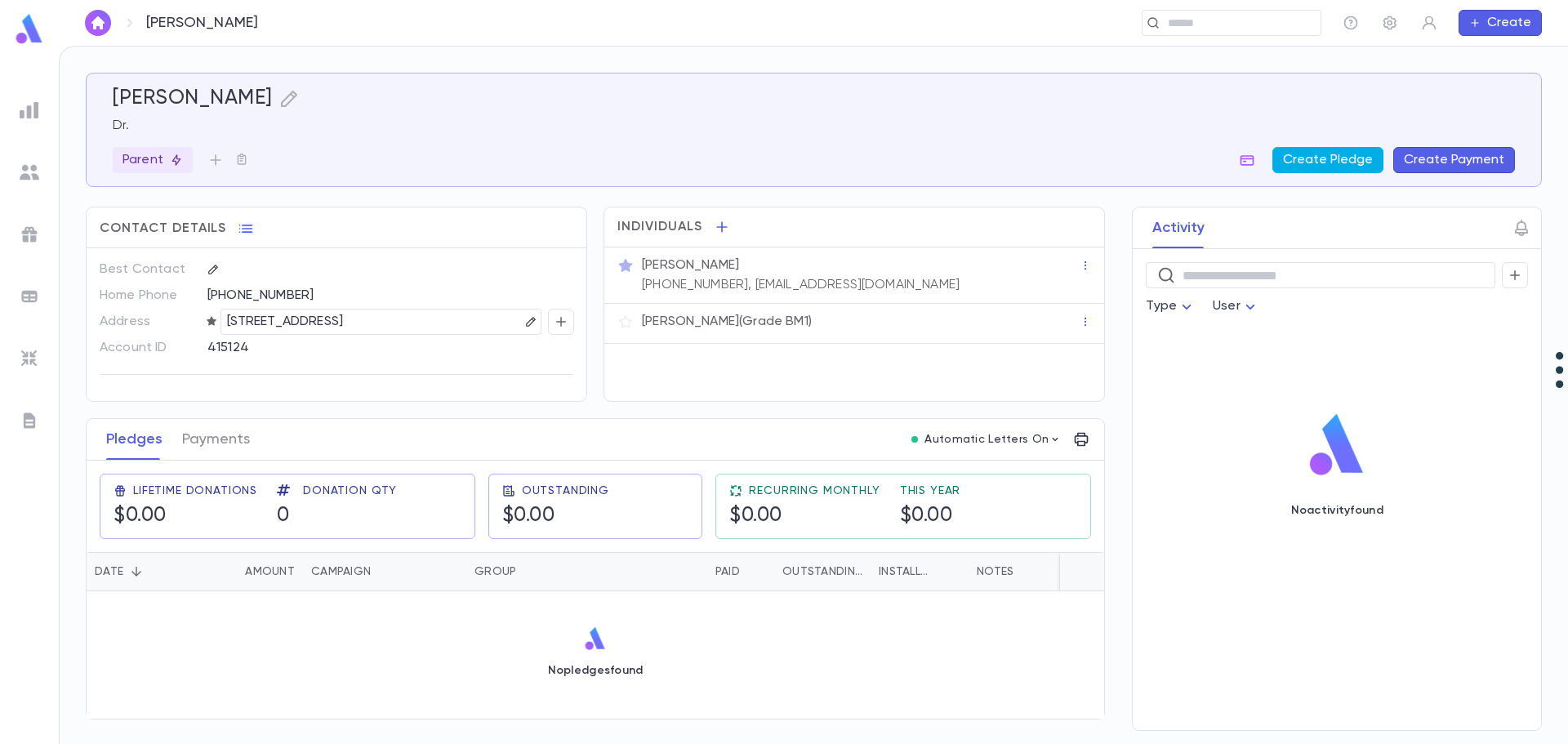
click at [1315, 164] on button "Create Pledge" at bounding box center [1327, 160] width 111 height 26
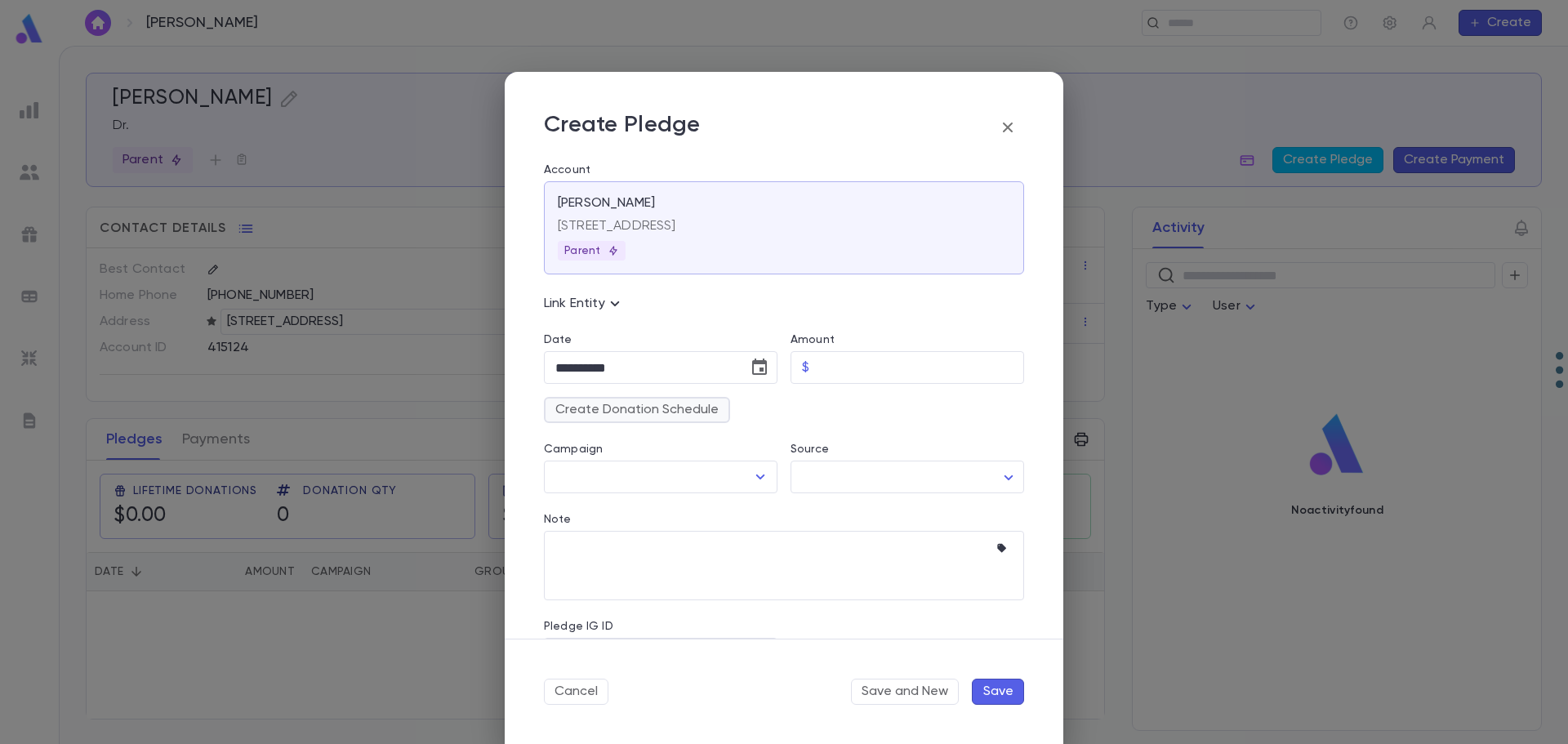
click at [640, 414] on button "Create Donation Schedule" at bounding box center [636, 410] width 186 height 26
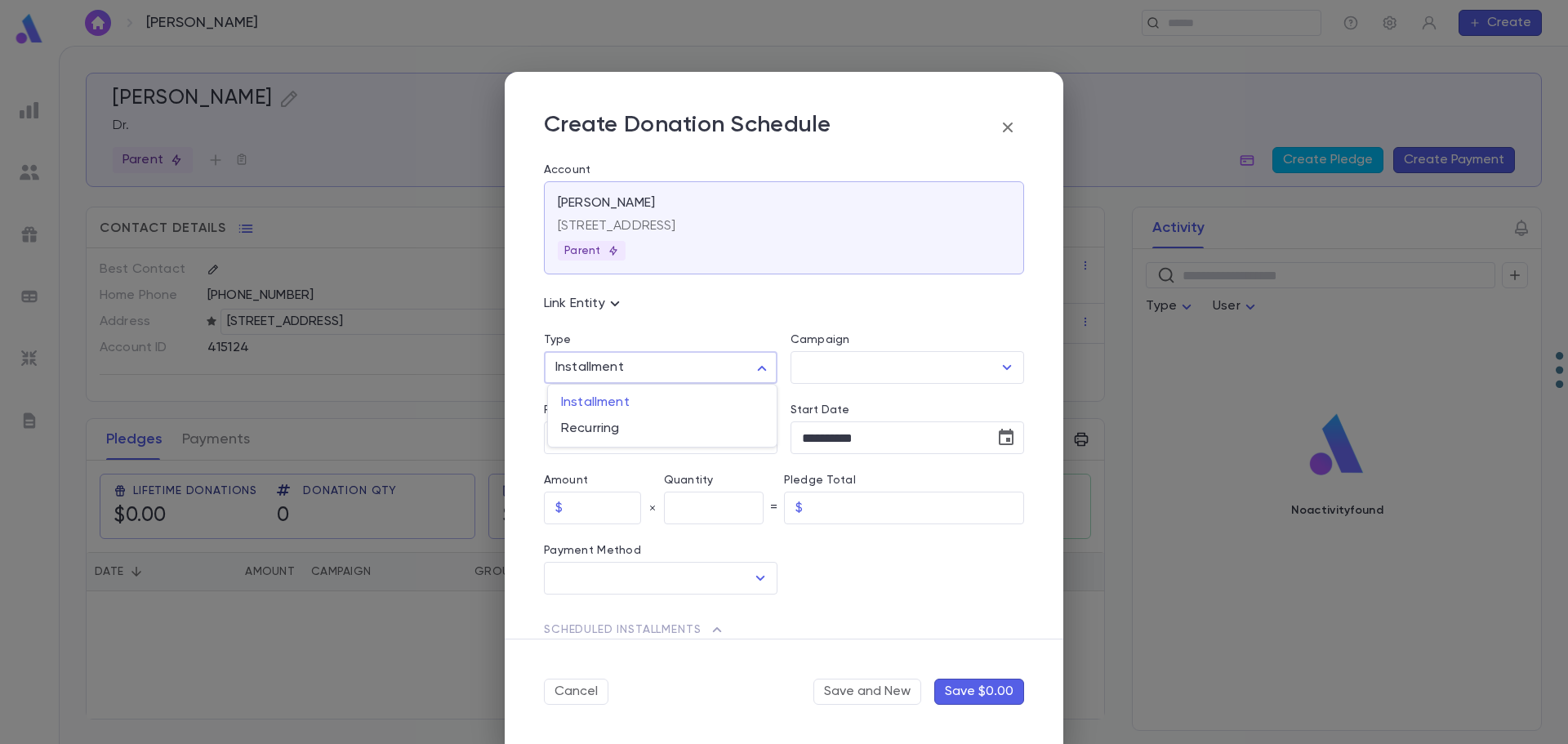
click at [759, 370] on body "Kaweblum, Moishe ​ Create Kaweblum, Moishe Dr. Parent Create Pledge Create Paym…" at bounding box center [784, 394] width 1568 height 698
click at [759, 370] on div at bounding box center [784, 372] width 1568 height 744
click at [913, 584] on div at bounding box center [900, 559] width 247 height 70
click at [1002, 127] on icon "button" at bounding box center [1007, 127] width 20 height 20
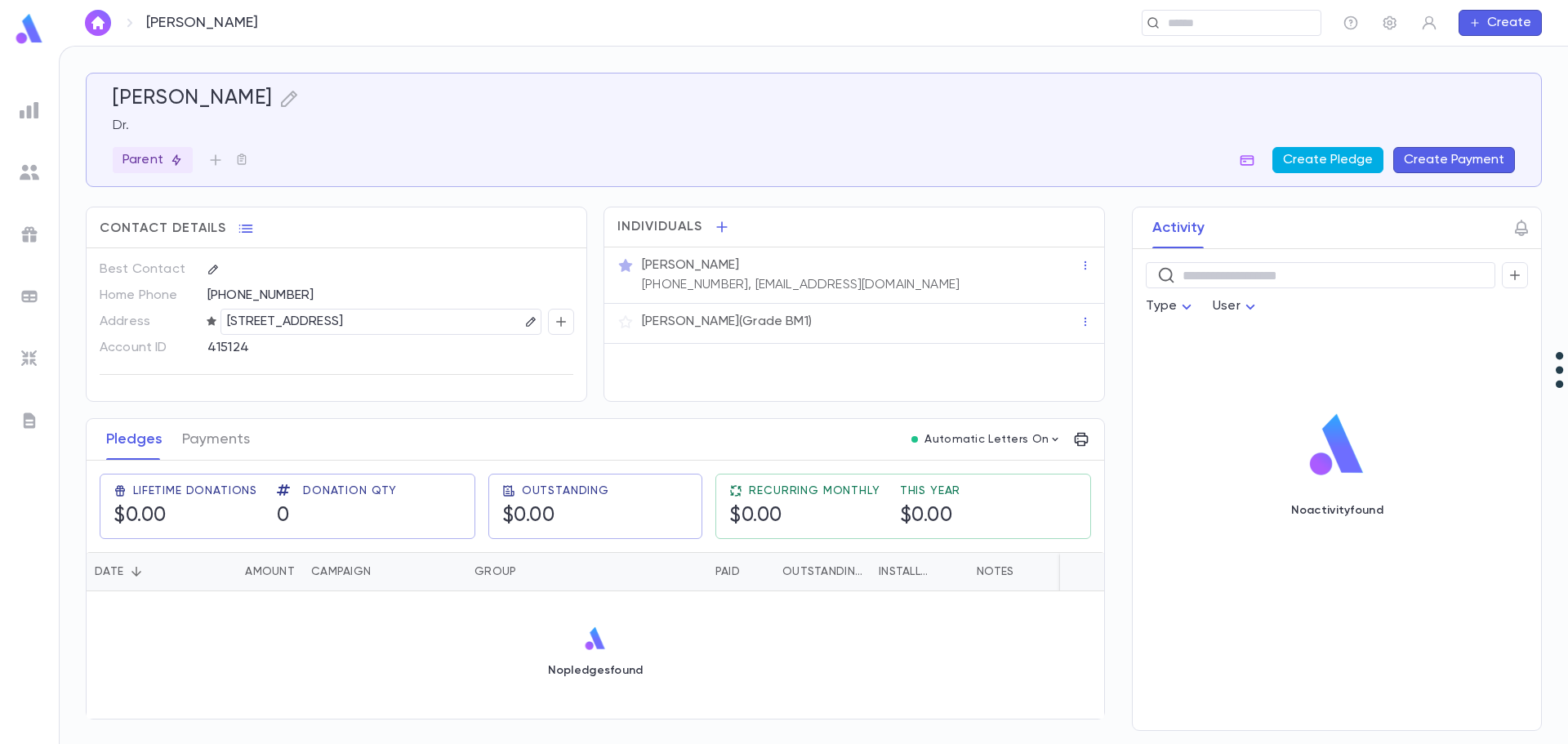
click at [1330, 157] on button "Create Pledge" at bounding box center [1327, 160] width 111 height 26
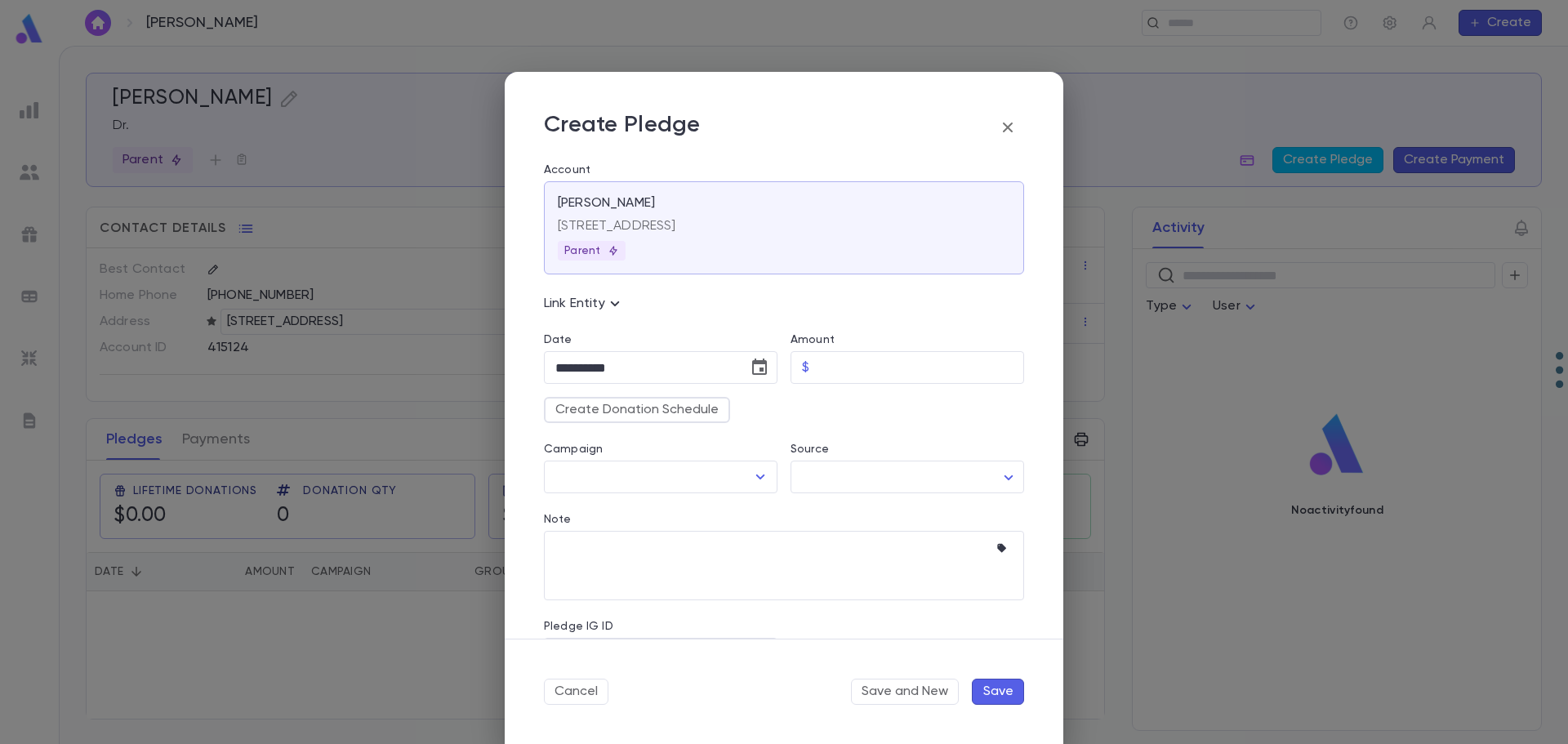
click at [355, 612] on div "**********" at bounding box center [784, 372] width 1568 height 744
click at [588, 700] on button "Cancel" at bounding box center [576, 691] width 64 height 26
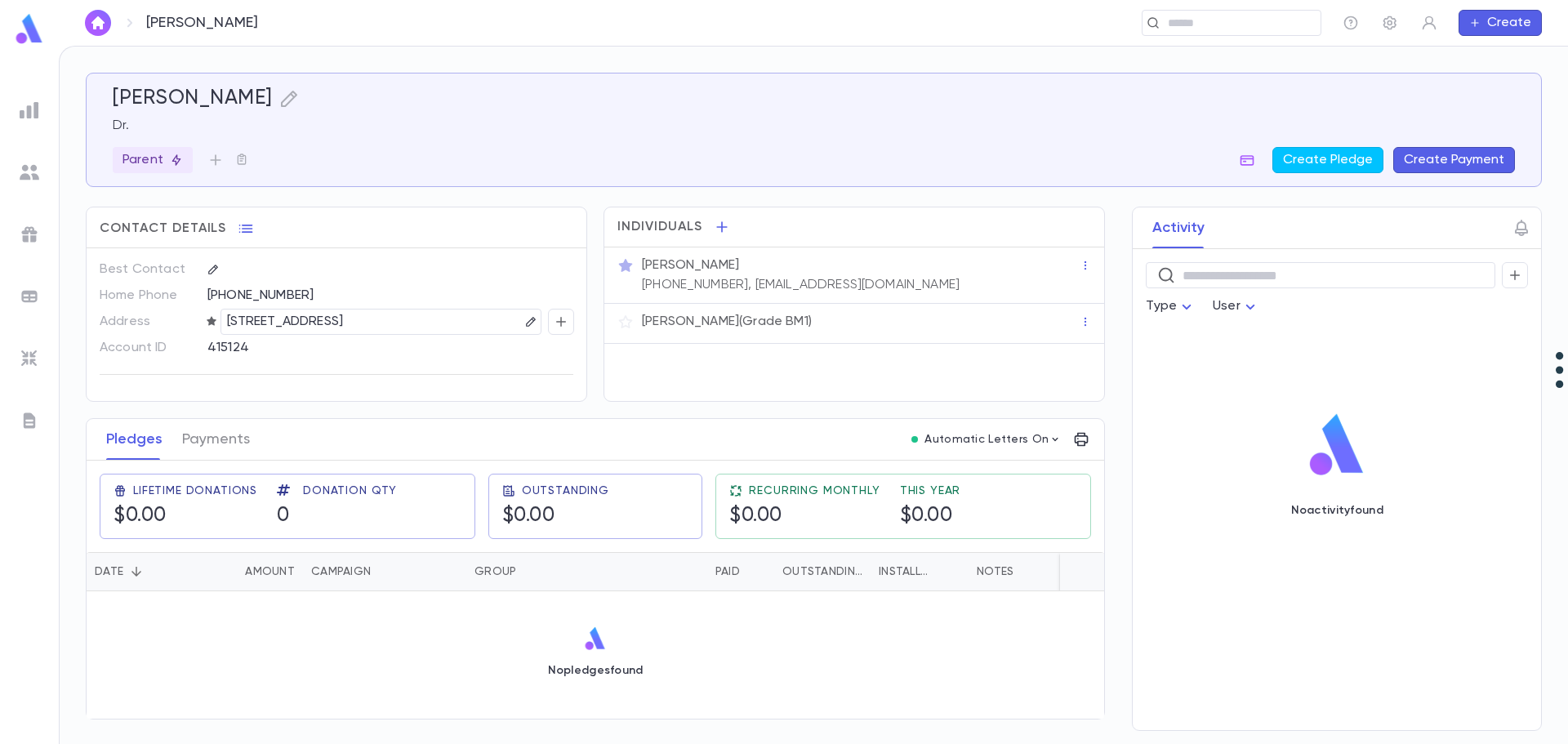
click at [392, 665] on div "No pledges found" at bounding box center [596, 651] width 1018 height 121
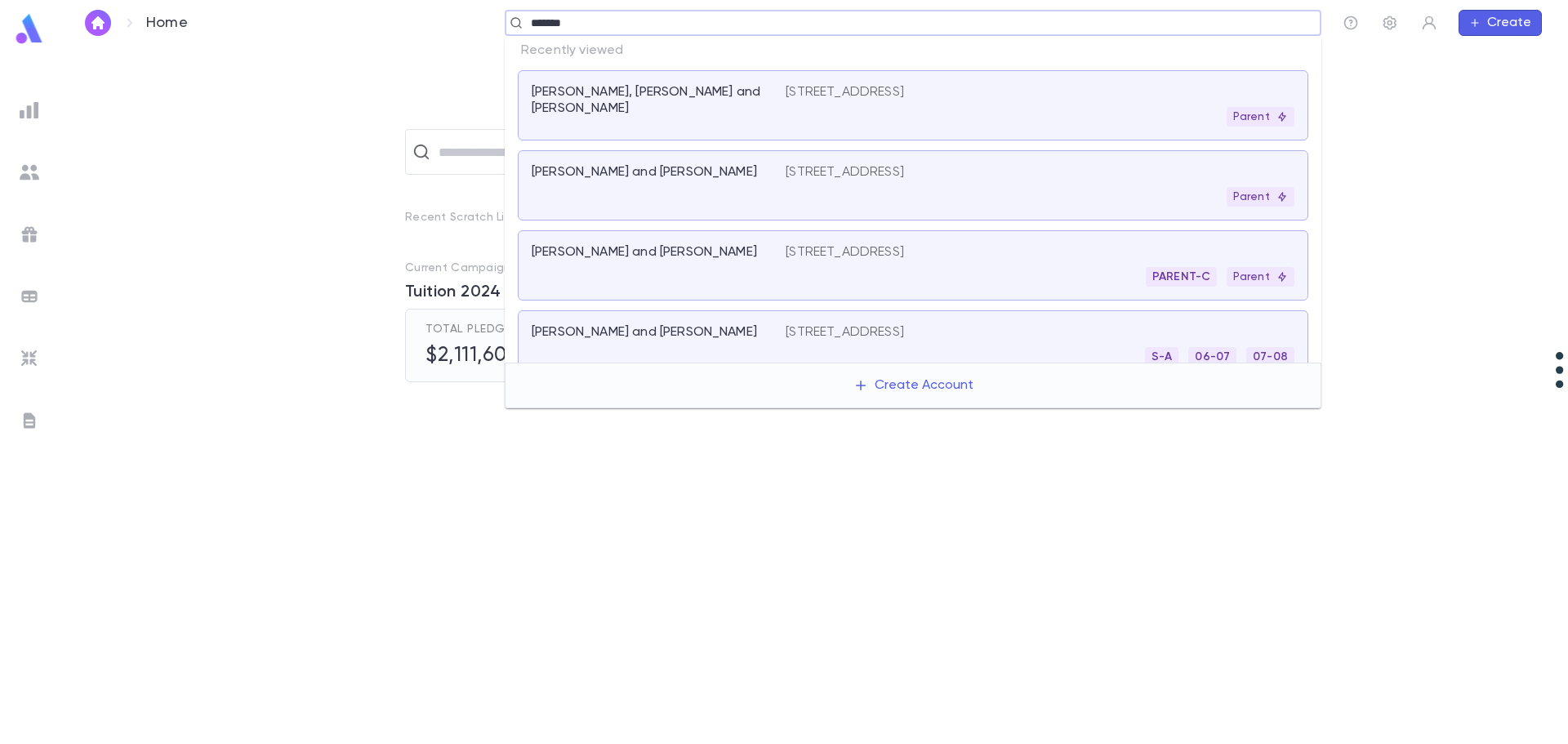
type input "********"
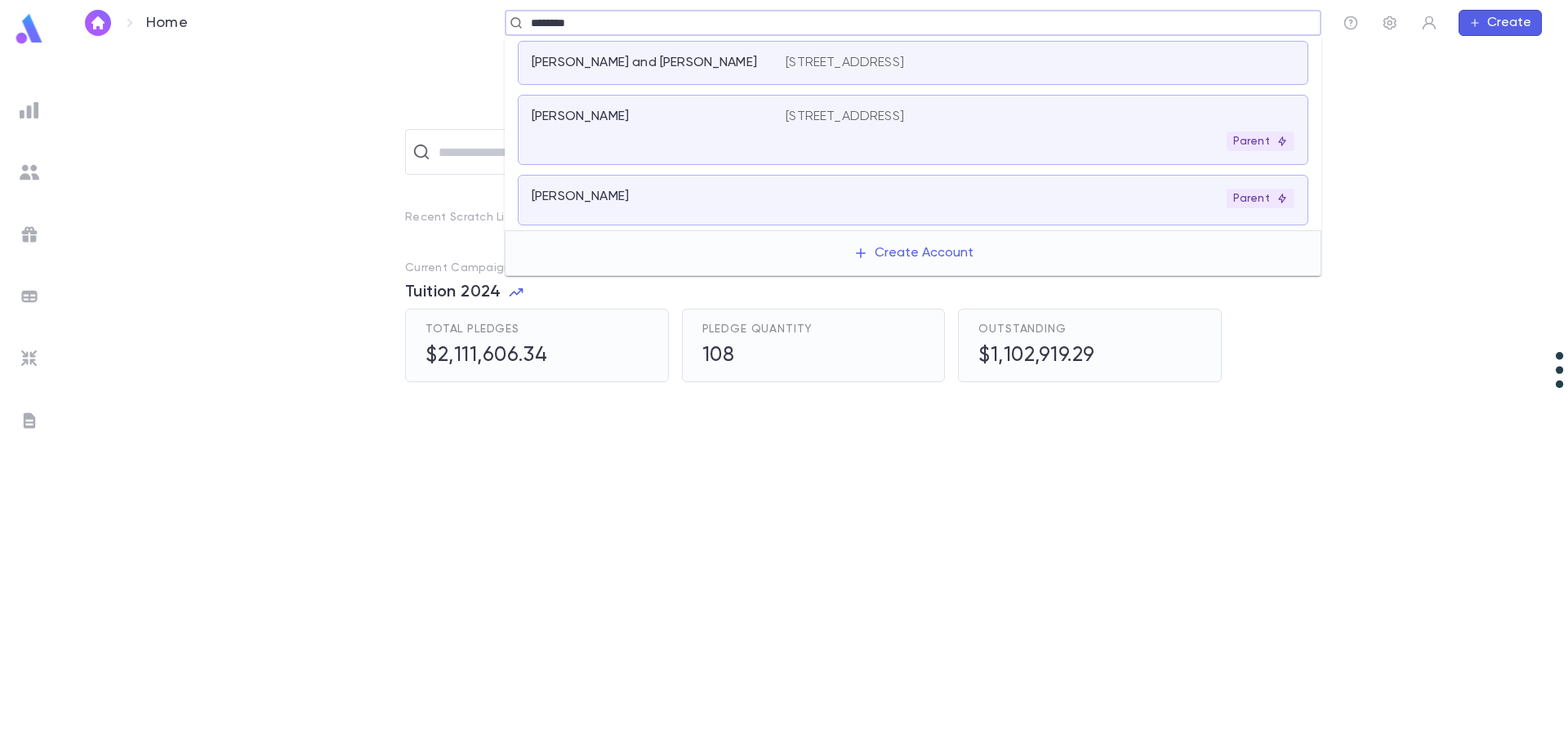
click at [768, 120] on div "[PERSON_NAME]" at bounding box center [658, 130] width 254 height 43
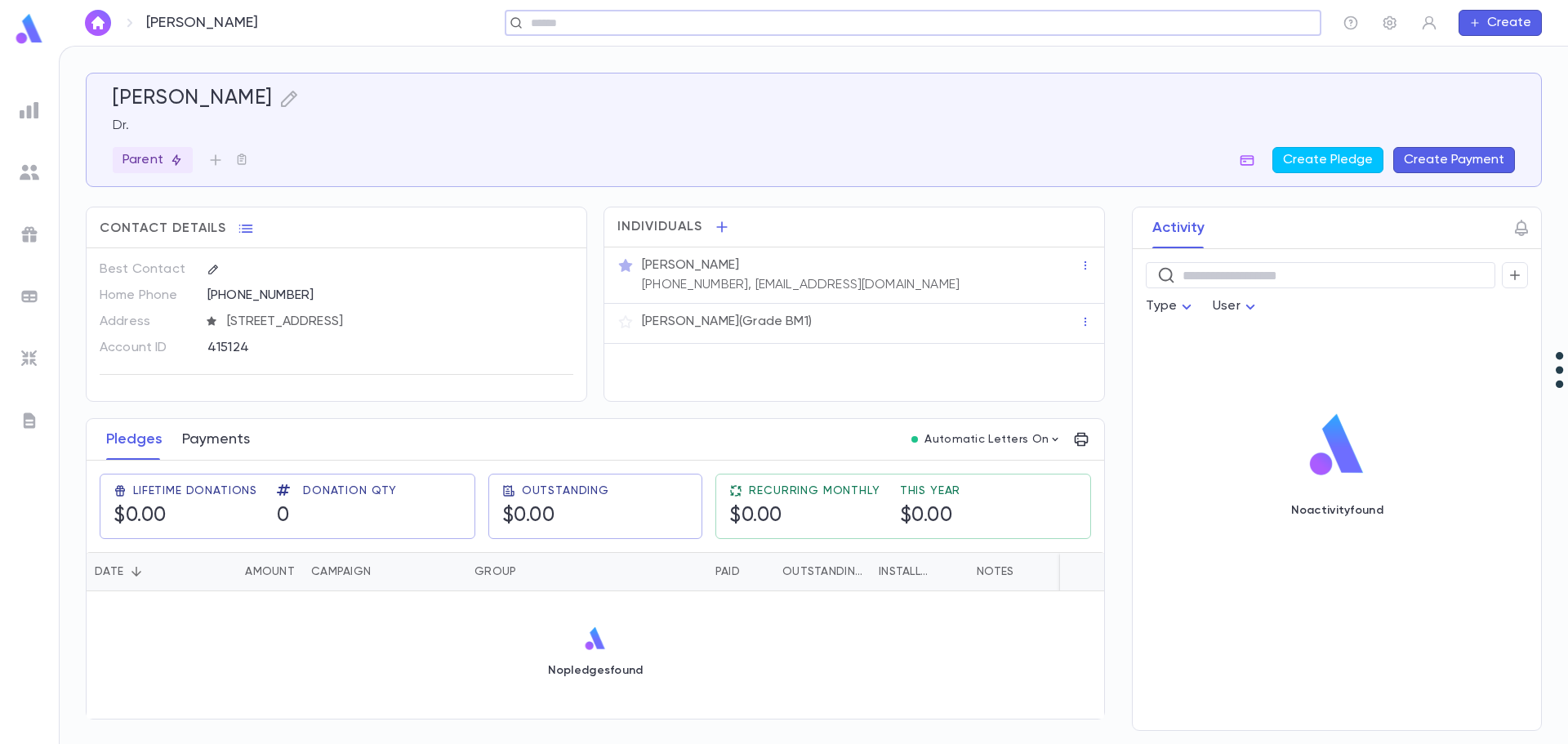
click at [225, 447] on button "Payments" at bounding box center [217, 439] width 68 height 41
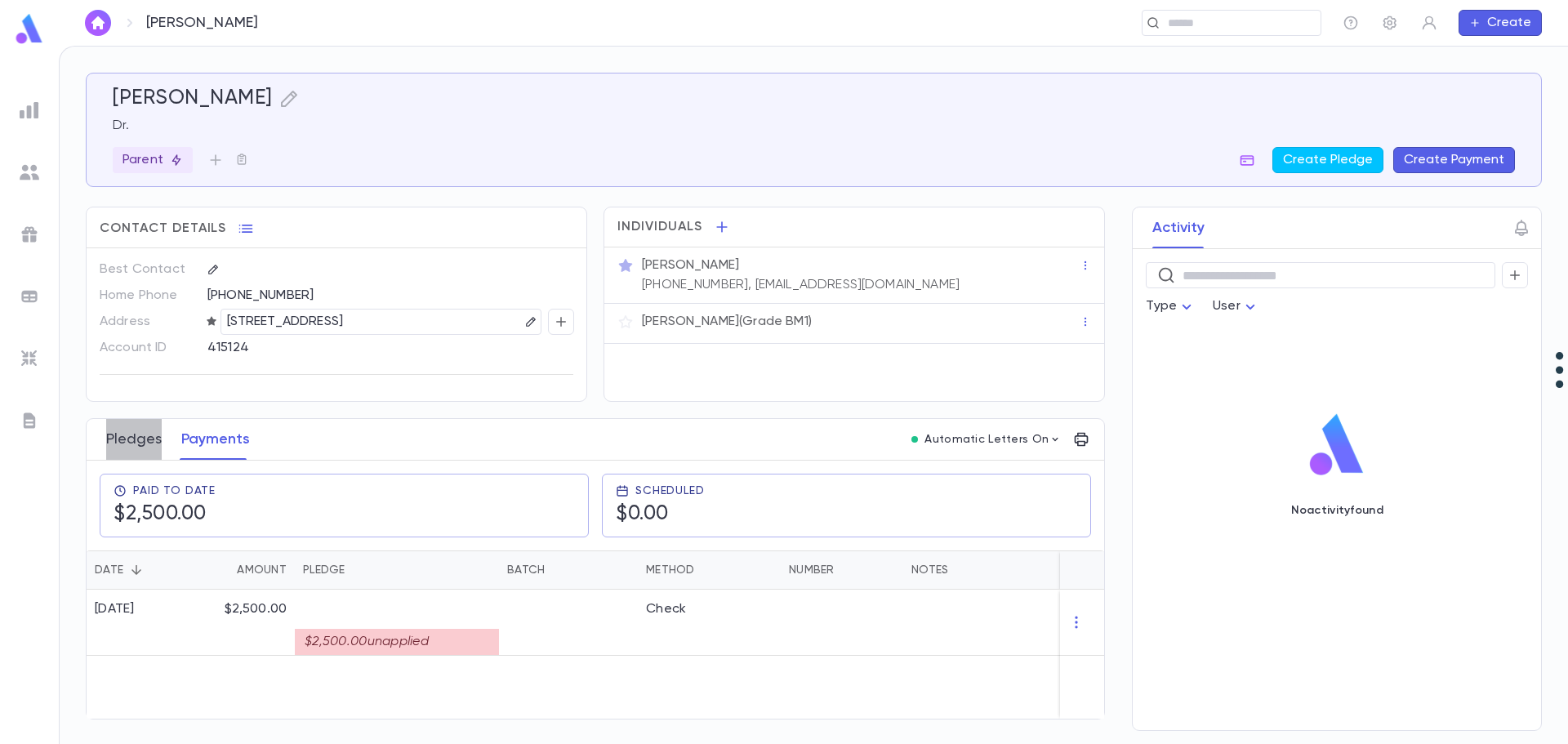
click at [146, 442] on button "Pledges" at bounding box center [133, 439] width 56 height 41
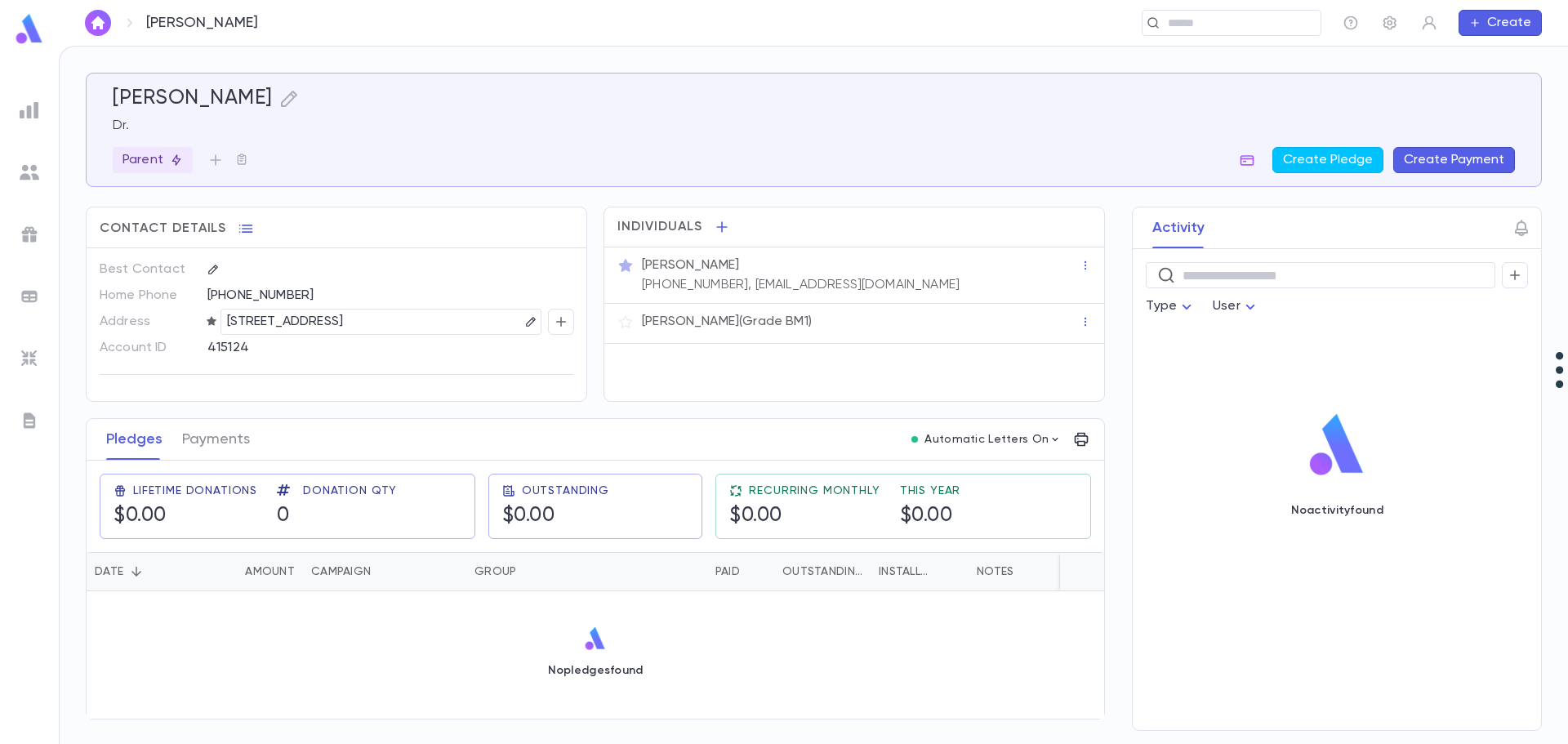
click at [241, 617] on div "No pledges found" at bounding box center [596, 651] width 1018 height 121
click at [595, 671] on p "No pledges found" at bounding box center [595, 670] width 96 height 13
click at [596, 635] on img at bounding box center [595, 638] width 26 height 25
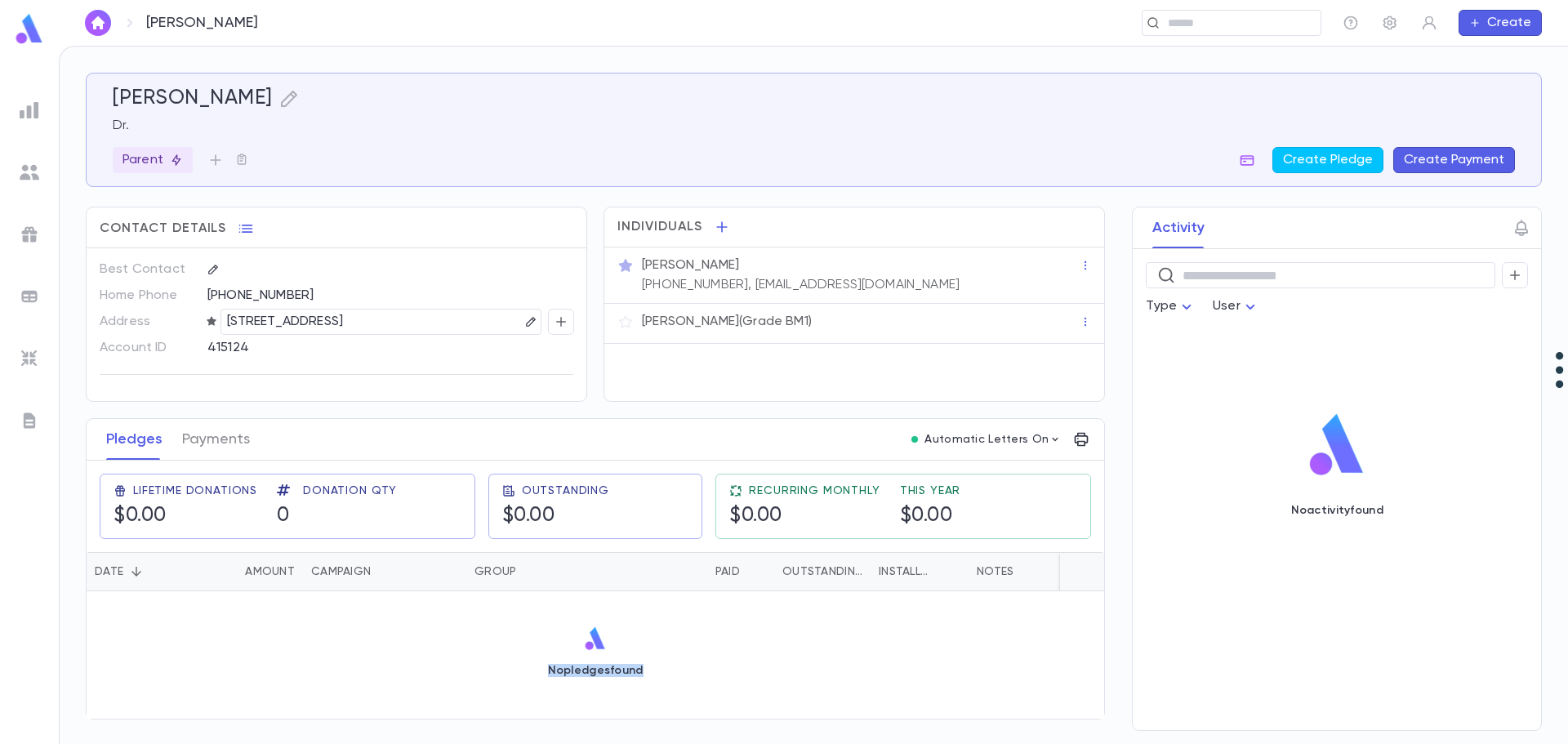
click at [596, 636] on img at bounding box center [595, 638] width 26 height 25
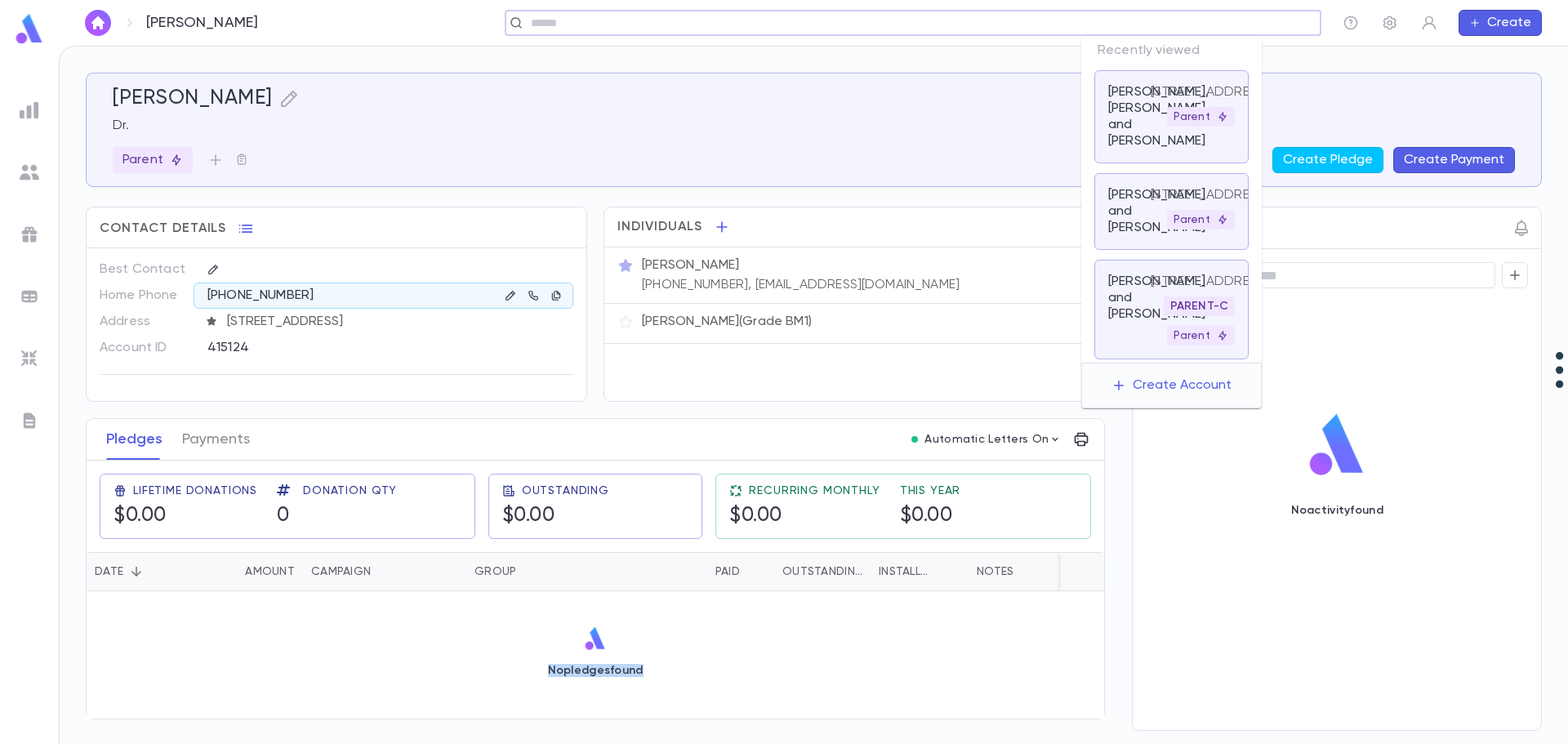
click at [1198, 26] on input "text" at bounding box center [907, 23] width 763 height 15
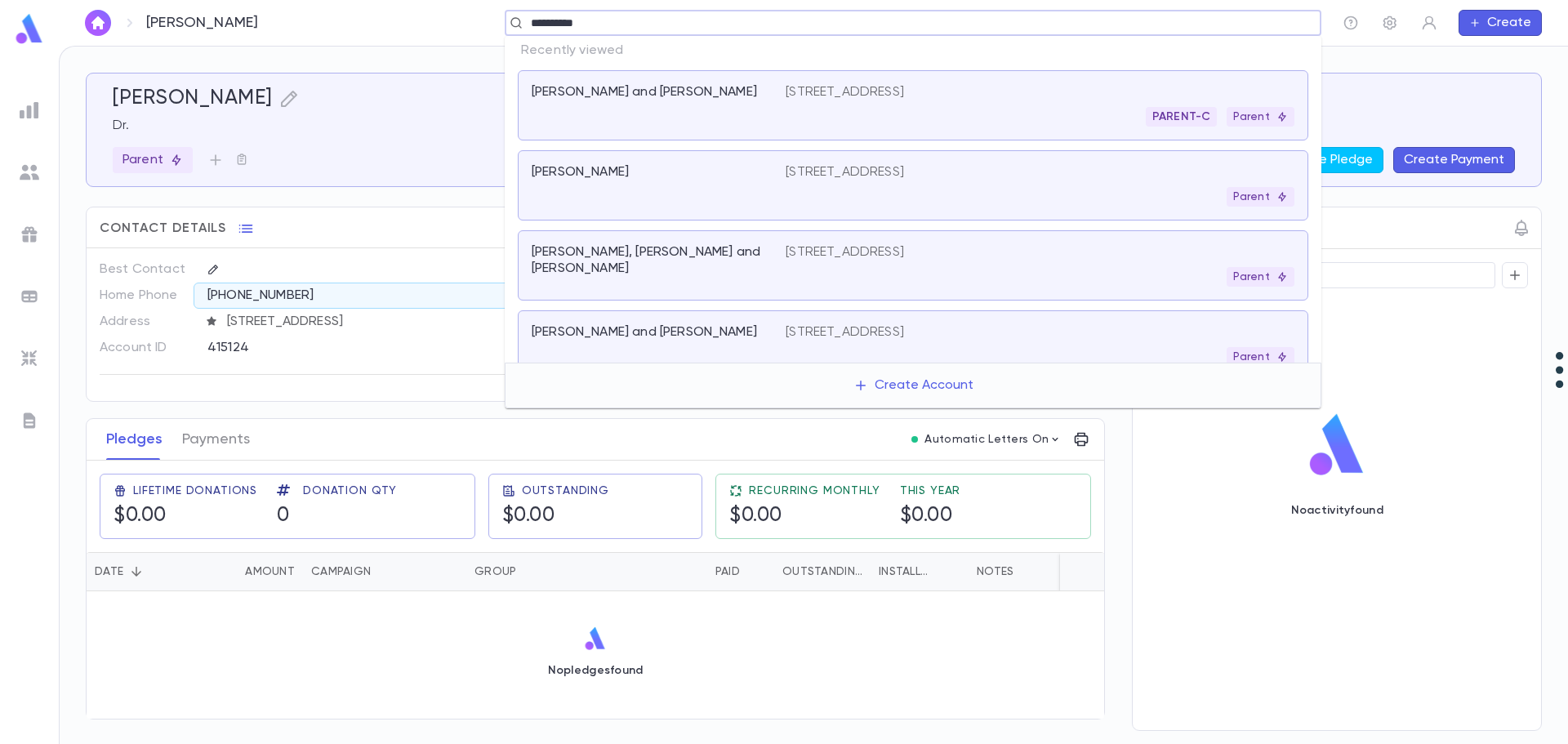
type input "**********"
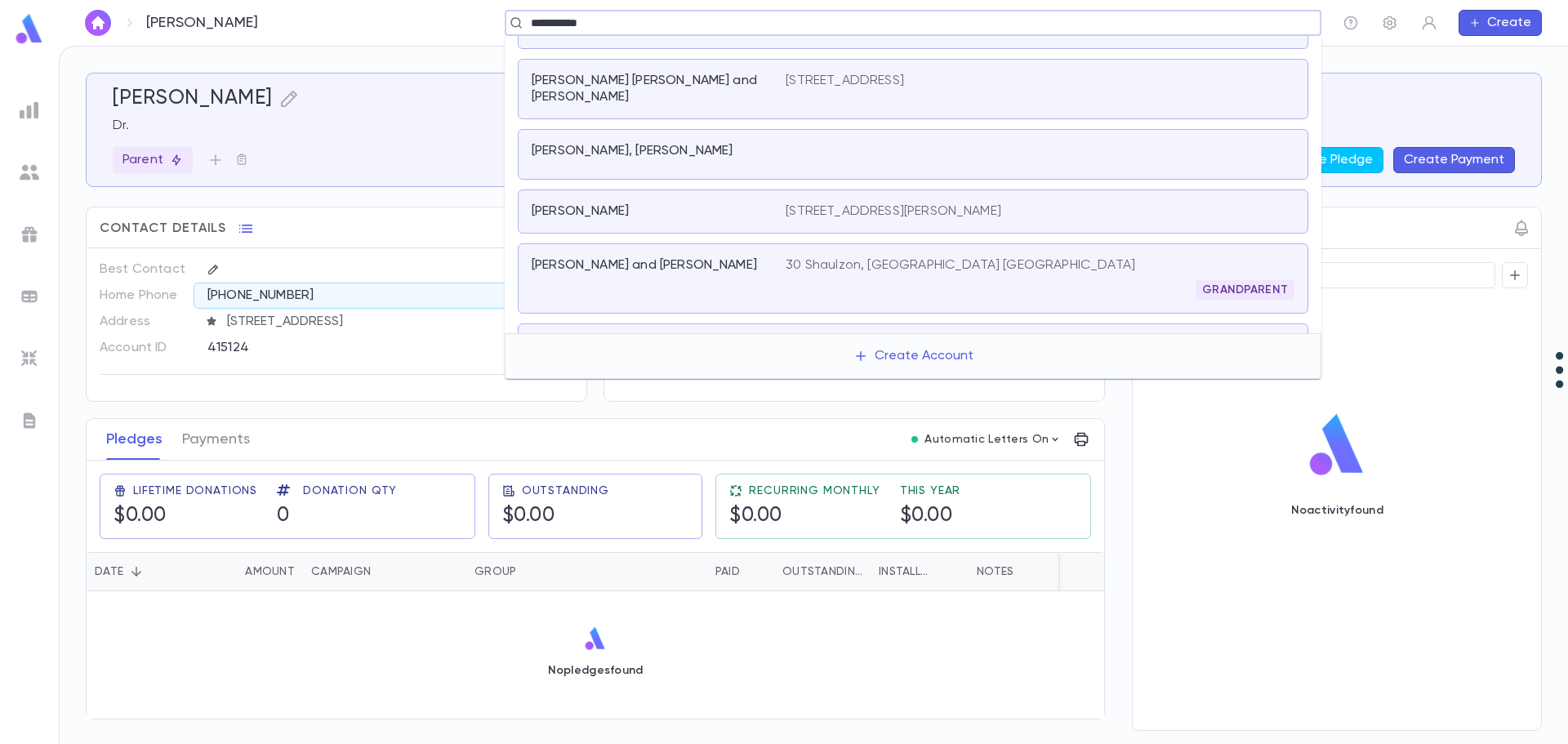
scroll to position [212, 0]
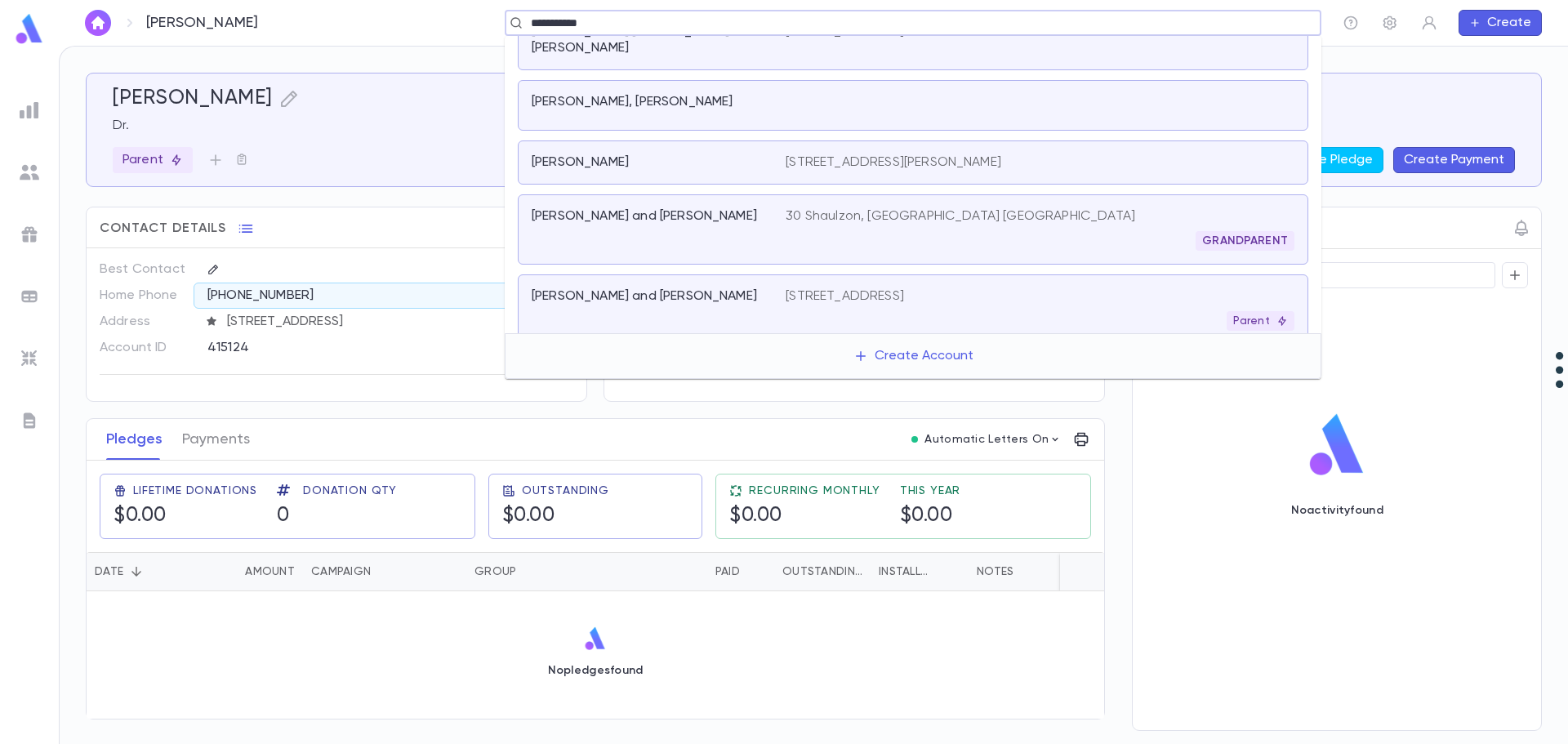
click at [904, 288] on p "30 Park Circle, Cedarhurst NY 11516 US" at bounding box center [845, 296] width 118 height 16
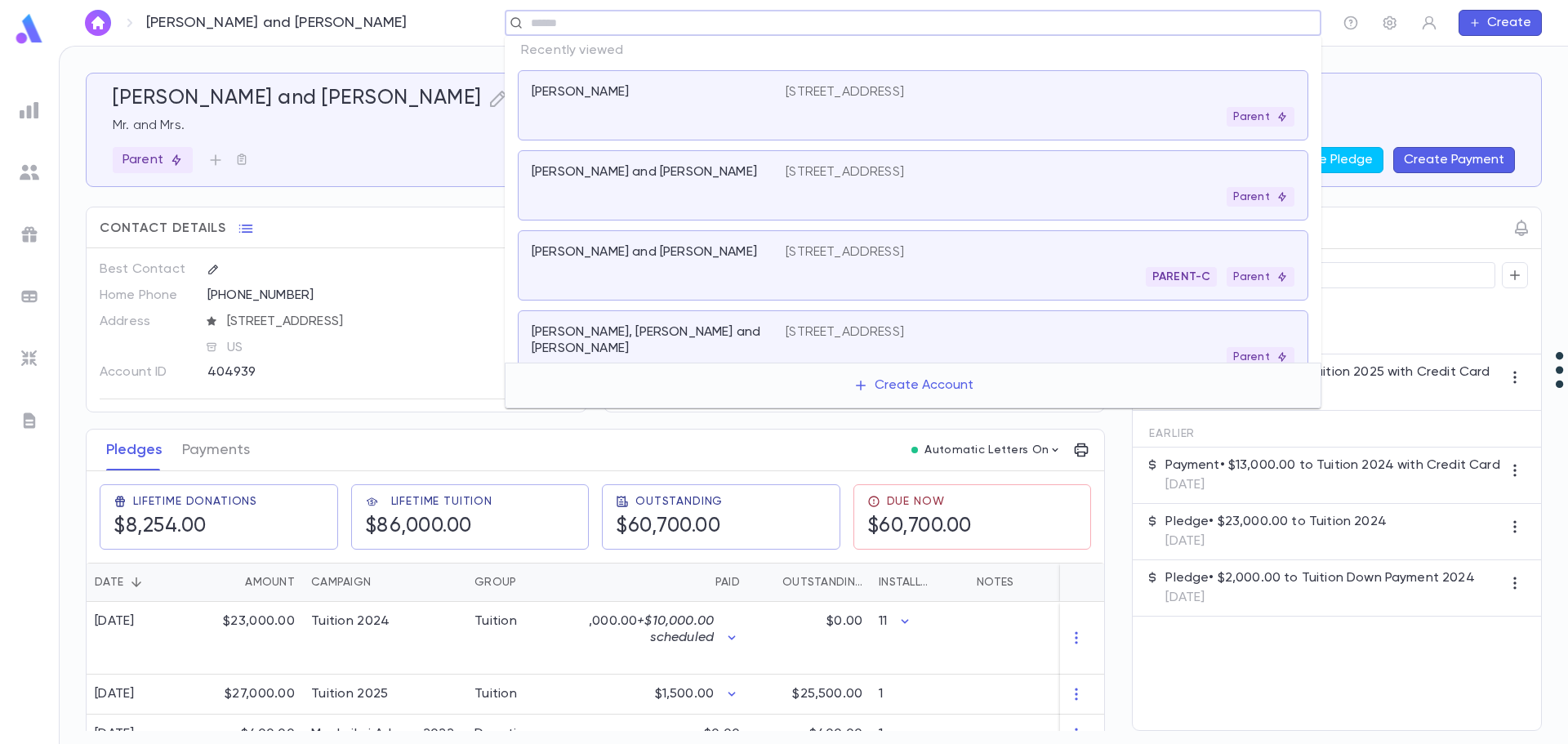
click at [793, 21] on input "text" at bounding box center [907, 23] width 763 height 15
click at [755, 94] on div "[PERSON_NAME]" at bounding box center [649, 92] width 235 height 16
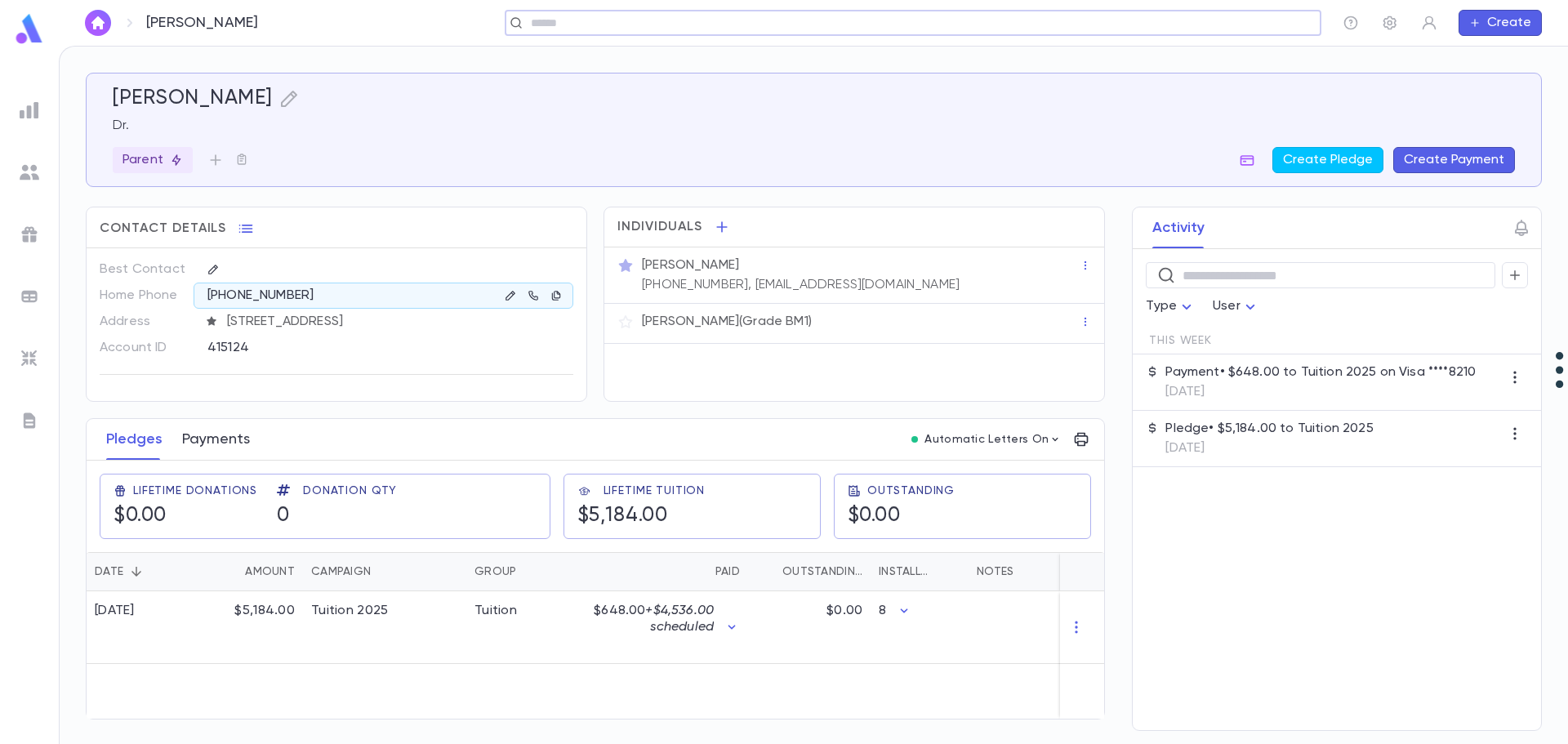
click at [224, 437] on button "Payments" at bounding box center [217, 439] width 68 height 41
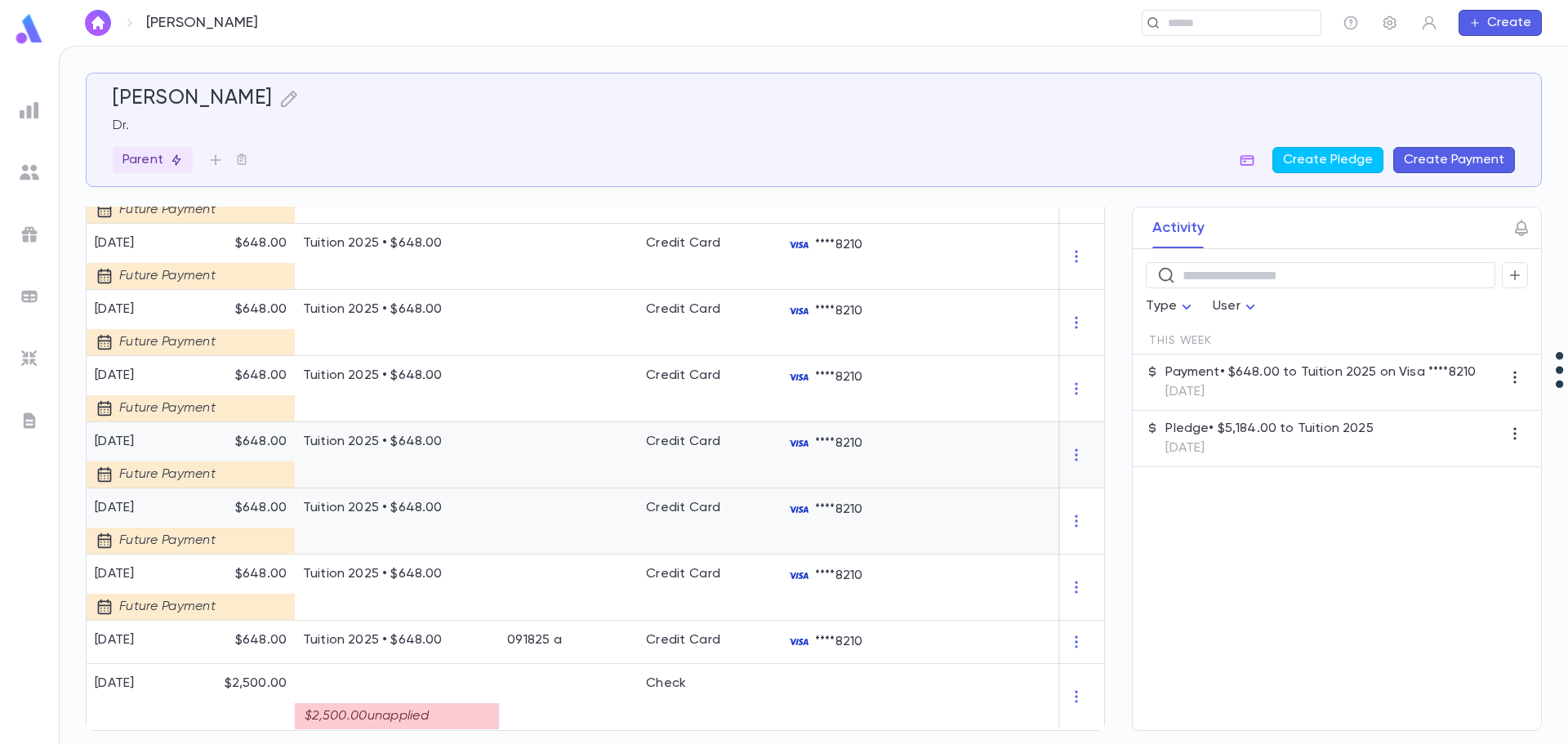
scroll to position [439, 0]
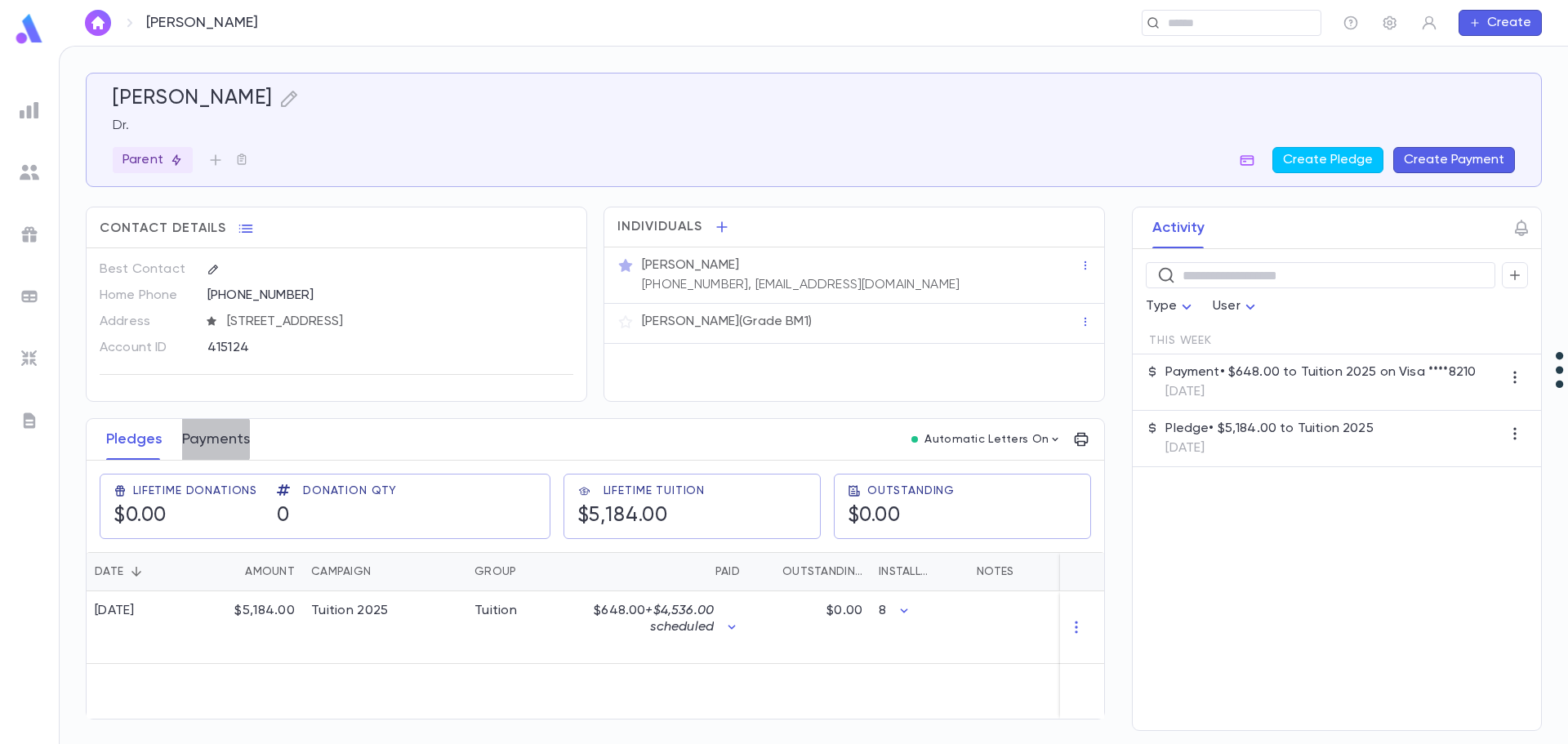
click at [206, 440] on button "Payments" at bounding box center [217, 439] width 68 height 41
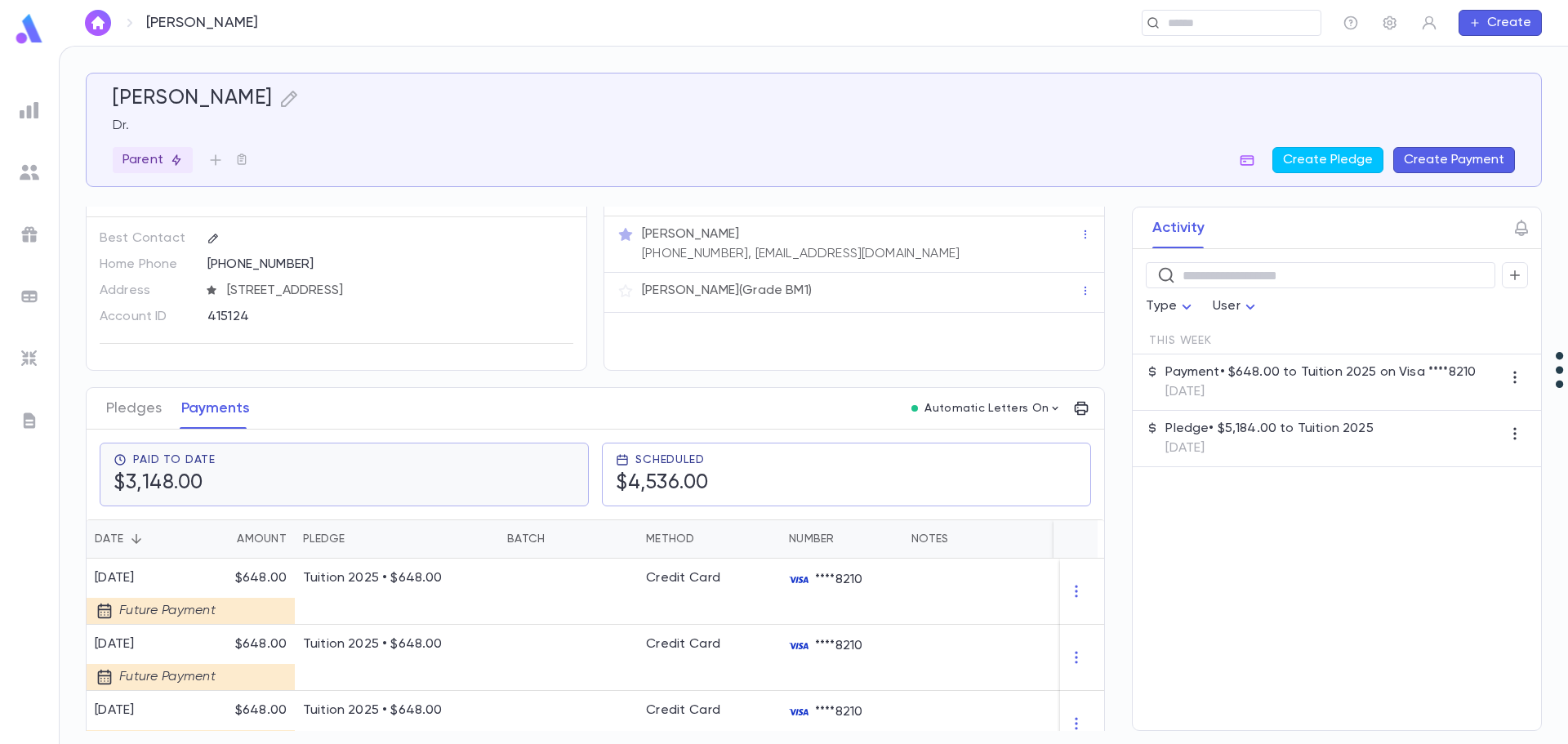
scroll to position [30, 0]
click at [125, 415] on button "Pledges" at bounding box center [133, 408] width 56 height 41
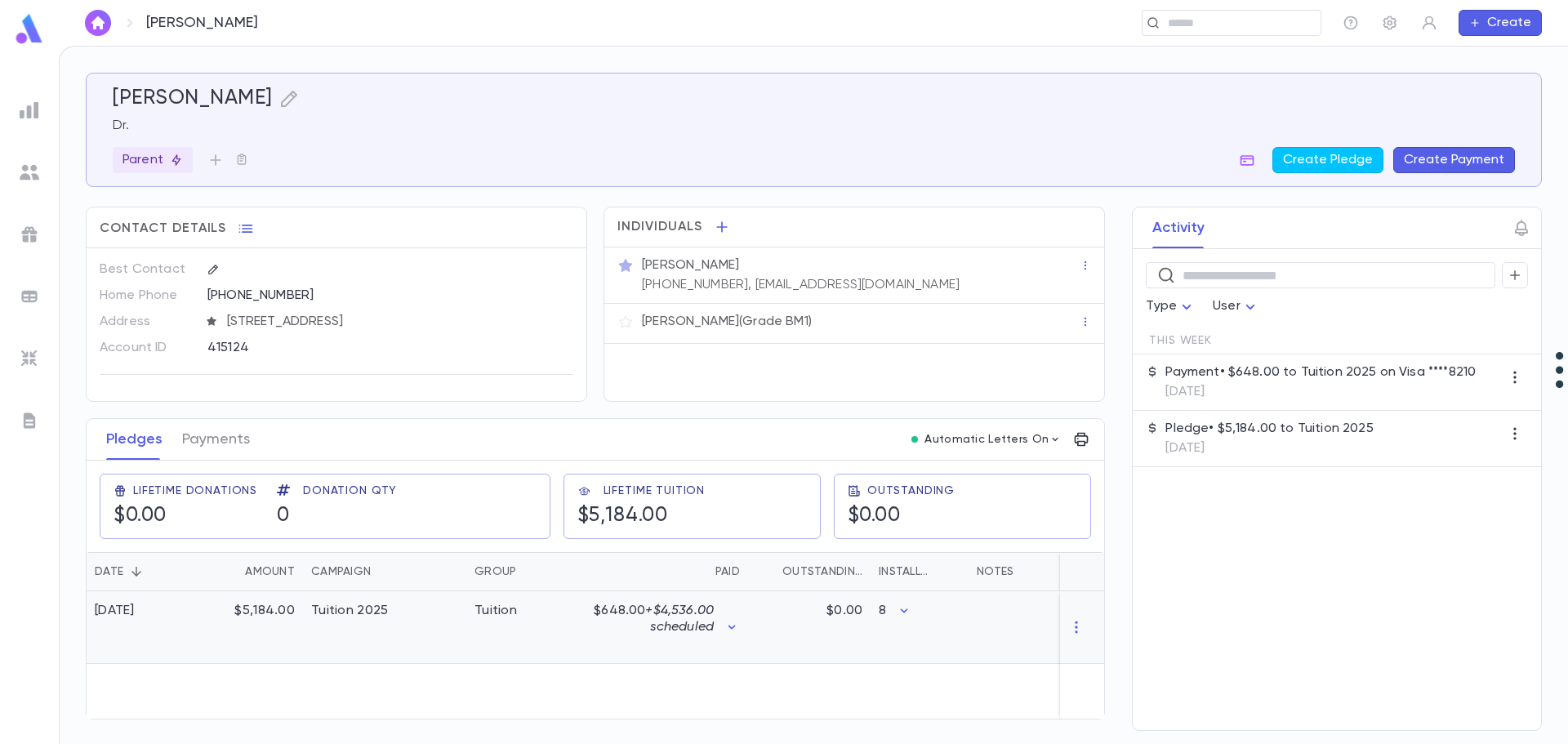
click at [265, 613] on div "$5,184.00" at bounding box center [250, 627] width 106 height 73
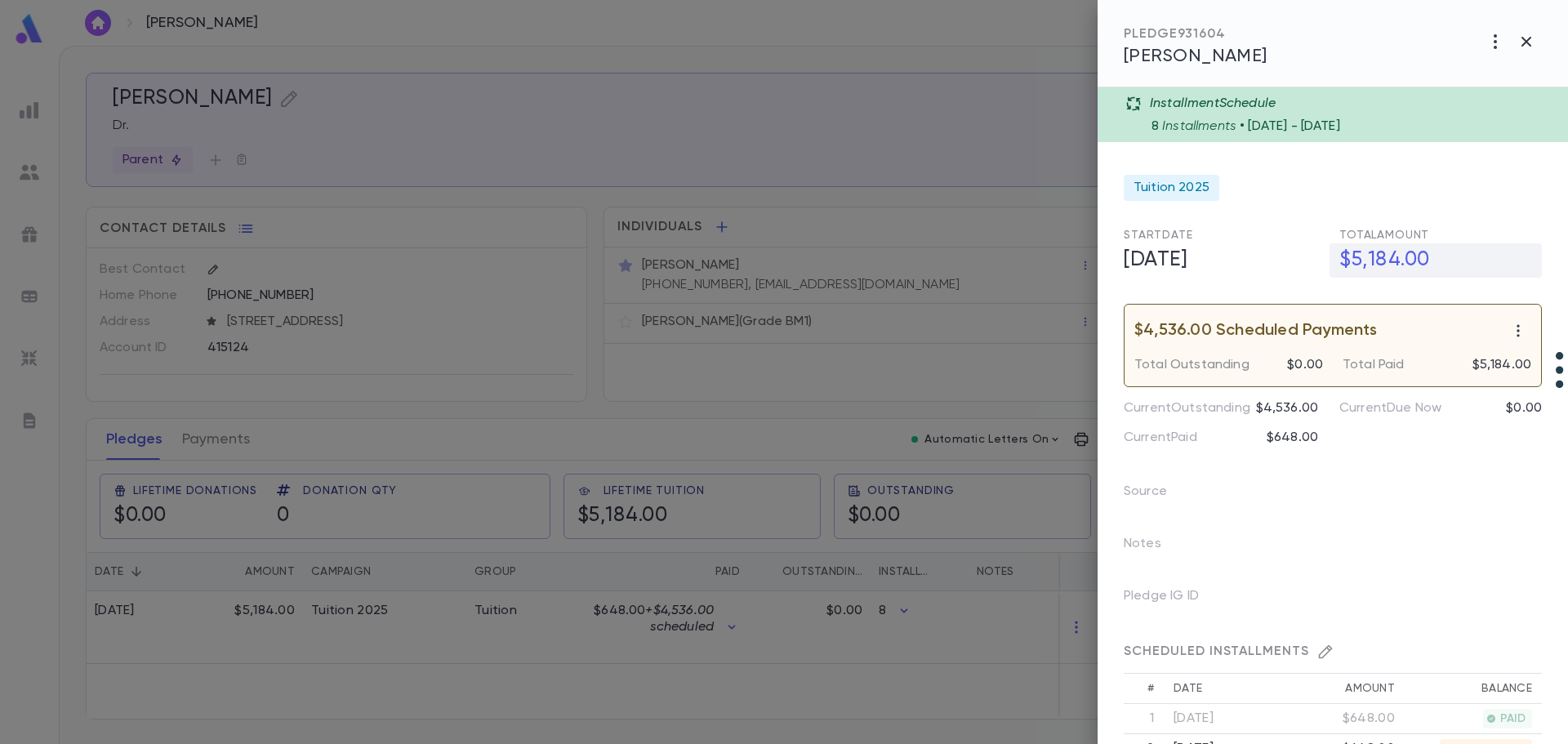
click at [1411, 255] on h5 "$5,184.00" at bounding box center [1436, 260] width 212 height 34
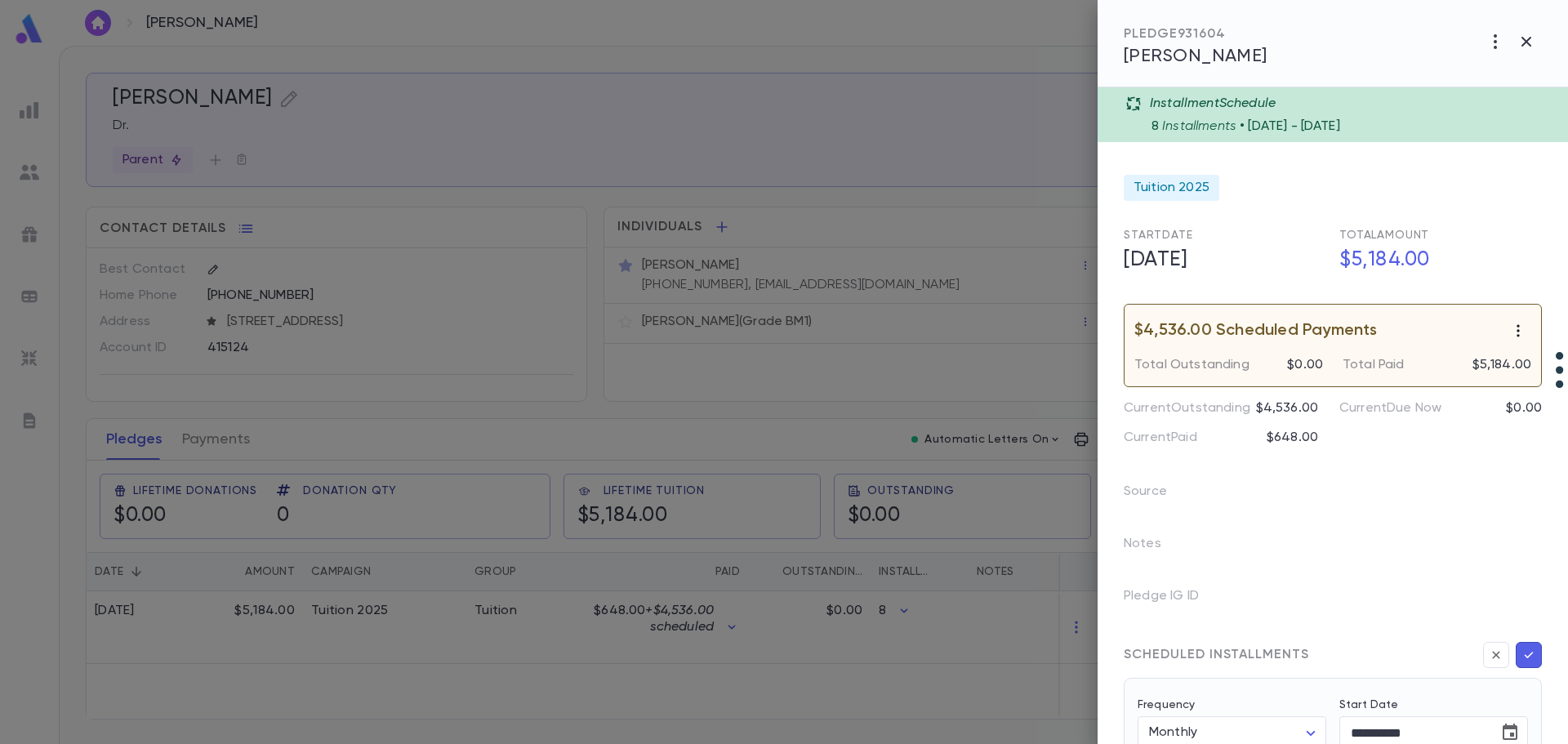
click at [1509, 334] on icon "button" at bounding box center [1517, 330] width 16 height 16
click at [1404, 498] on div at bounding box center [784, 372] width 1568 height 744
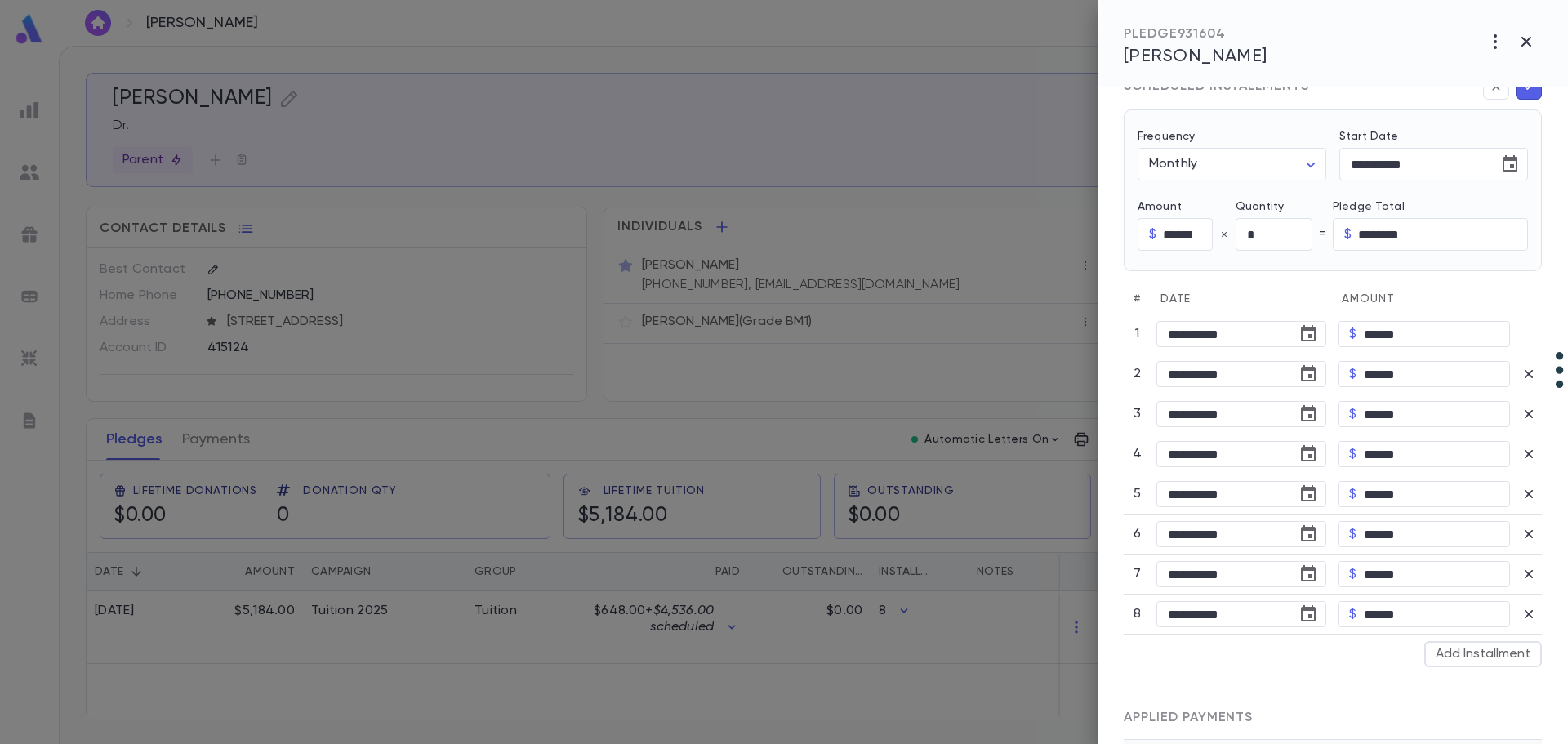
scroll to position [571, 0]
click at [1443, 646] on button "Add Installment" at bounding box center [1483, 650] width 117 height 26
type input "*"
type input "********"
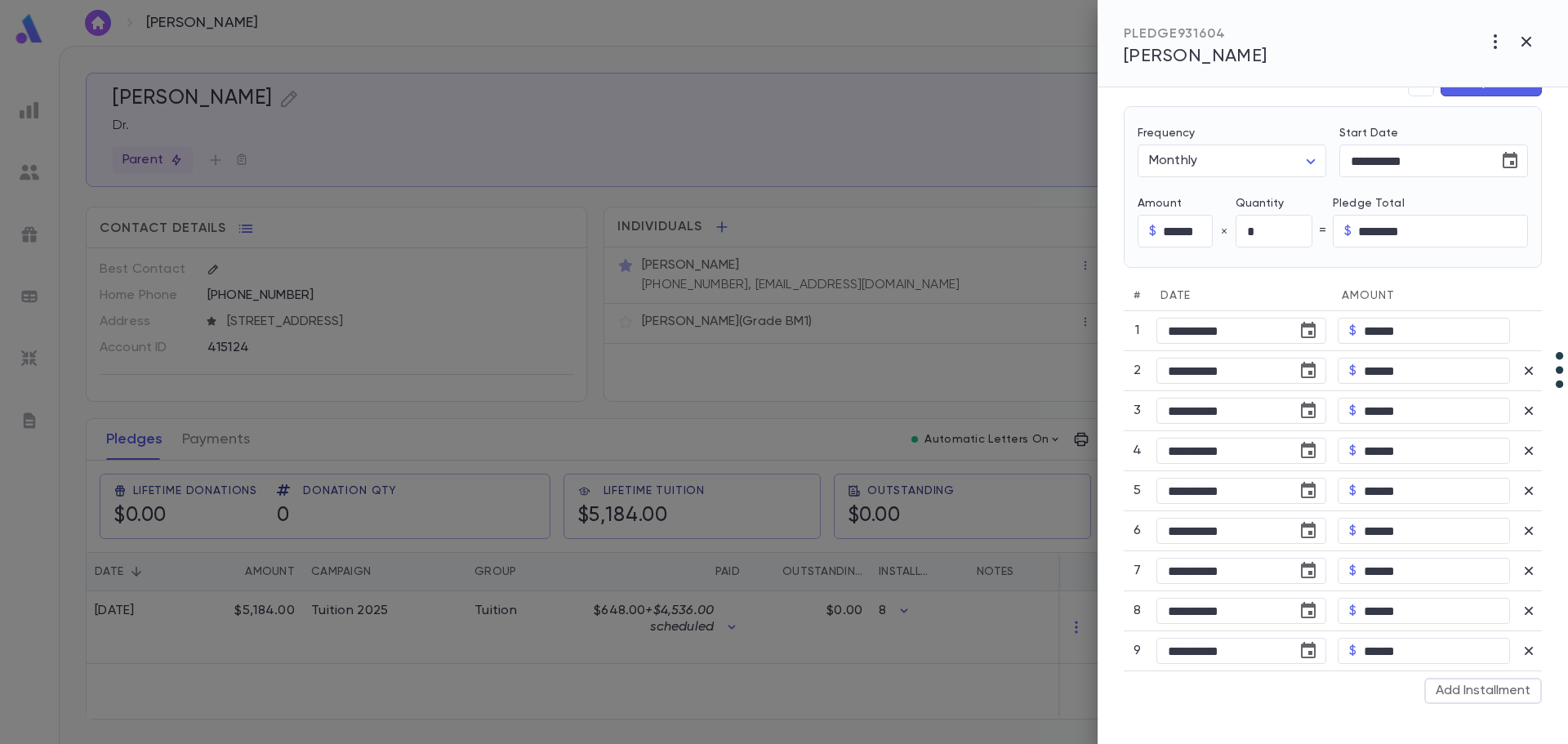
click at [222, 439] on div at bounding box center [784, 372] width 1568 height 744
click at [220, 439] on div at bounding box center [784, 372] width 1568 height 744
click at [1529, 46] on icon "button" at bounding box center [1525, 42] width 20 height 20
click at [1523, 44] on icon "button" at bounding box center [1526, 42] width 9 height 9
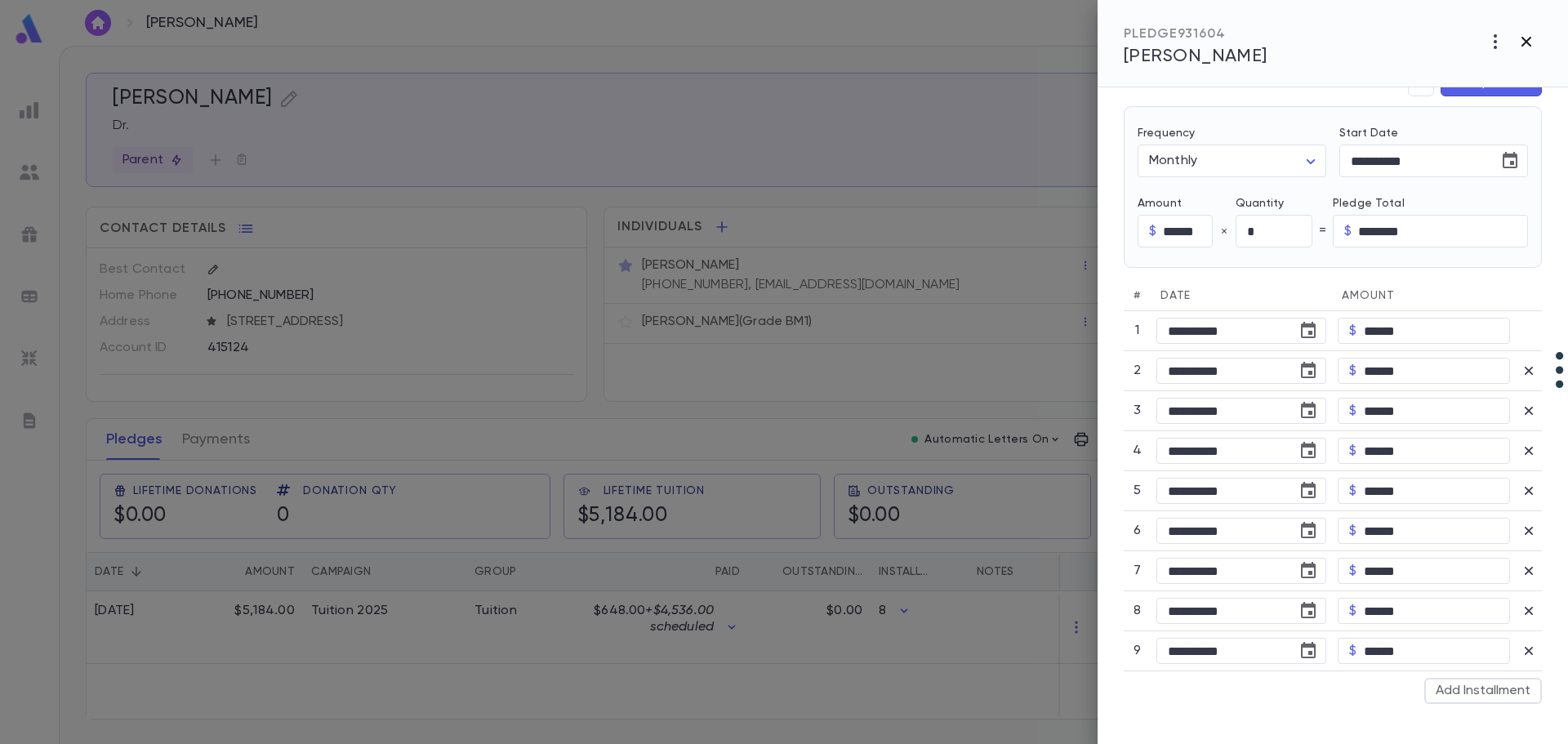
click at [1522, 43] on icon "button" at bounding box center [1525, 42] width 20 height 20
click at [609, 399] on div at bounding box center [784, 372] width 1568 height 744
click at [276, 459] on div at bounding box center [784, 372] width 1568 height 744
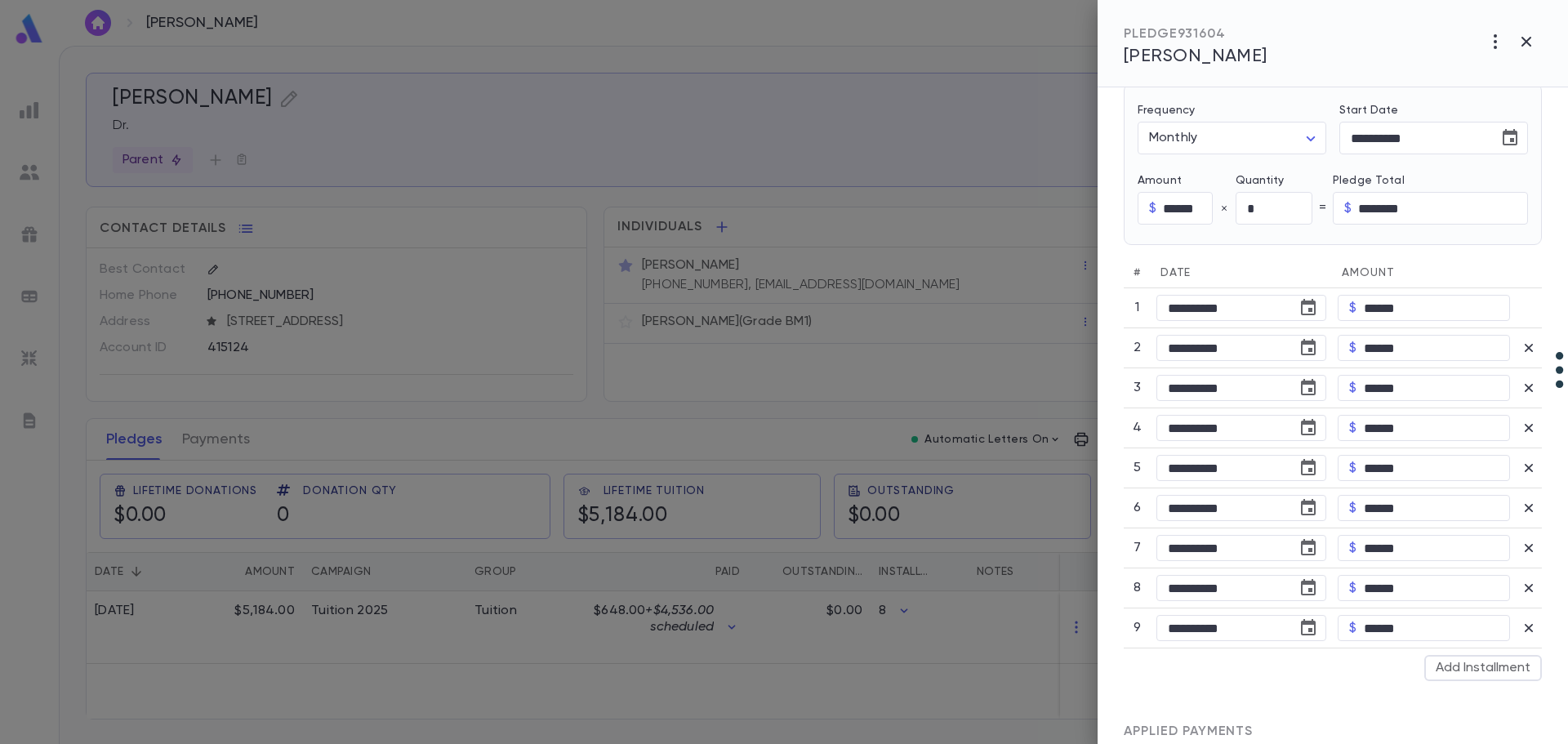
scroll to position [105, 0]
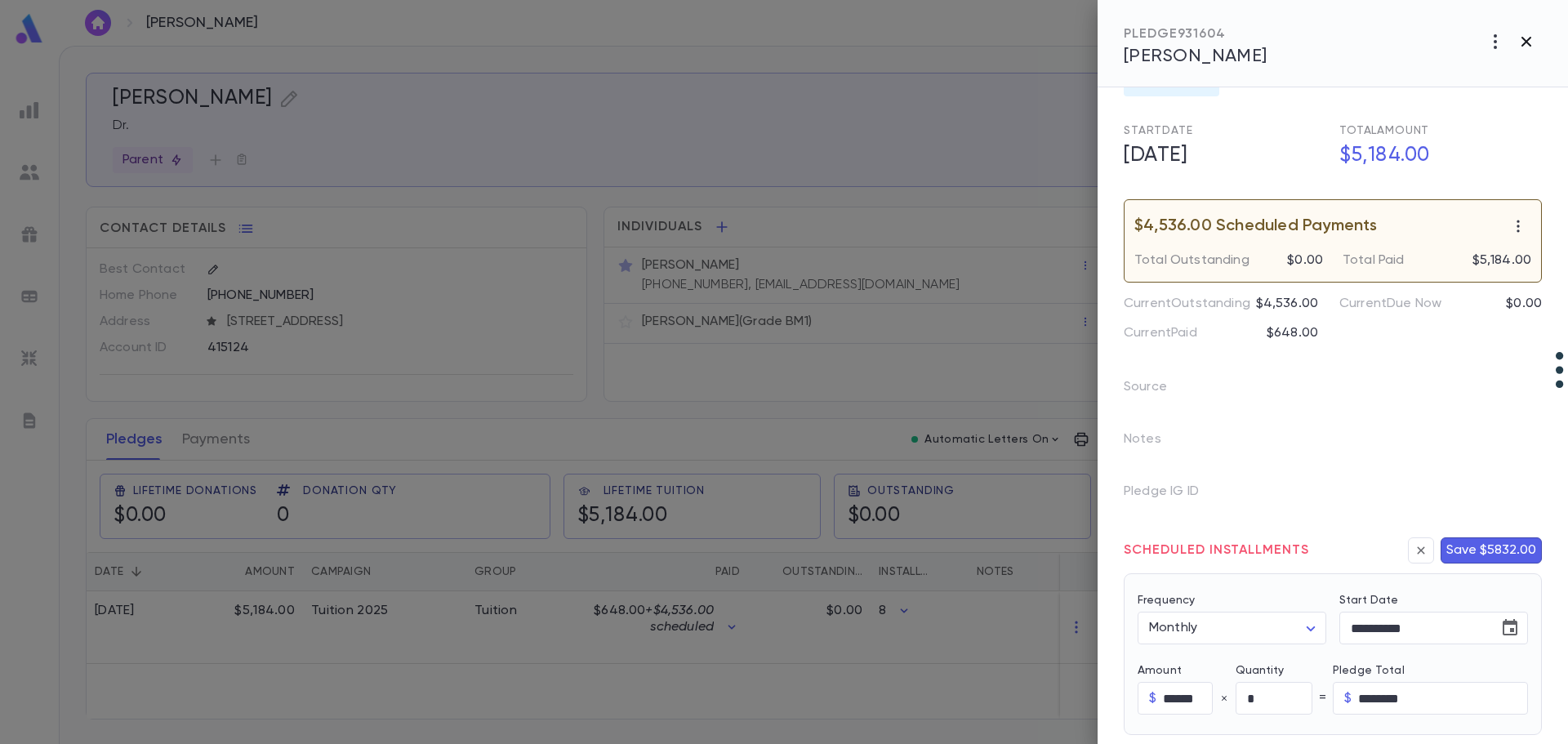
click at [1522, 50] on icon "button" at bounding box center [1525, 42] width 20 height 20
click at [1522, 44] on icon "button" at bounding box center [1525, 42] width 20 height 20
click at [191, 636] on div at bounding box center [784, 372] width 1568 height 744
click at [177, 610] on div at bounding box center [784, 372] width 1568 height 744
click at [1525, 44] on icon "button" at bounding box center [1525, 42] width 20 height 20
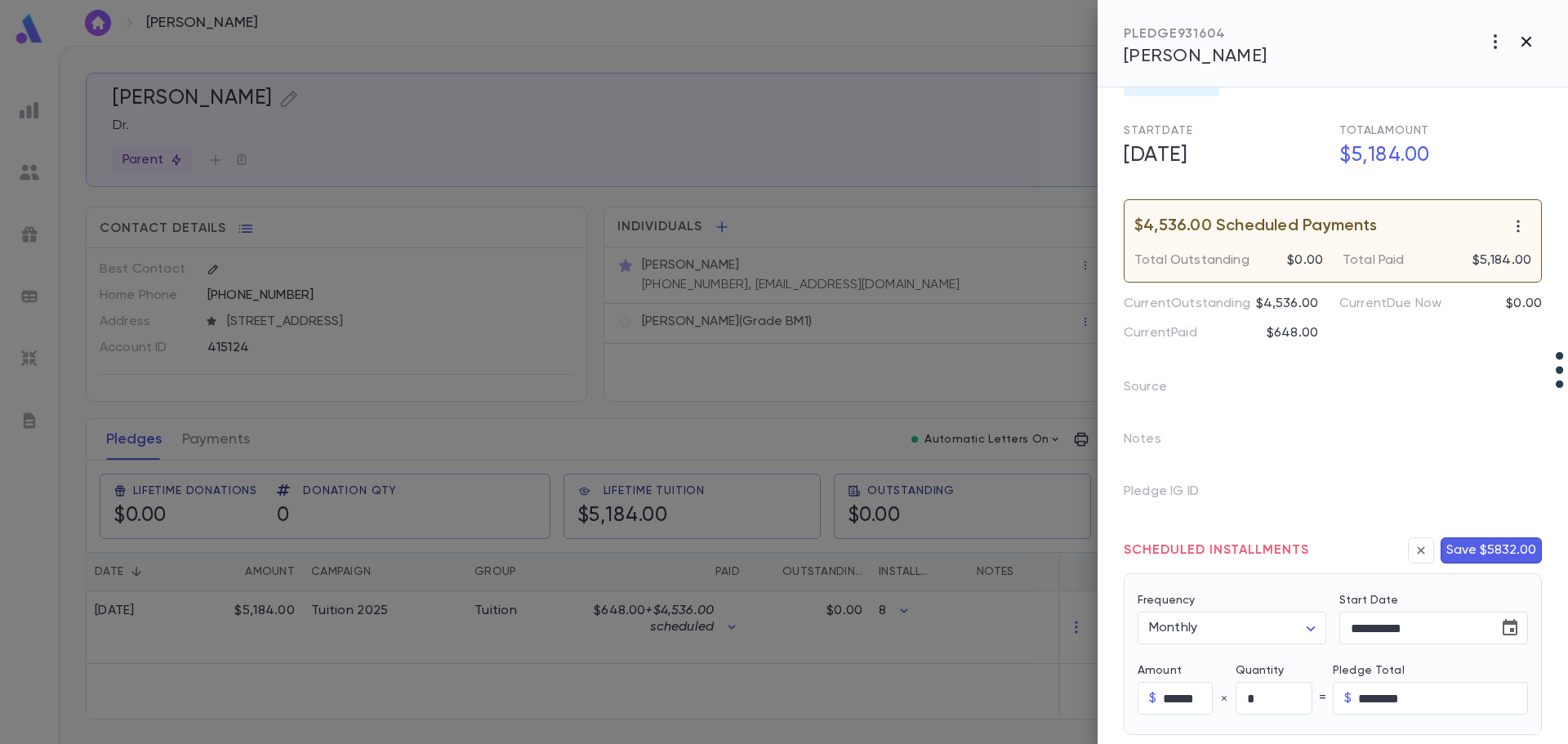
click at [1525, 44] on icon "button" at bounding box center [1525, 42] width 20 height 20
click at [1525, 43] on icon "button" at bounding box center [1525, 42] width 20 height 20
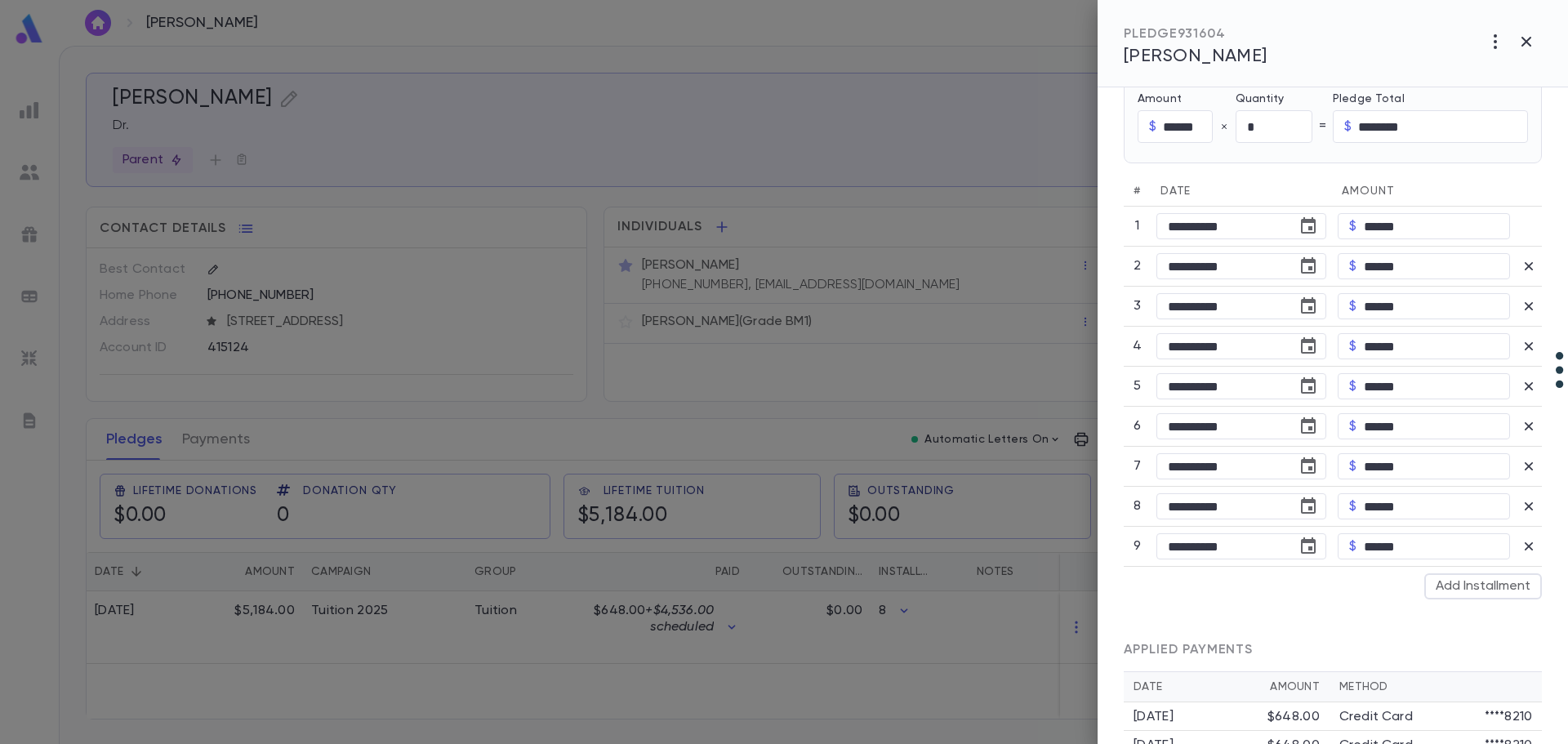
scroll to position [268, 0]
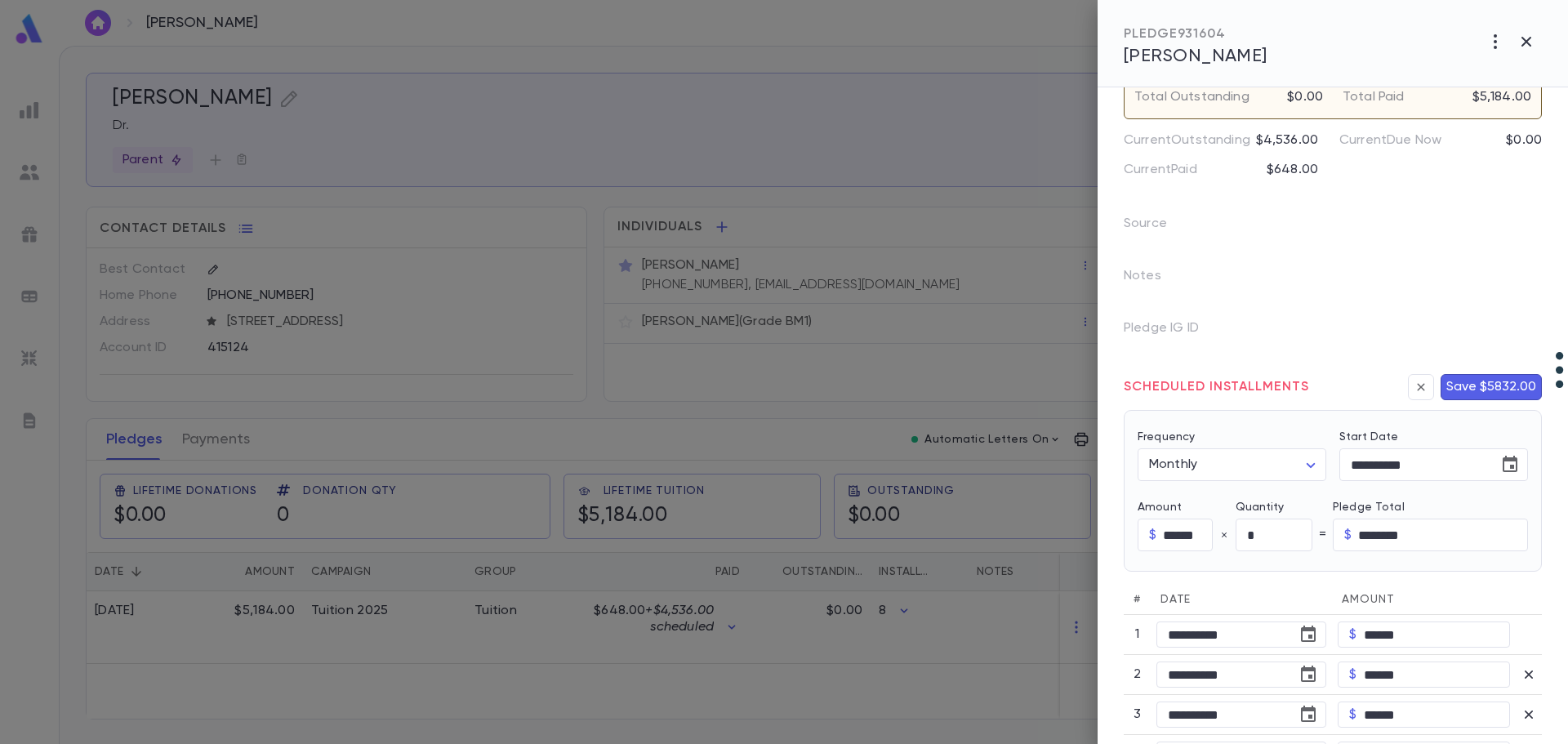
click at [316, 616] on div at bounding box center [784, 372] width 1568 height 744
click at [1414, 387] on icon "button" at bounding box center [1421, 387] width 15 height 16
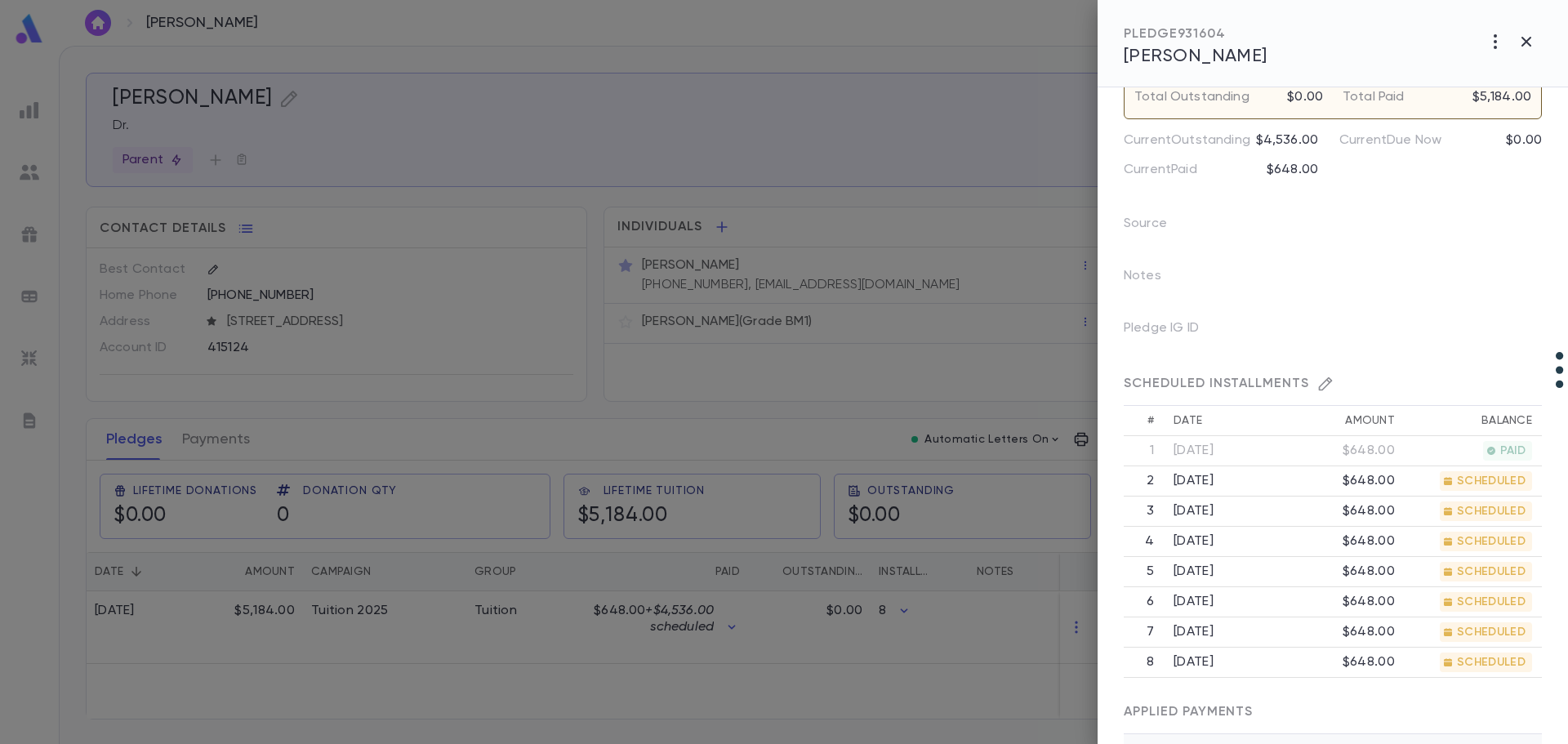
click at [1319, 385] on icon "button" at bounding box center [1325, 383] width 16 height 16
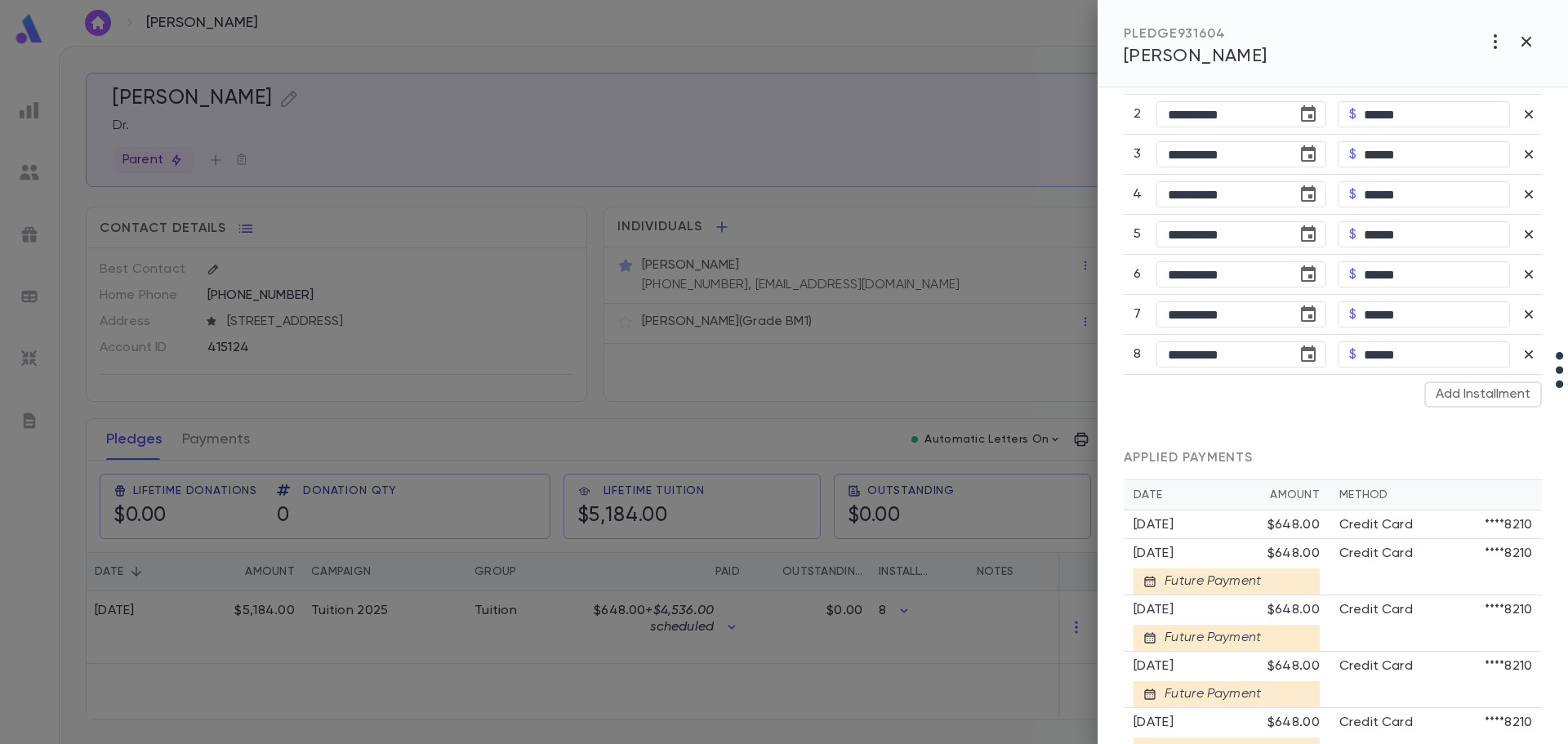
scroll to position [839, 0]
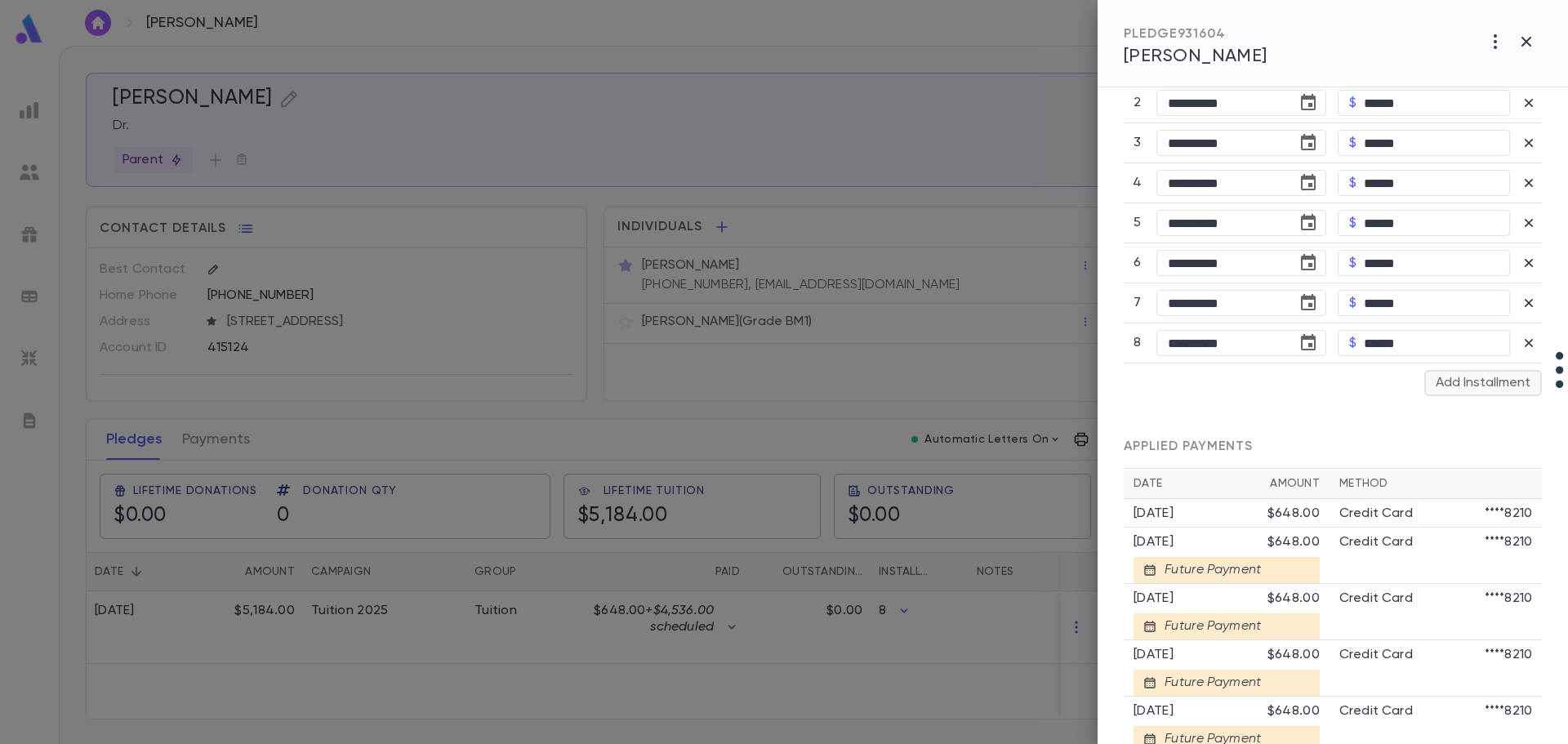
click at [1454, 382] on button "Add Installment" at bounding box center [1483, 383] width 117 height 26
type input "*"
type input "********"
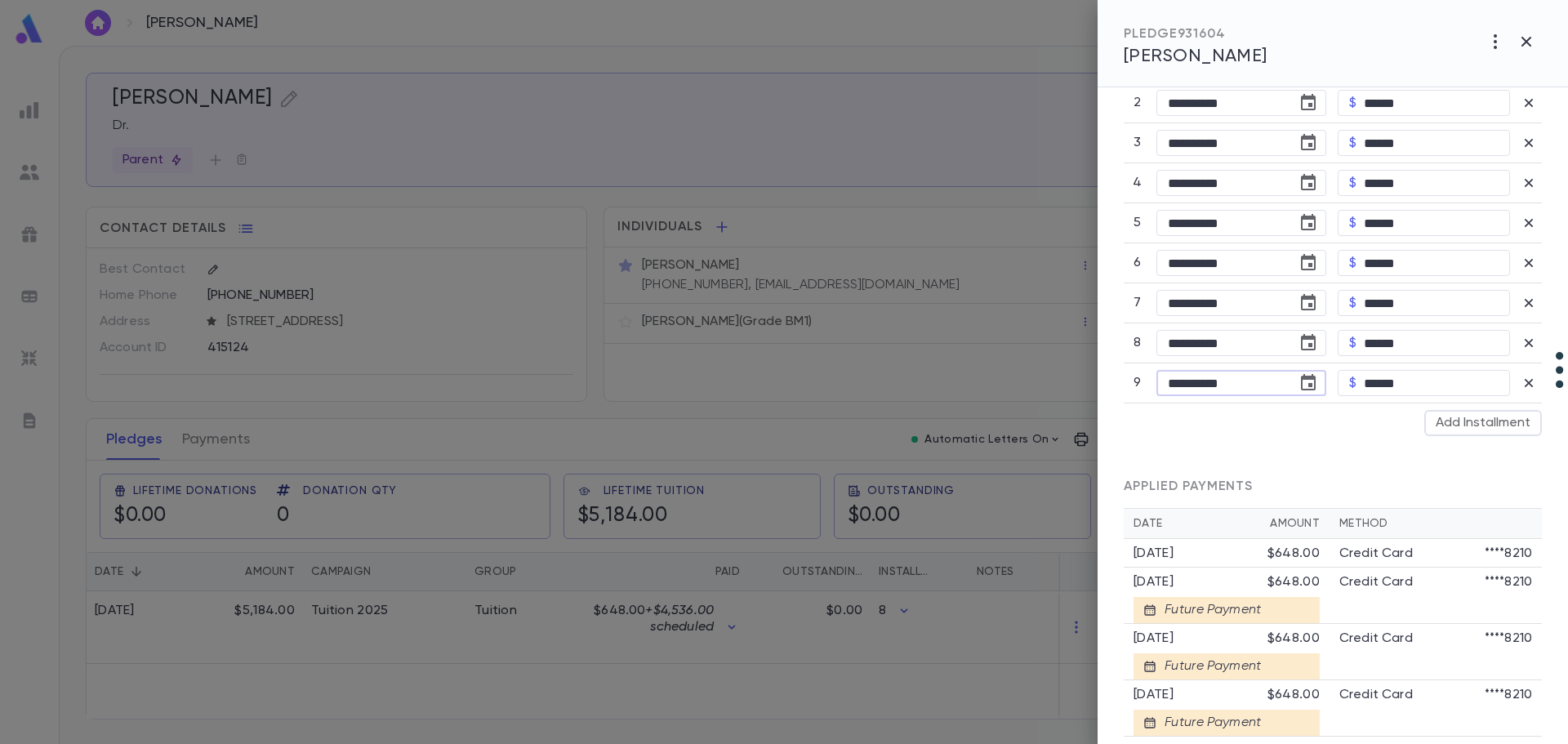
click at [1176, 384] on input "**********" at bounding box center [1221, 383] width 130 height 26
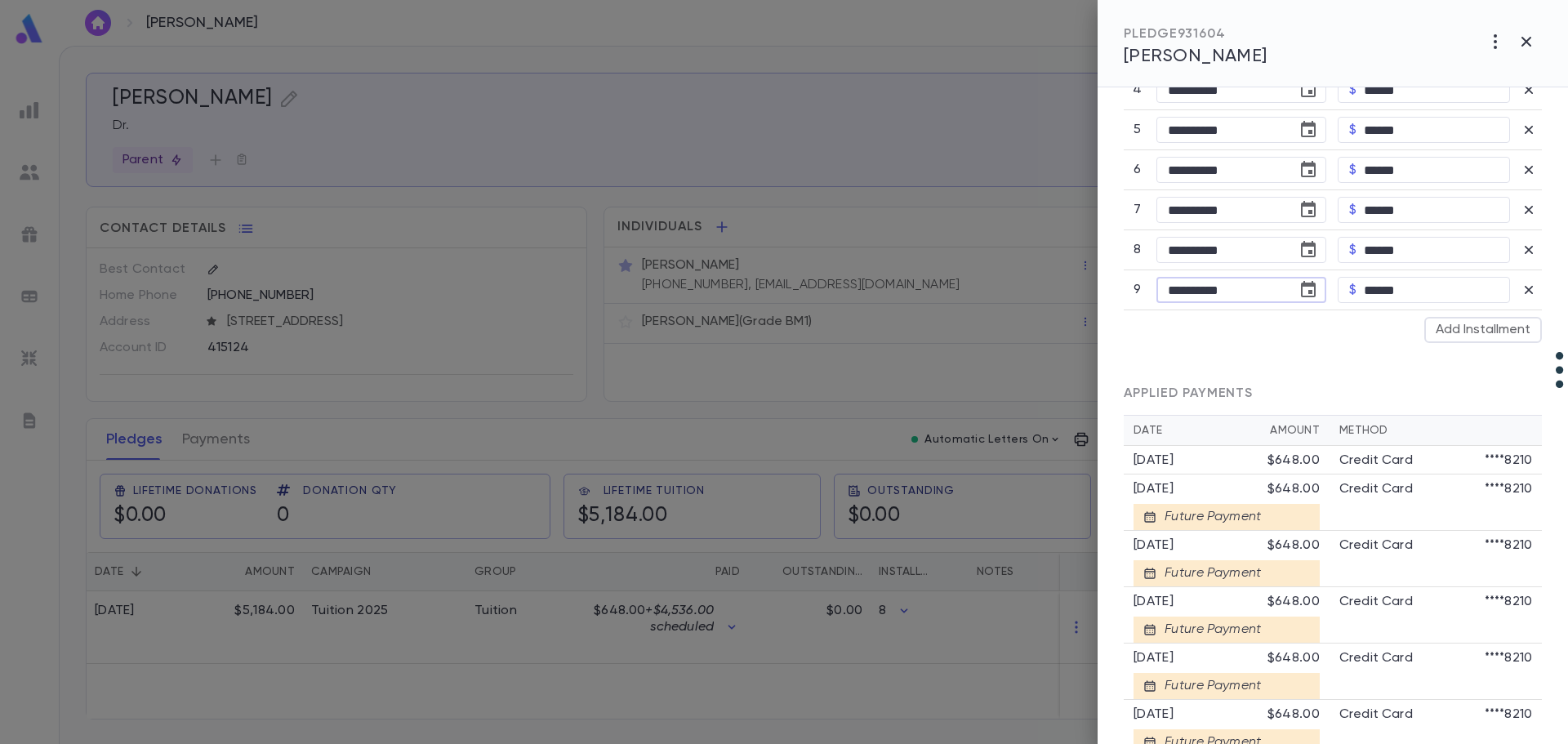
scroll to position [921, 0]
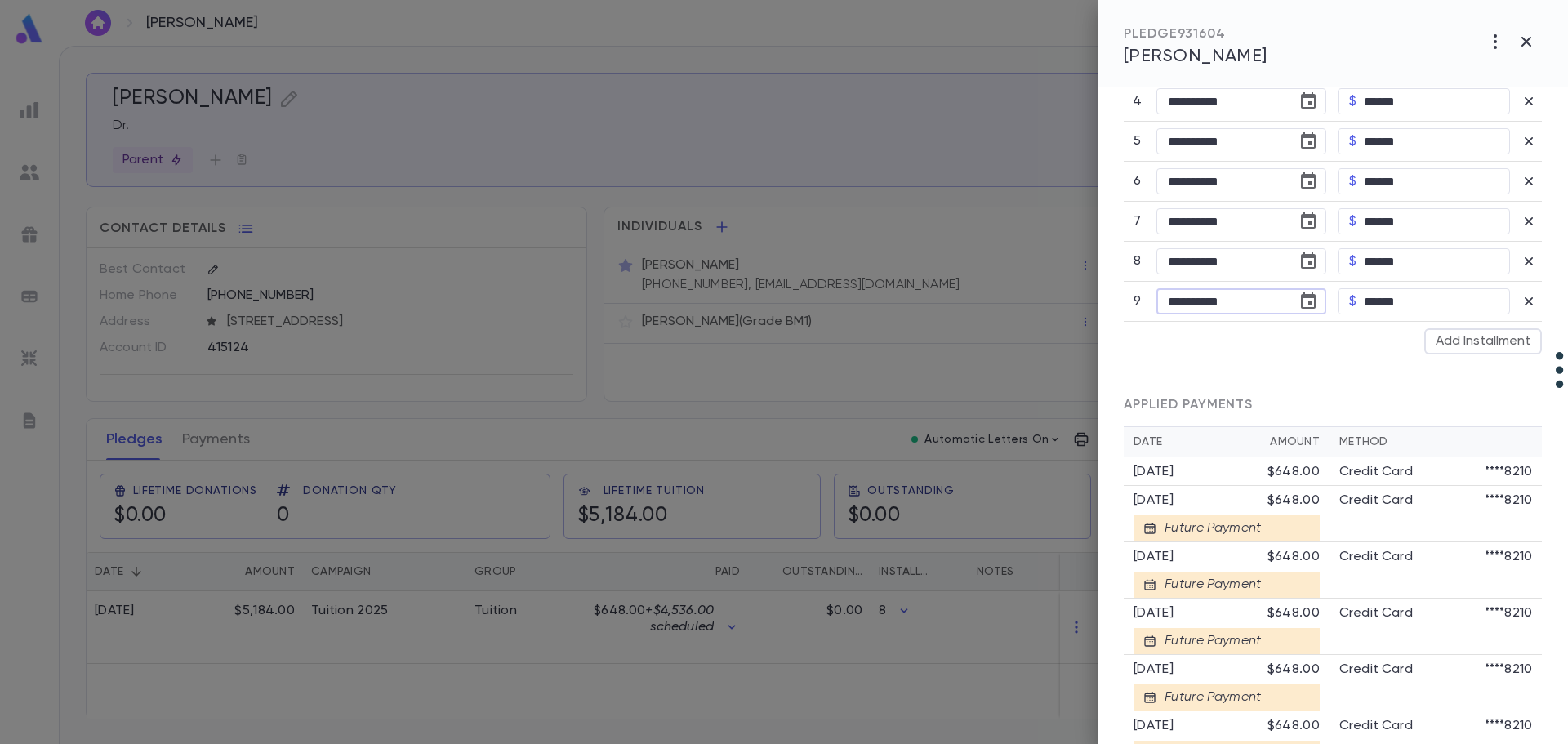
click at [1200, 303] on input "**********" at bounding box center [1221, 302] width 130 height 26
click at [1241, 303] on input "**********" at bounding box center [1221, 302] width 130 height 26
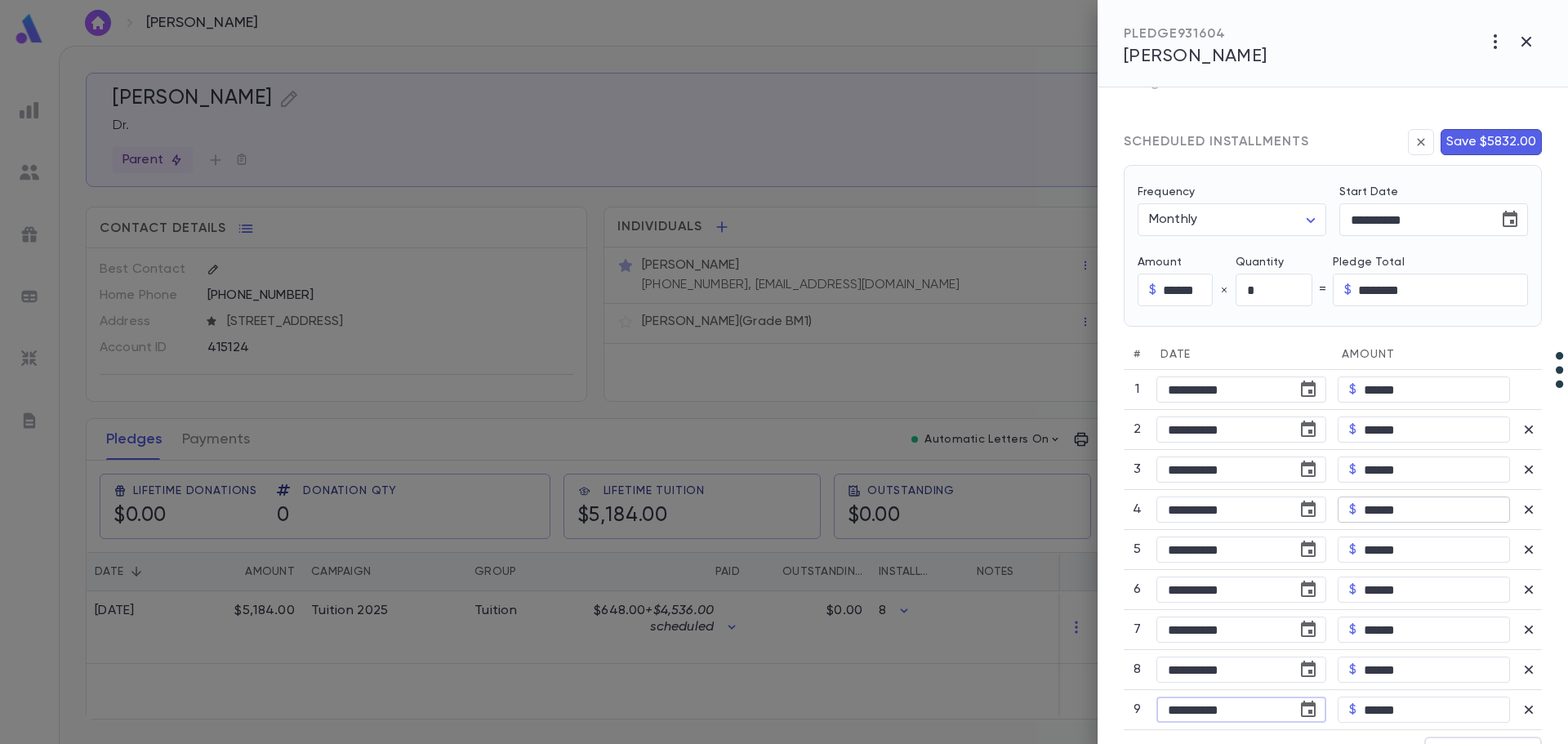
scroll to position [757, 0]
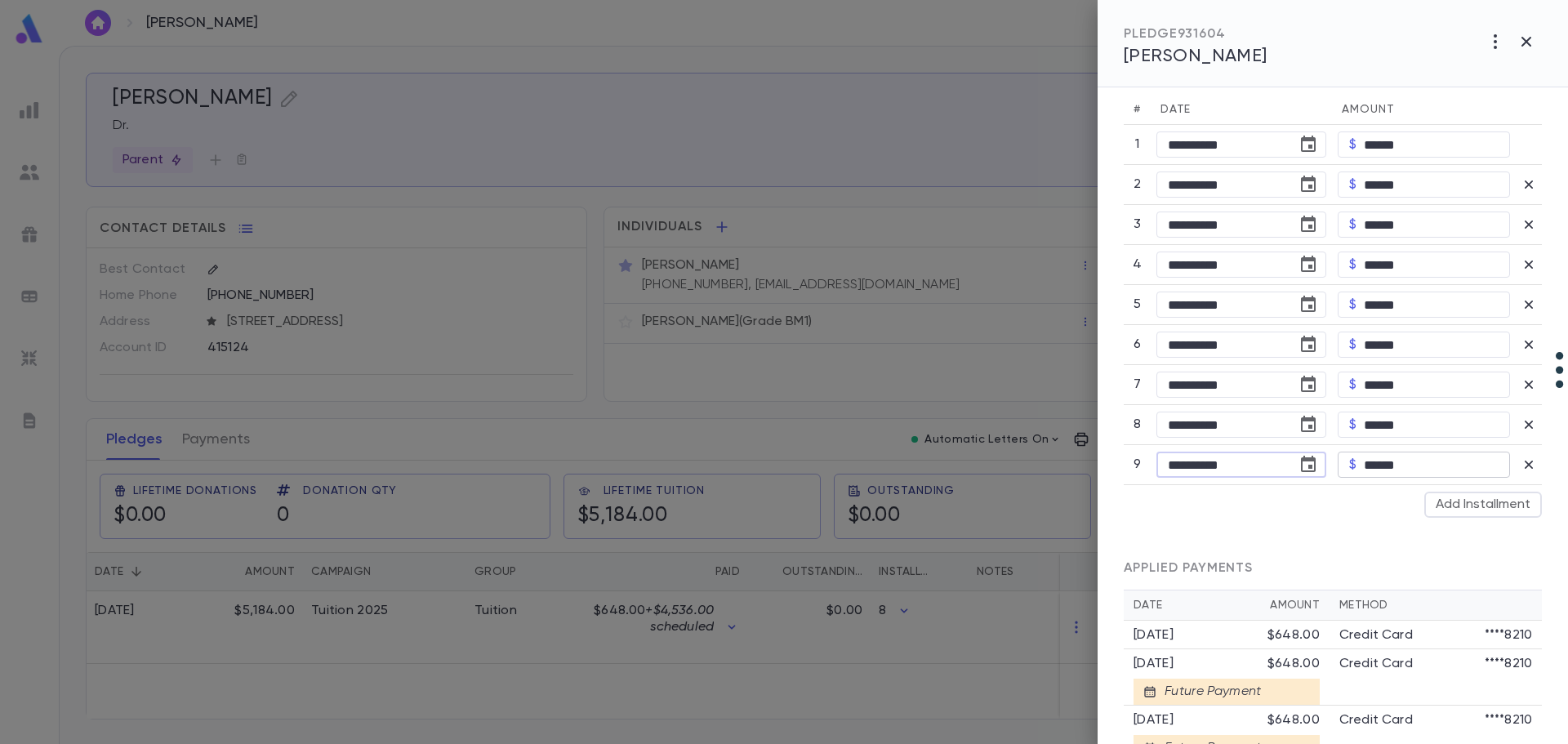
type input "**********"
click at [1384, 464] on input "******" at bounding box center [1437, 464] width 147 height 26
click at [1384, 463] on input "******" at bounding box center [1437, 464] width 147 height 26
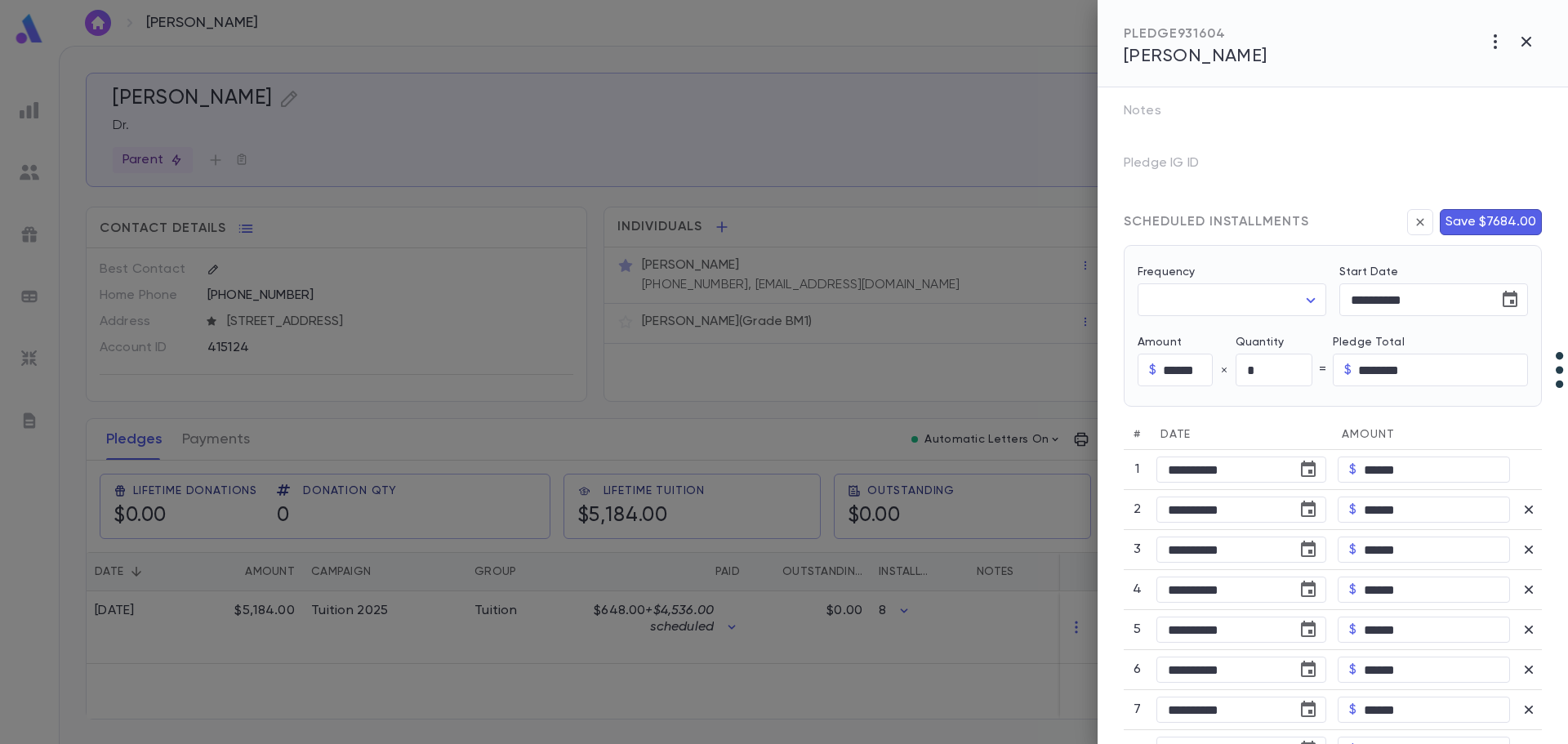
scroll to position [431, 0]
type input "********"
click at [1421, 374] on input "********" at bounding box center [1443, 372] width 170 height 32
type input "********"
click at [1468, 224] on button "Save $7684.00" at bounding box center [1490, 224] width 102 height 26
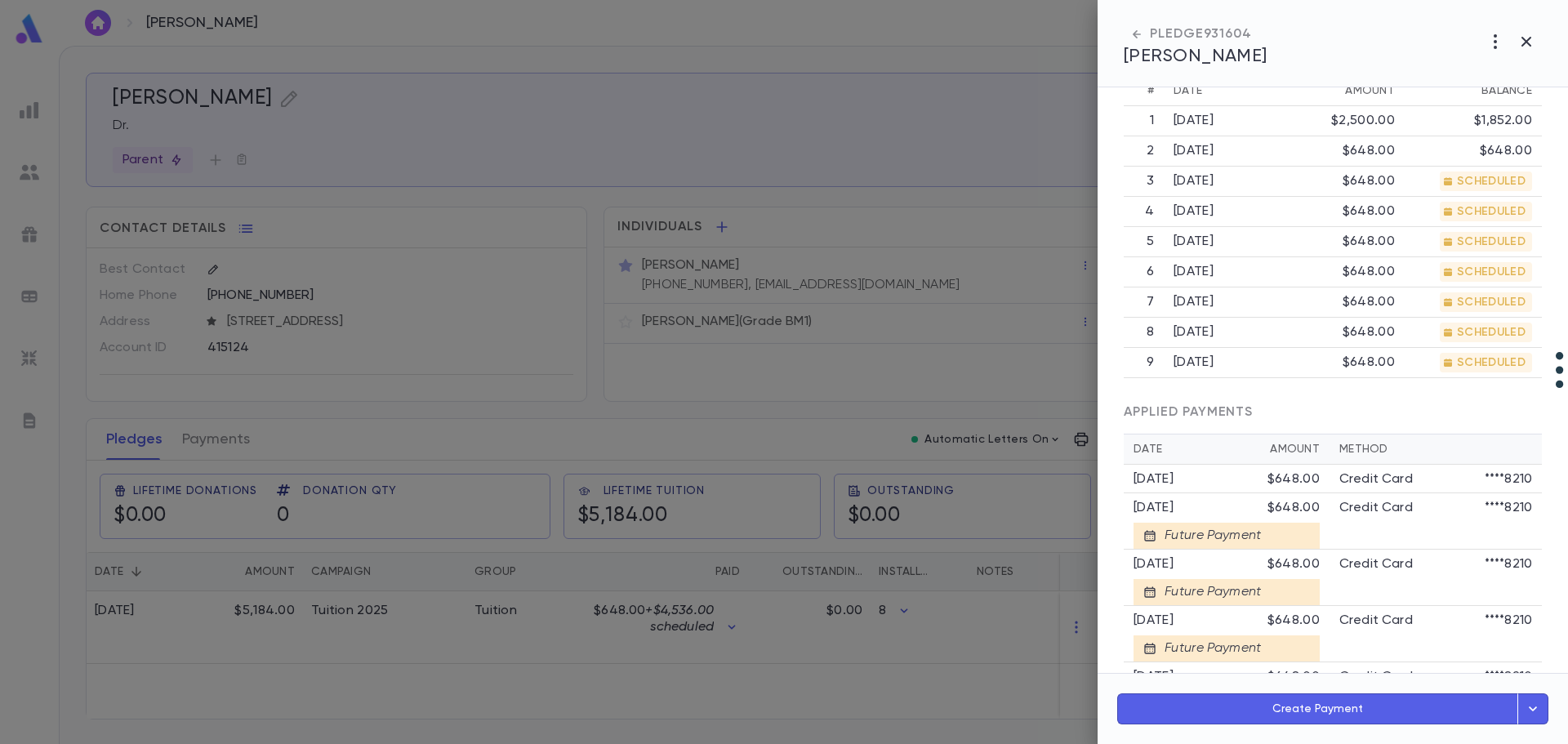
scroll to position [512, 0]
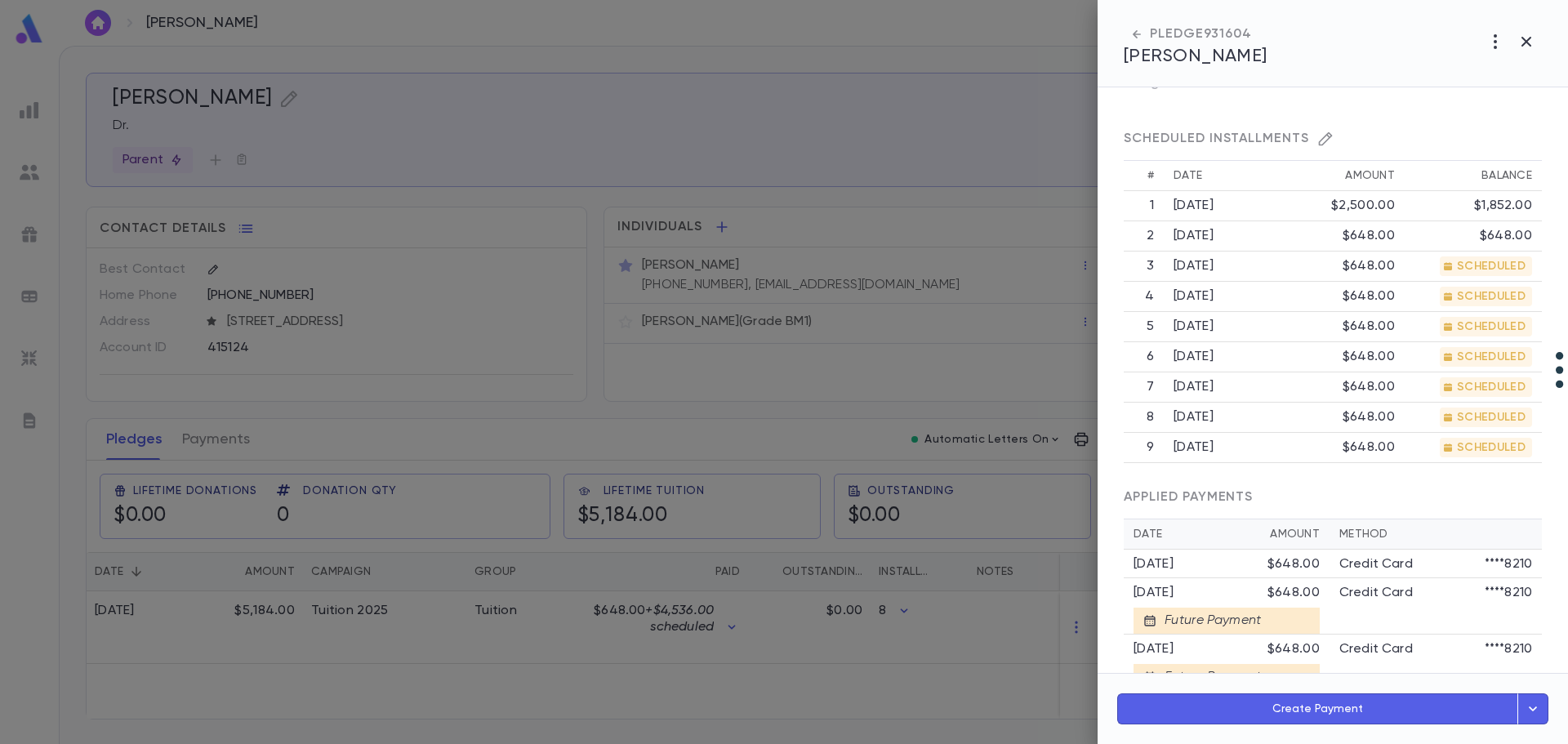
click at [348, 637] on div at bounding box center [784, 372] width 1568 height 744
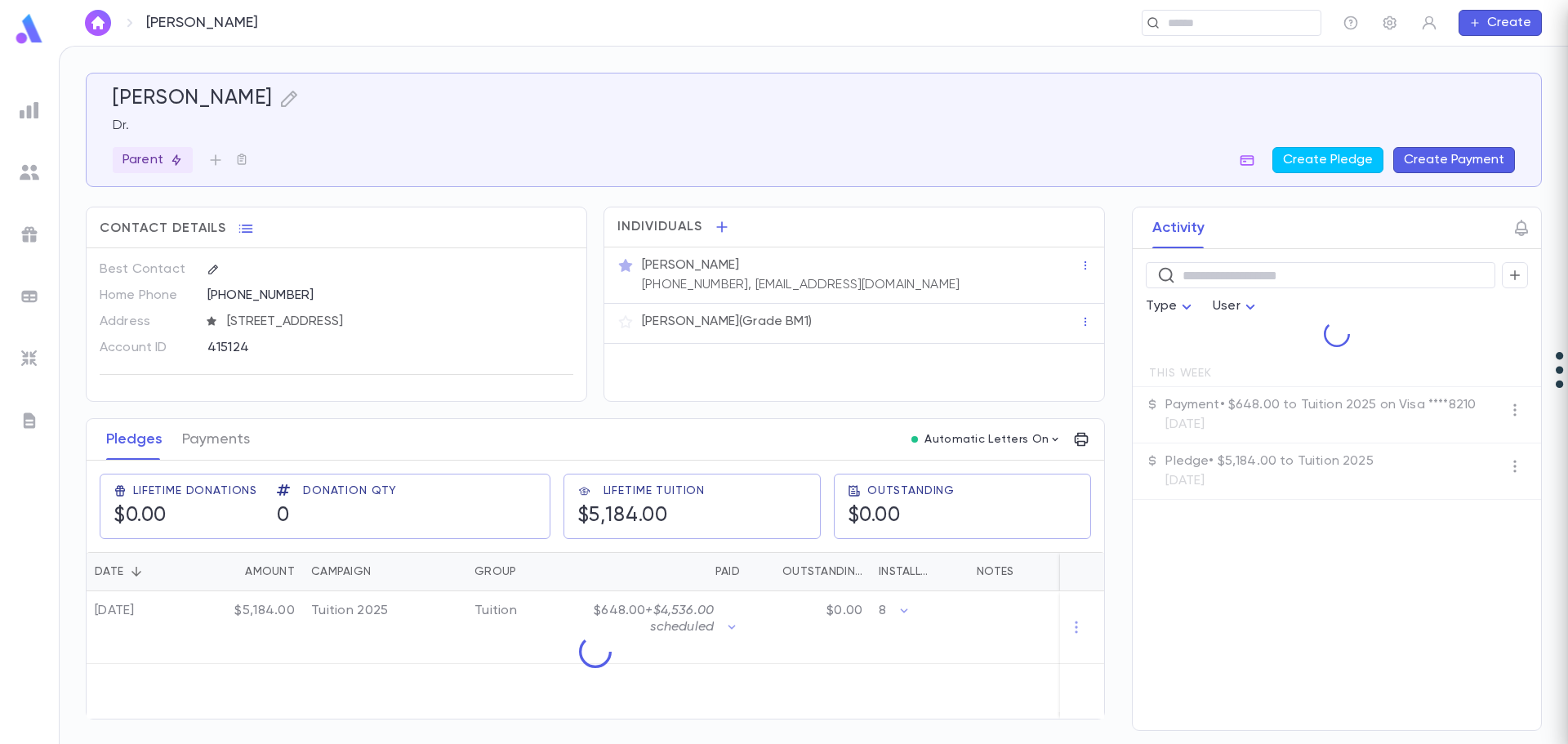
scroll to position [0, 0]
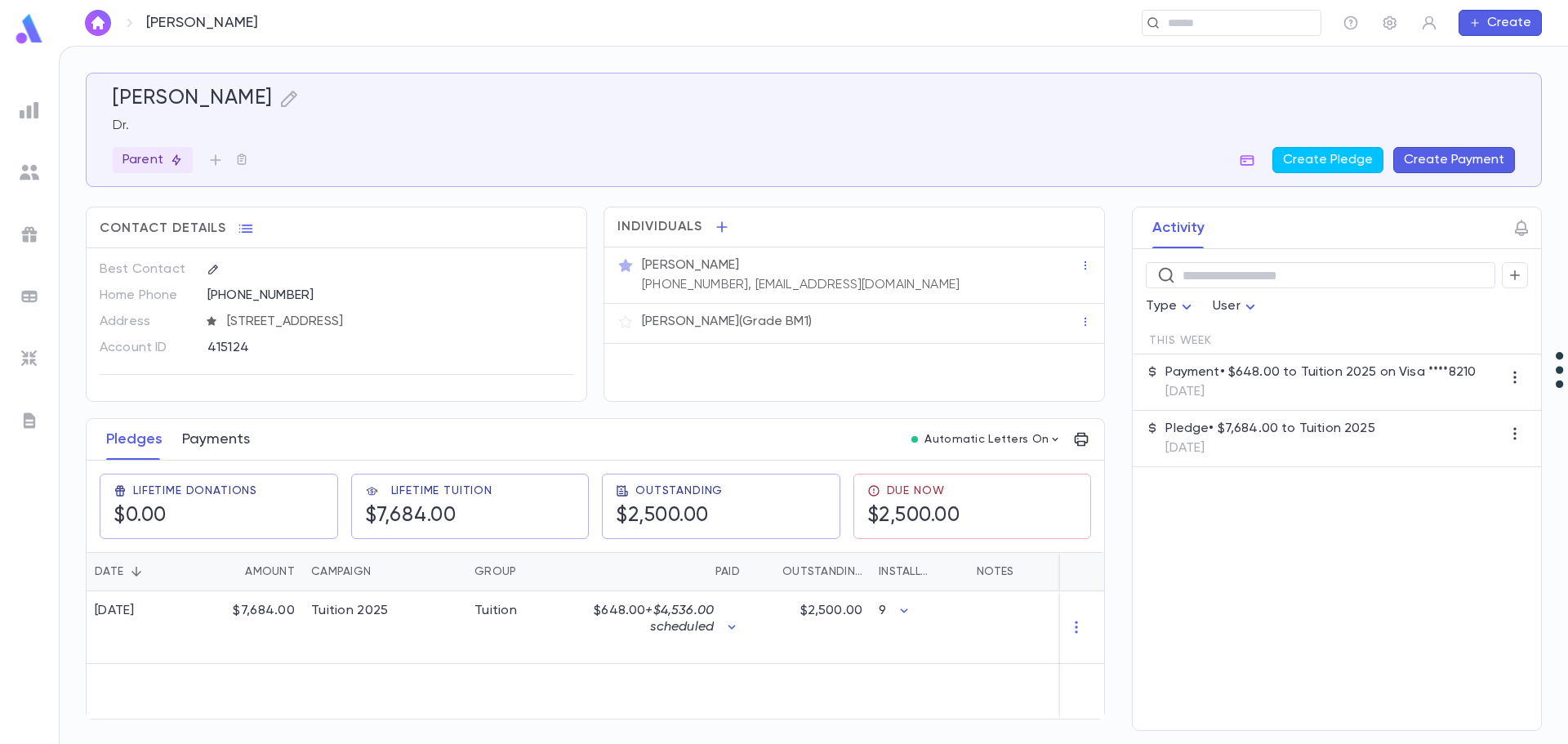
click at [230, 444] on button "Payments" at bounding box center [217, 439] width 68 height 41
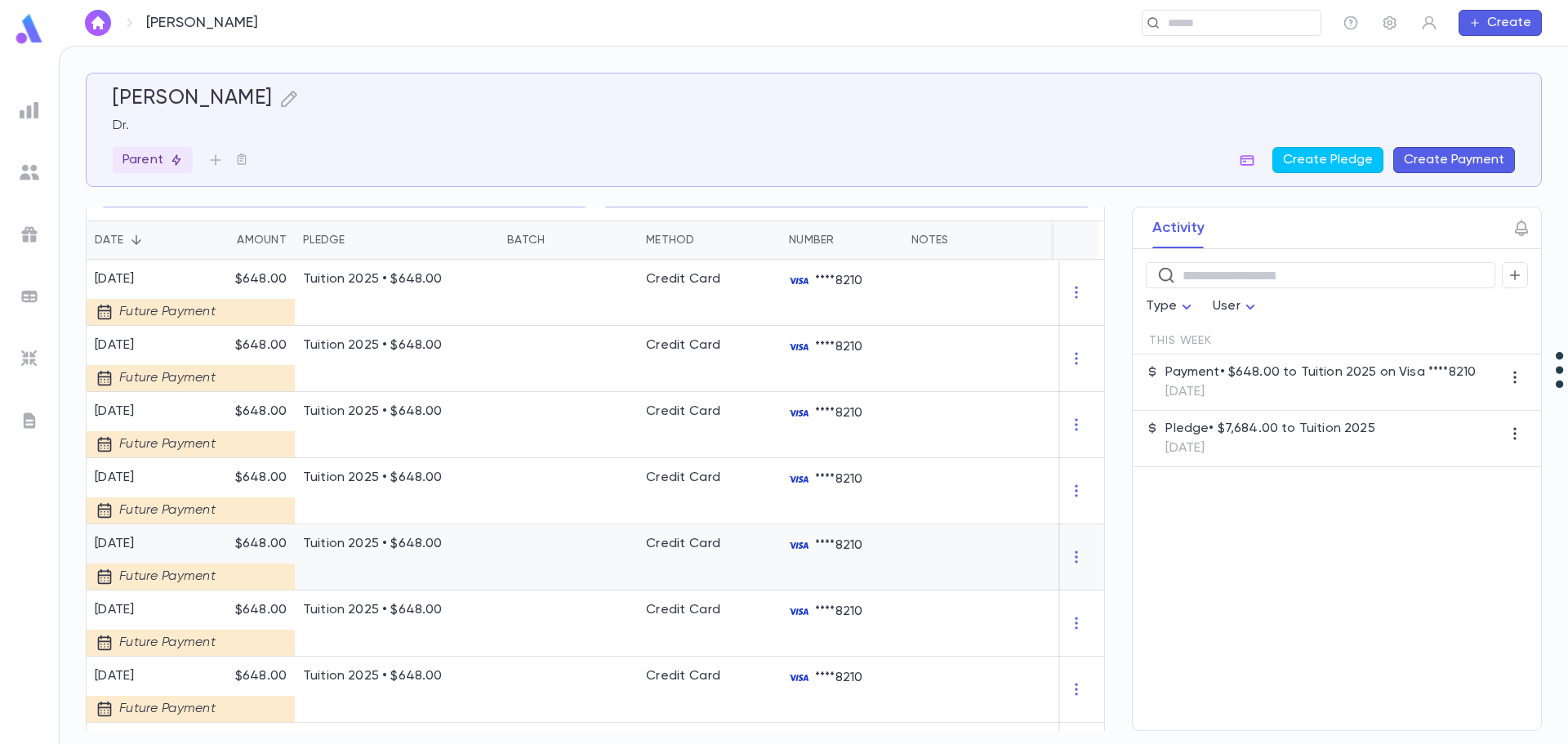
scroll to position [439, 0]
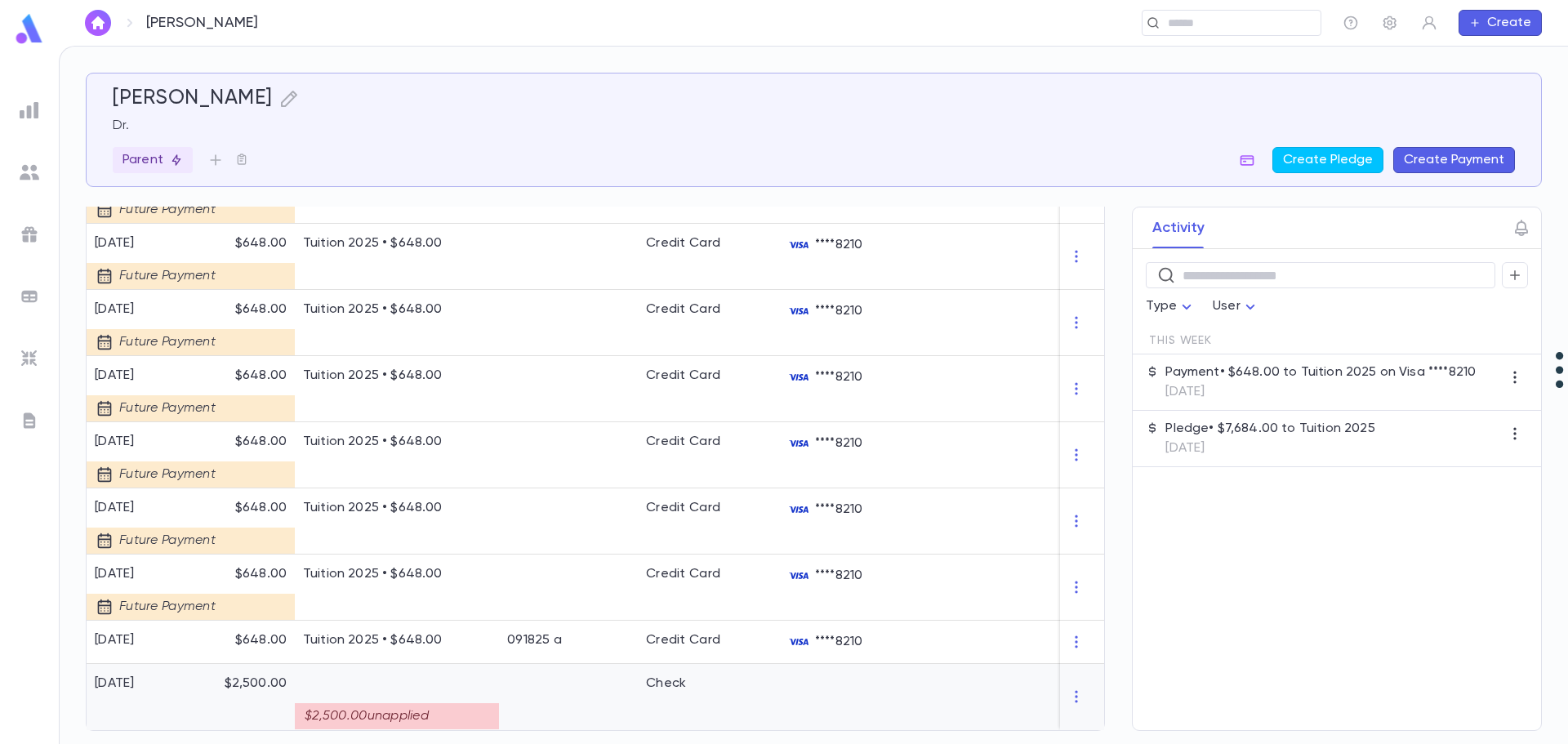
click at [583, 698] on div at bounding box center [568, 697] width 139 height 66
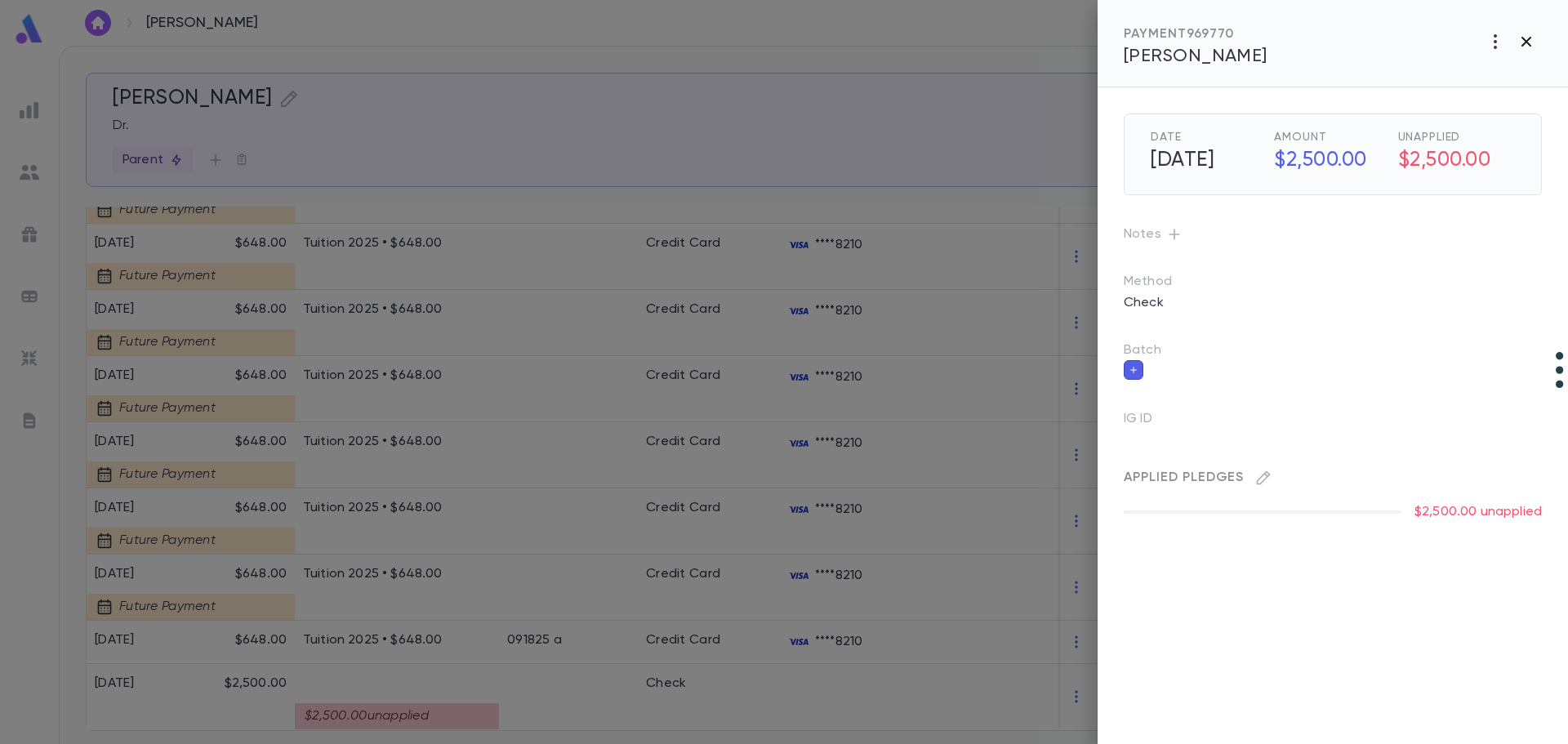
click at [1525, 40] on icon "button" at bounding box center [1526, 42] width 9 height 9
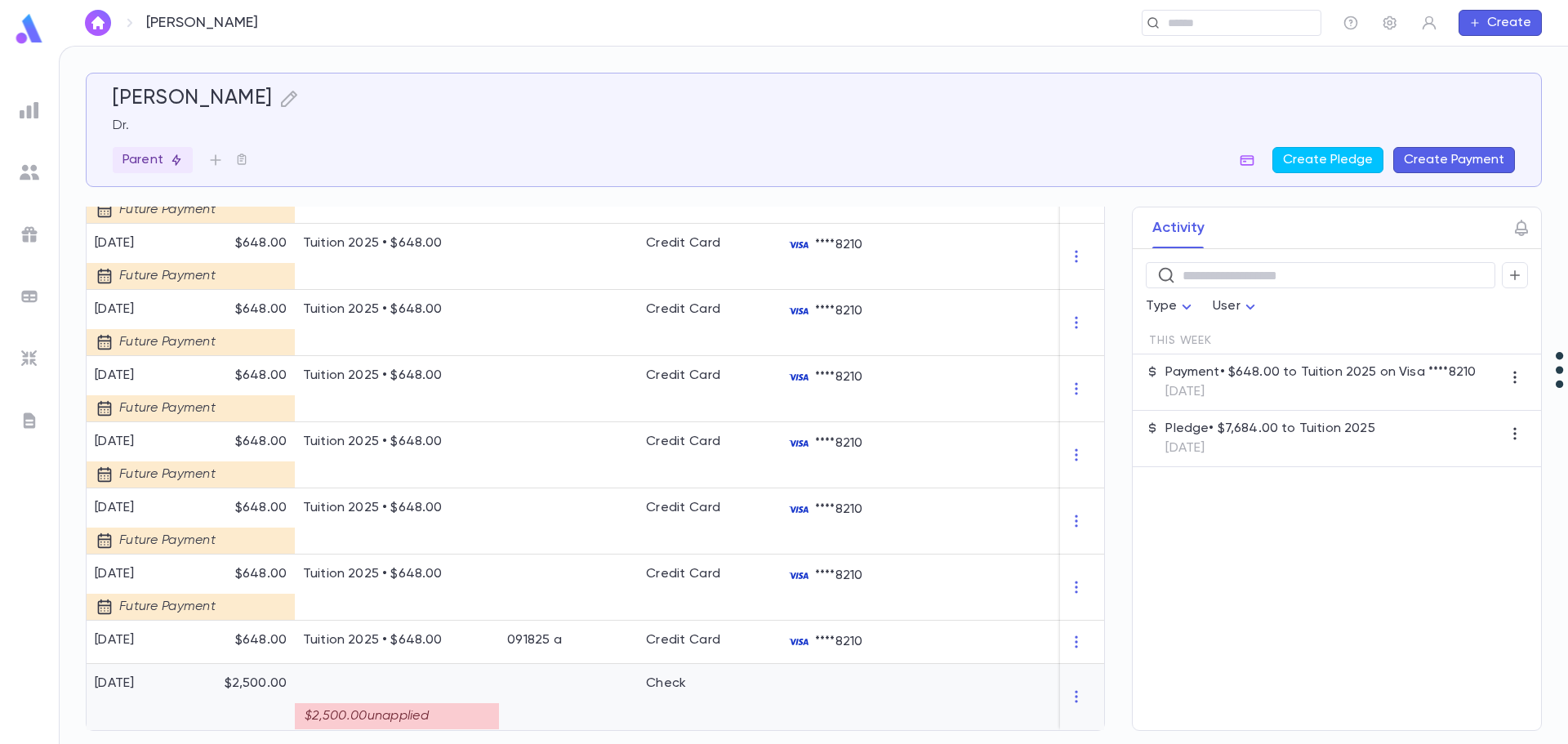
click at [599, 696] on div at bounding box center [568, 697] width 139 height 66
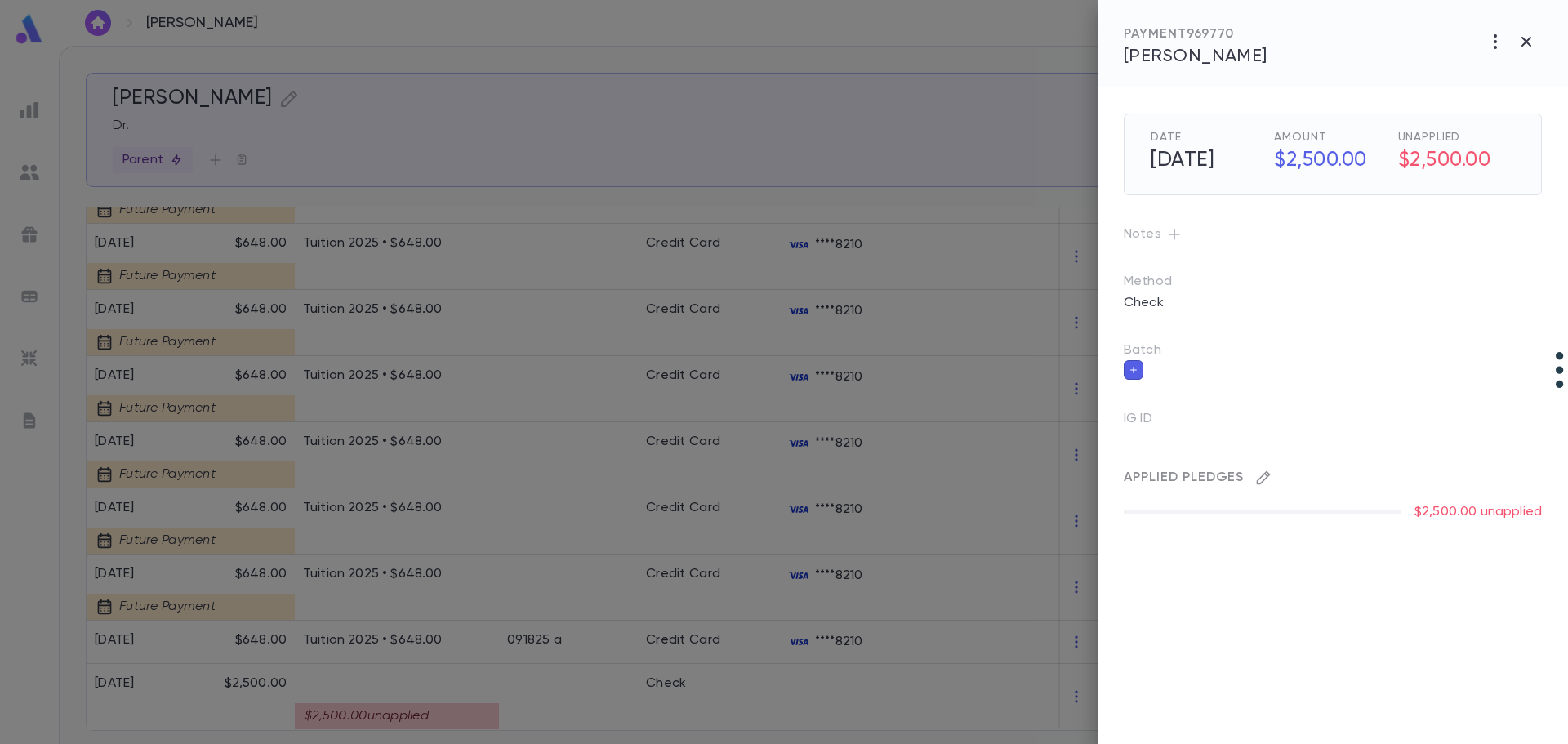
click at [1262, 476] on icon "button" at bounding box center [1263, 477] width 14 height 14
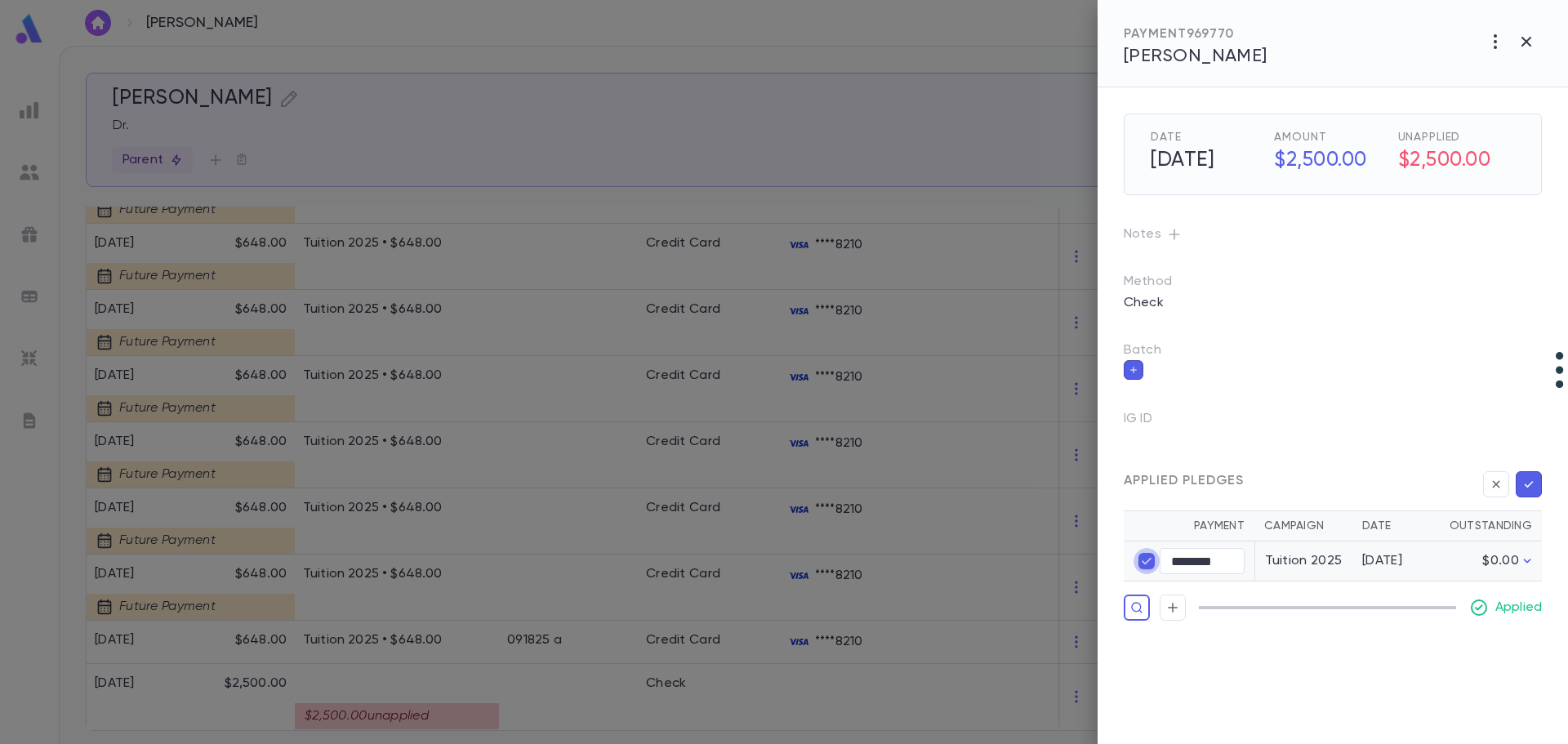
type input "****"
click at [798, 690] on div at bounding box center [784, 372] width 1568 height 744
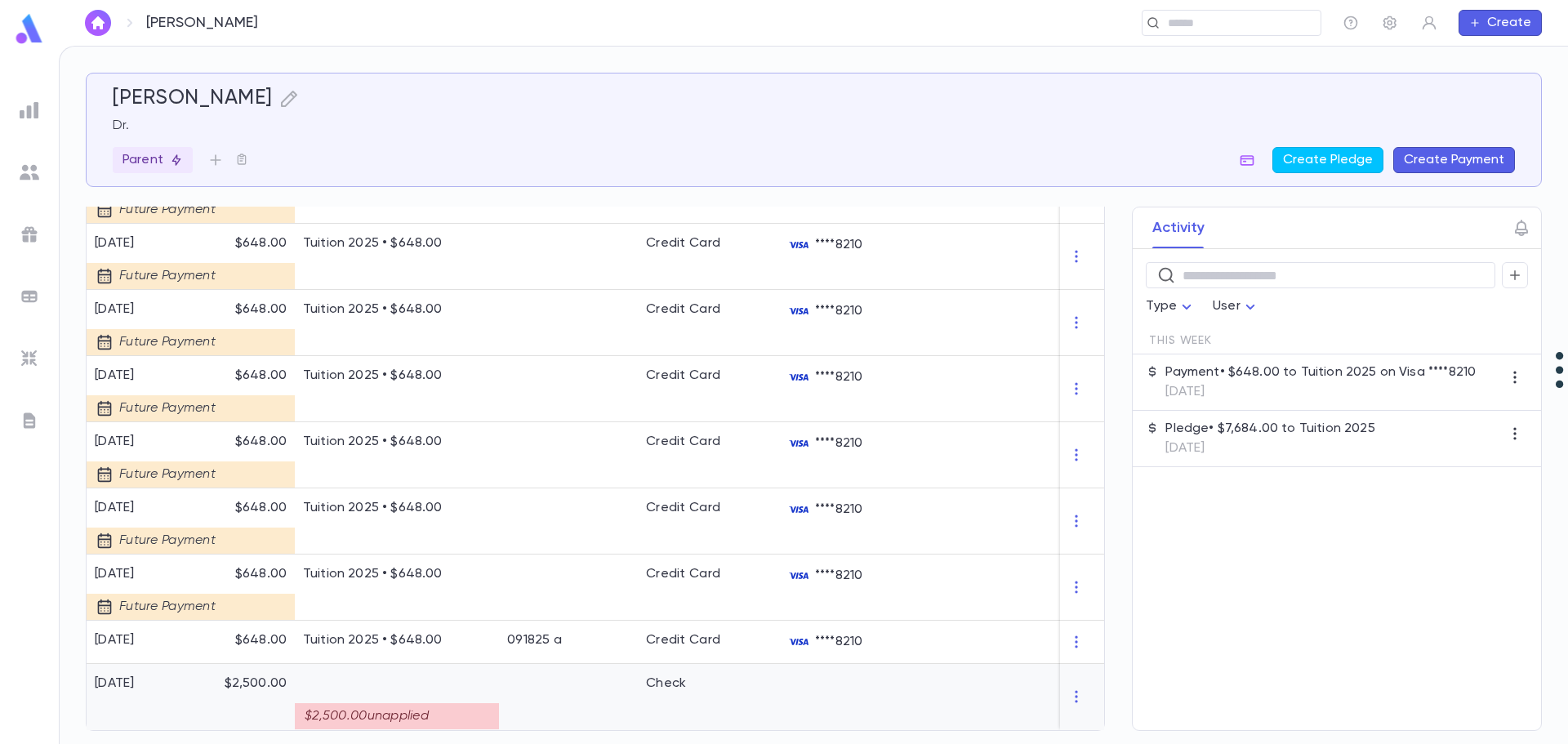
click at [798, 690] on div at bounding box center [842, 697] width 123 height 66
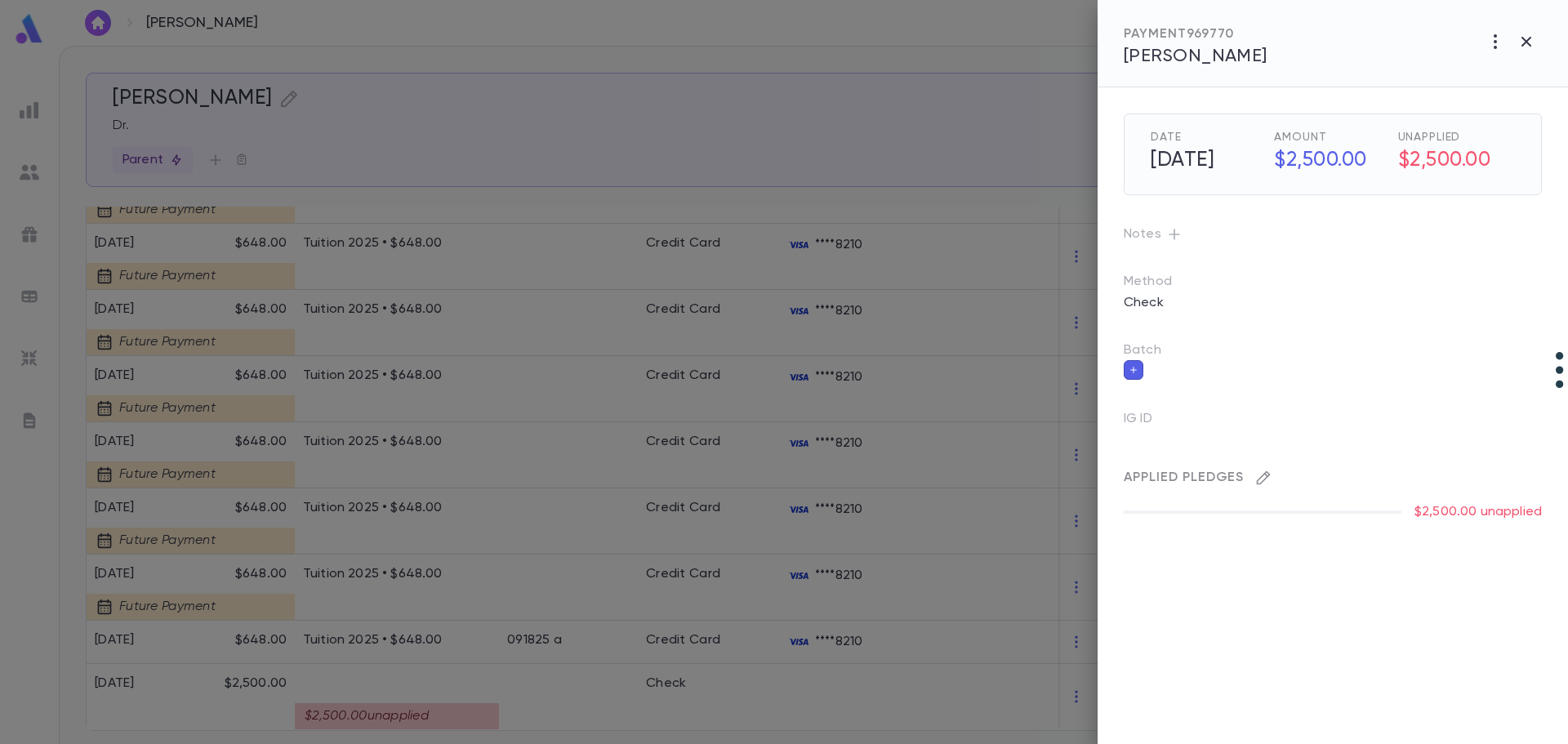
click at [1265, 479] on icon "button" at bounding box center [1263, 476] width 16 height 16
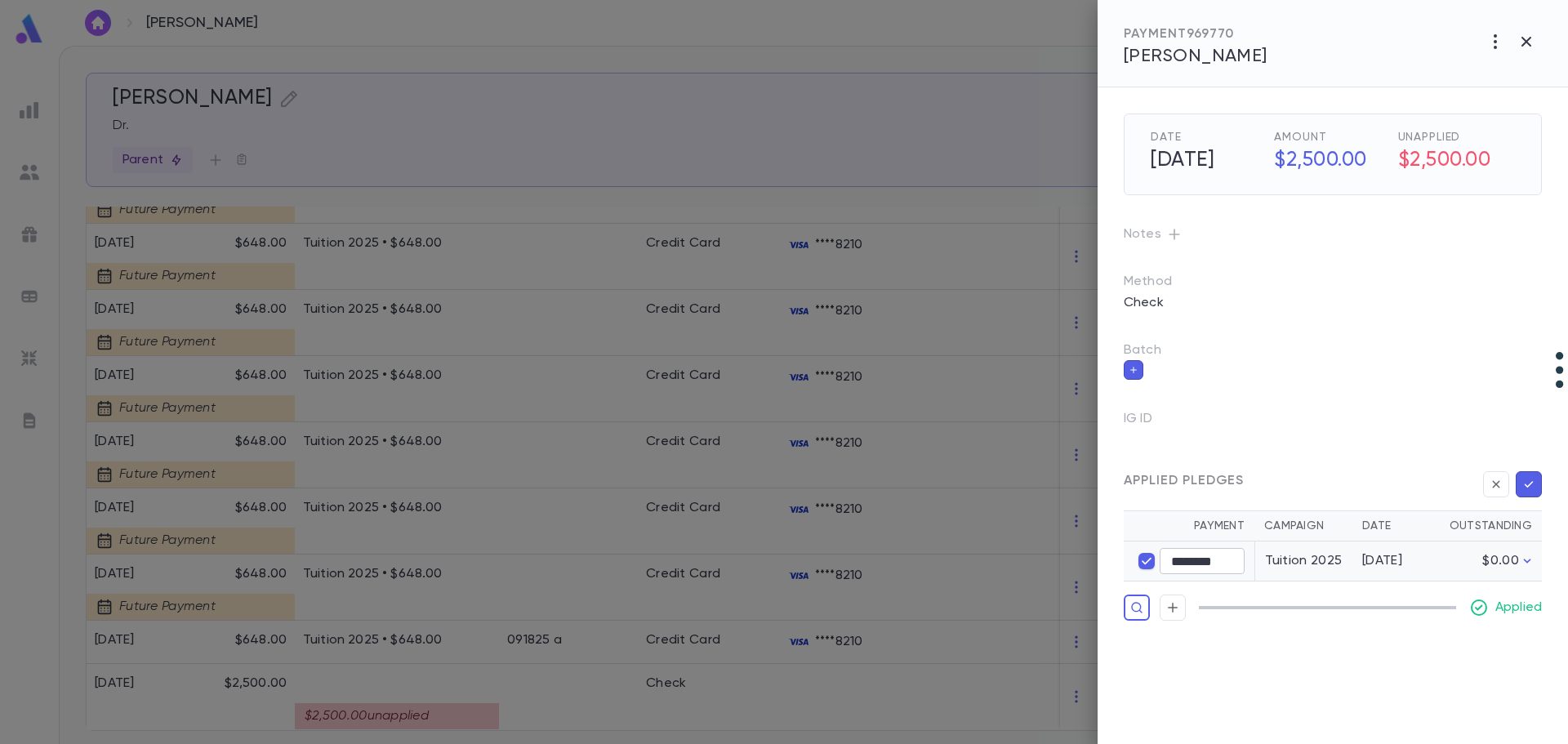
type input "****"
click at [956, 656] on div at bounding box center [784, 372] width 1568 height 744
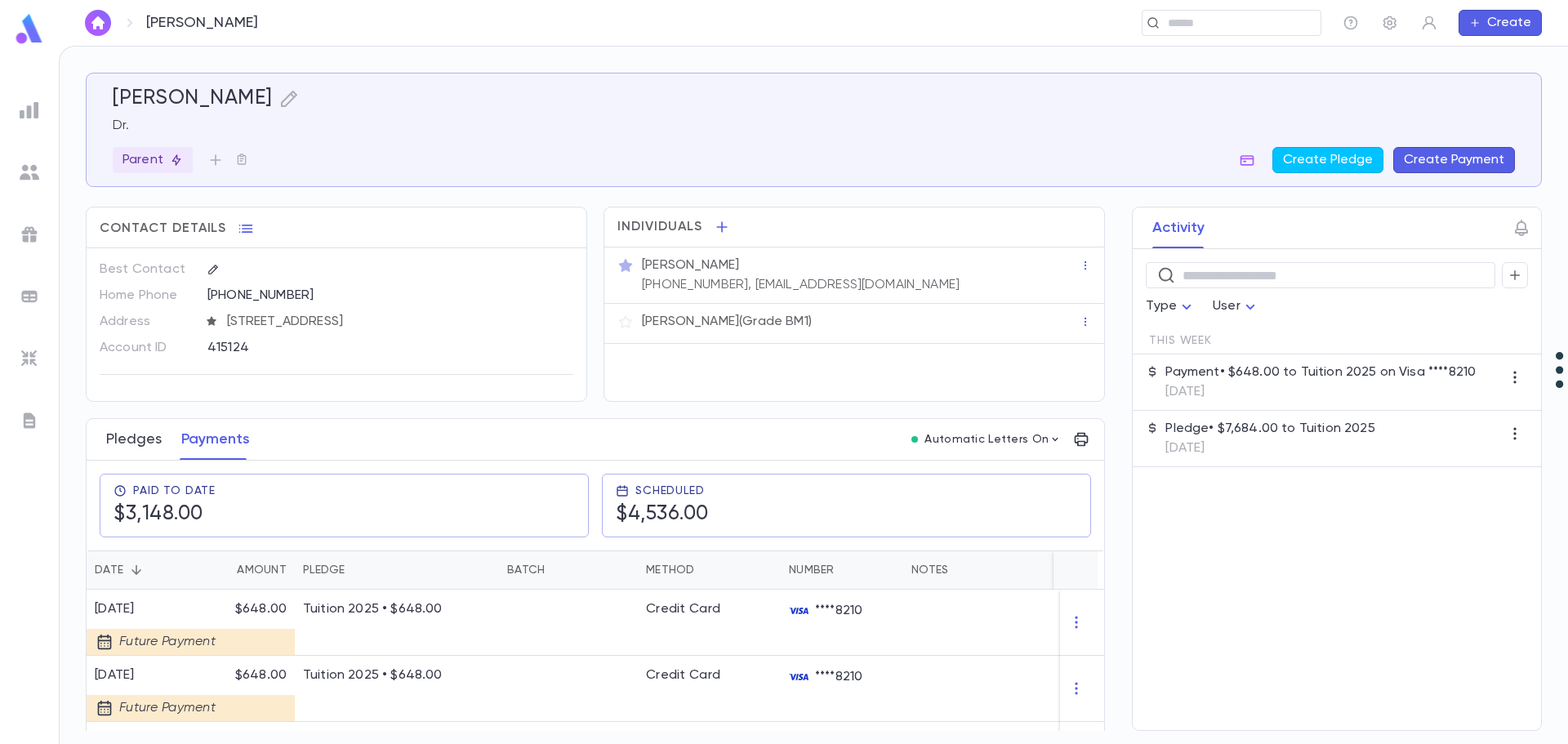
click at [163, 431] on div "Pledges Payments" at bounding box center [178, 439] width 164 height 41
click at [155, 436] on button "Pledges" at bounding box center [133, 439] width 56 height 41
